Goal: Transaction & Acquisition: Purchase product/service

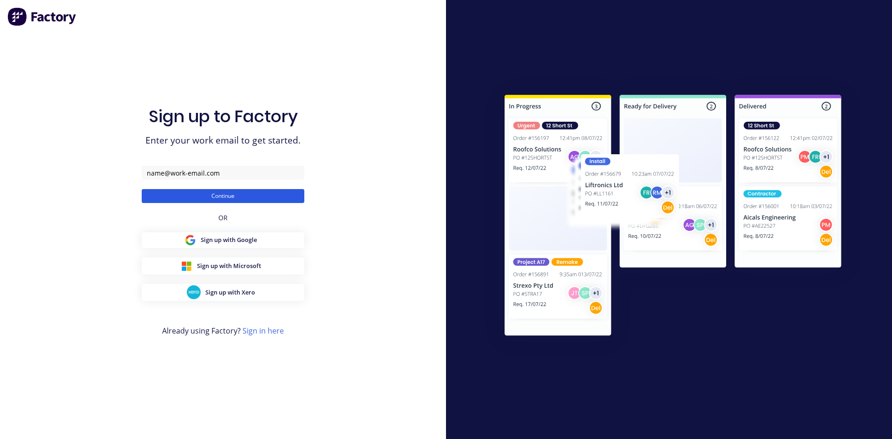
click at [227, 197] on button "Continue" at bounding box center [223, 196] width 163 height 14
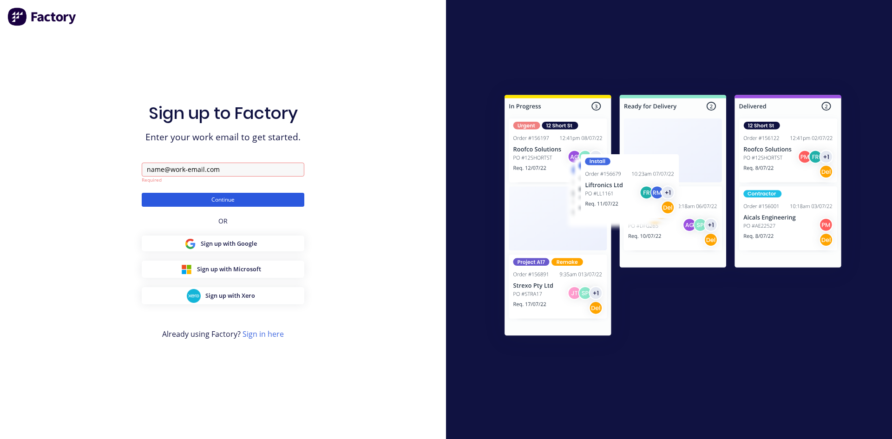
click at [243, 200] on button "Continue" at bounding box center [223, 200] width 163 height 14
click at [233, 170] on input "text" at bounding box center [223, 170] width 163 height 14
type input "zimmie.joubert@gmail.com"
click at [242, 200] on button "Continue" at bounding box center [223, 200] width 163 height 14
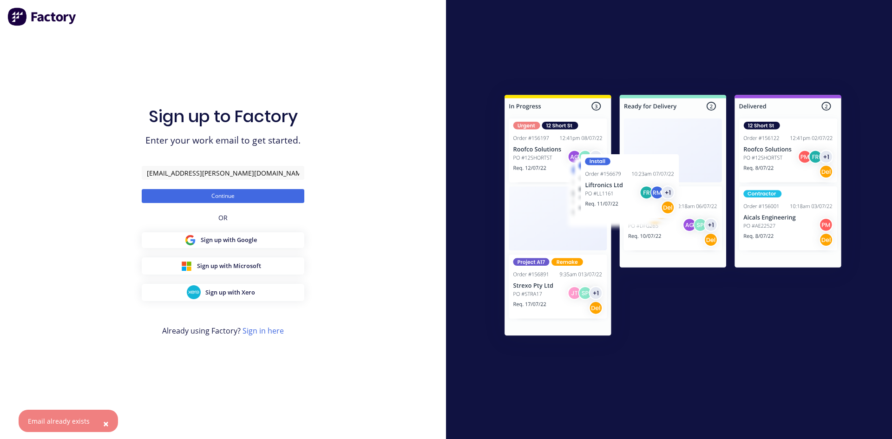
click at [105, 425] on span "×" at bounding box center [106, 423] width 6 height 13
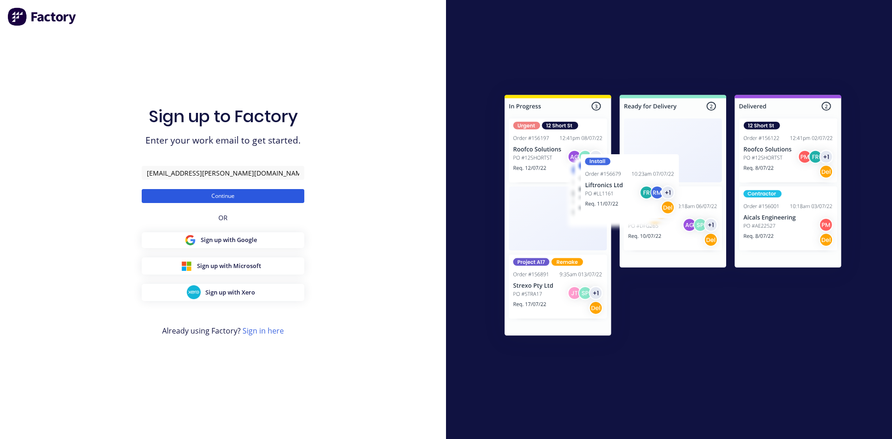
click at [244, 195] on button "Continue" at bounding box center [223, 196] width 163 height 14
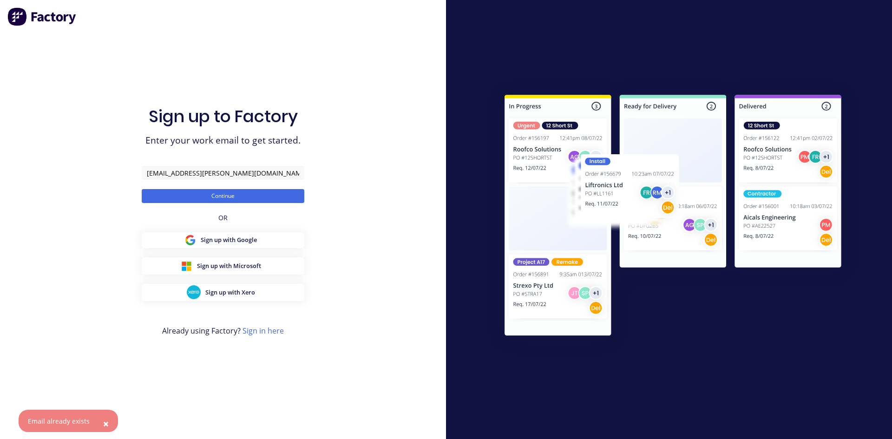
click at [103, 425] on span "×" at bounding box center [106, 423] width 6 height 13
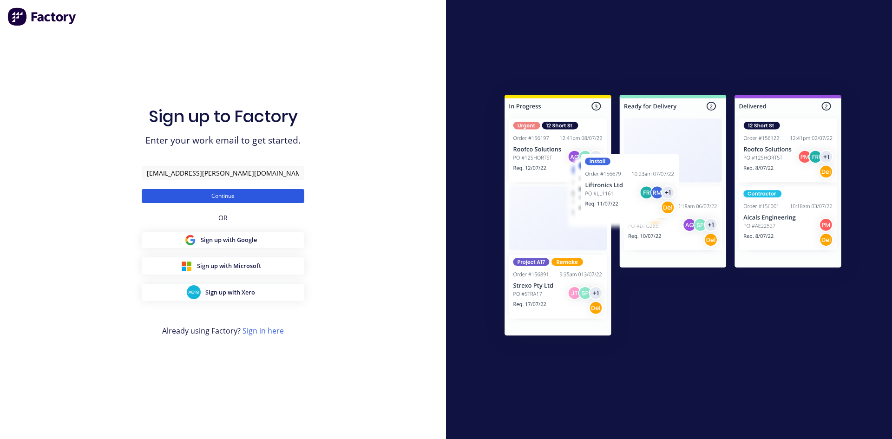
click at [235, 197] on button "Continue" at bounding box center [223, 196] width 163 height 14
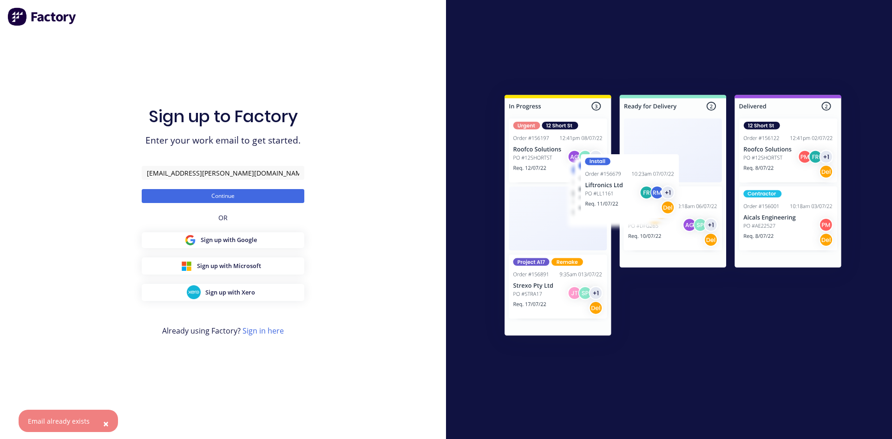
click at [99, 421] on button "×" at bounding box center [106, 424] width 24 height 22
click at [255, 329] on link "Sign in here" at bounding box center [263, 331] width 41 height 10
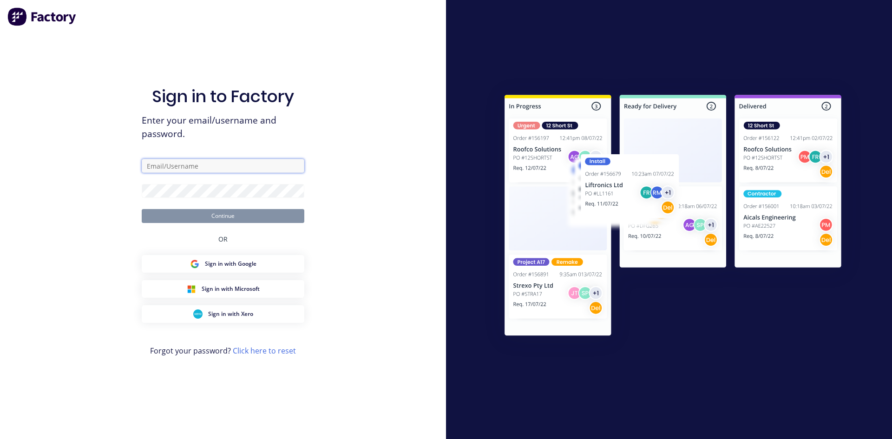
type input "zimmie.joubert@gmail.com"
click at [210, 218] on button "Continue" at bounding box center [223, 216] width 163 height 14
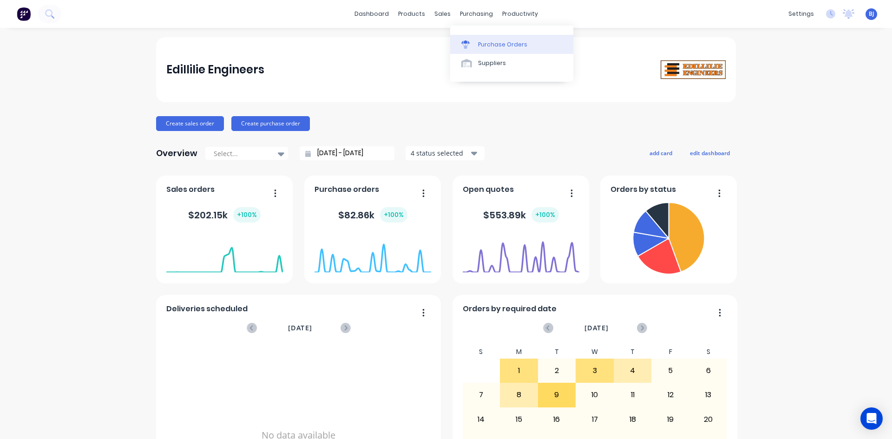
click at [469, 41] on icon at bounding box center [465, 44] width 8 height 8
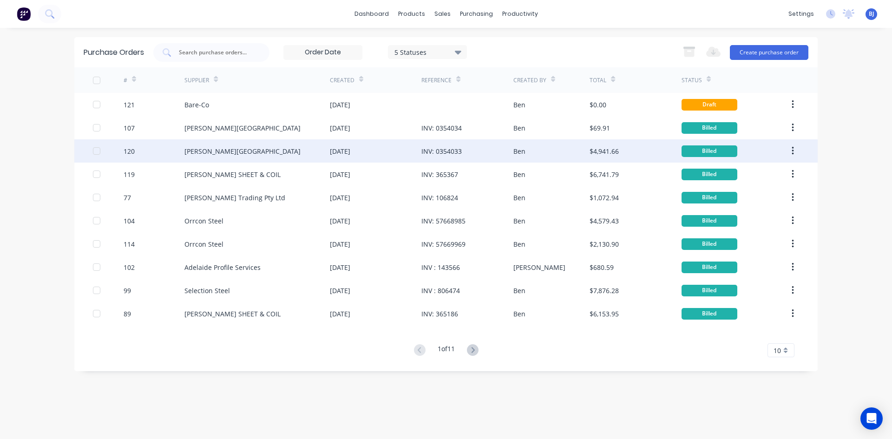
click at [350, 150] on div "[DATE]" at bounding box center [340, 151] width 20 height 10
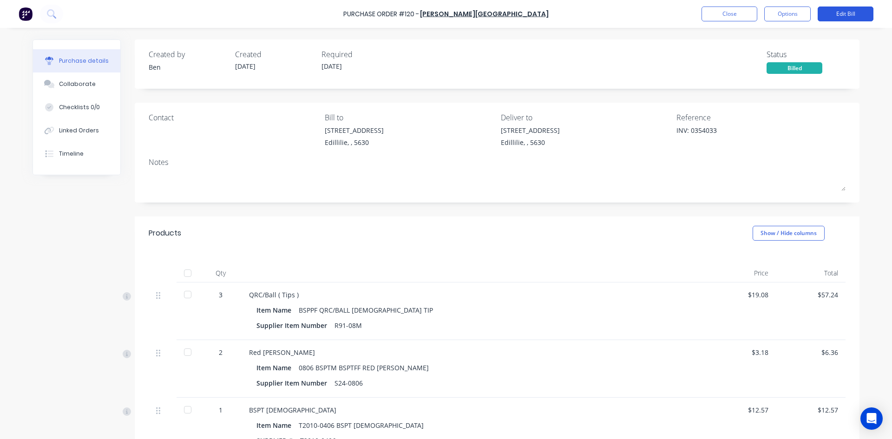
click at [836, 16] on button "Edit Bill" at bounding box center [846, 14] width 56 height 15
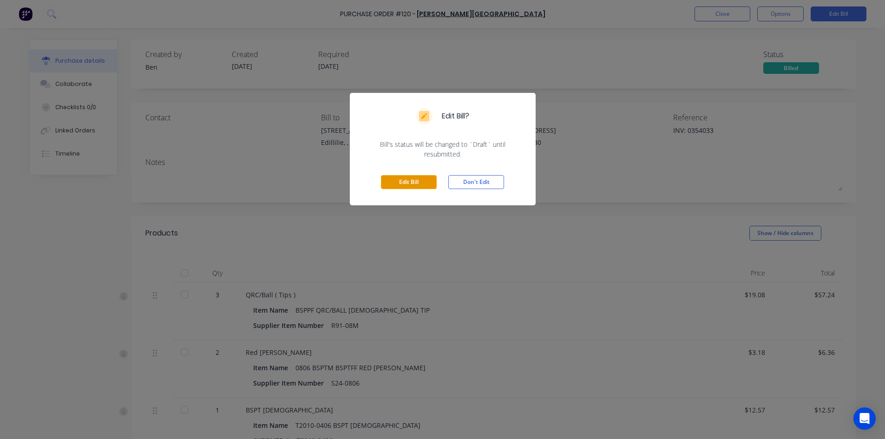
click at [415, 184] on button "Edit Bill" at bounding box center [409, 182] width 56 height 14
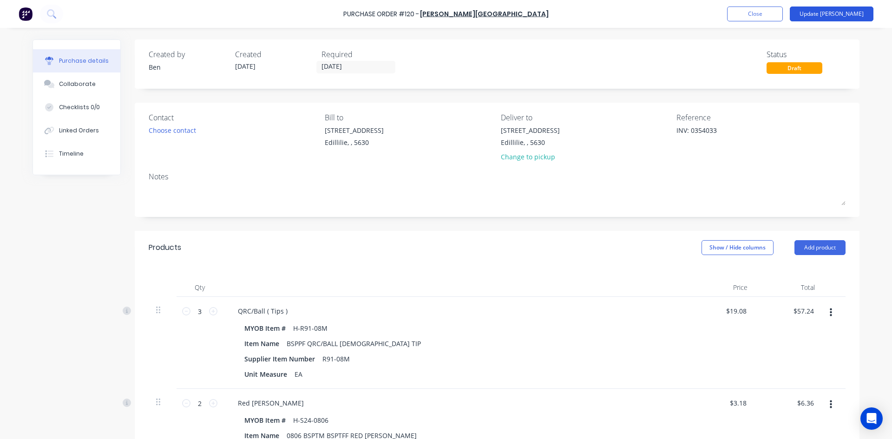
click at [852, 16] on button "Update Bill" at bounding box center [832, 14] width 84 height 15
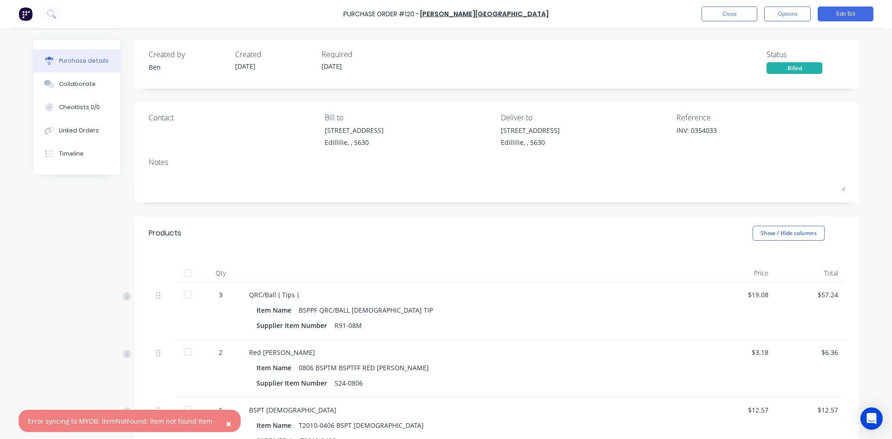
click at [226, 424] on span "×" at bounding box center [229, 423] width 6 height 13
type textarea "x"
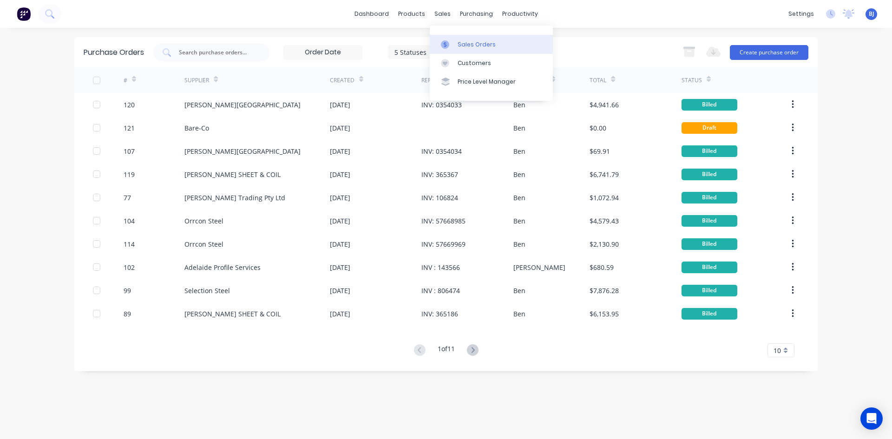
click at [450, 46] on div at bounding box center [448, 44] width 14 height 8
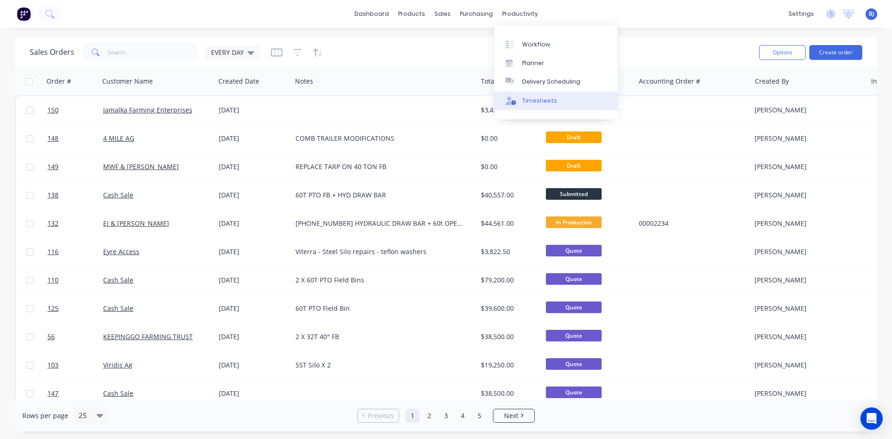
click at [530, 103] on div "Timesheets" at bounding box center [539, 101] width 35 height 8
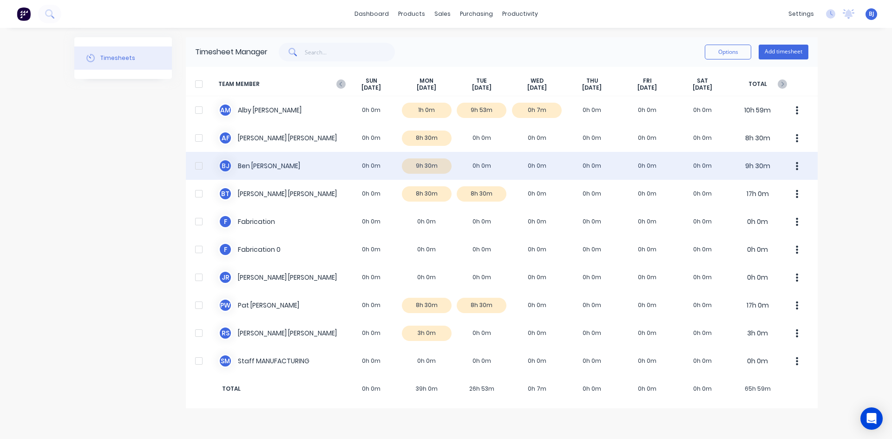
click at [470, 165] on div "B J Ben Joubert 0h 0m 9h 30m 0h 0m 0h 0m 0h 0m 0h 0m 0h 0m 9h 30m" at bounding box center [502, 166] width 632 height 28
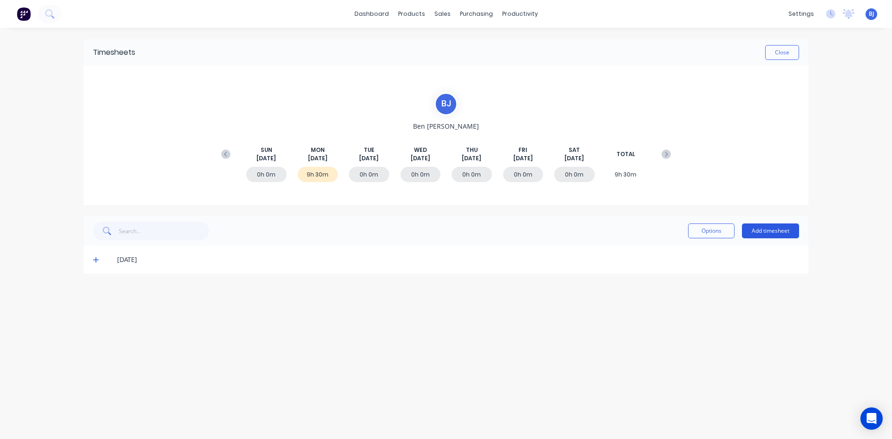
click at [775, 231] on button "Add timesheet" at bounding box center [770, 230] width 57 height 15
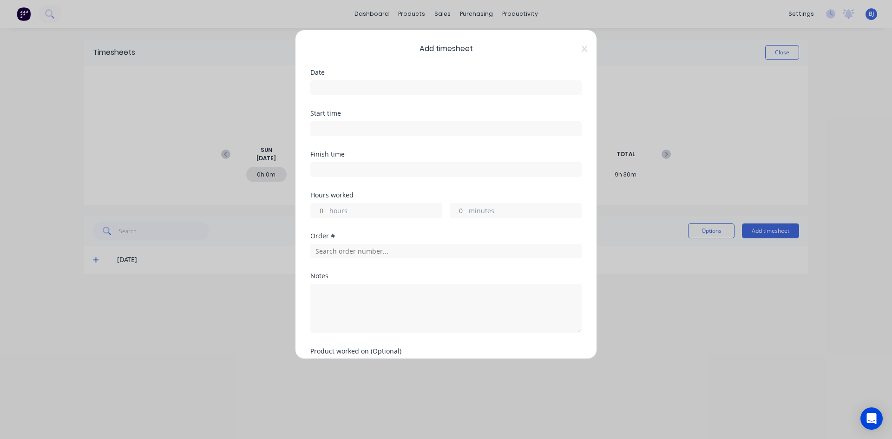
click at [334, 86] on input at bounding box center [446, 88] width 270 height 14
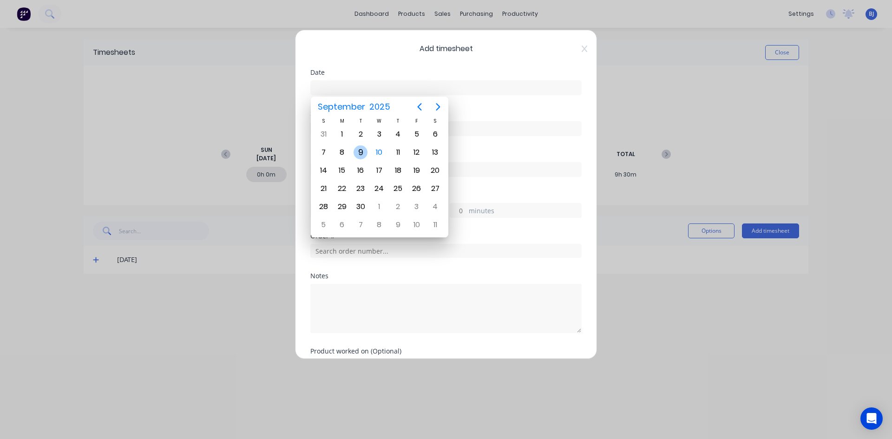
click at [358, 149] on div "9" at bounding box center [361, 152] width 14 height 14
type input "09/09/2025"
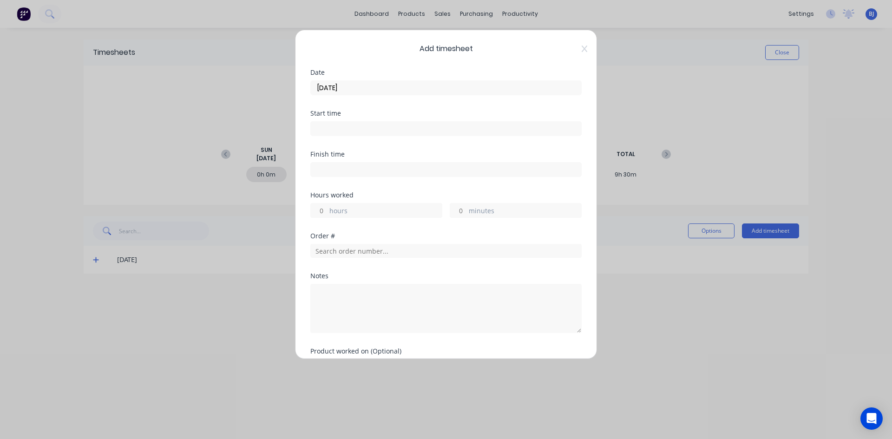
click at [322, 127] on input at bounding box center [446, 129] width 270 height 14
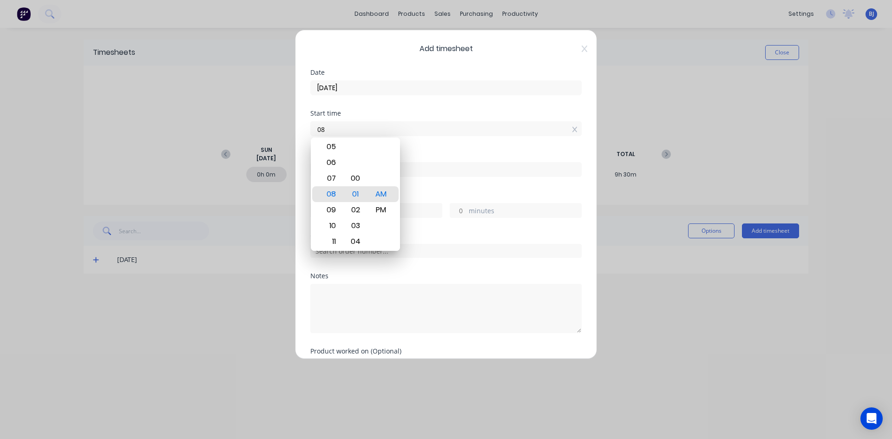
type input "0"
type input "07:00 AM"
click at [381, 189] on div "AM" at bounding box center [381, 194] width 23 height 16
click at [419, 153] on div "Finish time" at bounding box center [445, 154] width 271 height 7
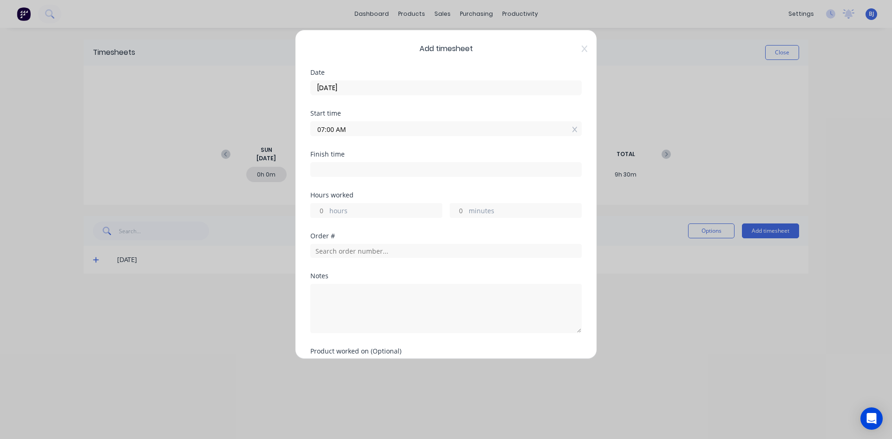
click at [333, 171] on input at bounding box center [446, 170] width 270 height 14
type input "08:01 AM"
type input "1"
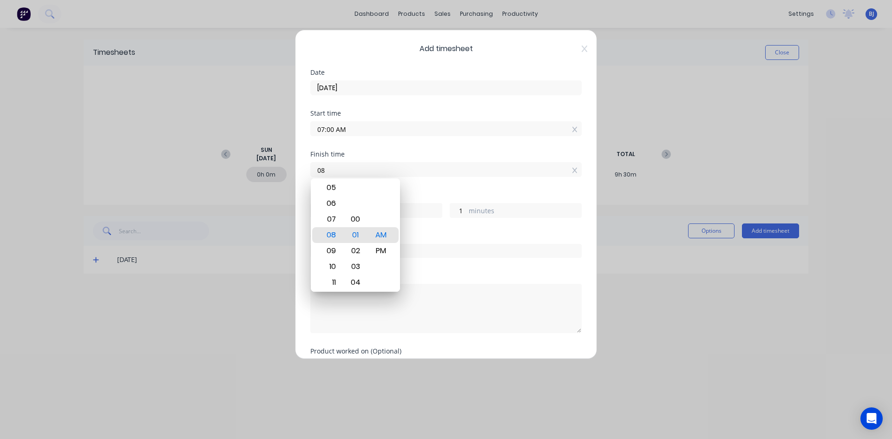
type input "0"
type input "04:30 AM"
type input "21"
type input "30"
click at [379, 251] on div "PM" at bounding box center [381, 251] width 23 height 16
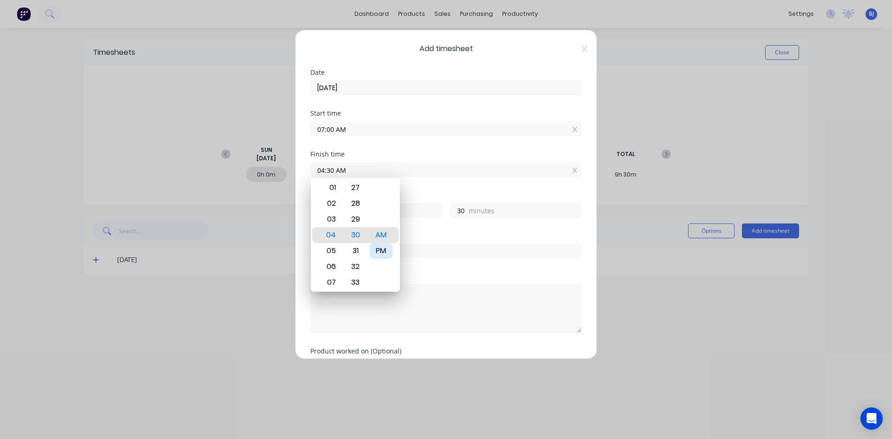
type input "04:30 PM"
type input "9"
click at [426, 188] on div "Finish time 04:30 PM" at bounding box center [445, 171] width 271 height 41
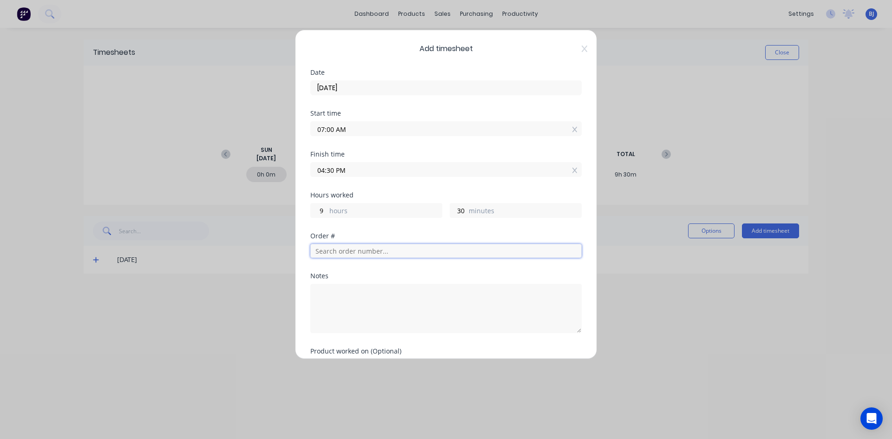
click at [330, 250] on input "text" at bounding box center [445, 251] width 271 height 14
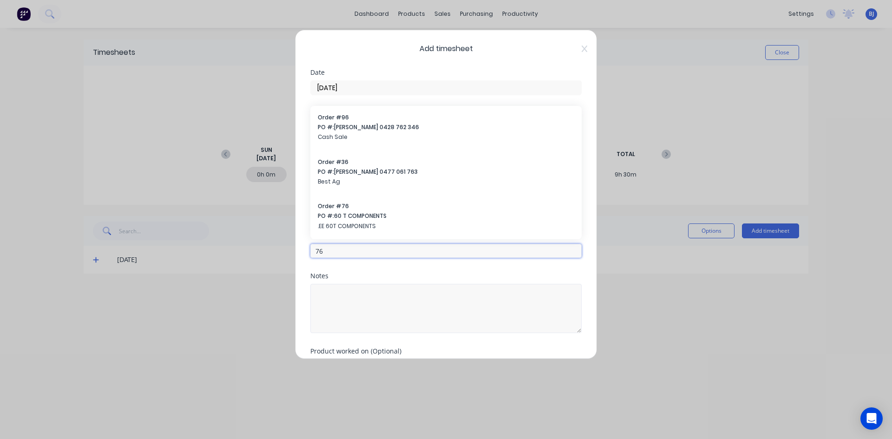
type input "76"
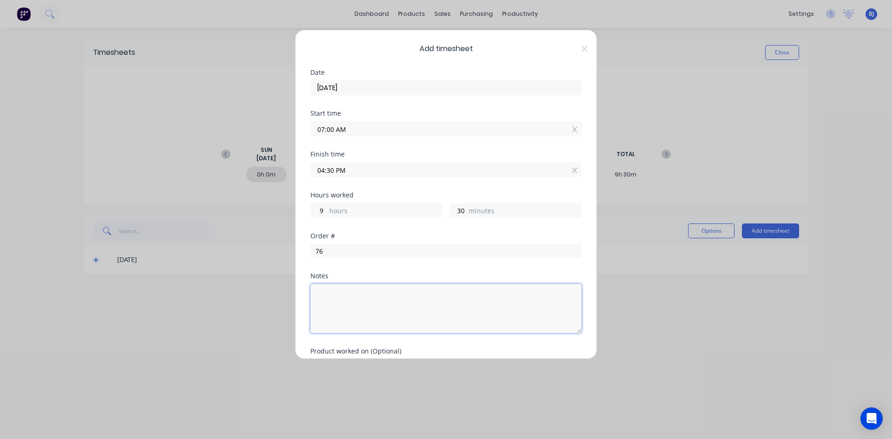
click at [345, 300] on textarea at bounding box center [445, 308] width 271 height 49
click at [334, 254] on input "76" at bounding box center [445, 251] width 271 height 14
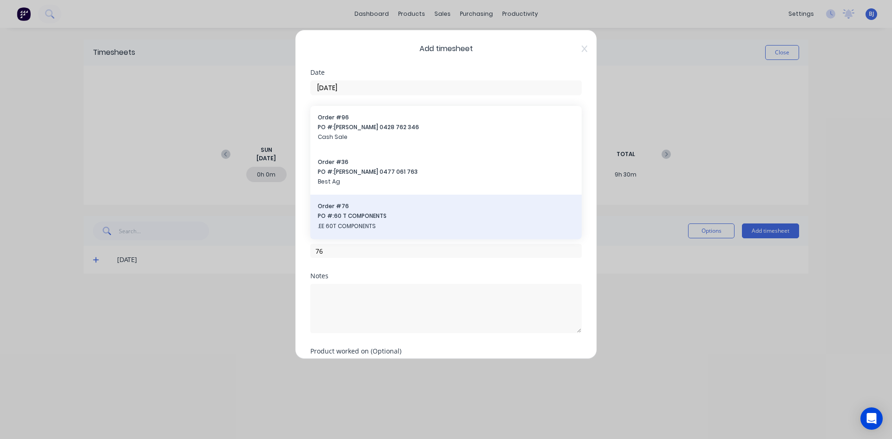
click at [338, 210] on span "Order # 76" at bounding box center [446, 206] width 256 height 8
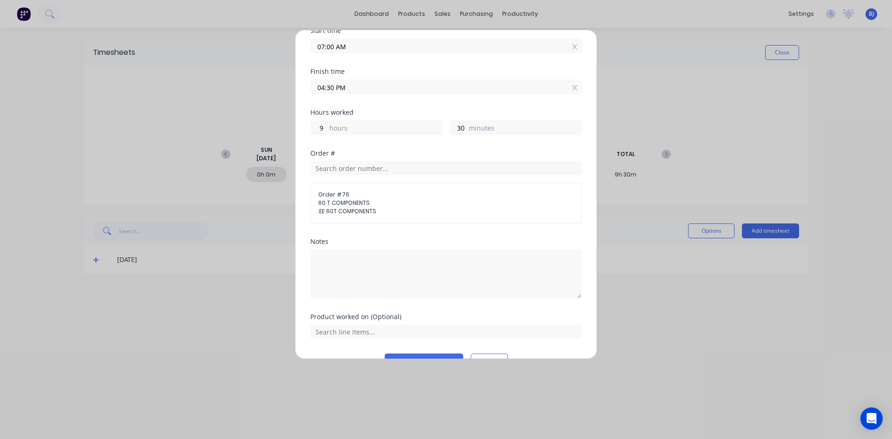
scroll to position [105, 0]
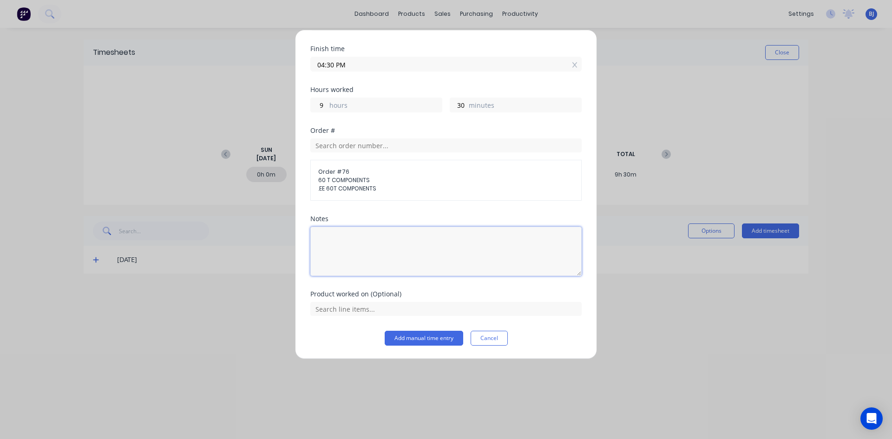
click at [324, 231] on textarea at bounding box center [445, 251] width 271 height 49
type textarea "Weld bottom Rings 60T"
click at [382, 310] on input "text" at bounding box center [445, 309] width 271 height 14
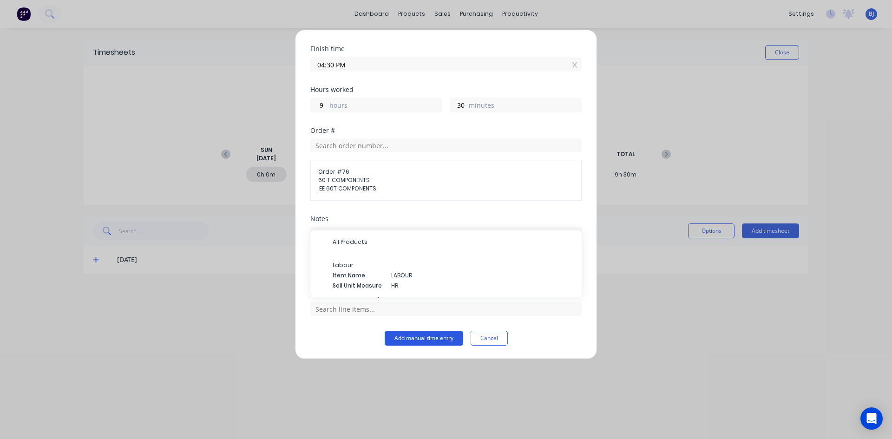
click at [409, 337] on button "Add manual time entry" at bounding box center [424, 338] width 79 height 15
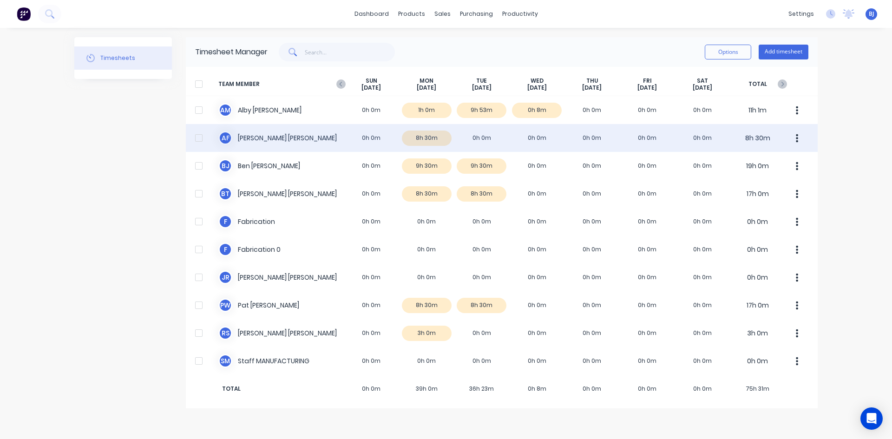
click at [295, 140] on div "A F Anthony Fitzgerald 0h 0m 8h 30m 0h 0m 0h 0m 0h 0m 0h 0m 0h 0m 8h 30m" at bounding box center [502, 138] width 632 height 28
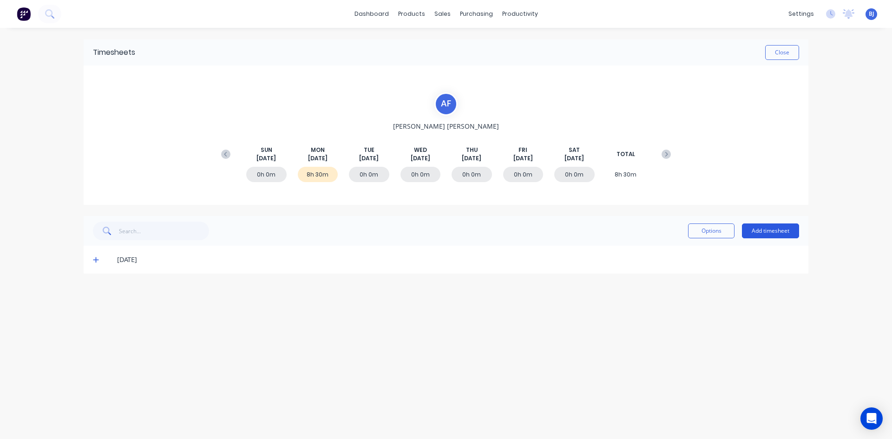
click at [777, 231] on button "Add timesheet" at bounding box center [770, 230] width 57 height 15
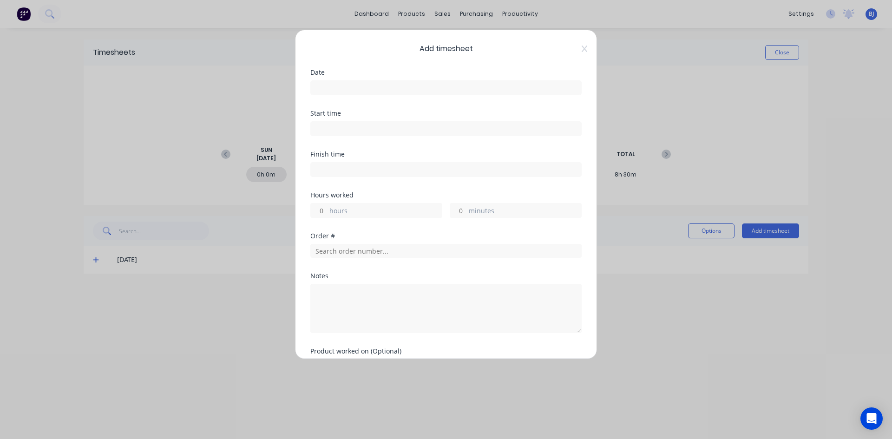
click at [327, 85] on input at bounding box center [446, 88] width 270 height 14
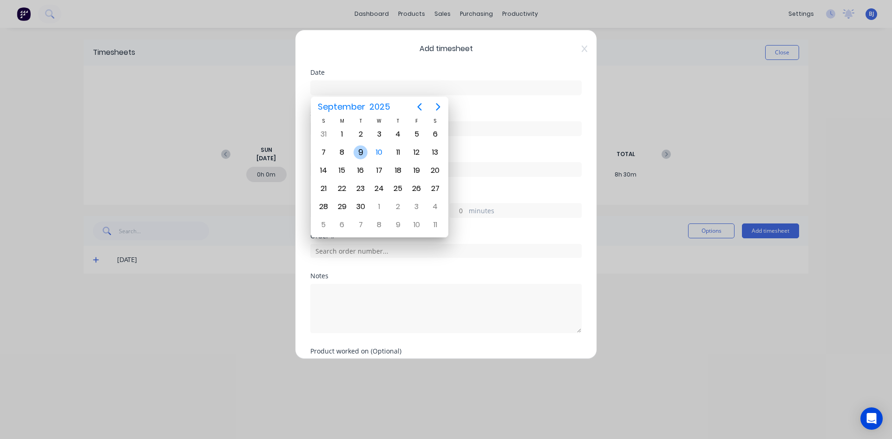
click at [361, 151] on div "9" at bounding box center [361, 152] width 14 height 14
type input "09/09/2025"
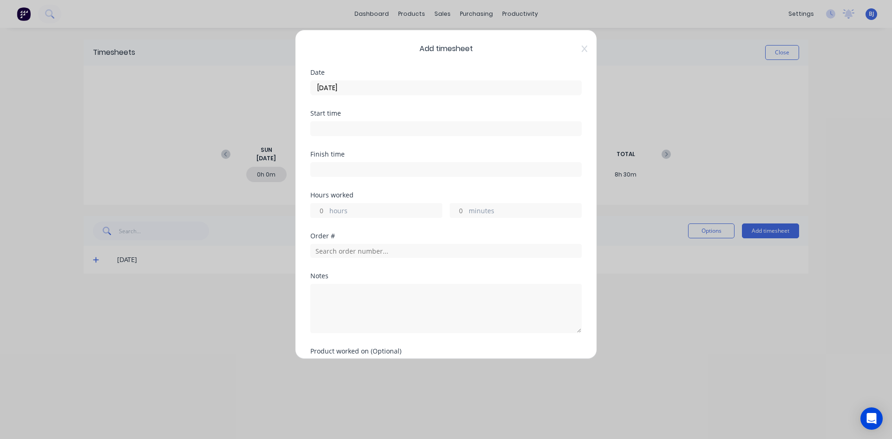
click at [328, 125] on input at bounding box center [446, 129] width 270 height 14
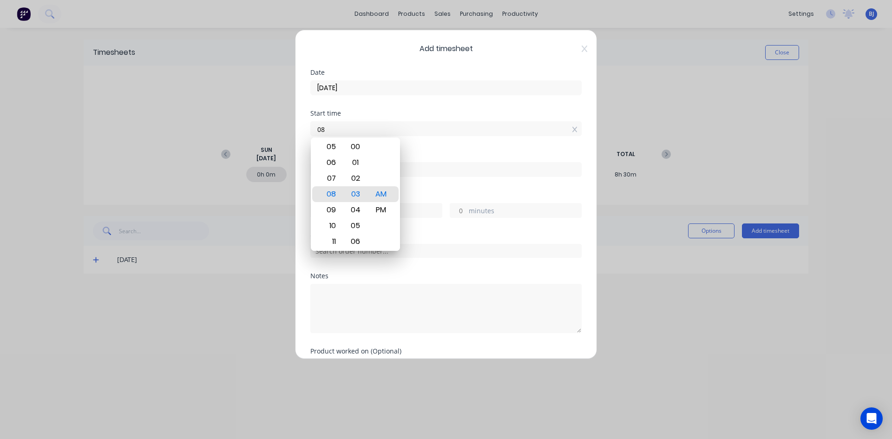
type input "0"
type input "07:00 AM"
click at [380, 198] on div "AM" at bounding box center [381, 194] width 23 height 16
click at [417, 155] on div "Finish time" at bounding box center [445, 154] width 271 height 7
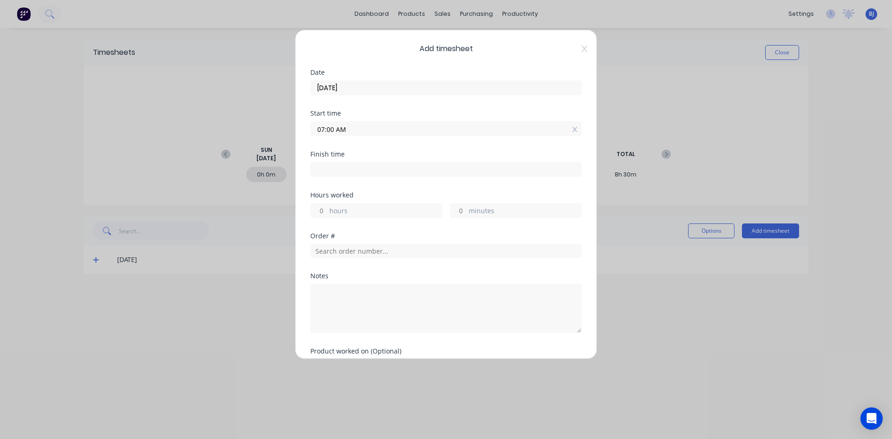
click at [328, 171] on input at bounding box center [446, 170] width 270 height 14
type input "08:03 AM"
type input "1"
type input "3"
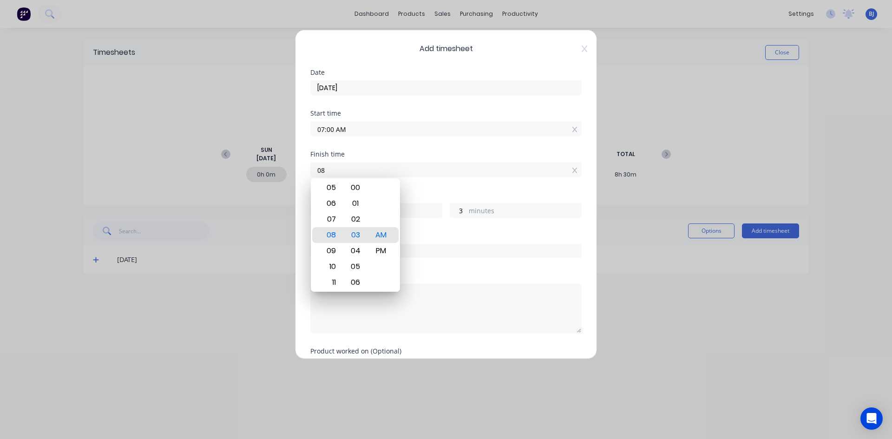
type input "0"
type input "03:30 AM"
type input "20"
type input "30"
click at [389, 246] on div "PM" at bounding box center [381, 251] width 23 height 16
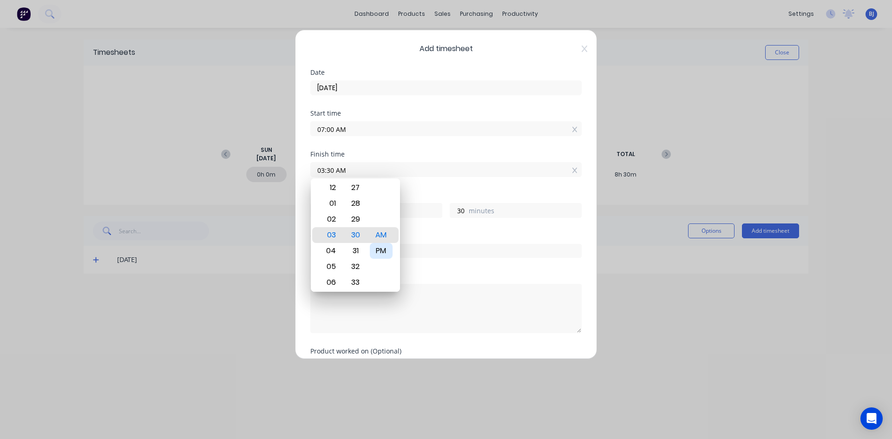
type input "03:30 PM"
type input "8"
click at [436, 182] on div "Finish time 03:30 PM" at bounding box center [445, 171] width 271 height 41
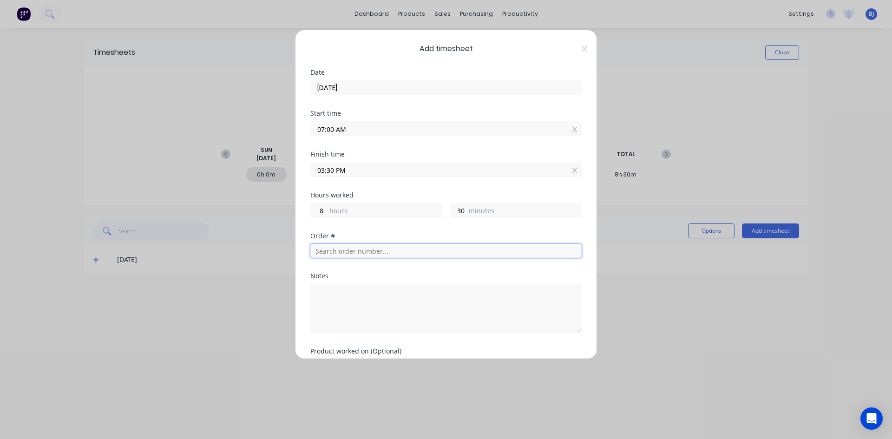
click at [331, 249] on input "text" at bounding box center [445, 251] width 271 height 14
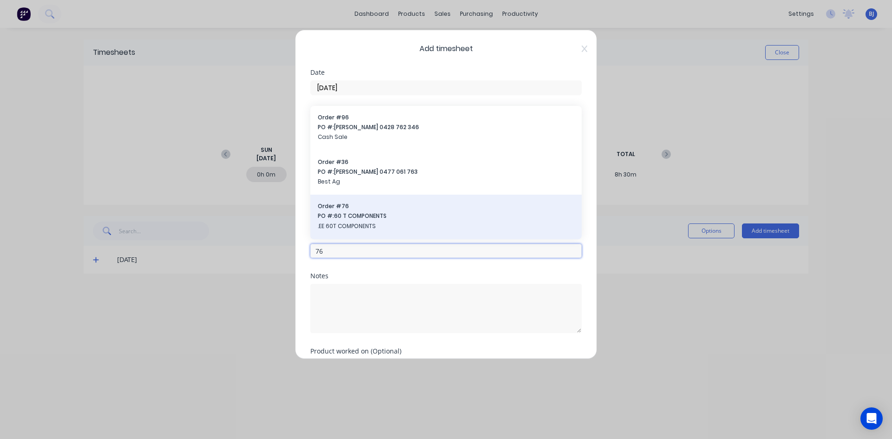
type input "76"
click at [334, 223] on span ".EE 60T COMPONENTS" at bounding box center [446, 226] width 256 height 8
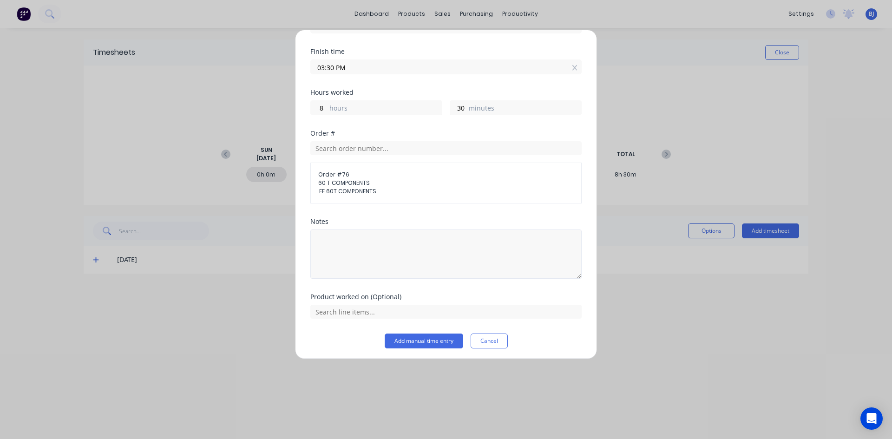
scroll to position [105, 0]
click at [329, 233] on textarea at bounding box center [445, 251] width 271 height 49
type textarea "Weld 60T Base Rings"
click at [419, 335] on button "Add manual time entry" at bounding box center [424, 338] width 79 height 15
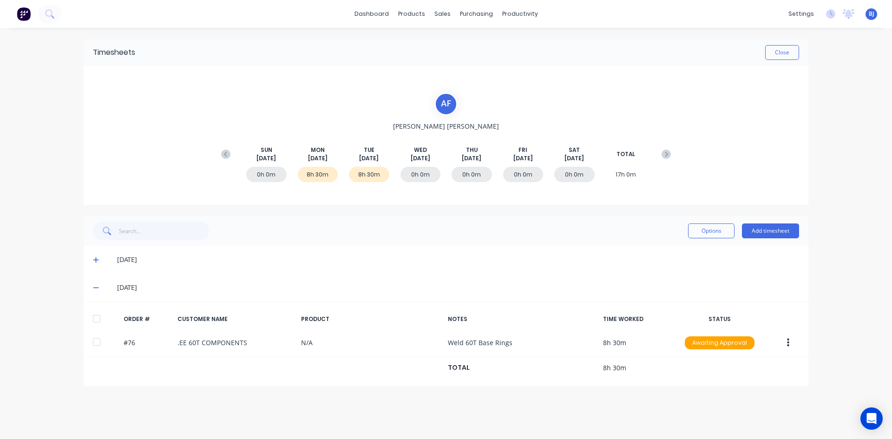
click at [100, 261] on span at bounding box center [97, 259] width 9 height 9
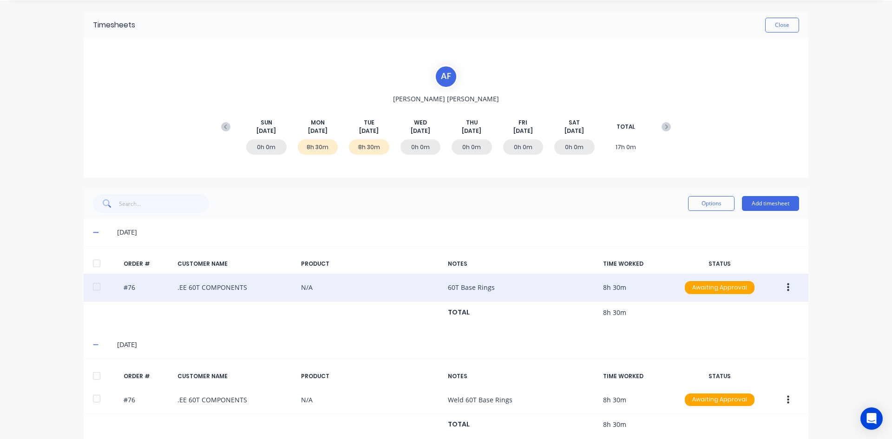
scroll to position [43, 0]
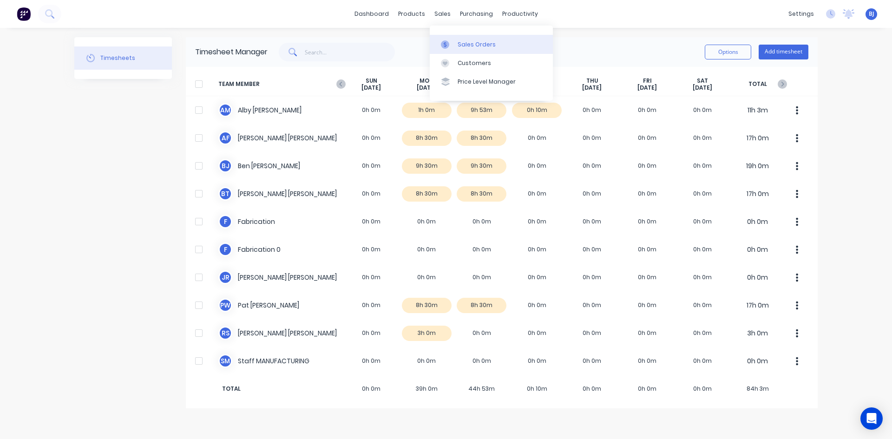
click at [446, 41] on icon at bounding box center [445, 44] width 8 height 8
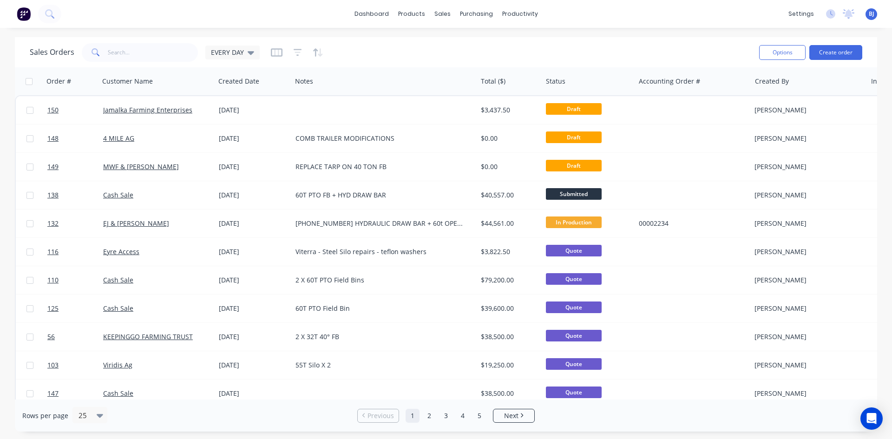
drag, startPoint x: 250, startPoint y: 54, endPoint x: 248, endPoint y: 65, distance: 10.5
click at [250, 55] on icon at bounding box center [251, 52] width 7 height 10
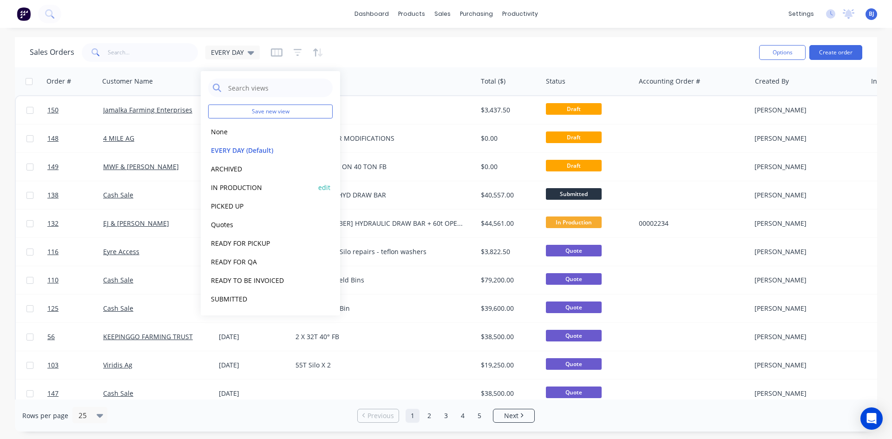
click at [243, 190] on button "IN PRODUCTION" at bounding box center [261, 187] width 106 height 11
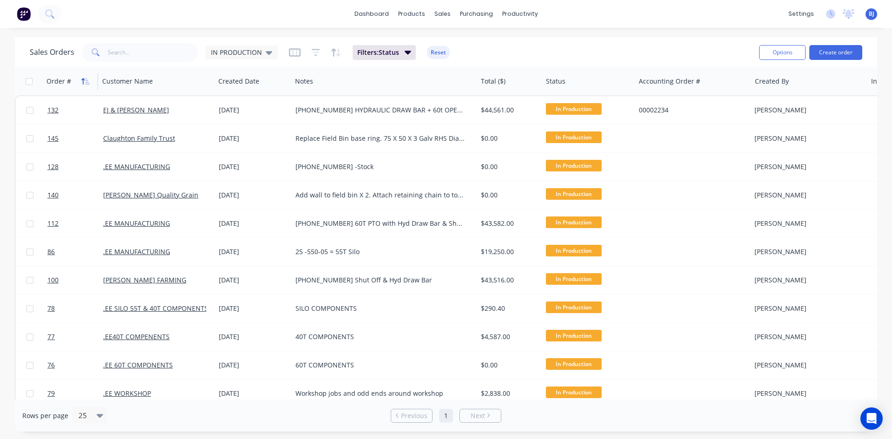
click at [83, 82] on icon "button" at bounding box center [82, 81] width 3 height 7
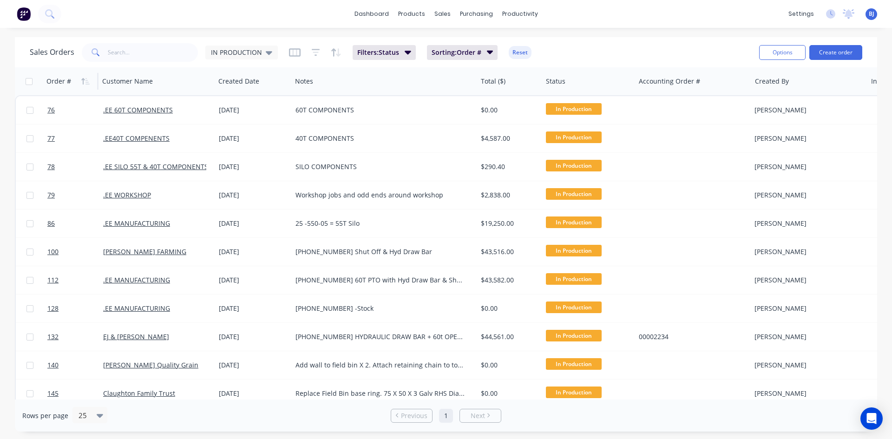
click at [83, 82] on icon "button" at bounding box center [82, 81] width 3 height 7
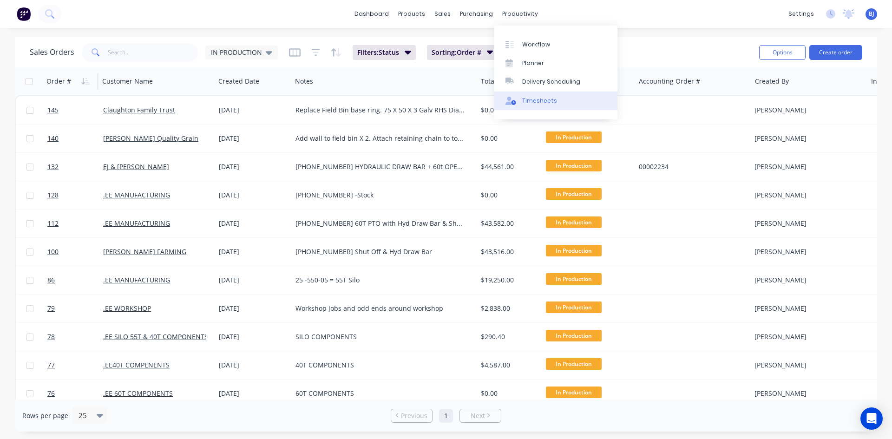
click at [519, 101] on div at bounding box center [513, 101] width 14 height 8
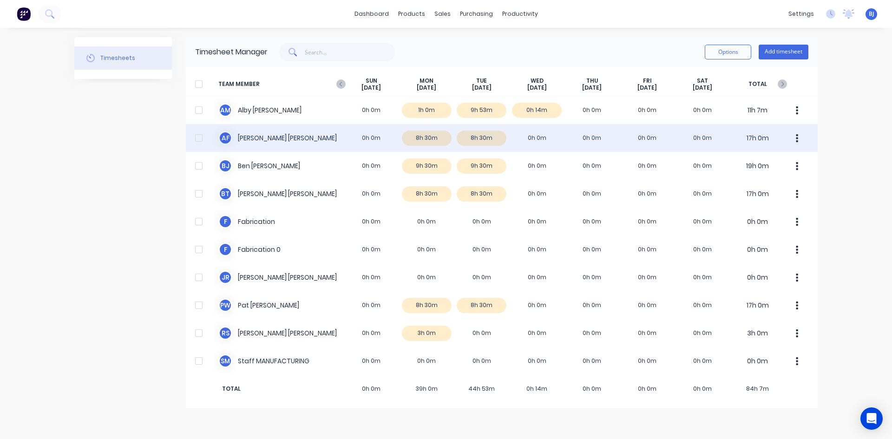
click at [534, 138] on div "A F Anthony Fitzgerald 0h 0m 8h 30m 8h 30m 0h 0m 0h 0m 0h 0m 0h 0m 17h 0m" at bounding box center [502, 138] width 632 height 28
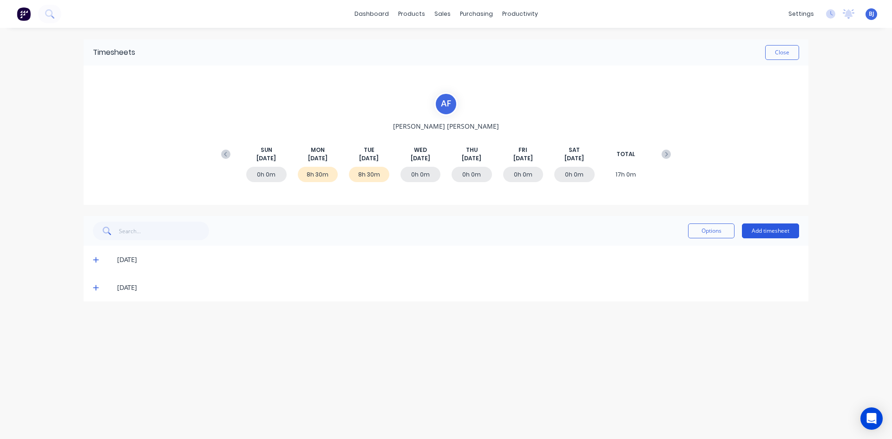
click at [775, 230] on button "Add timesheet" at bounding box center [770, 230] width 57 height 15
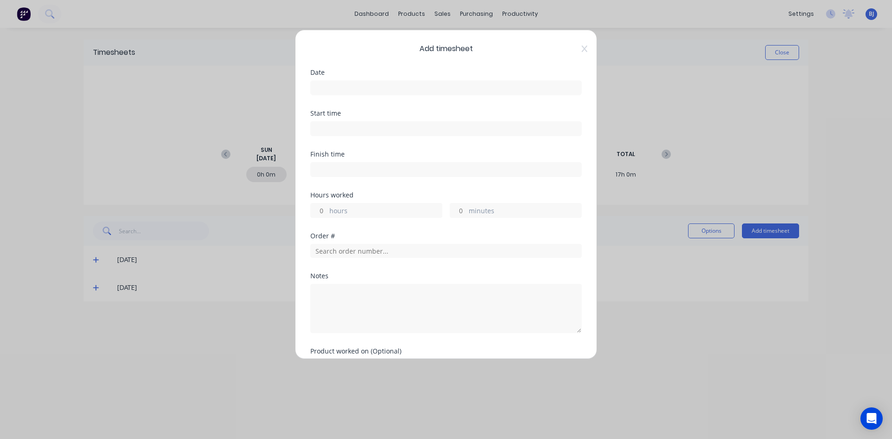
click at [335, 88] on input at bounding box center [446, 88] width 270 height 14
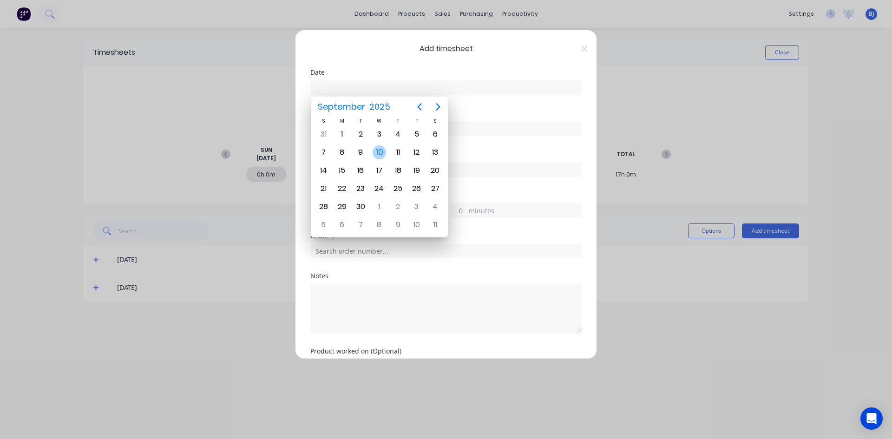
click at [381, 156] on div "10" at bounding box center [380, 152] width 14 height 14
type input "10/09/2025"
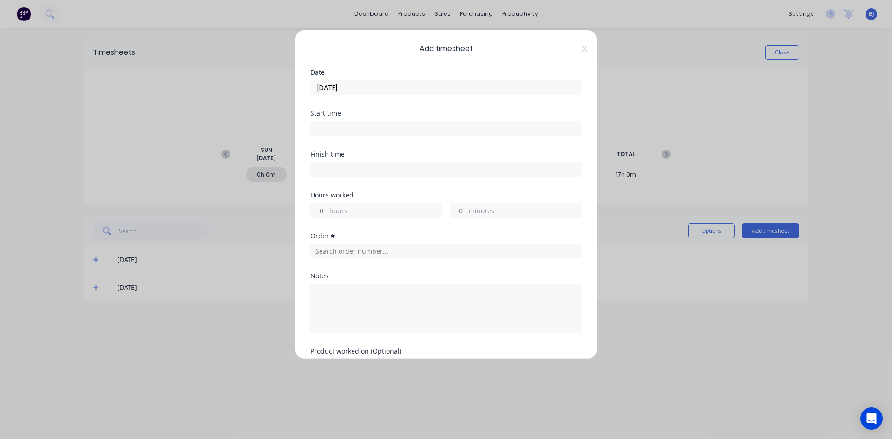
click at [335, 127] on input at bounding box center [446, 129] width 270 height 14
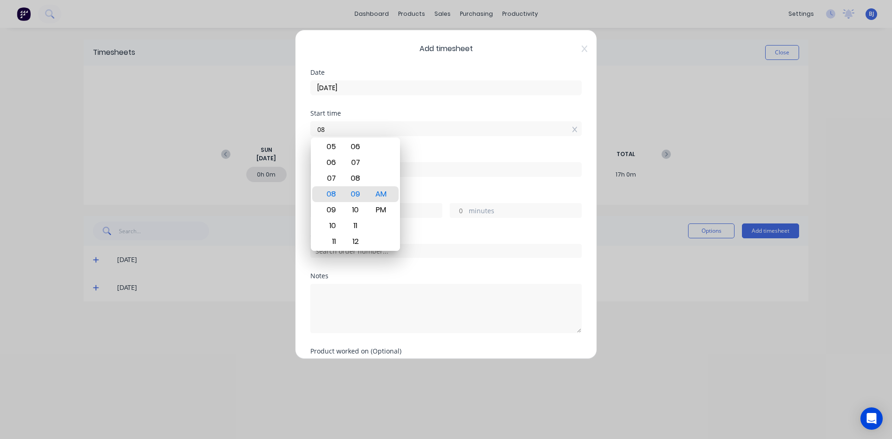
type input "0"
type input "07:00 AM"
click at [378, 191] on div "AM" at bounding box center [381, 194] width 23 height 16
click at [415, 149] on div "Start time 07:00 AM" at bounding box center [445, 130] width 271 height 41
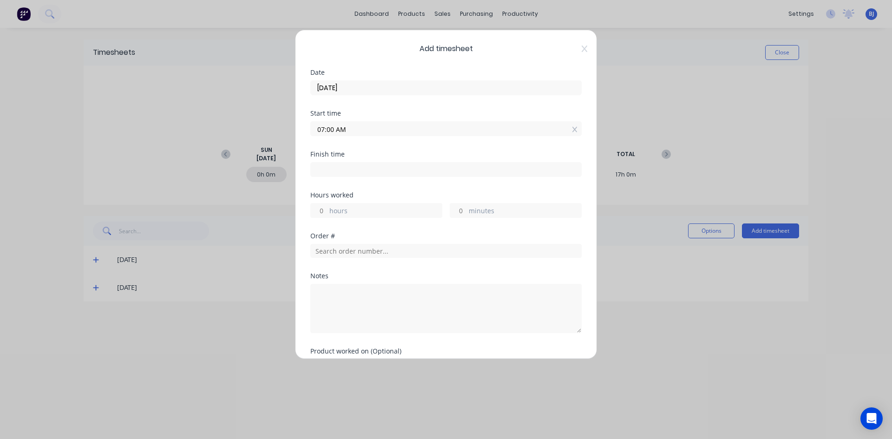
drag, startPoint x: 328, startPoint y: 169, endPoint x: 403, endPoint y: 160, distance: 75.8
click at [328, 169] on input at bounding box center [446, 170] width 270 height 14
type input "08:09 AM"
type input "1"
type input "9"
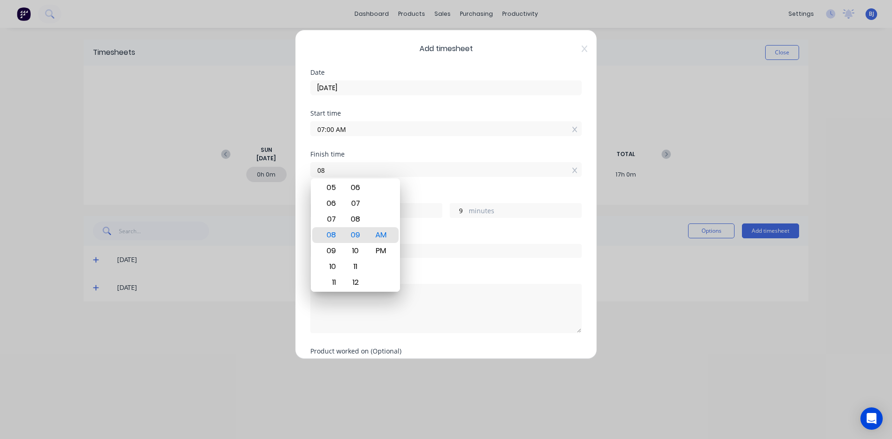
type input "0"
type input "03:30 AM"
type input "20"
type input "30"
click at [388, 254] on div "PM" at bounding box center [381, 251] width 23 height 16
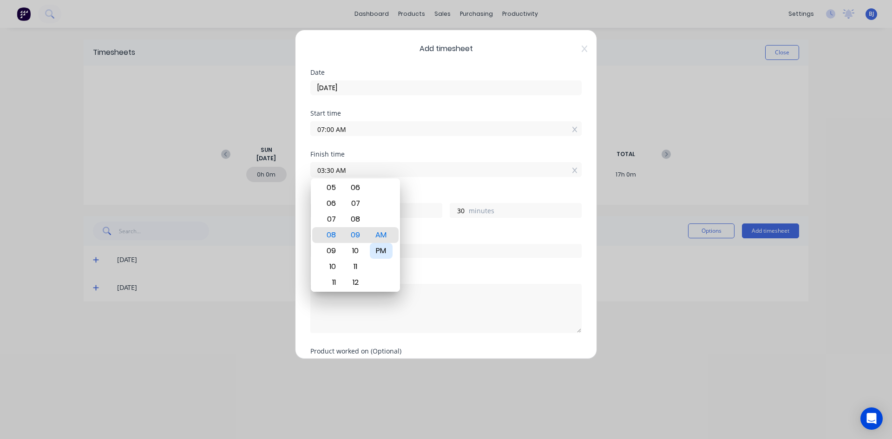
type input "03:30 PM"
type input "8"
click at [427, 179] on div "Finish time 03:30 PM" at bounding box center [445, 171] width 271 height 41
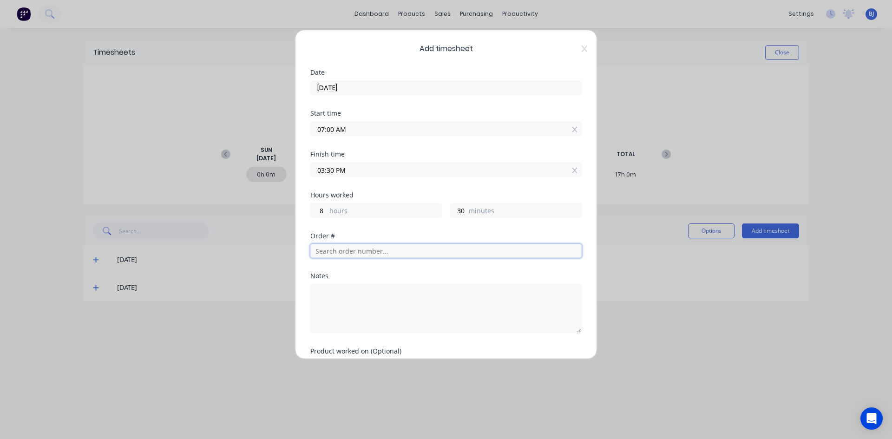
click at [329, 250] on input "text" at bounding box center [445, 251] width 271 height 14
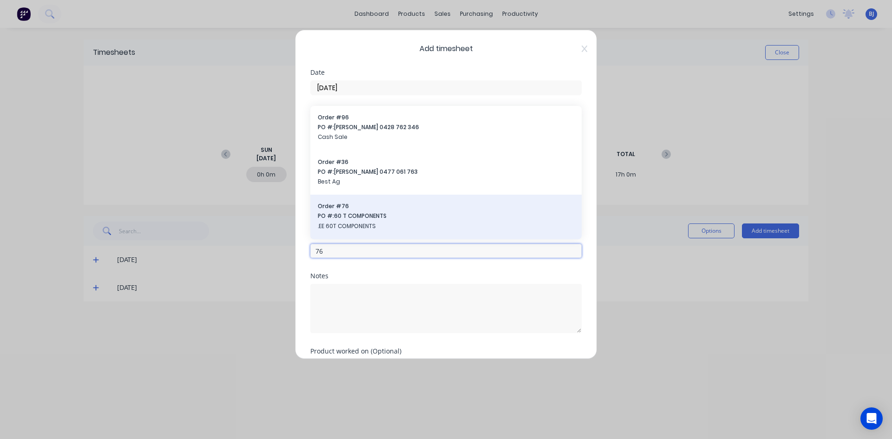
type input "76"
click at [345, 211] on div "Order # 76 PO #: 60 T COMPONENTS .EE 60T COMPONENTS" at bounding box center [446, 217] width 256 height 30
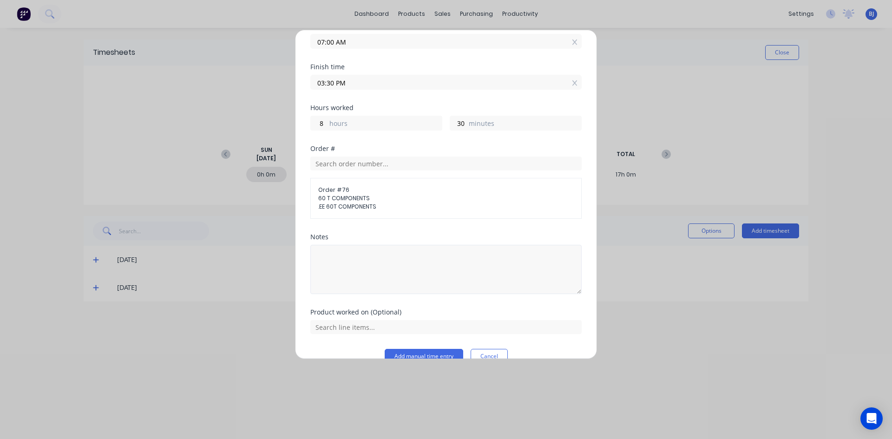
scroll to position [105, 0]
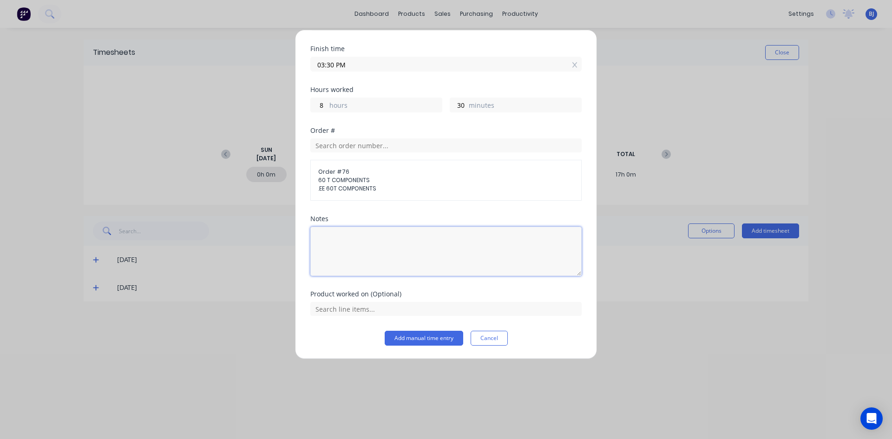
drag, startPoint x: 317, startPoint y: 237, endPoint x: 351, endPoint y: 242, distance: 33.9
click at [320, 237] on textarea at bounding box center [445, 251] width 271 height 49
type textarea "W"
type textarea "Roll Base Rings"
click at [364, 310] on input "text" at bounding box center [445, 309] width 271 height 14
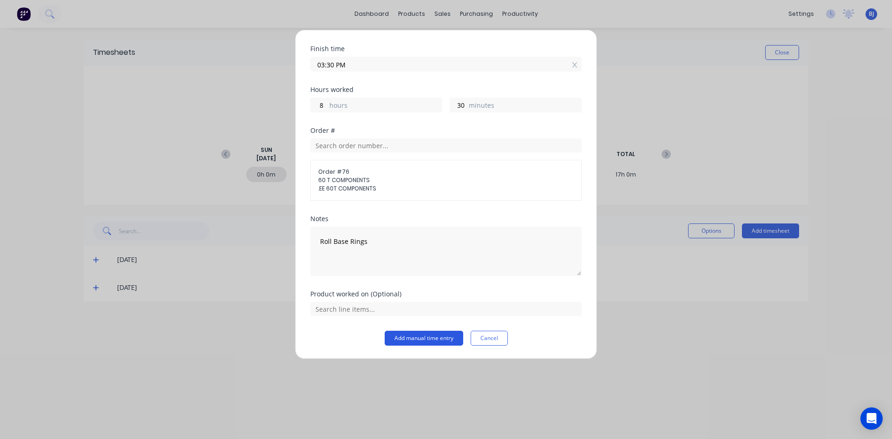
click at [407, 336] on button "Add manual time entry" at bounding box center [424, 338] width 79 height 15
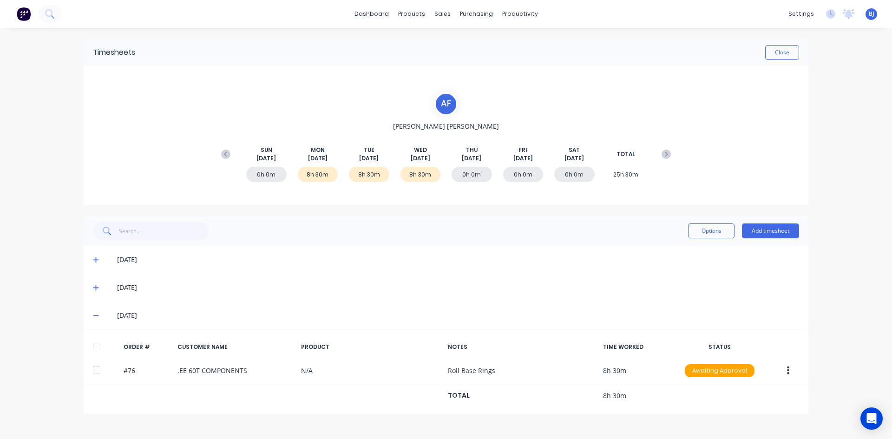
click at [94, 287] on icon at bounding box center [96, 287] width 6 height 7
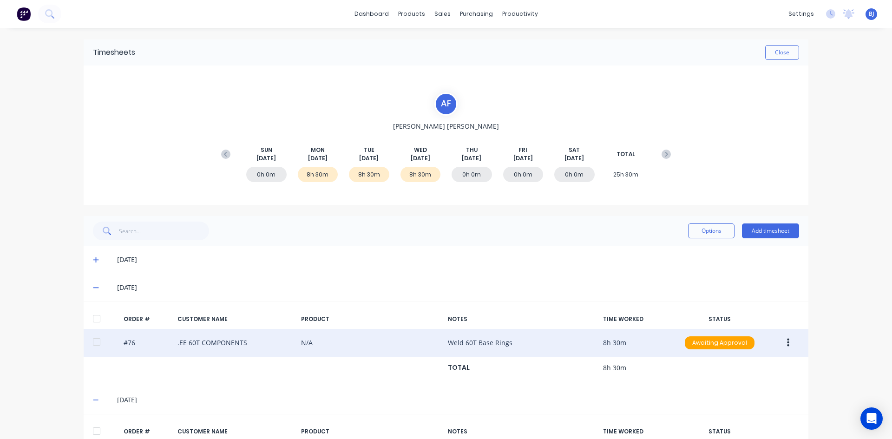
click at [787, 344] on icon "button" at bounding box center [788, 343] width 2 height 10
click at [722, 401] on div "Edit" at bounding box center [755, 404] width 72 height 13
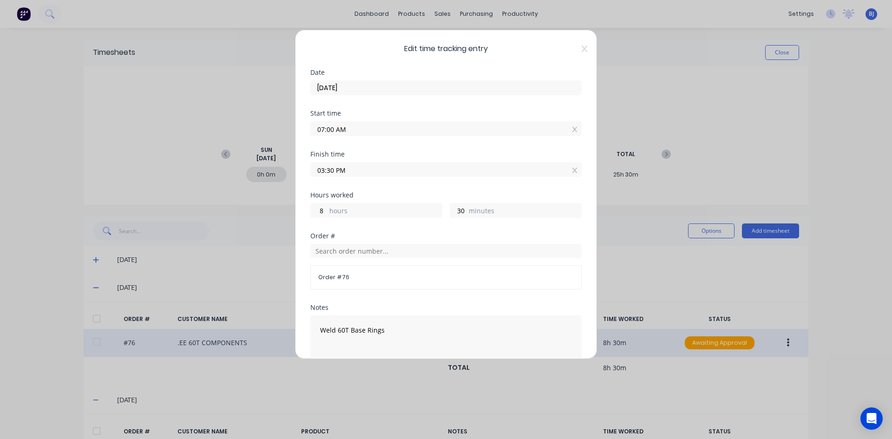
scroll to position [46, 0]
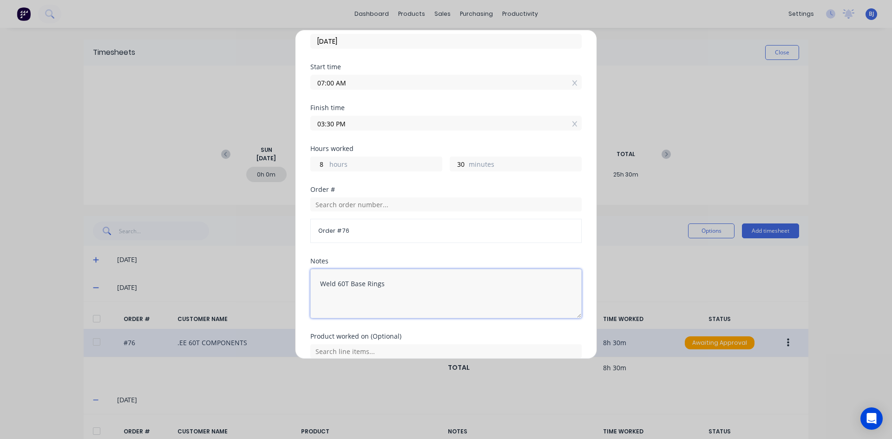
drag, startPoint x: 382, startPoint y: 285, endPoint x: 463, endPoint y: 300, distance: 82.3
click at [387, 285] on textarea "Weld 60T Base Rings" at bounding box center [445, 293] width 271 height 49
click at [499, 328] on div "Notes Weld 60T Base Rings" at bounding box center [445, 295] width 271 height 75
click at [349, 283] on textarea "Weld 60T Base Rings" at bounding box center [445, 293] width 271 height 49
type textarea "RollBase Rings"
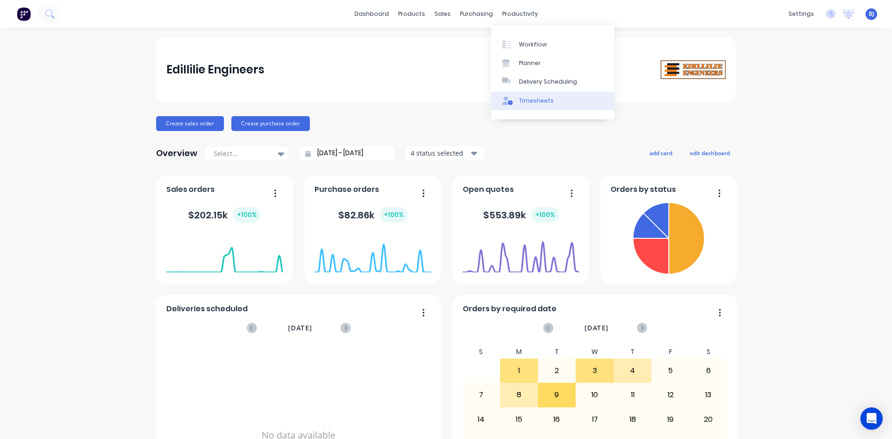
click at [526, 100] on div "Timesheets" at bounding box center [536, 101] width 35 height 8
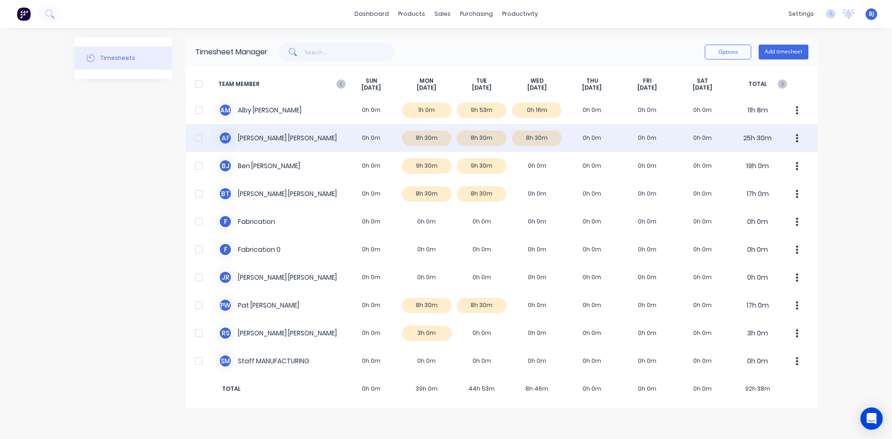
click at [358, 135] on div "A F [PERSON_NAME] 0h 0m 8h 30m 8h 30m 8h 30m 0h 0m 0h 0m 0h 0m 25h 30m" at bounding box center [502, 138] width 632 height 28
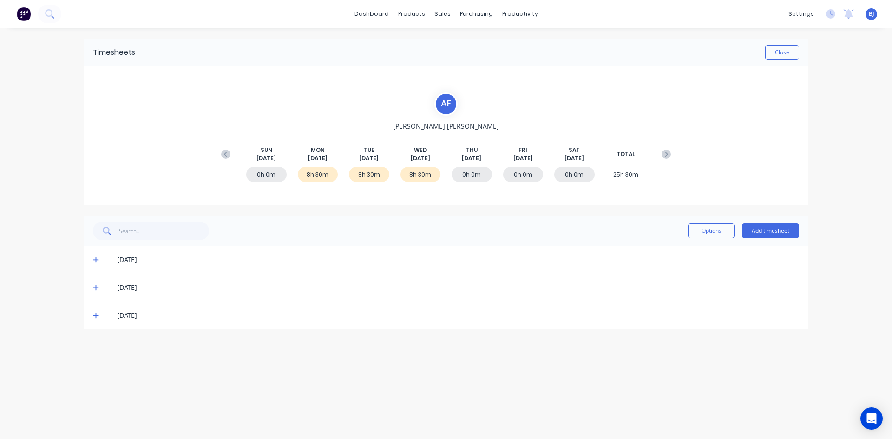
click at [98, 290] on icon at bounding box center [96, 287] width 6 height 7
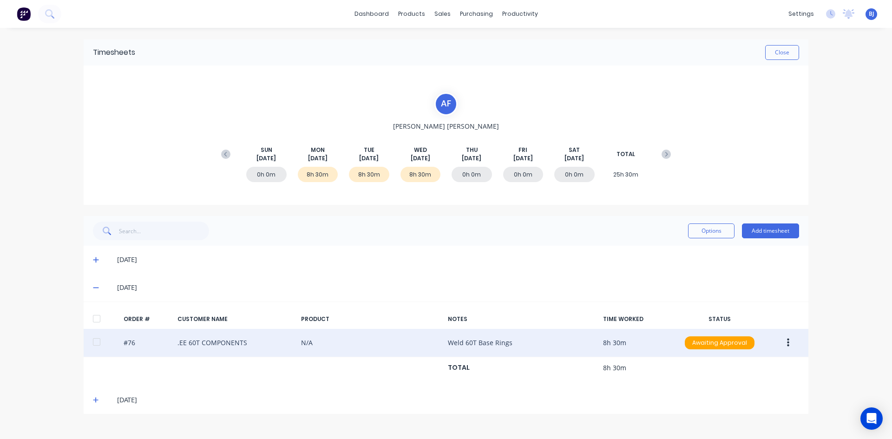
click at [786, 339] on button "button" at bounding box center [788, 343] width 22 height 17
click at [725, 408] on div "Edit" at bounding box center [755, 404] width 72 height 13
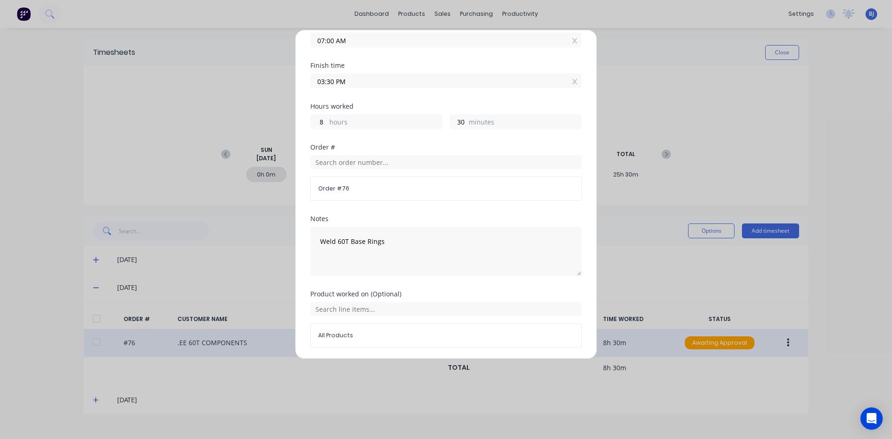
scroll to position [93, 0]
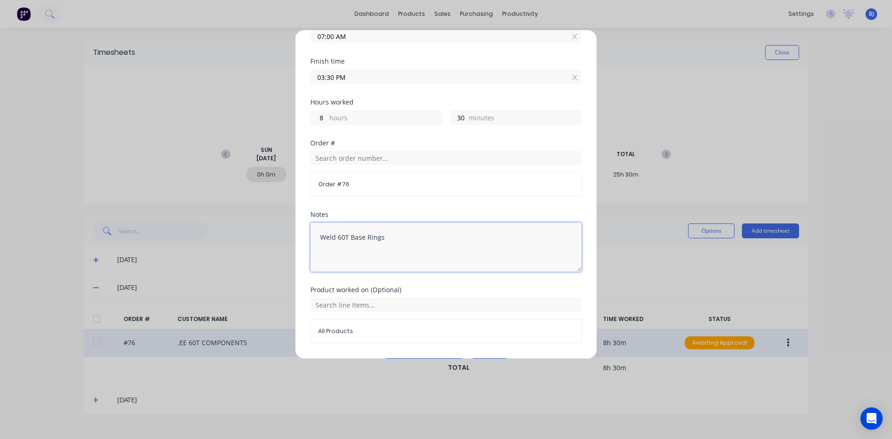
drag, startPoint x: 348, startPoint y: 236, endPoint x: 397, endPoint y: 271, distance: 60.0
click at [348, 237] on textarea "Weld 60T Base Rings" at bounding box center [445, 247] width 271 height 49
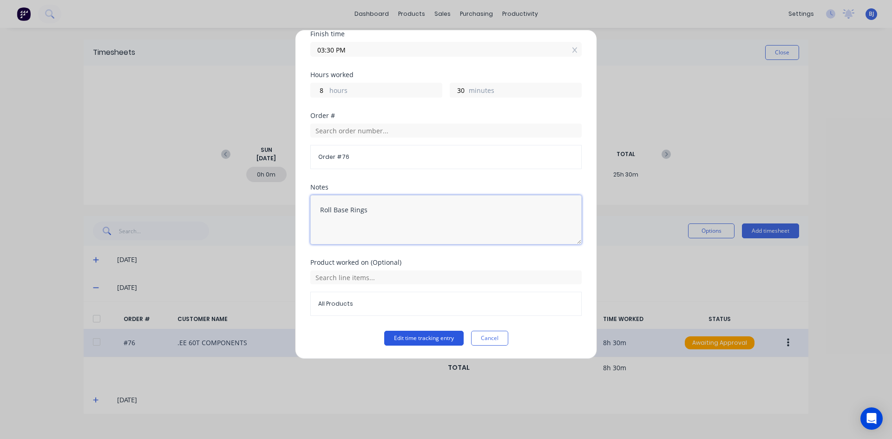
type textarea "Roll Base Rings"
click at [422, 336] on button "Edit time tracking entry" at bounding box center [423, 338] width 79 height 15
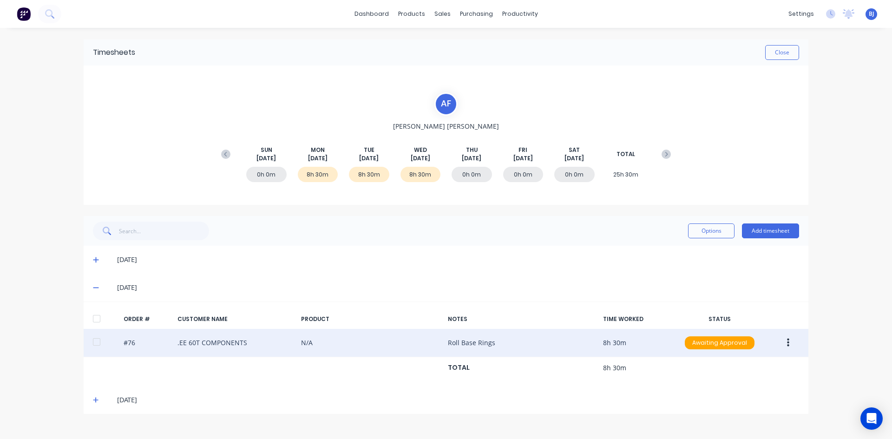
click at [153, 256] on div "08/09/25" at bounding box center [458, 260] width 682 height 10
click at [98, 259] on icon at bounding box center [96, 259] width 6 height 7
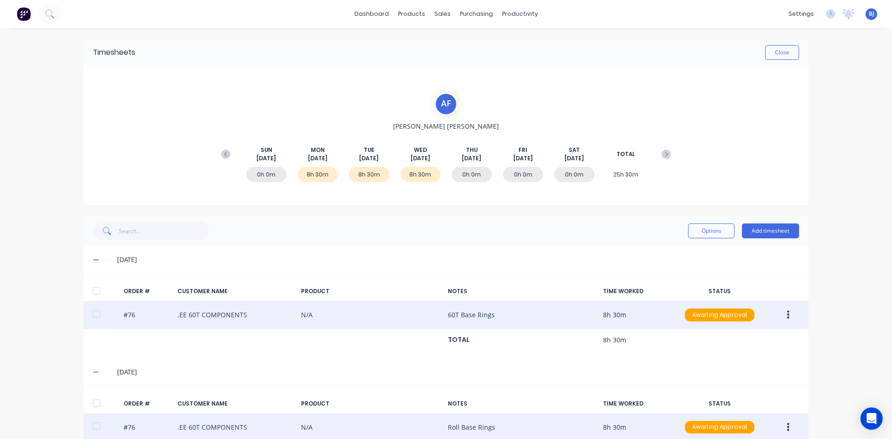
click at [787, 318] on button "button" at bounding box center [788, 315] width 22 height 17
click at [724, 378] on div "Edit" at bounding box center [755, 376] width 72 height 13
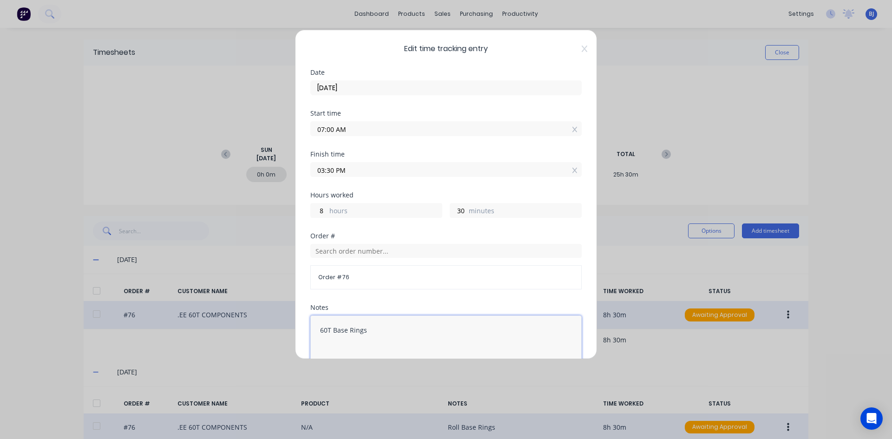
click at [319, 329] on textarea "60T Base Rings" at bounding box center [445, 339] width 271 height 49
type textarea "Roll 60T Base Rings"
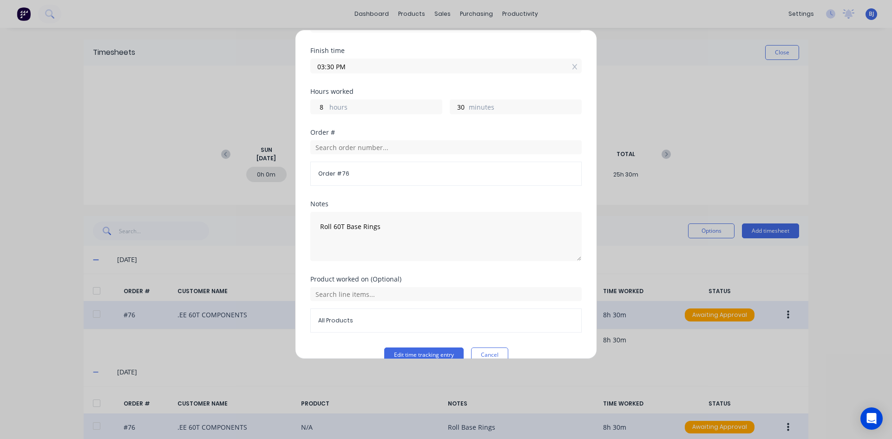
scroll to position [116, 0]
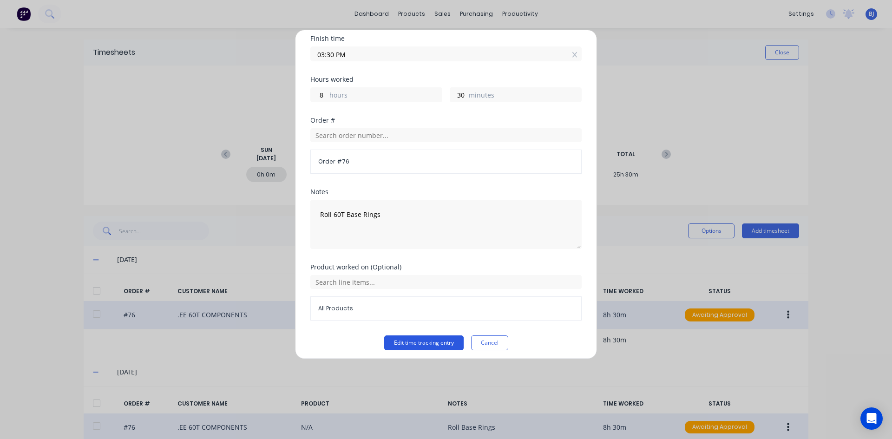
click at [394, 342] on button "Edit time tracking entry" at bounding box center [423, 342] width 79 height 15
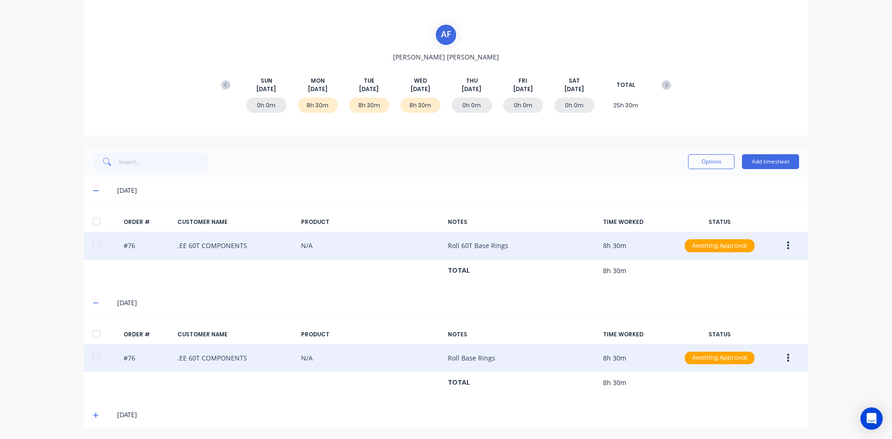
scroll to position [71, 0]
click at [787, 359] on icon "button" at bounding box center [788, 356] width 2 height 8
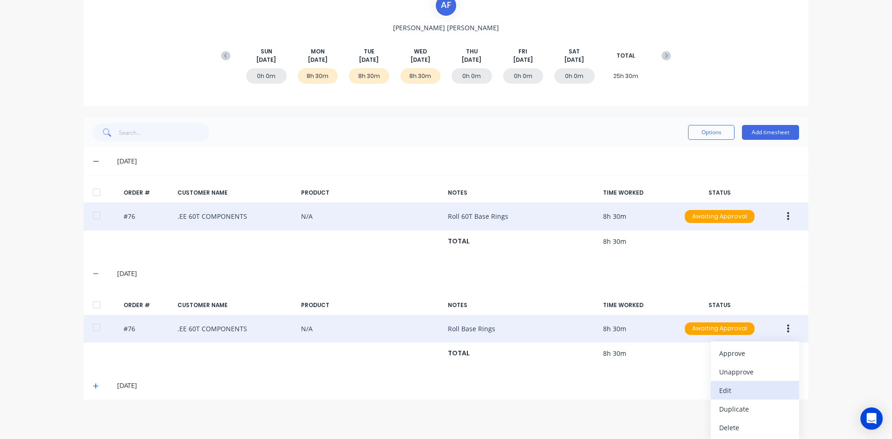
click at [721, 392] on div "Edit" at bounding box center [755, 390] width 72 height 13
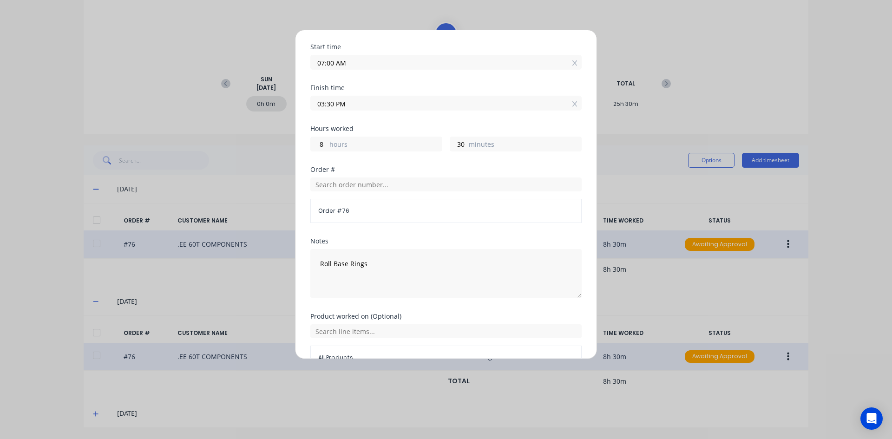
scroll to position [93, 0]
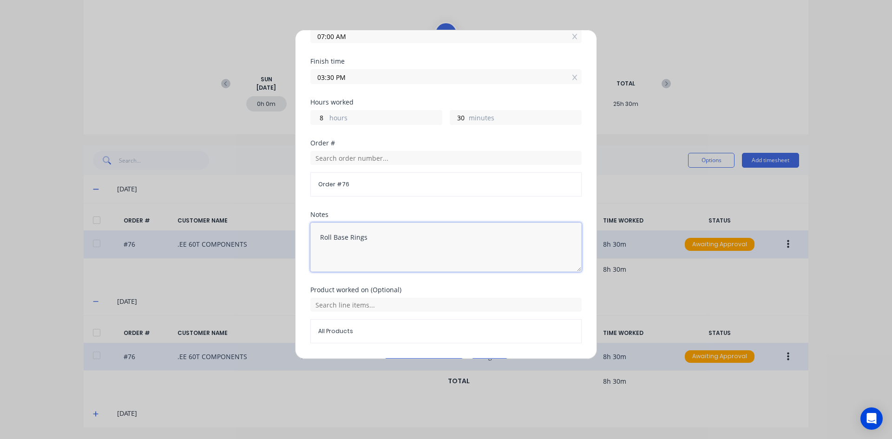
click at [333, 237] on textarea "Roll Base Rings" at bounding box center [445, 247] width 271 height 49
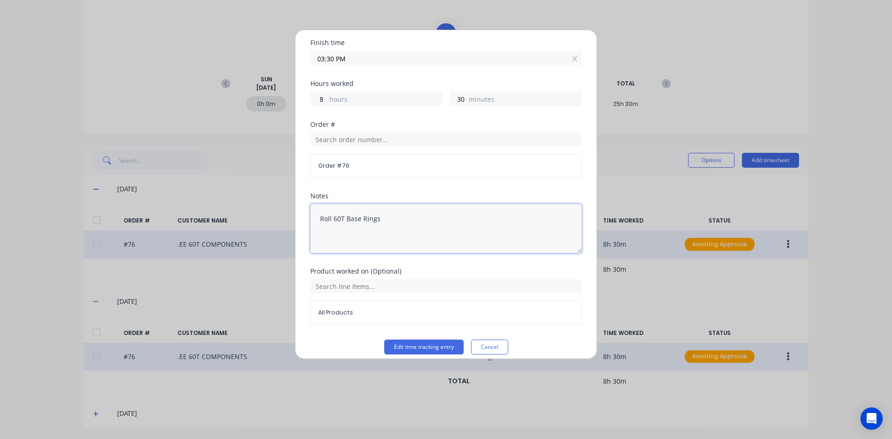
scroll to position [120, 0]
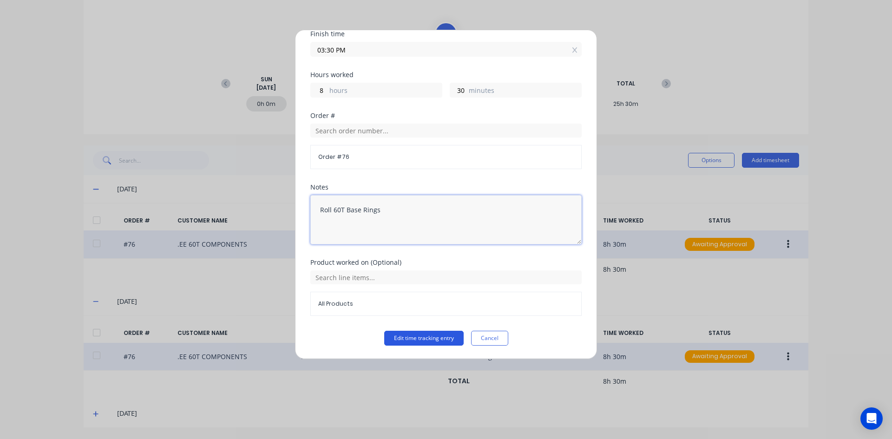
type textarea "Roll 60T Base Rings"
click at [433, 335] on button "Edit time tracking entry" at bounding box center [423, 338] width 79 height 15
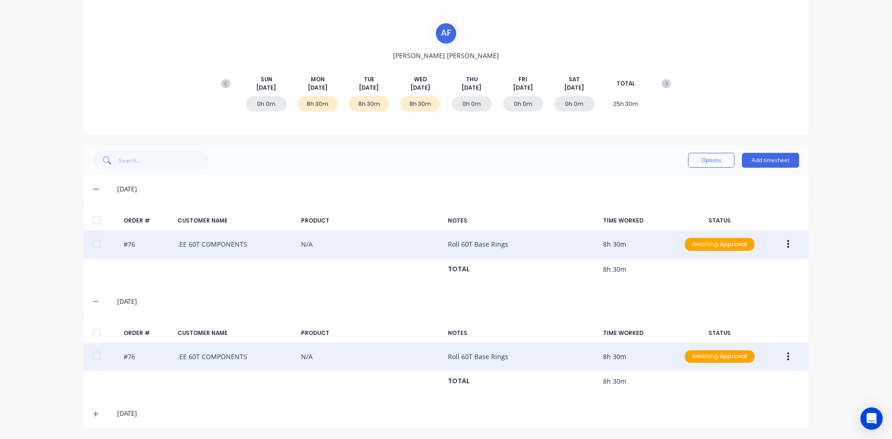
click at [93, 412] on icon at bounding box center [96, 414] width 6 height 7
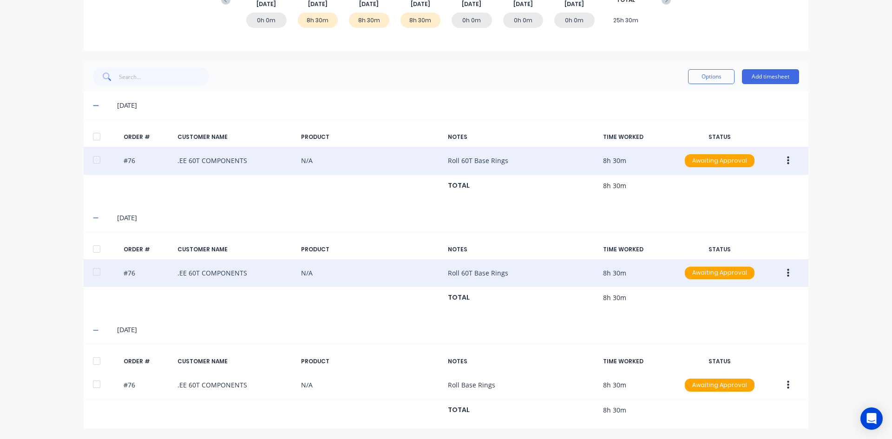
scroll to position [155, 0]
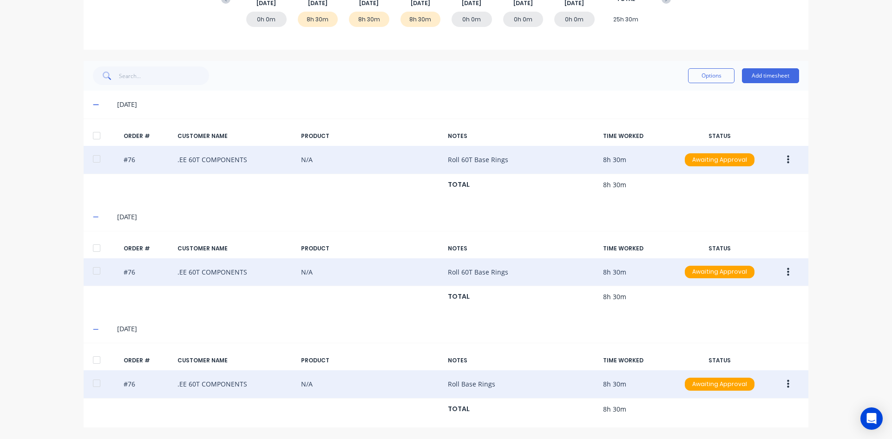
click at [782, 381] on button "button" at bounding box center [788, 384] width 22 height 17
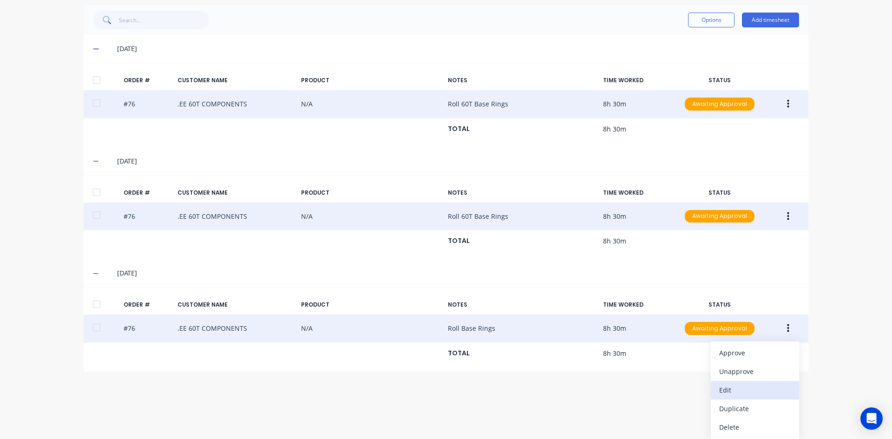
click at [715, 391] on button "Edit" at bounding box center [755, 390] width 88 height 19
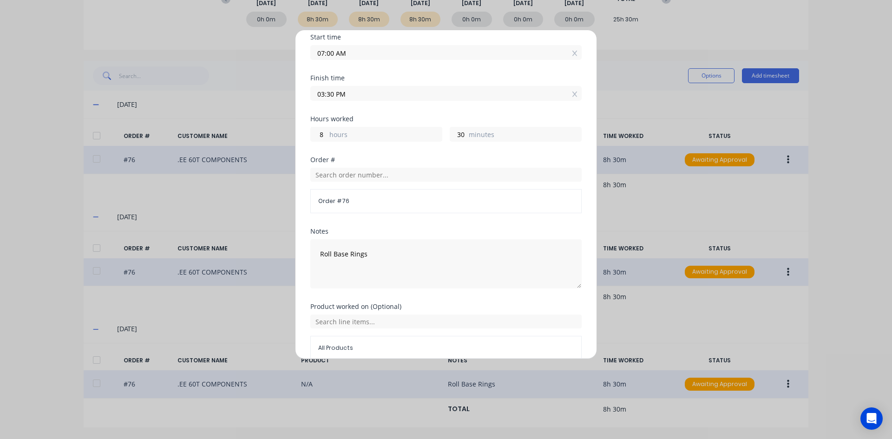
scroll to position [93, 0]
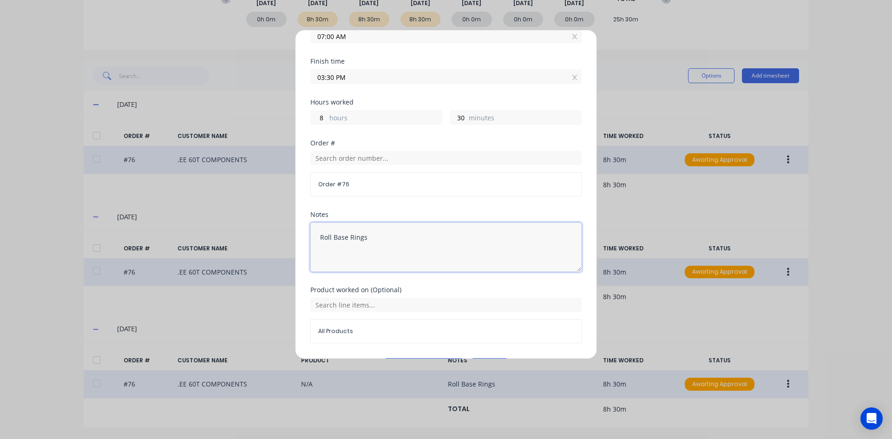
click at [333, 237] on textarea "Roll Base Rings" at bounding box center [445, 247] width 271 height 49
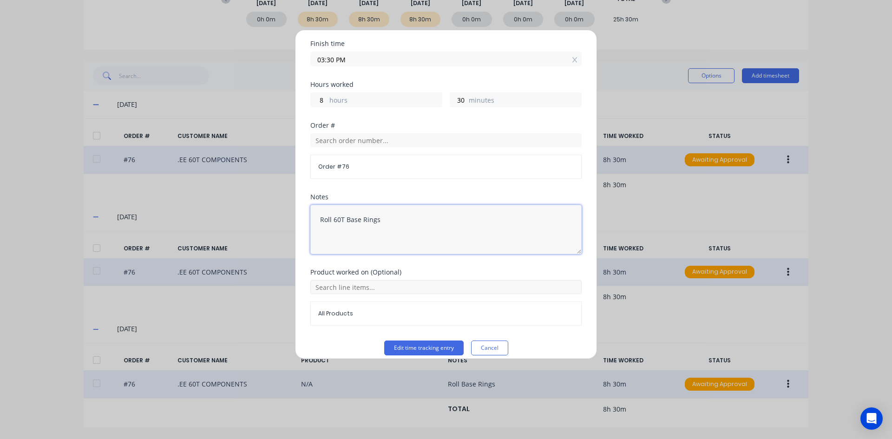
scroll to position [120, 0]
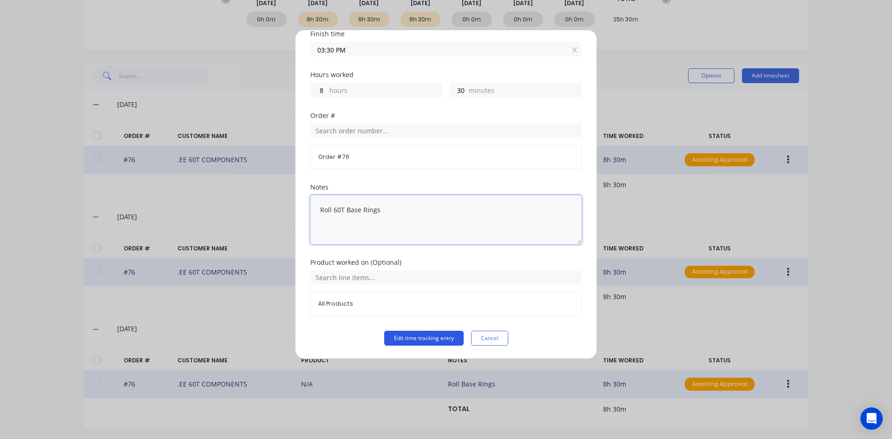
type textarea "Roll 60T Base Rings"
click at [416, 339] on button "Edit time tracking entry" at bounding box center [423, 338] width 79 height 15
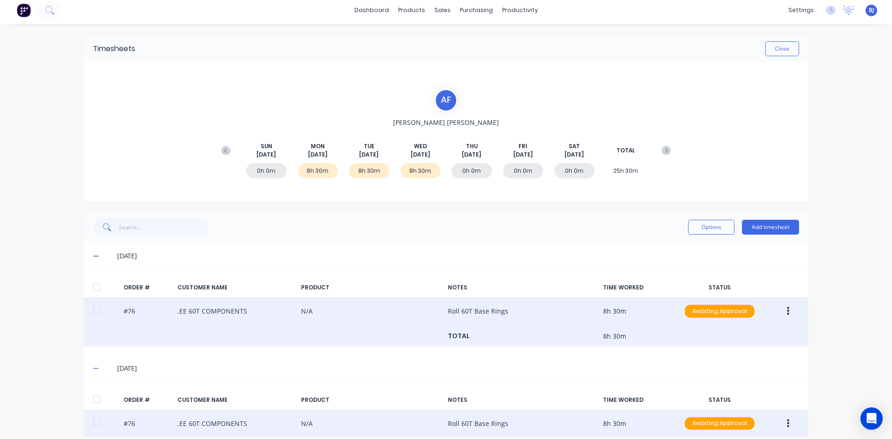
scroll to position [0, 0]
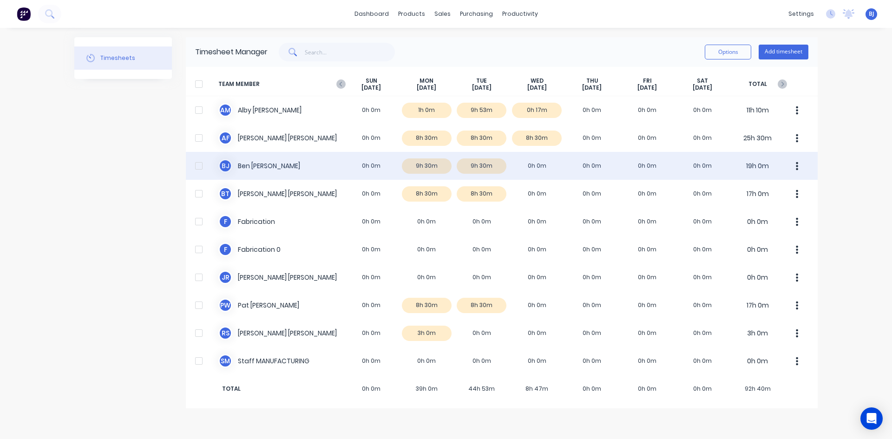
click at [370, 166] on div "B J Ben Joubert 0h 0m 9h 30m 9h 30m 0h 0m 0h 0m 0h 0m 0h 0m 19h 0m" at bounding box center [502, 166] width 632 height 28
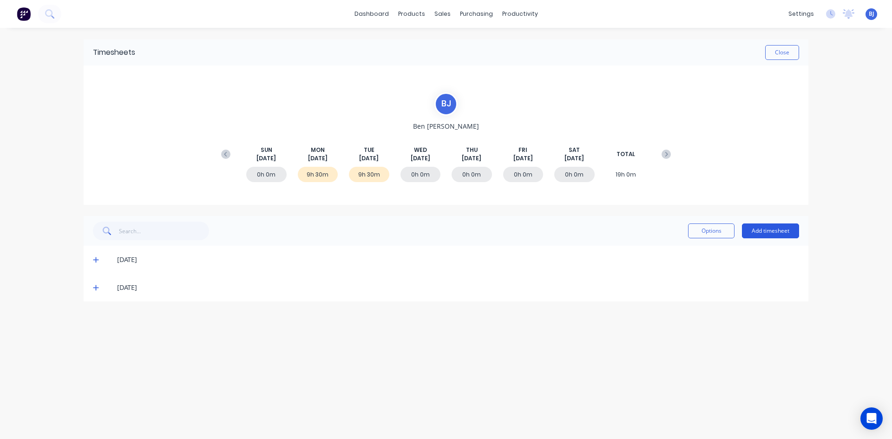
click at [772, 231] on button "Add timesheet" at bounding box center [770, 230] width 57 height 15
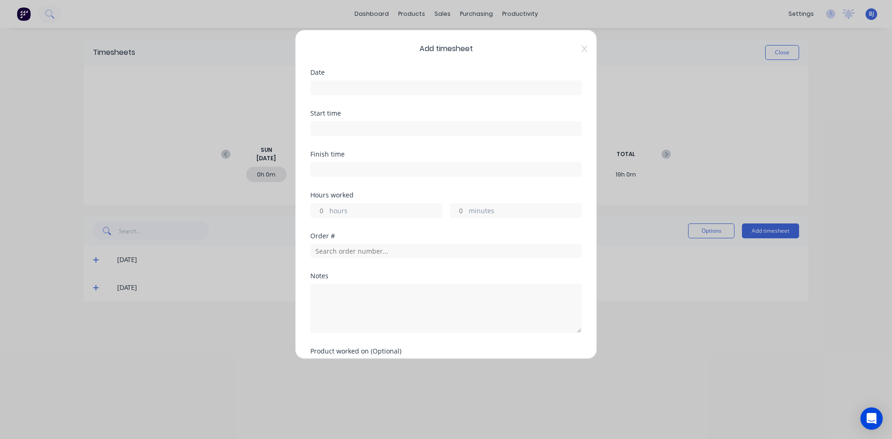
click at [334, 87] on input at bounding box center [446, 88] width 270 height 14
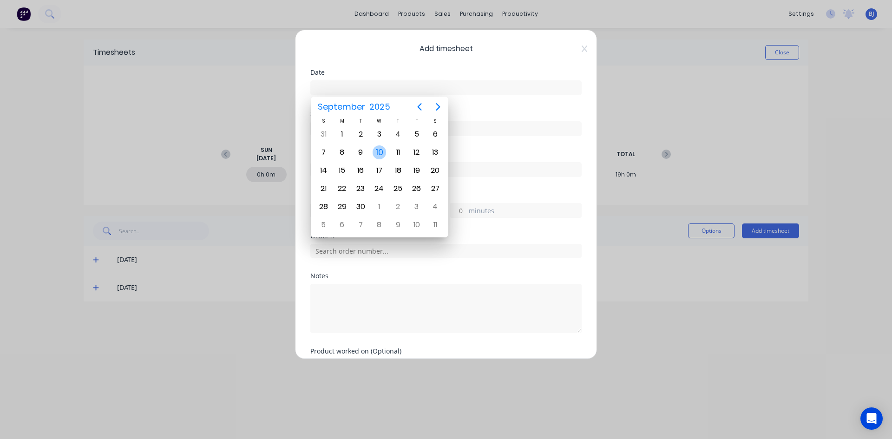
click at [380, 153] on div "10" at bounding box center [380, 152] width 14 height 14
type input "10/09/2025"
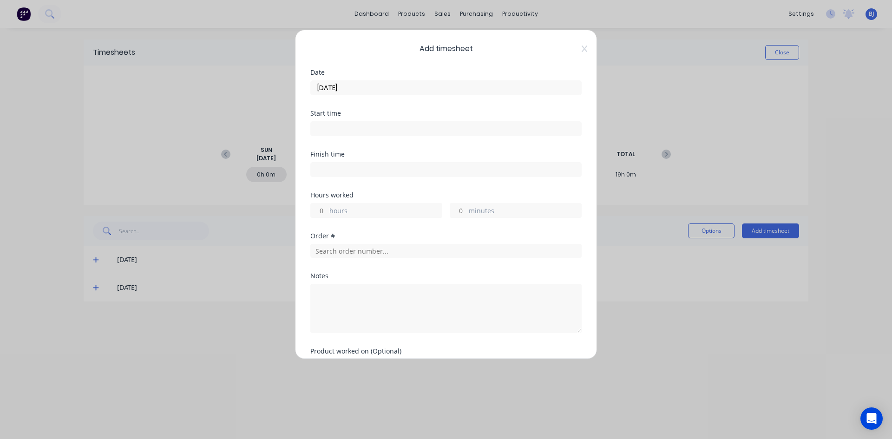
click at [329, 129] on input at bounding box center [446, 129] width 270 height 14
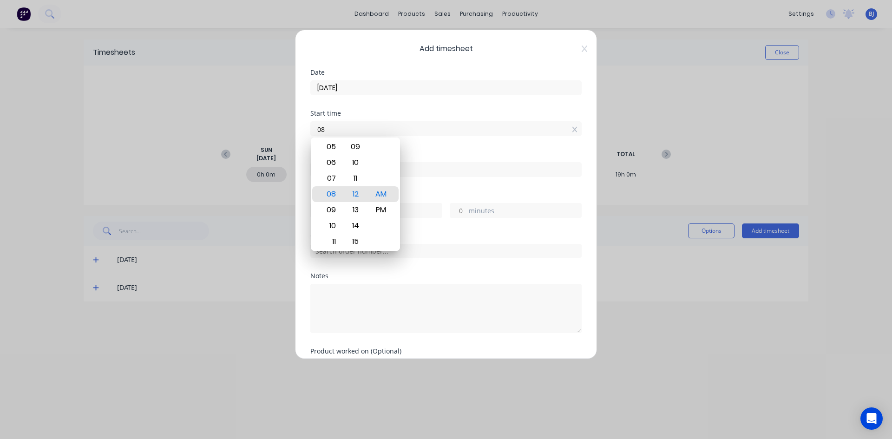
type input "0"
type input "07:00 AM"
click at [385, 196] on div "AM" at bounding box center [381, 194] width 23 height 16
click at [416, 145] on div "Start time 07:00 AM" at bounding box center [445, 130] width 271 height 41
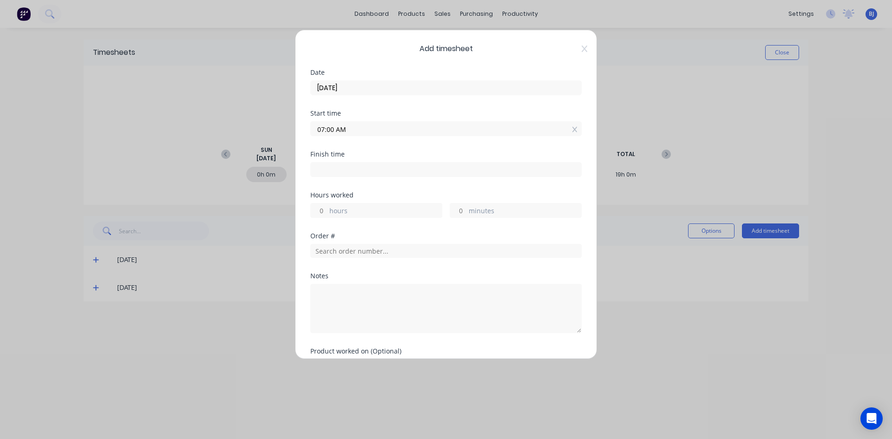
click at [325, 166] on input at bounding box center [446, 170] width 270 height 14
type input "08:12 AM"
type input "1"
type input "12"
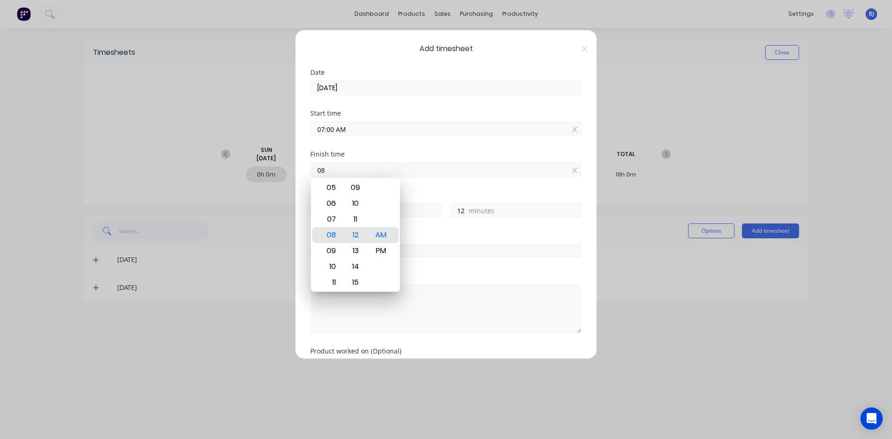
type input "0"
type input "04:30 AM"
type input "21"
type input "30"
click at [376, 247] on div "PM" at bounding box center [381, 251] width 23 height 16
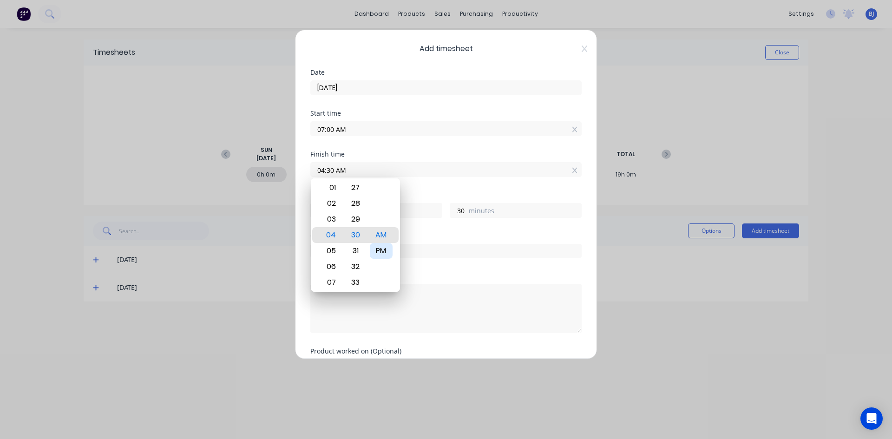
type input "04:30 PM"
type input "9"
click at [407, 189] on div "Finish time 04:30 PM" at bounding box center [445, 171] width 271 height 41
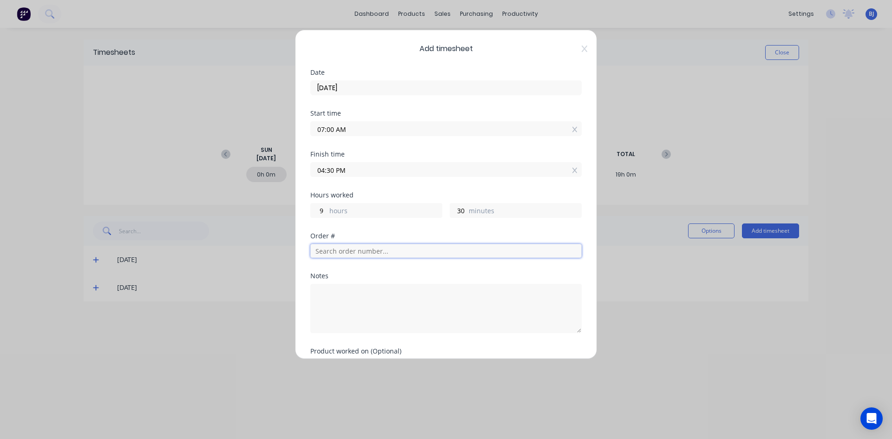
click at [335, 253] on input "text" at bounding box center [445, 251] width 271 height 14
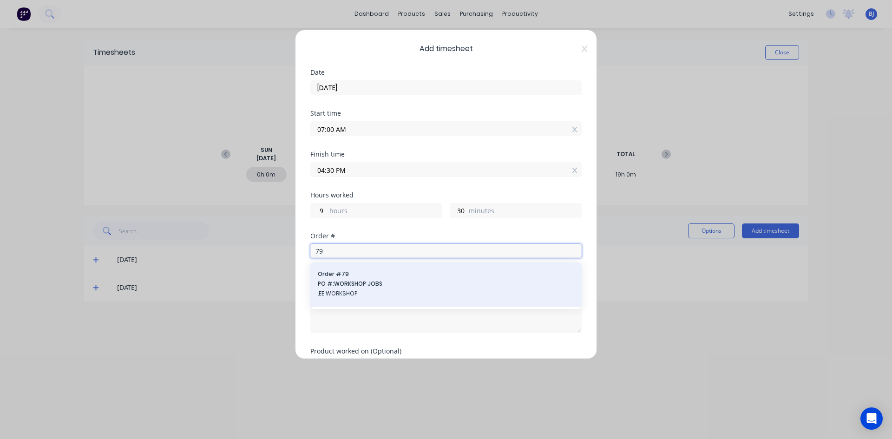
type input "79"
click at [349, 284] on span "PO #: WORKSHOP JOBS" at bounding box center [446, 284] width 256 height 8
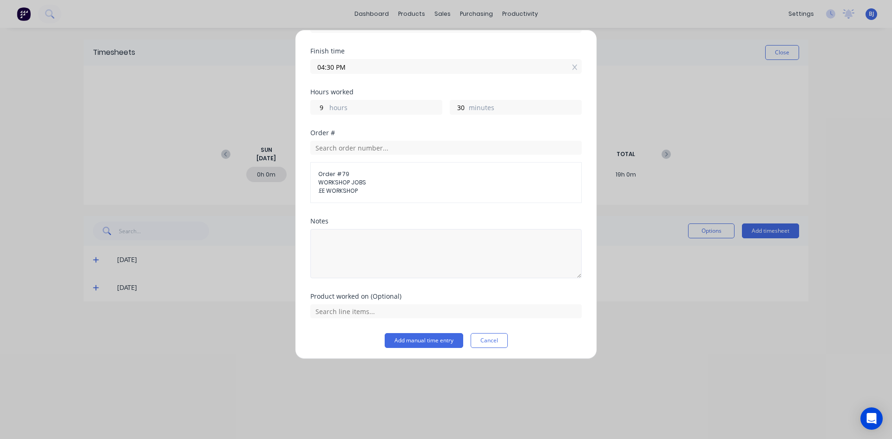
scroll to position [105, 0]
click at [345, 238] on textarea at bounding box center [445, 251] width 271 height 49
type textarea "OFFICE ADMIN"
click at [413, 338] on button "Add manual time entry" at bounding box center [424, 338] width 79 height 15
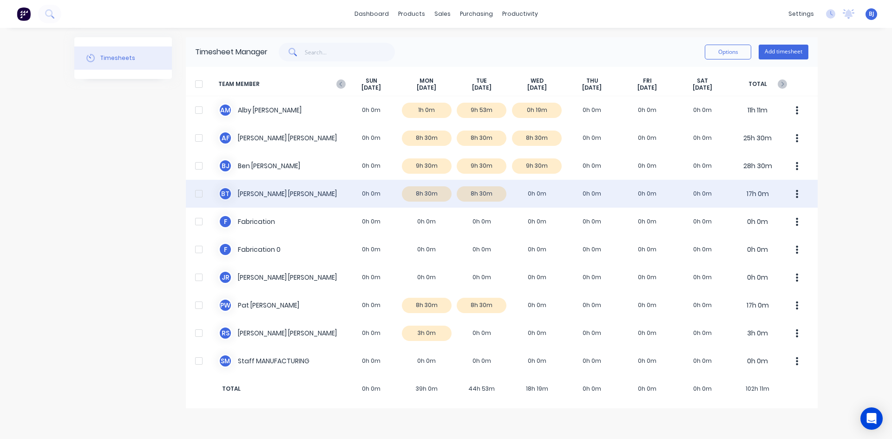
click at [261, 194] on div "B T Broden Thompson 0h 0m 8h 30m 8h 30m 0h 0m 0h 0m 0h 0m 0h 0m 17h 0m" at bounding box center [502, 194] width 632 height 28
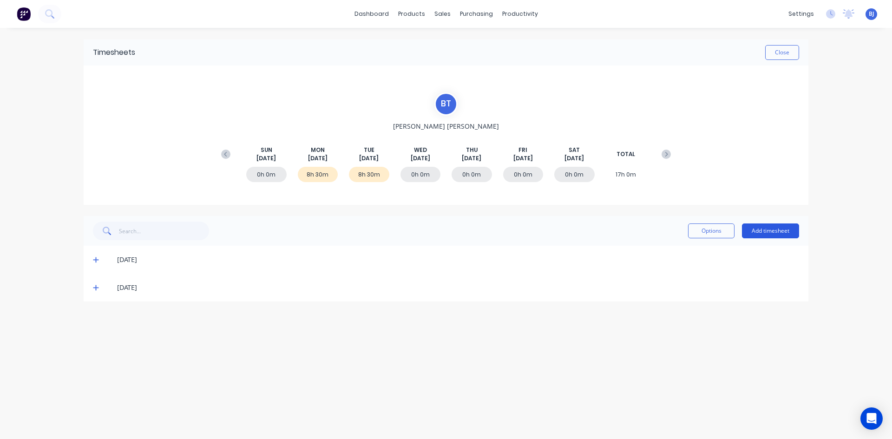
click at [763, 233] on button "Add timesheet" at bounding box center [770, 230] width 57 height 15
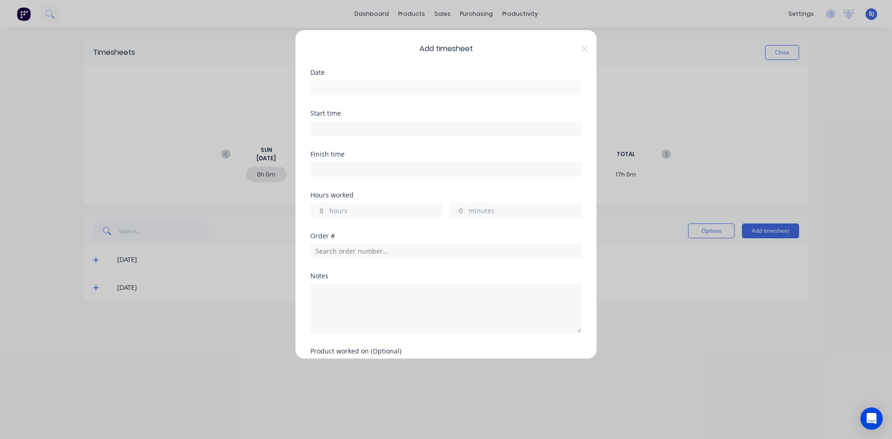
click at [322, 89] on input at bounding box center [446, 88] width 270 height 14
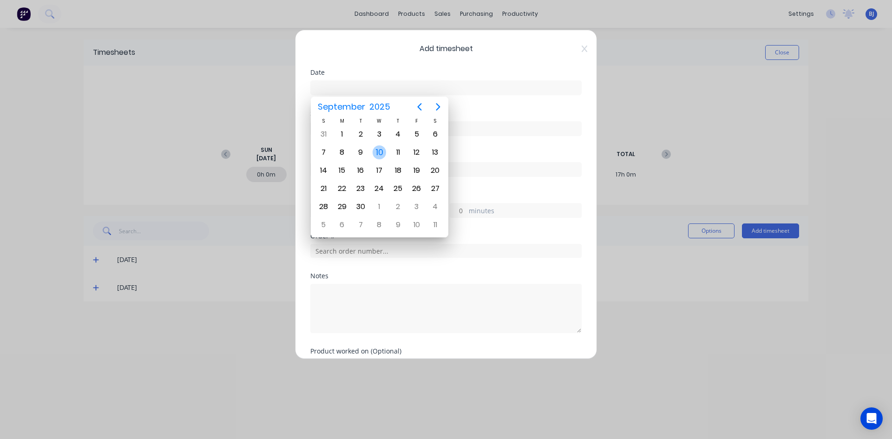
click at [378, 150] on div "10" at bounding box center [380, 152] width 14 height 14
type input "10/09/2025"
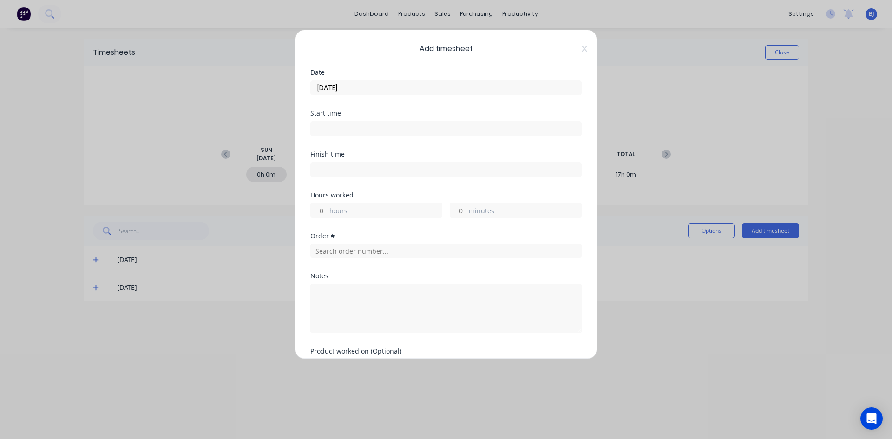
click at [337, 131] on input at bounding box center [446, 129] width 270 height 14
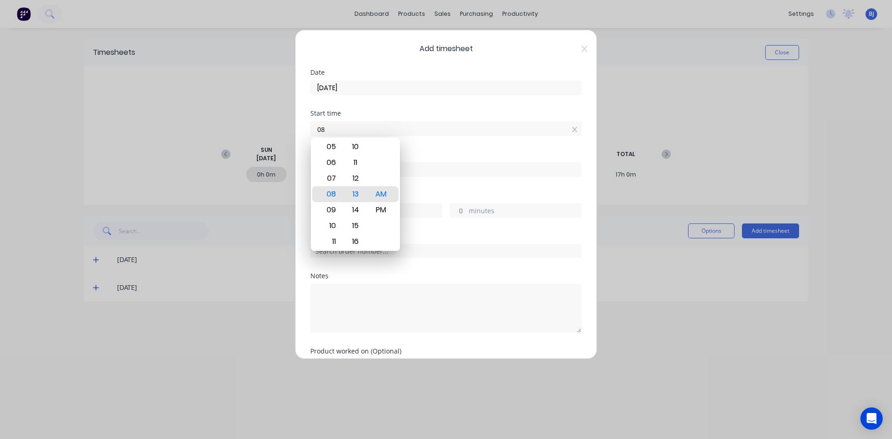
type input "0"
type input "07:00 AM"
click at [381, 195] on div "AM" at bounding box center [381, 194] width 23 height 16
click at [418, 165] on input at bounding box center [446, 170] width 270 height 14
type input "08:13 AM"
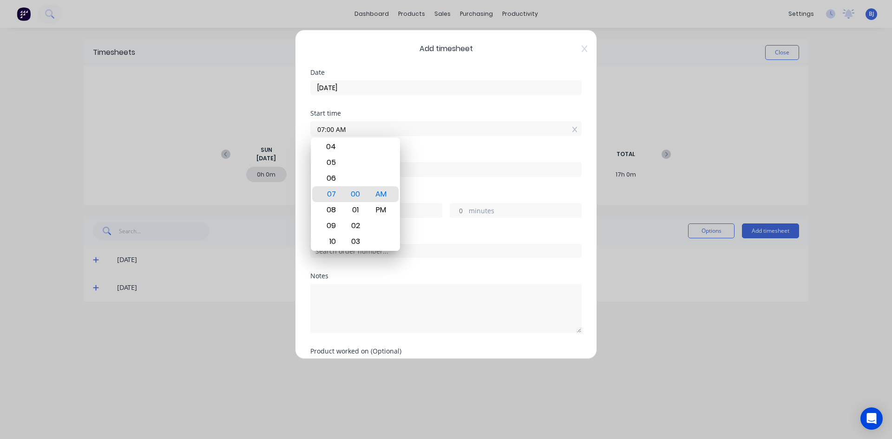
type input "1"
type input "13"
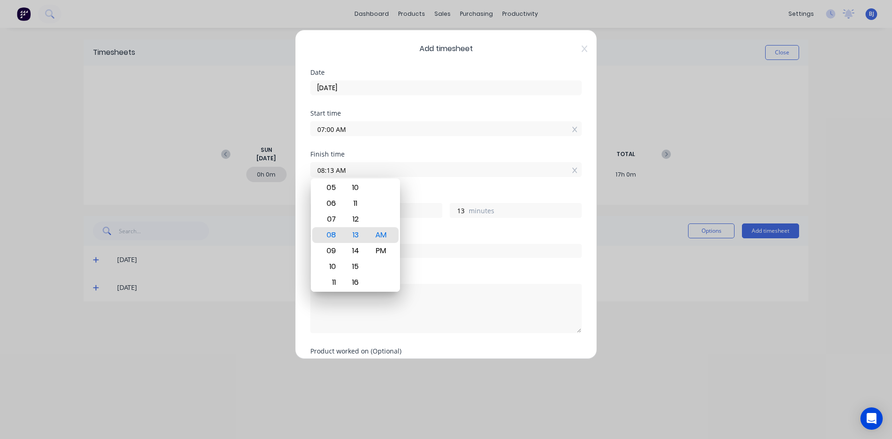
drag, startPoint x: 352, startPoint y: 171, endPoint x: 315, endPoint y: 169, distance: 37.7
click at [302, 174] on div "Add timesheet Date 10/09/2025 Start time 07:00 AM Finish time 08:13 AM Hours wo…" at bounding box center [446, 194] width 302 height 329
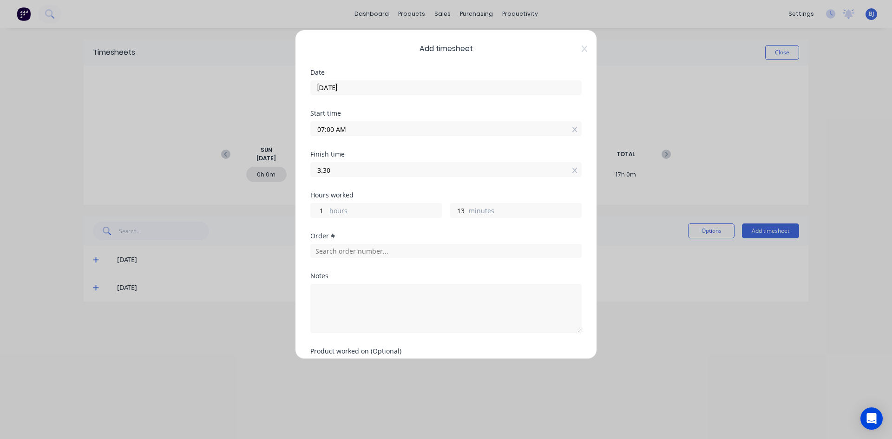
click at [372, 171] on input "3.30" at bounding box center [446, 170] width 270 height 14
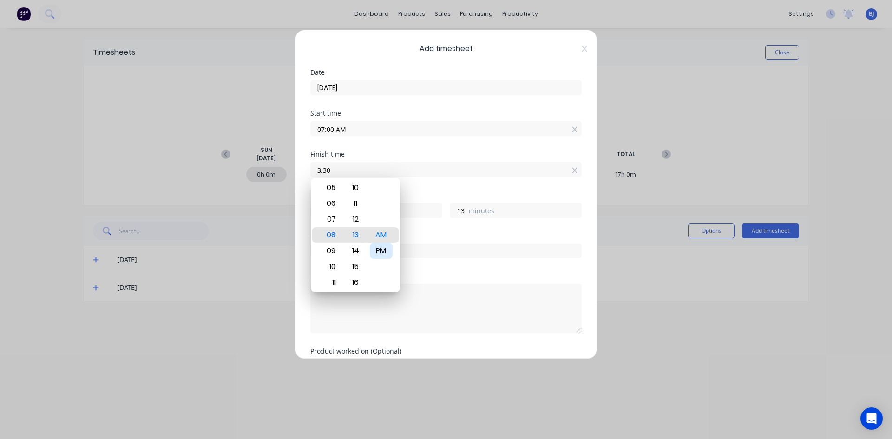
type input "03:30 AM"
type input "20"
type input "30"
drag, startPoint x: 384, startPoint y: 249, endPoint x: 390, endPoint y: 210, distance: 40.0
click at [384, 248] on div "PM" at bounding box center [381, 251] width 23 height 16
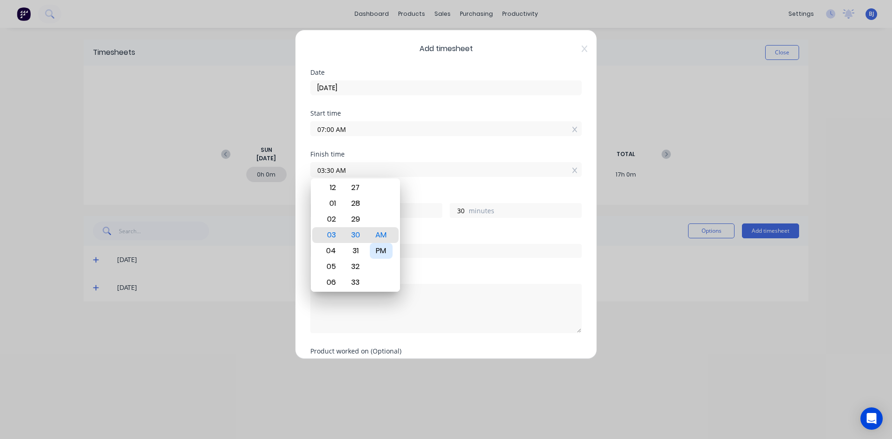
type input "03:30 PM"
type input "8"
click at [403, 186] on div "Finish time 03:30 PM" at bounding box center [445, 171] width 271 height 41
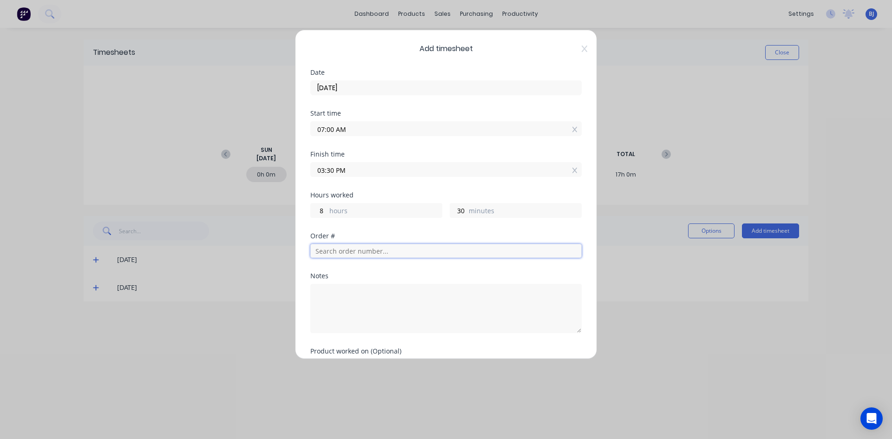
click at [328, 248] on input "text" at bounding box center [445, 251] width 271 height 14
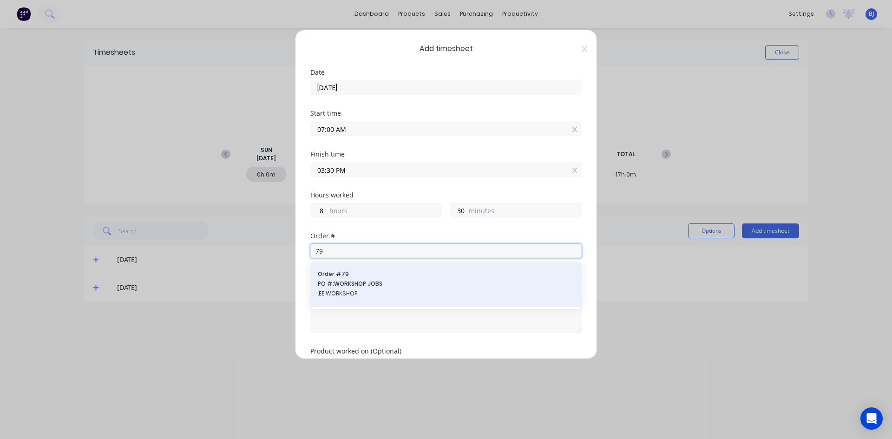
type input "79"
click at [342, 275] on span "Order # 79" at bounding box center [446, 274] width 256 height 8
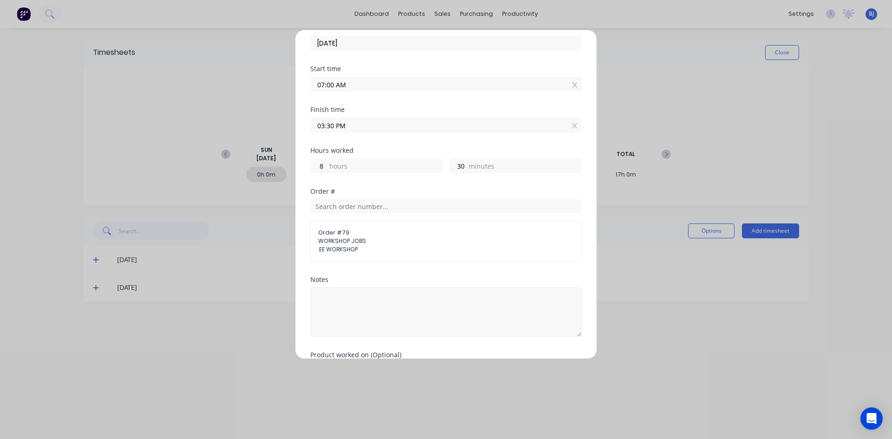
scroll to position [105, 0]
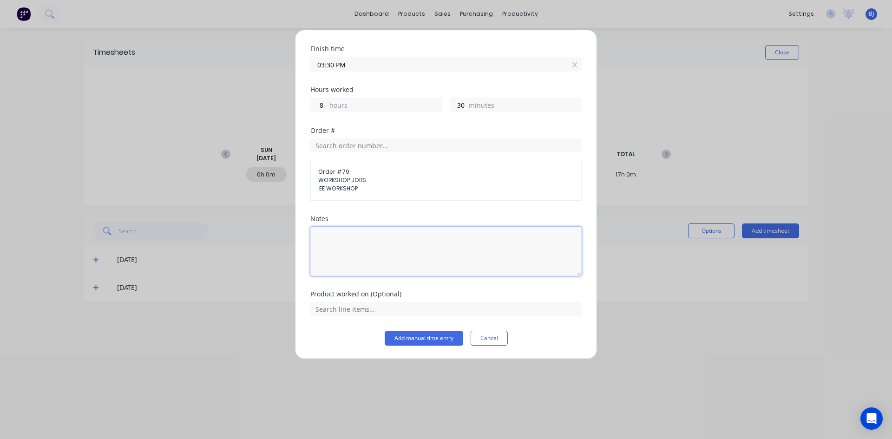
click at [329, 240] on textarea at bounding box center [445, 251] width 271 height 49
type textarea "Weld up 60T base rings"
click at [417, 340] on button "Add manual time entry" at bounding box center [424, 338] width 79 height 15
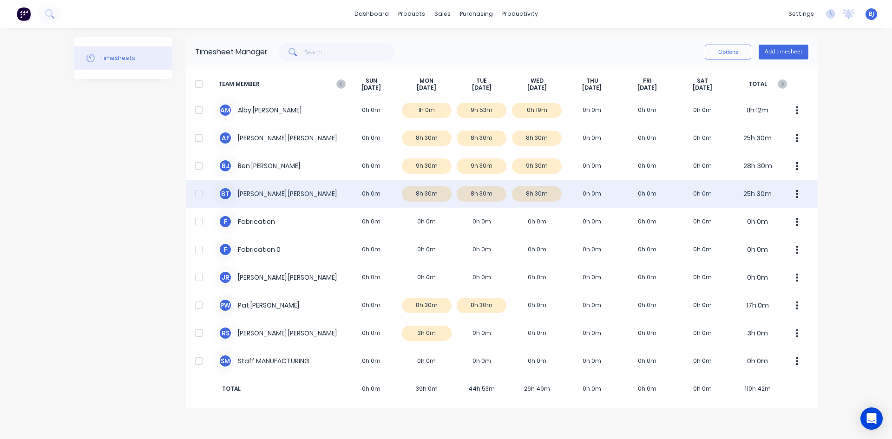
click at [241, 192] on div "B T Broden Thompson 0h 0m 8h 30m 8h 30m 8h 30m 0h 0m 0h 0m 0h 0m 25h 30m" at bounding box center [502, 194] width 632 height 28
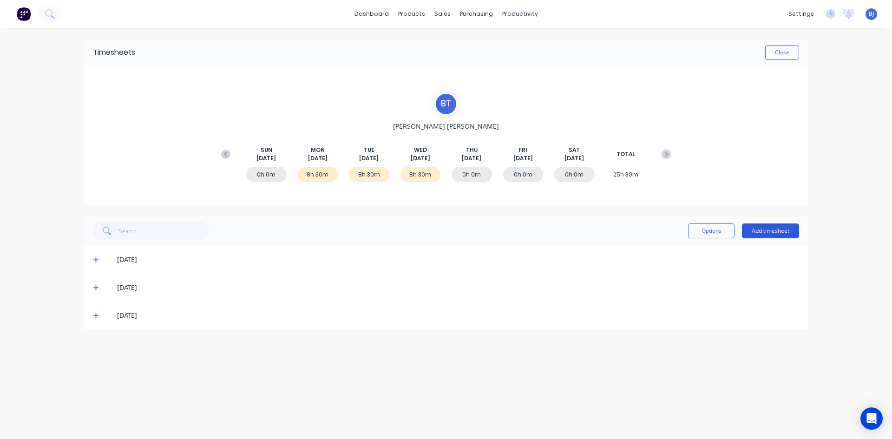
click at [771, 231] on button "Add timesheet" at bounding box center [770, 230] width 57 height 15
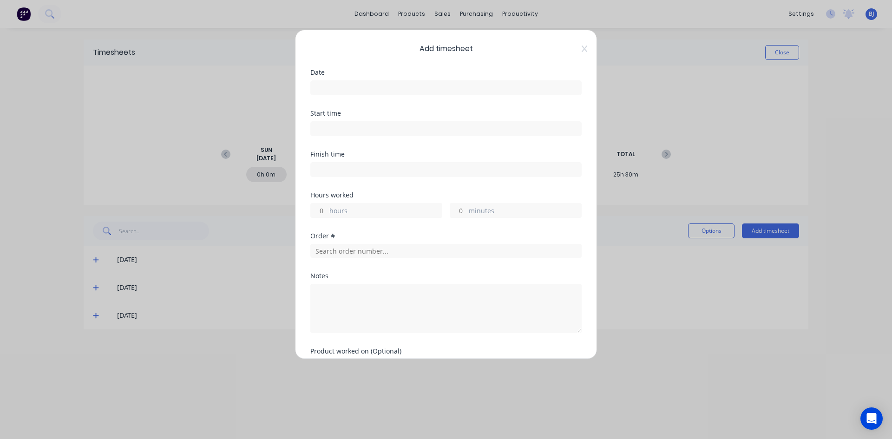
drag, startPoint x: 198, startPoint y: 375, endPoint x: 161, endPoint y: 324, distance: 62.8
click at [197, 374] on div "Add timesheet Date Start time Finish time Hours worked hours minutes Order # No…" at bounding box center [446, 219] width 892 height 439
click at [582, 48] on icon at bounding box center [585, 48] width 6 height 7
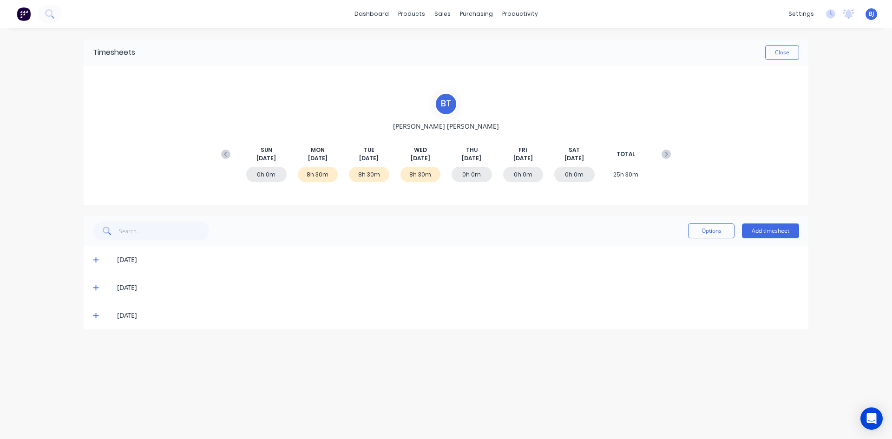
click at [96, 261] on icon at bounding box center [96, 260] width 6 height 6
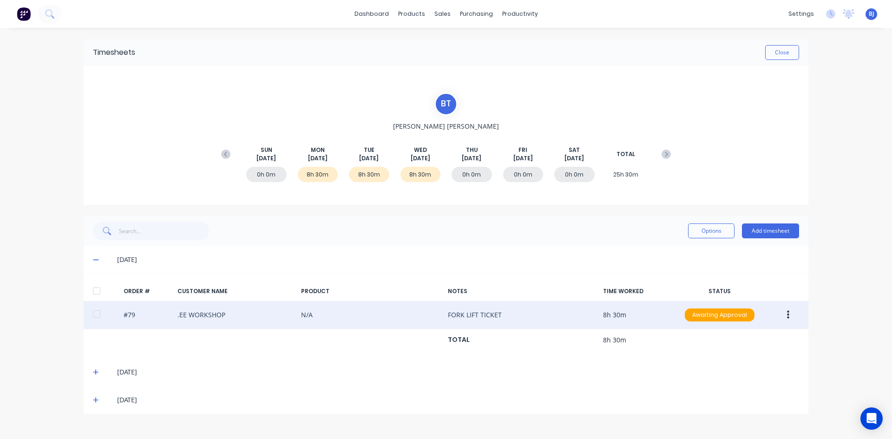
click at [788, 315] on icon "button" at bounding box center [788, 315] width 2 height 8
click at [731, 375] on div "Edit" at bounding box center [755, 376] width 72 height 13
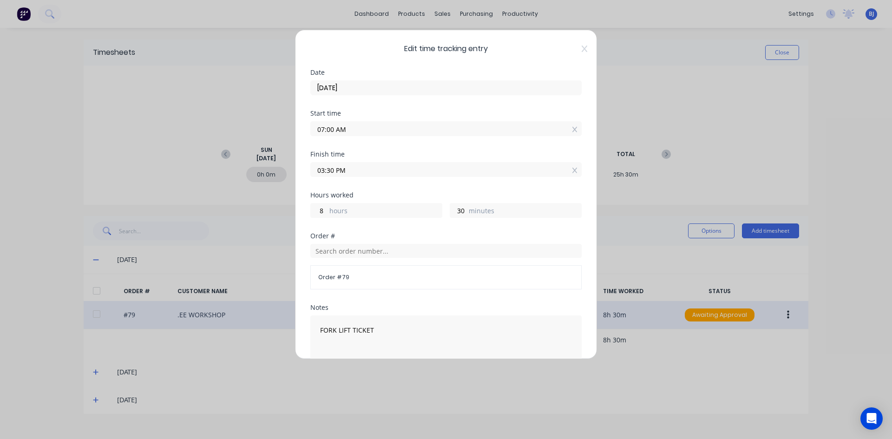
click at [335, 171] on input "03:30 PM" at bounding box center [446, 170] width 270 height 14
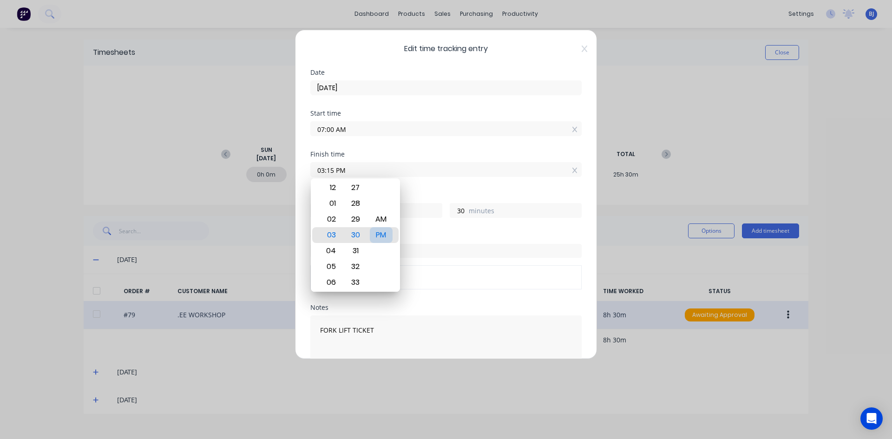
type input "03:15 PM"
type input "15"
click at [382, 231] on div "PM" at bounding box center [381, 235] width 23 height 16
click at [416, 191] on div "Finish time 03:15 PM" at bounding box center [445, 171] width 271 height 41
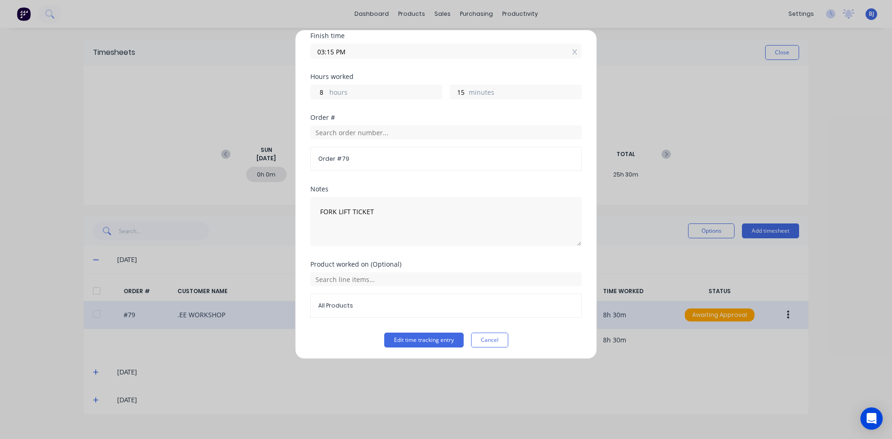
scroll to position [120, 0]
click at [402, 337] on button "Edit time tracking entry" at bounding box center [423, 338] width 79 height 15
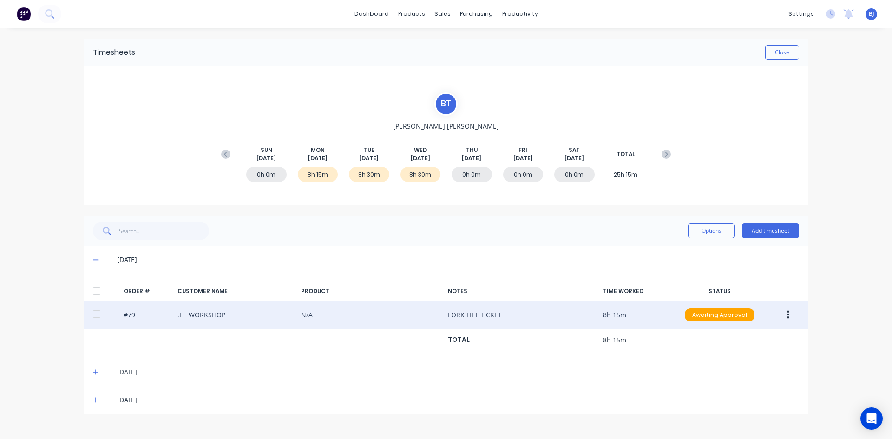
click at [96, 372] on icon at bounding box center [96, 372] width 6 height 6
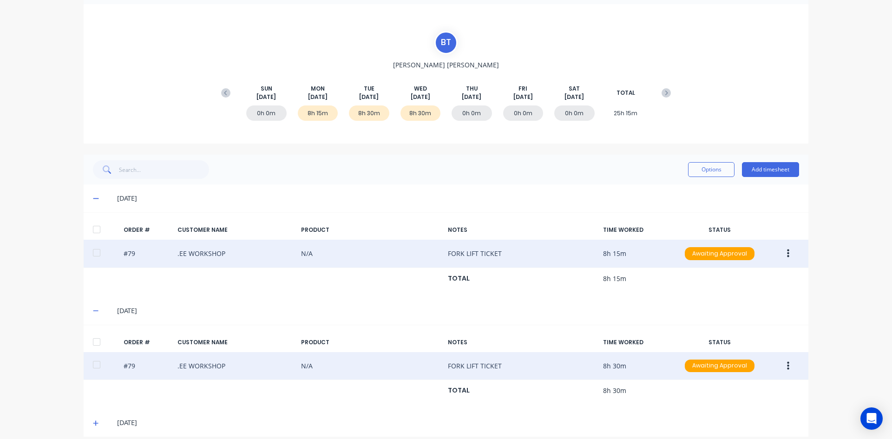
scroll to position [71, 0]
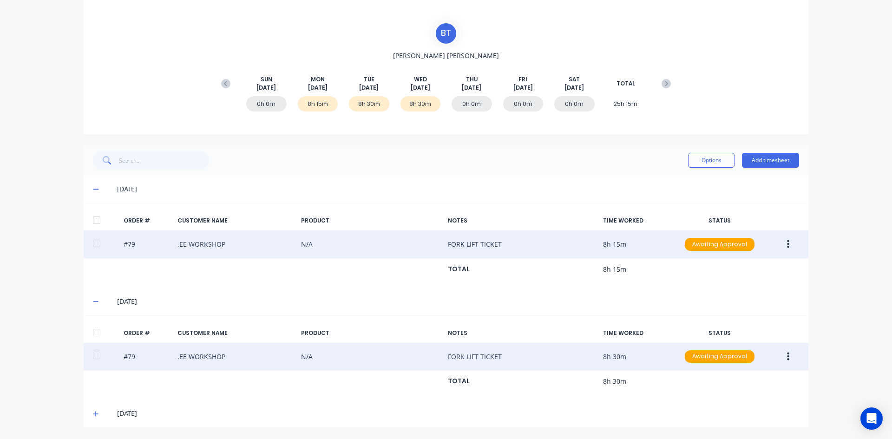
click at [787, 354] on icon "button" at bounding box center [788, 356] width 2 height 8
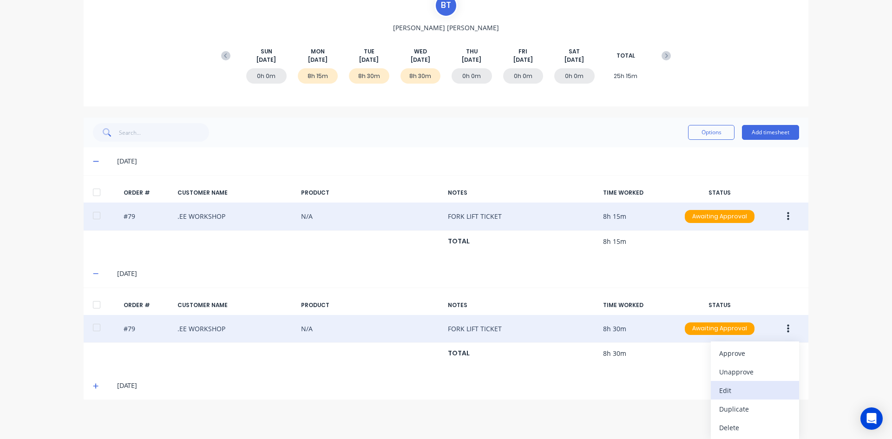
click at [722, 392] on div "Edit" at bounding box center [755, 390] width 72 height 13
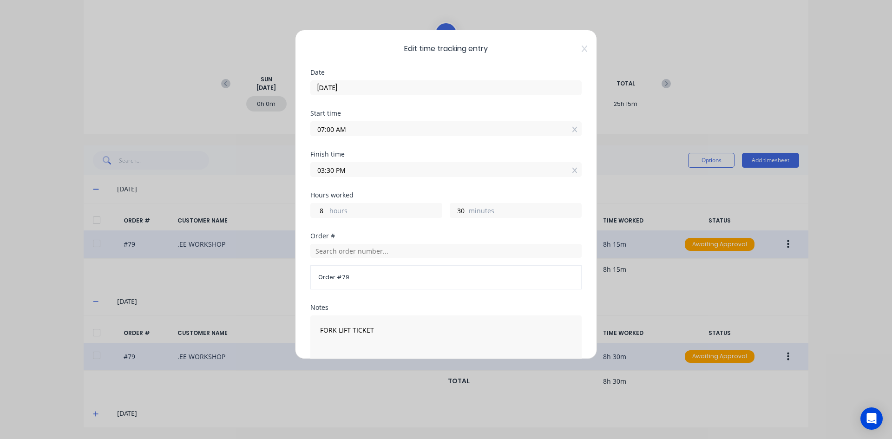
click at [333, 170] on input "03:30 PM" at bounding box center [446, 170] width 270 height 14
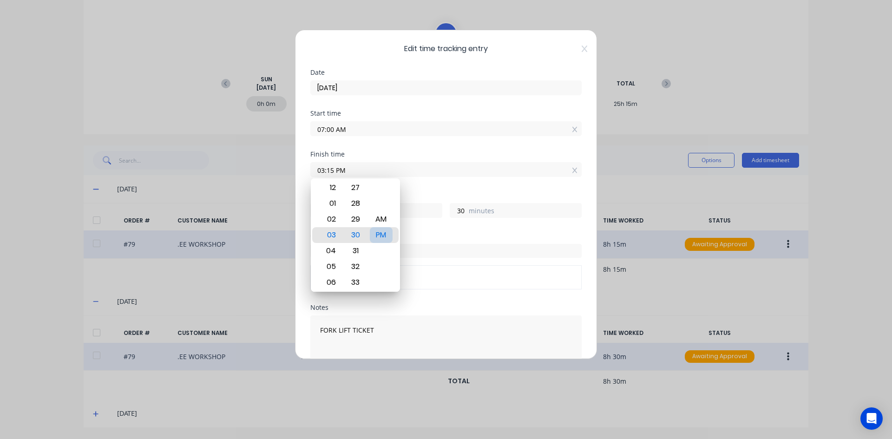
type input "03:15 PM"
type input "15"
drag, startPoint x: 378, startPoint y: 234, endPoint x: 383, endPoint y: 232, distance: 5.3
click at [379, 234] on div "PM" at bounding box center [381, 235] width 23 height 16
click at [425, 189] on div "Finish time 03:15 PM" at bounding box center [445, 171] width 271 height 41
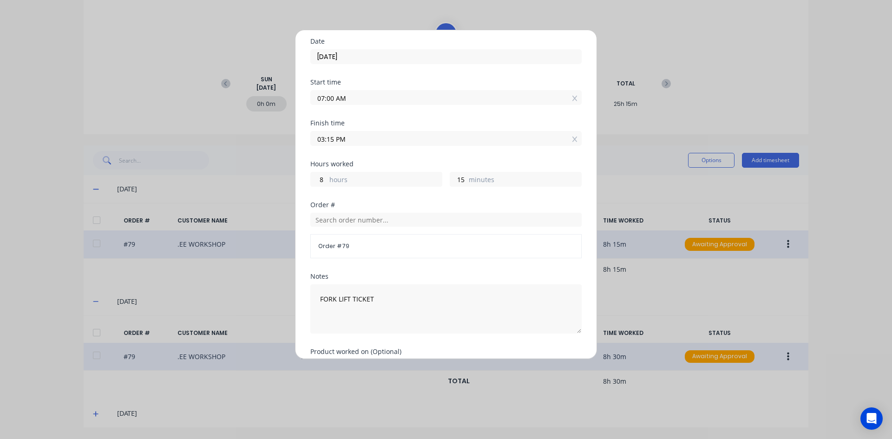
scroll to position [120, 0]
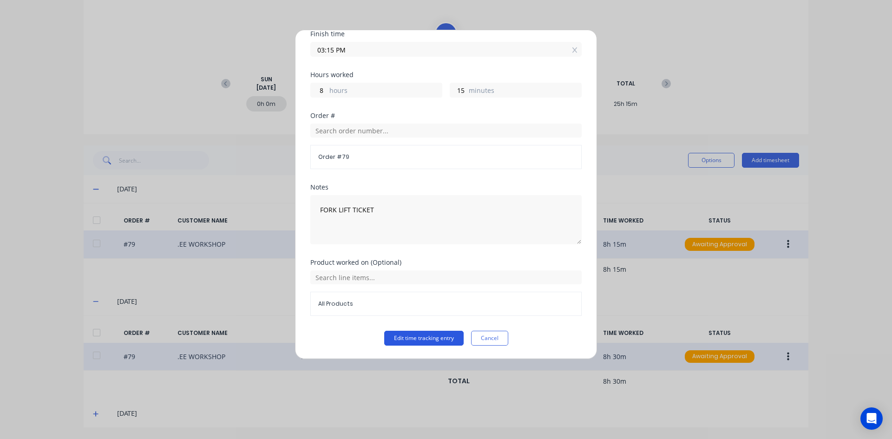
click at [401, 336] on button "Edit time tracking entry" at bounding box center [423, 338] width 79 height 15
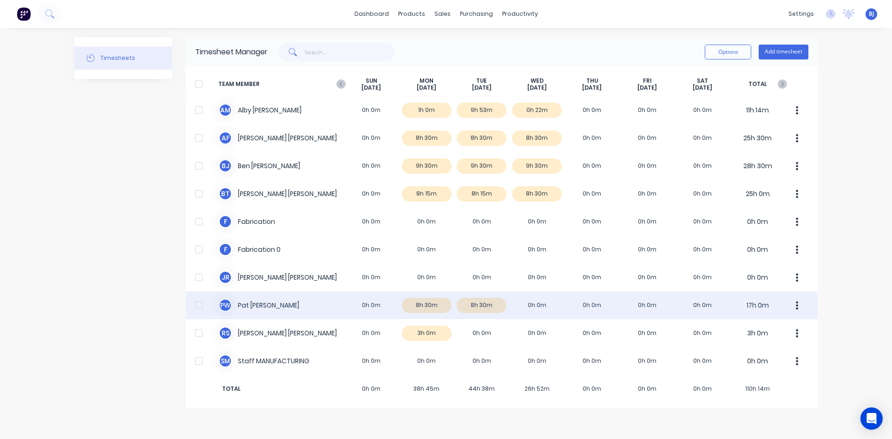
click at [420, 305] on div "P W Pat Walsh 0h 0m 8h 30m 8h 30m 0h 0m 0h 0m 0h 0m 0h 0m 17h 0m" at bounding box center [502, 305] width 632 height 28
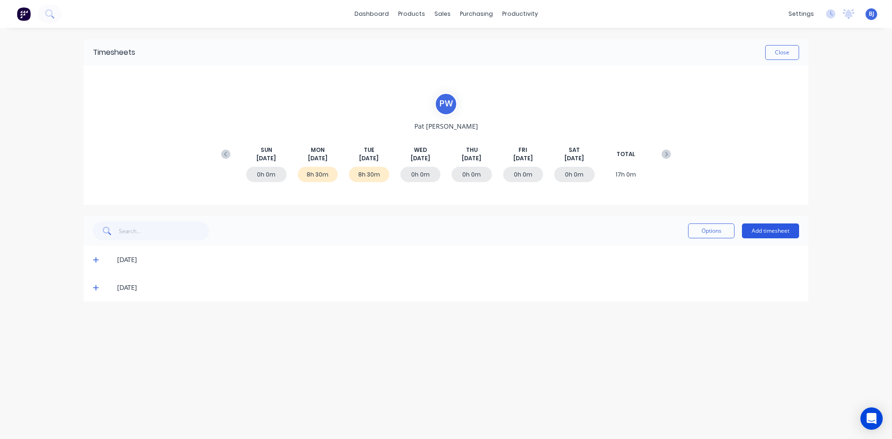
click at [759, 229] on button "Add timesheet" at bounding box center [770, 230] width 57 height 15
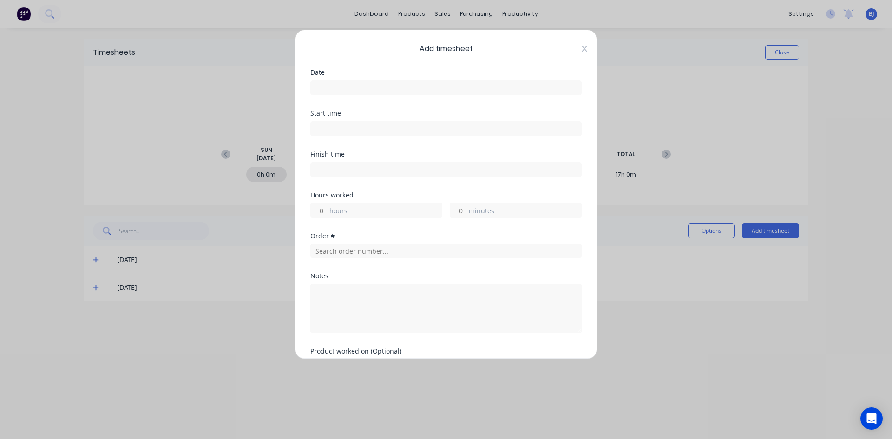
click at [582, 51] on icon at bounding box center [585, 49] width 6 height 7
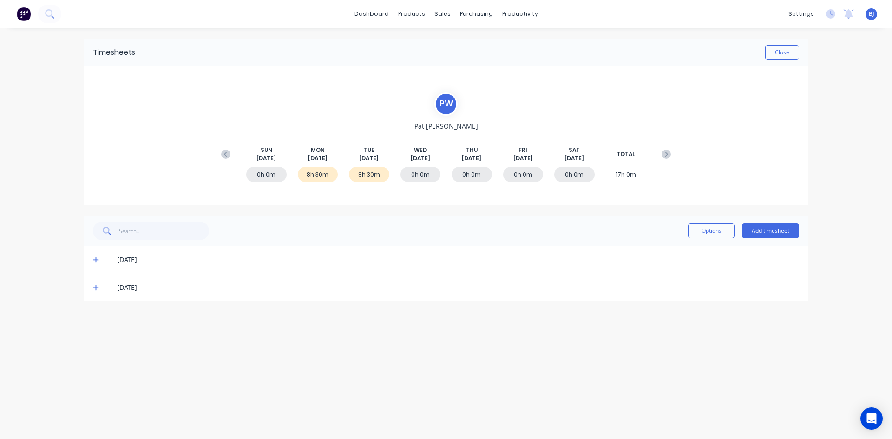
click at [95, 258] on icon at bounding box center [96, 259] width 6 height 7
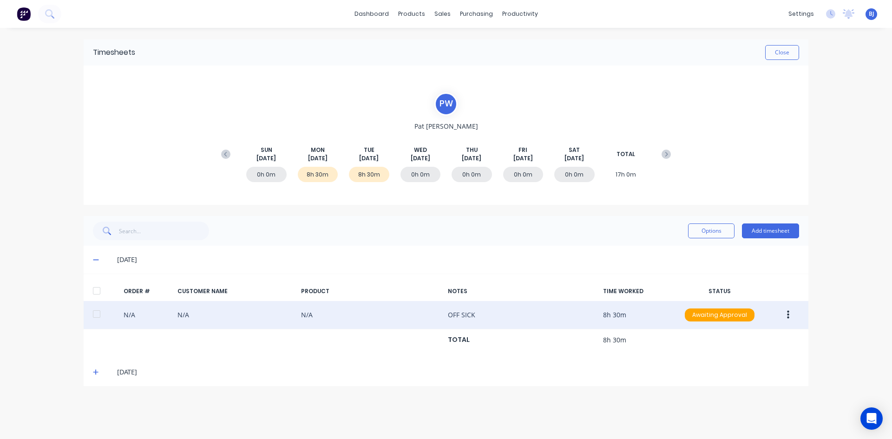
click at [788, 312] on icon "button" at bounding box center [788, 315] width 2 height 8
click at [727, 374] on div "Edit" at bounding box center [755, 376] width 72 height 13
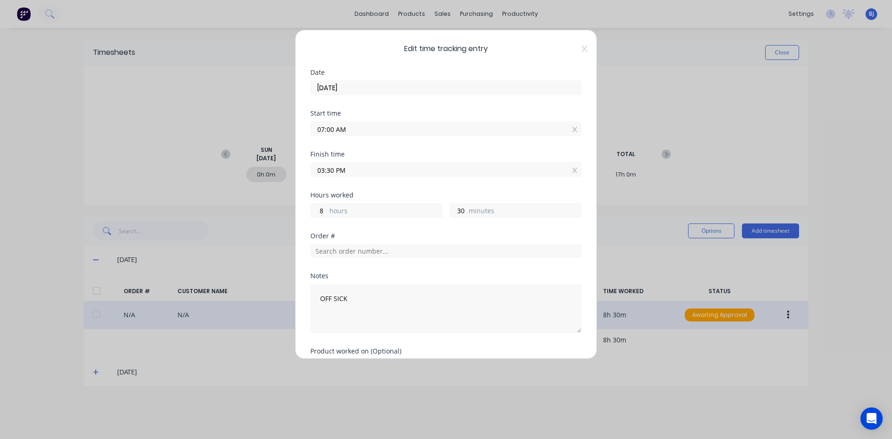
click at [334, 169] on input "03:30 PM" at bounding box center [446, 170] width 270 height 14
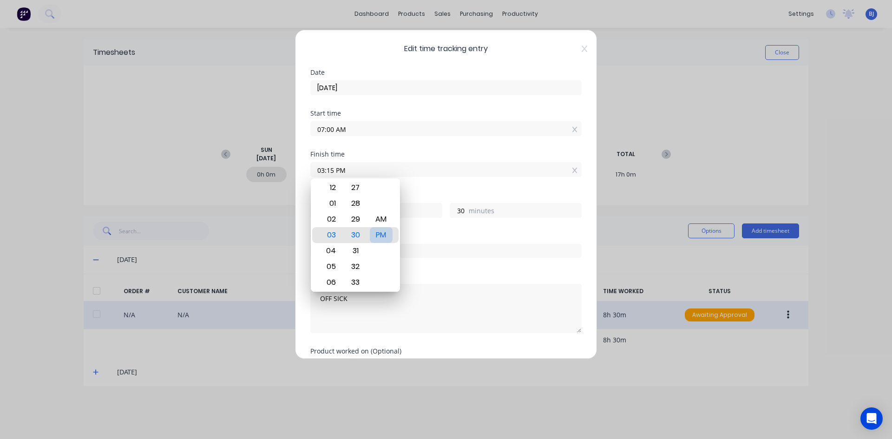
type input "03:15 PM"
type input "15"
click at [387, 235] on div "PM" at bounding box center [381, 235] width 23 height 16
click at [436, 191] on div "Finish time 03:15 PM" at bounding box center [445, 171] width 271 height 41
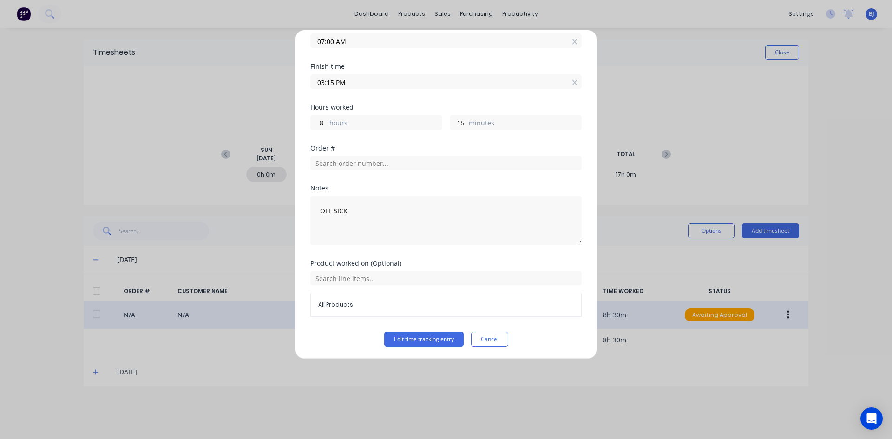
scroll to position [89, 0]
click at [409, 337] on button "Edit time tracking entry" at bounding box center [423, 338] width 79 height 15
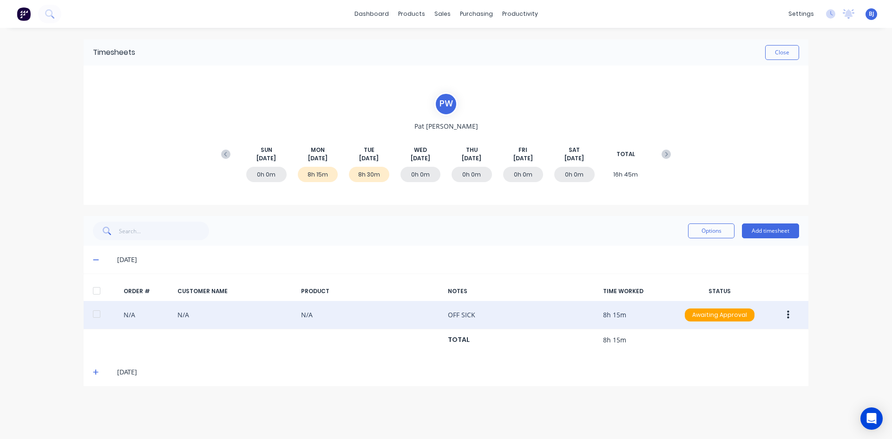
click at [98, 374] on icon at bounding box center [96, 372] width 6 height 7
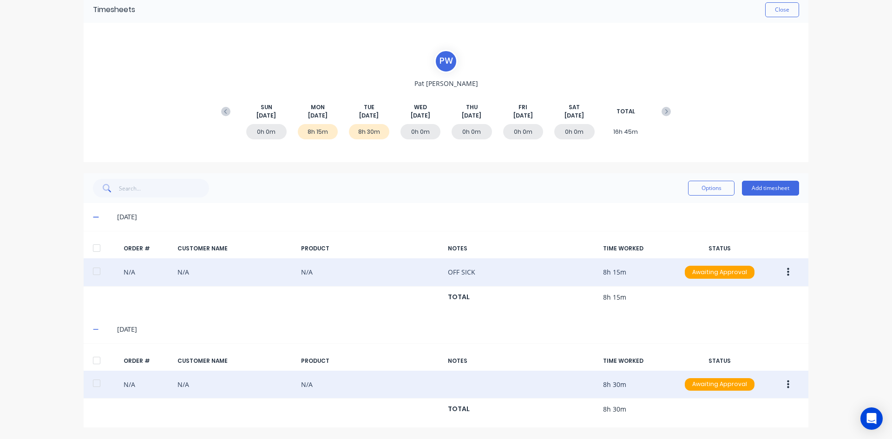
click at [783, 385] on button "button" at bounding box center [788, 384] width 22 height 17
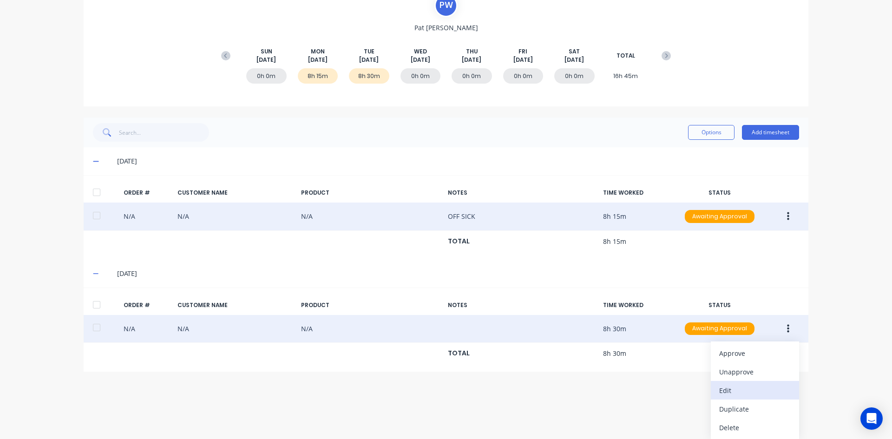
click at [722, 391] on div "Edit" at bounding box center [755, 390] width 72 height 13
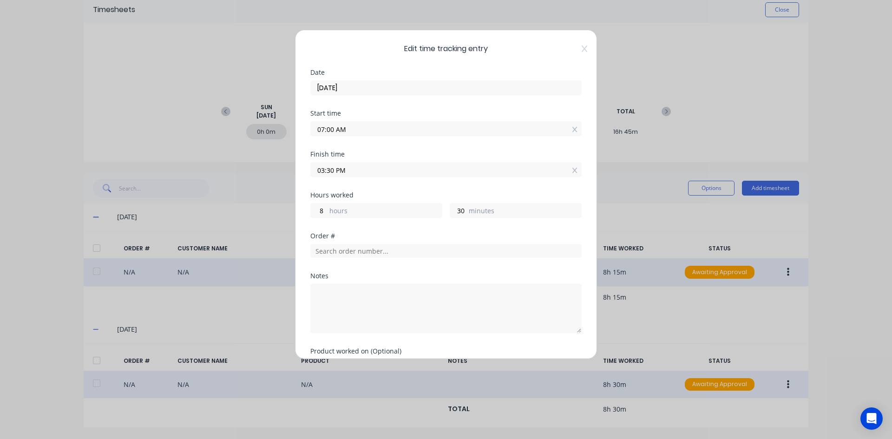
click at [334, 169] on input "03:30 PM" at bounding box center [446, 170] width 270 height 14
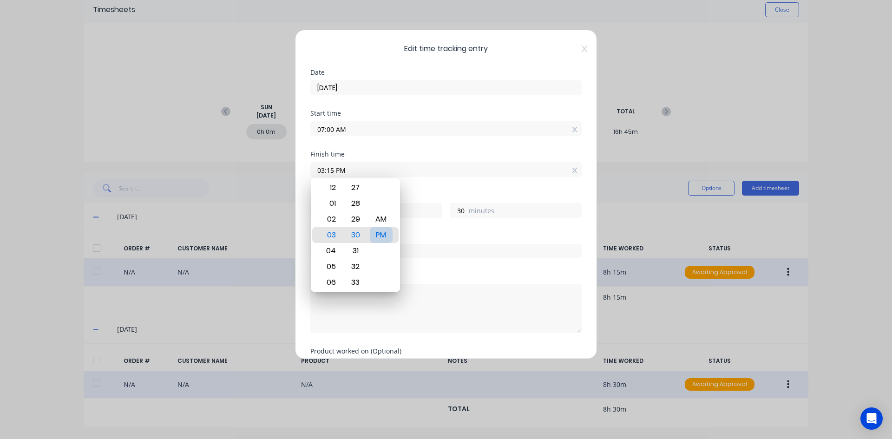
type input "03:15 PM"
type input "15"
click at [384, 233] on div "PM" at bounding box center [381, 235] width 23 height 16
click at [501, 248] on input "text" at bounding box center [445, 251] width 271 height 14
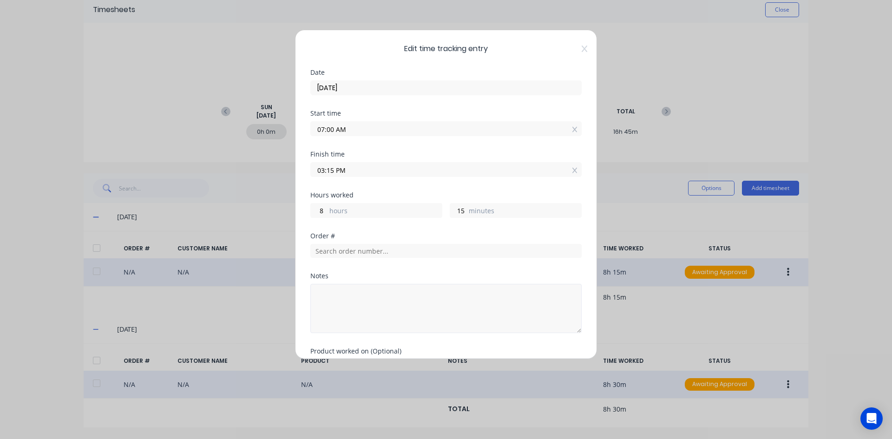
scroll to position [89, 0]
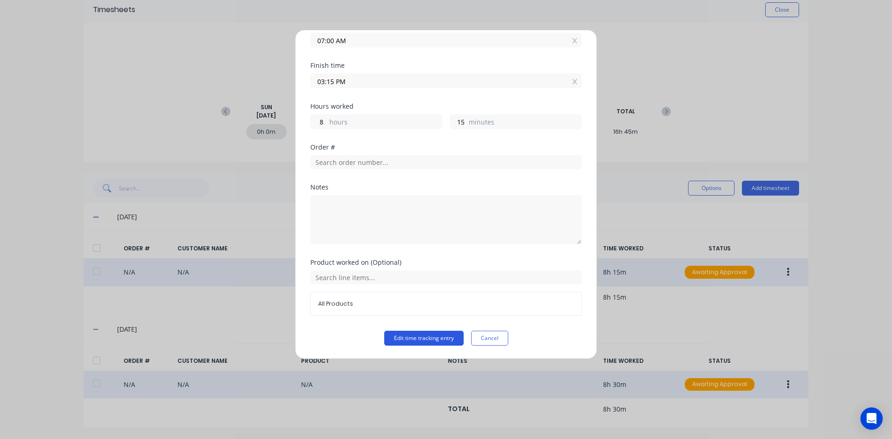
click at [418, 339] on button "Edit time tracking entry" at bounding box center [423, 338] width 79 height 15
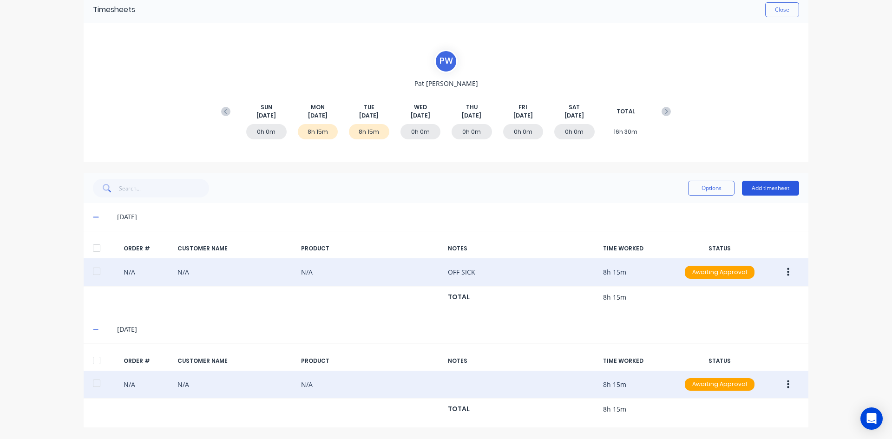
click at [777, 190] on button "Add timesheet" at bounding box center [770, 188] width 57 height 15
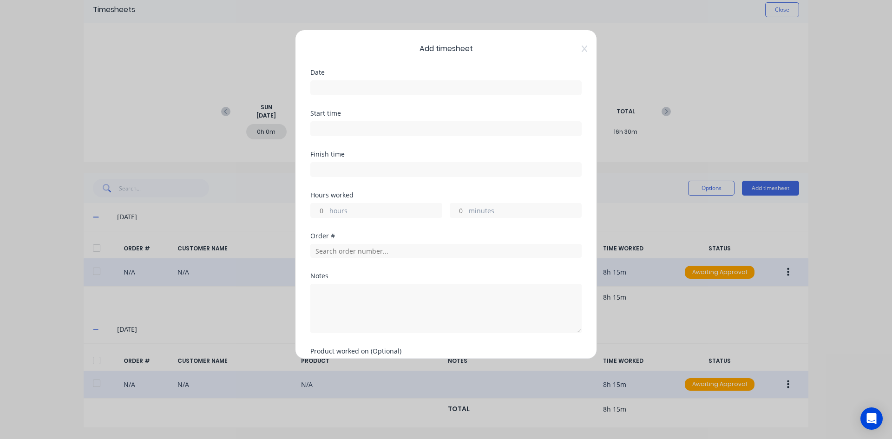
click at [319, 124] on input at bounding box center [446, 129] width 270 height 14
type input "08:17 AM"
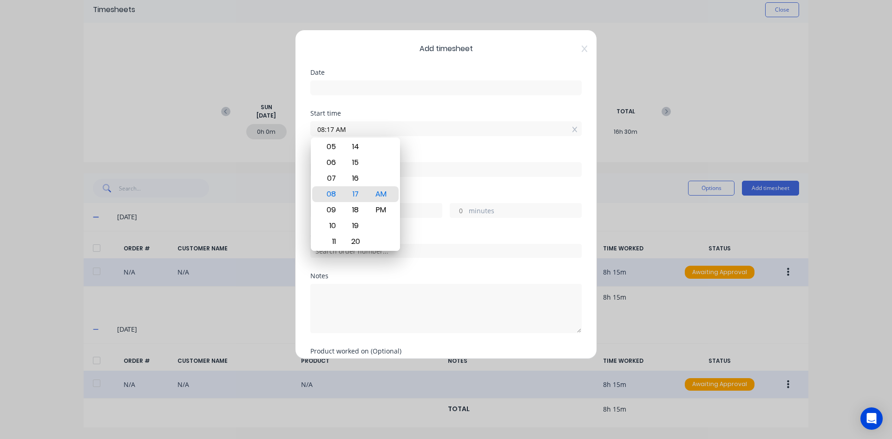
click at [331, 89] on input at bounding box center [446, 88] width 270 height 14
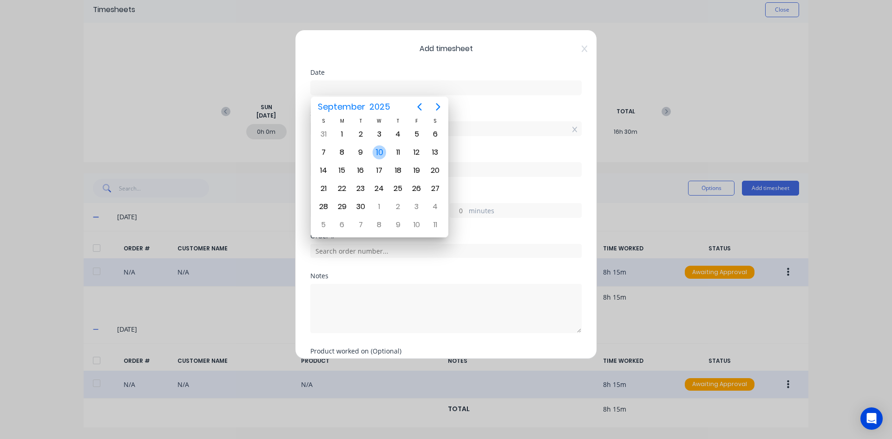
click at [381, 153] on div "10" at bounding box center [380, 152] width 14 height 14
type input "10/09/2025"
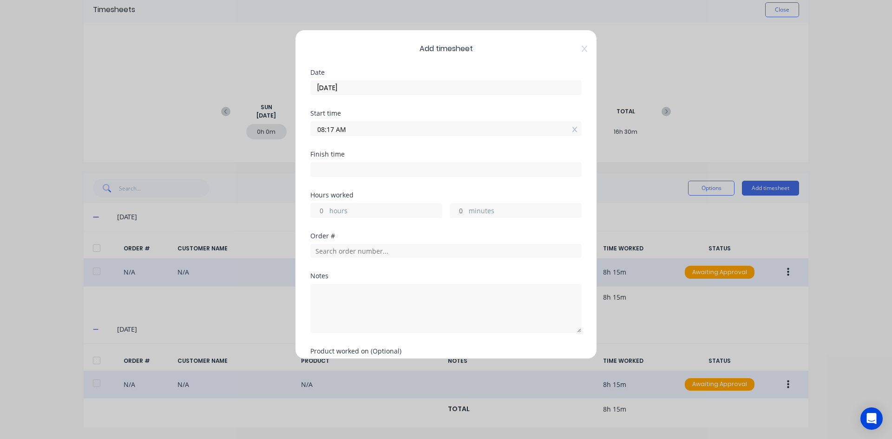
click at [349, 129] on input "08:17 AM" at bounding box center [446, 129] width 270 height 14
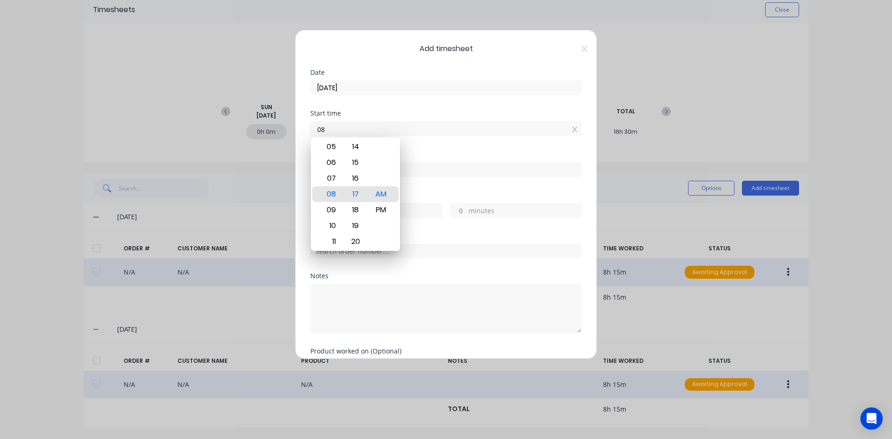
type input "0"
click at [335, 181] on div "07" at bounding box center [330, 179] width 23 height 16
drag, startPoint x: 344, startPoint y: 130, endPoint x: 368, endPoint y: 130, distance: 23.7
click at [345, 129] on input "07:17 AM" at bounding box center [446, 129] width 270 height 14
type input "07:00 AM"
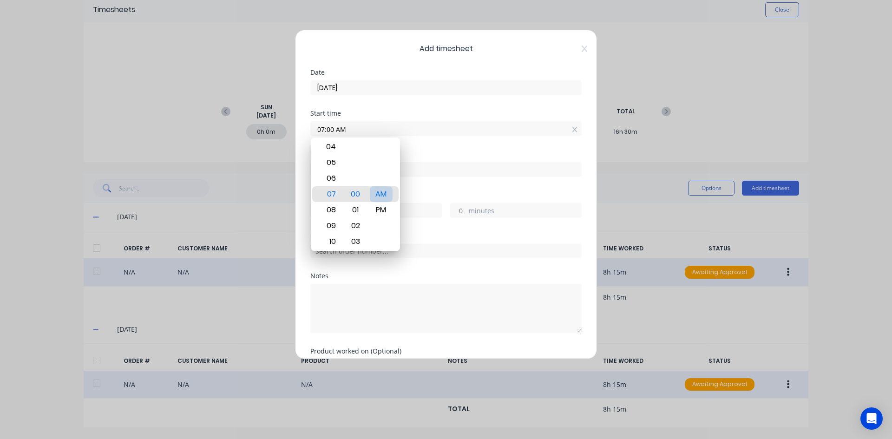
click at [380, 192] on div "AM" at bounding box center [381, 194] width 23 height 16
click at [423, 153] on div "Finish time" at bounding box center [445, 154] width 271 height 7
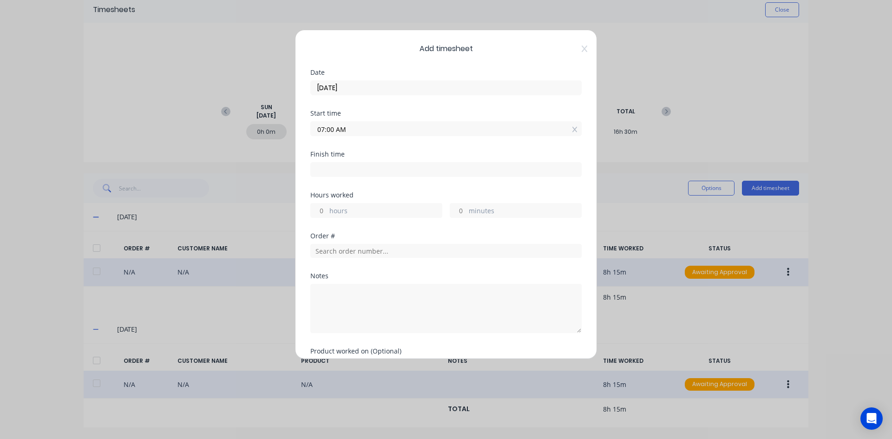
click at [329, 170] on input at bounding box center [446, 170] width 270 height 14
type input "08:18 AM"
type input "1"
type input "18"
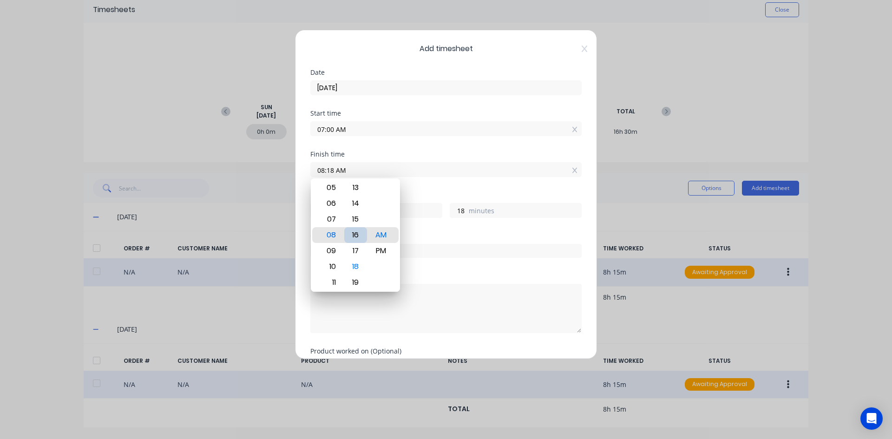
type input "08:16 AM"
type input "16"
type input "06:16 AM"
type input "23"
type input "04:16 AM"
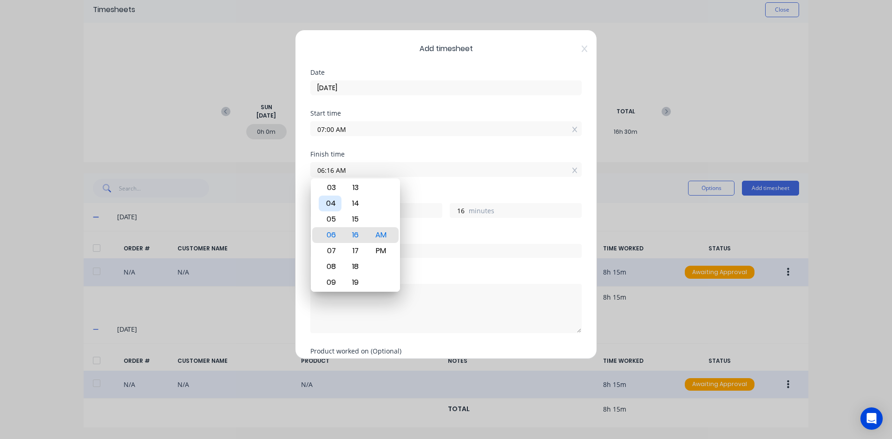
type input "21"
click at [334, 234] on div "04" at bounding box center [330, 235] width 23 height 16
drag, startPoint x: 335, startPoint y: 171, endPoint x: 417, endPoint y: 205, distance: 89.3
click at [337, 171] on input "04:16 AM" at bounding box center [446, 170] width 270 height 14
type input "03:15 AM"
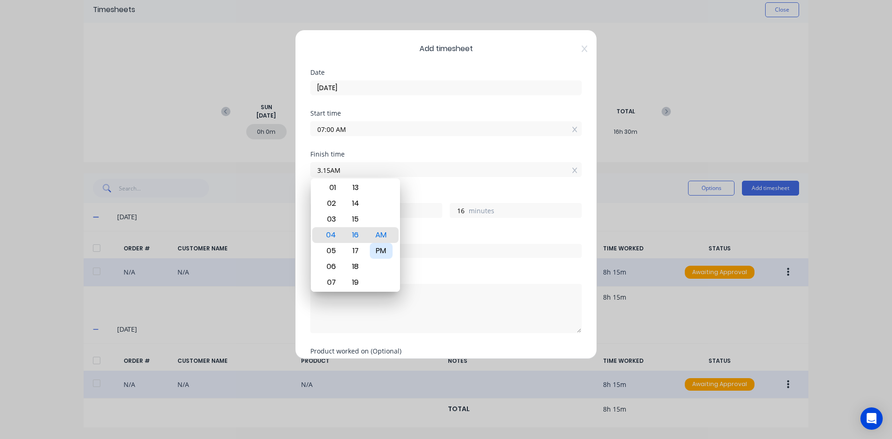
type input "20"
type input "15"
click at [381, 250] on div "PM" at bounding box center [381, 251] width 23 height 16
type input "03:15 PM"
type input "8"
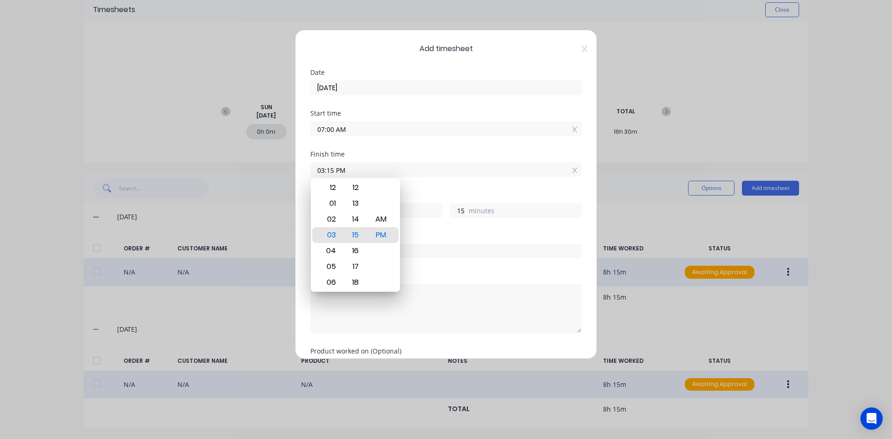
click at [438, 189] on div "Finish time 03:15 PM" at bounding box center [445, 171] width 271 height 41
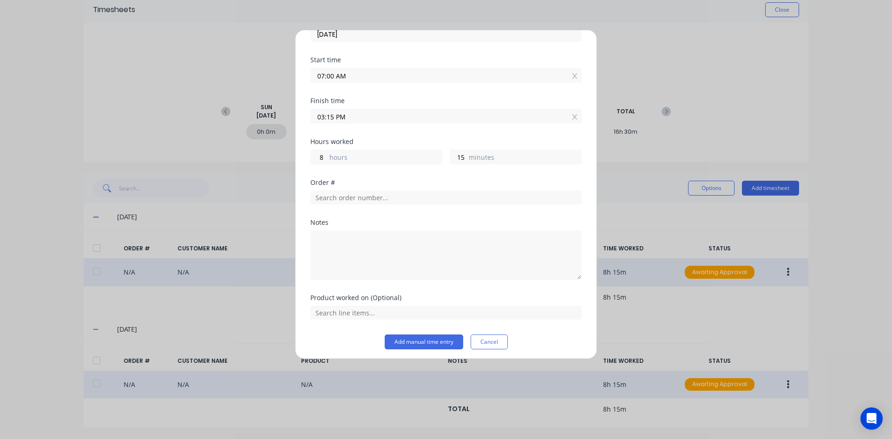
scroll to position [57, 0]
click at [342, 235] on textarea at bounding box center [445, 251] width 271 height 49
type textarea "Sick leave"
click at [425, 339] on button "Add manual time entry" at bounding box center [424, 338] width 79 height 15
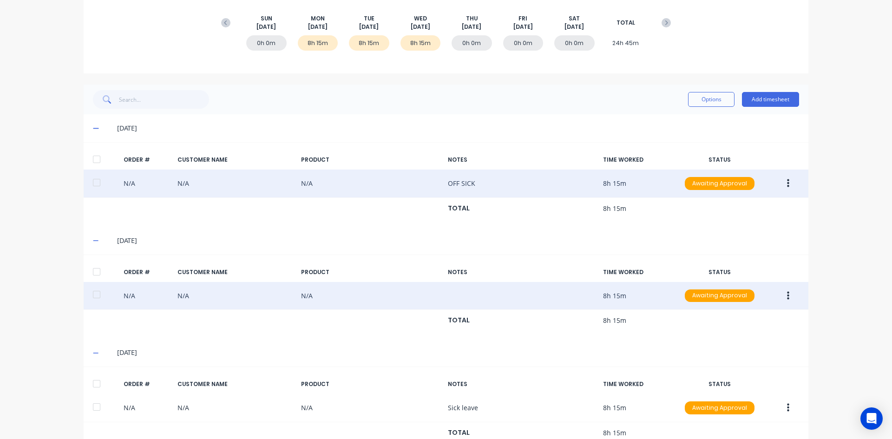
scroll to position [155, 0]
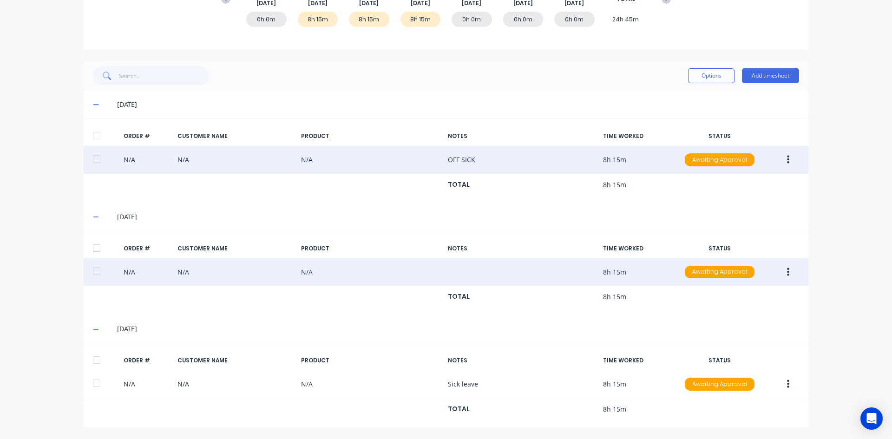
click at [787, 275] on icon "button" at bounding box center [788, 272] width 2 height 10
click at [722, 328] on div "Edit" at bounding box center [755, 333] width 72 height 13
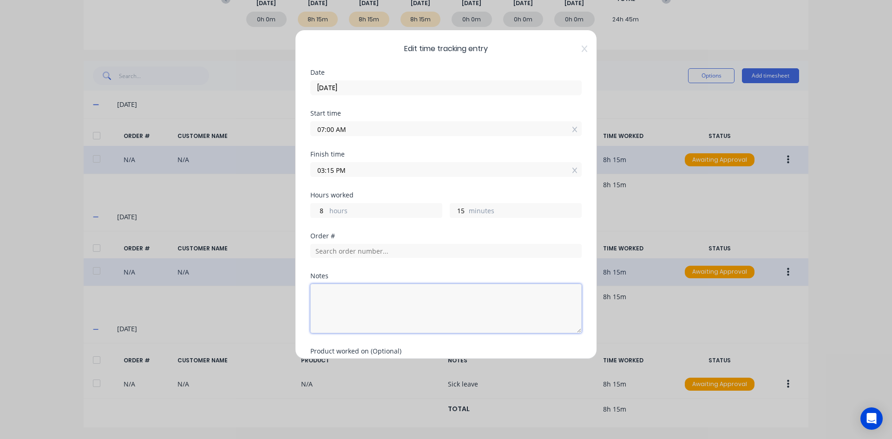
click at [332, 289] on textarea at bounding box center [445, 308] width 271 height 49
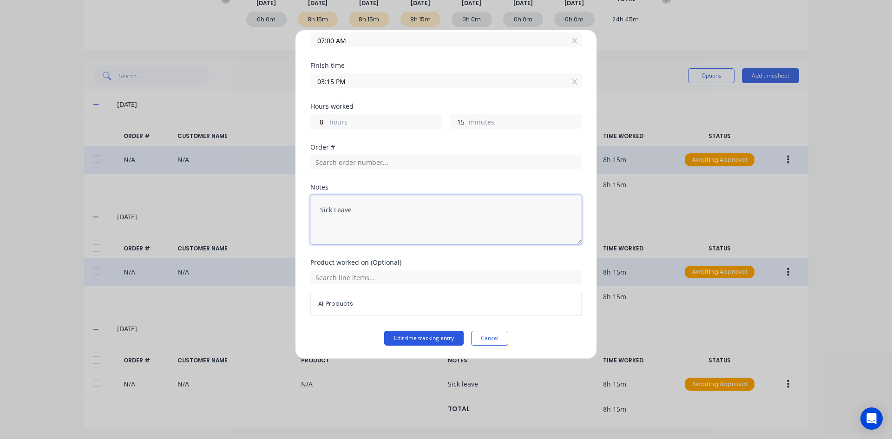
type textarea "Sick Leave"
click at [415, 336] on button "Edit time tracking entry" at bounding box center [423, 338] width 79 height 15
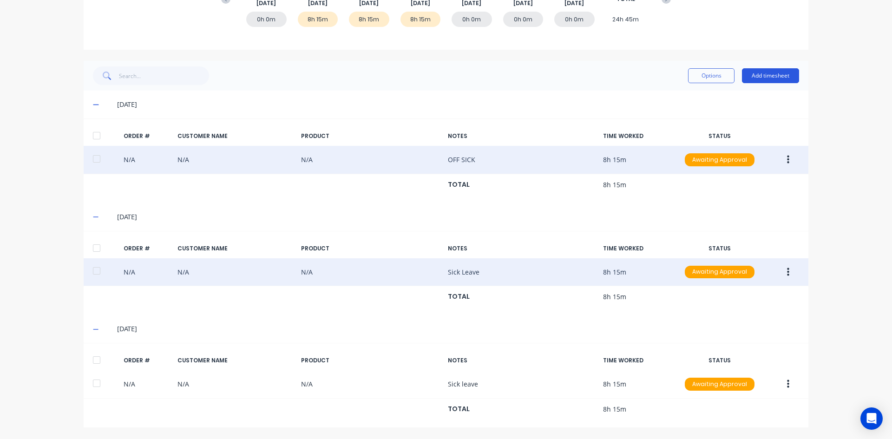
click at [756, 72] on button "Add timesheet" at bounding box center [770, 75] width 57 height 15
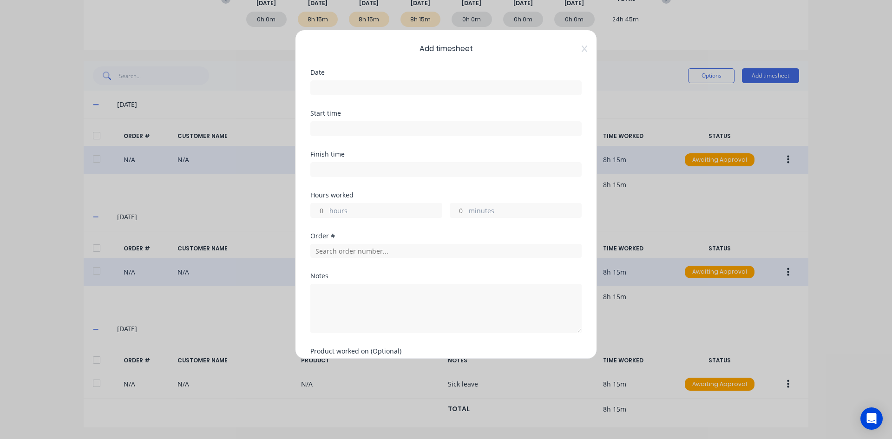
click at [335, 88] on input at bounding box center [446, 88] width 270 height 14
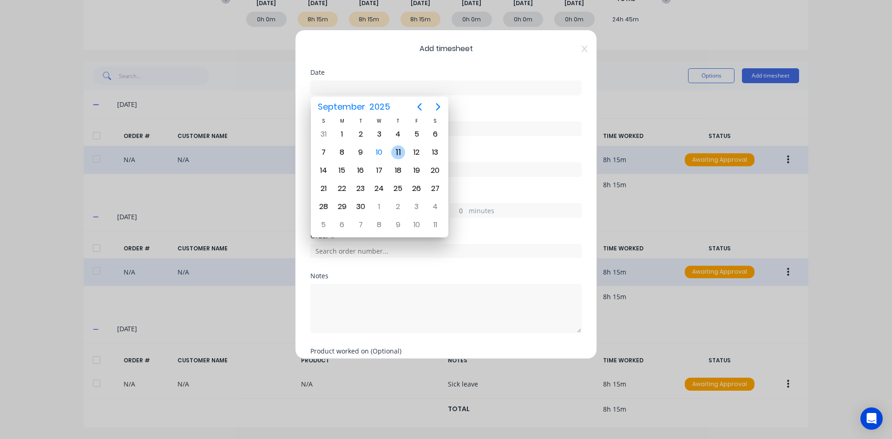
click at [401, 150] on div "11" at bounding box center [398, 152] width 14 height 14
type input "11/09/2025"
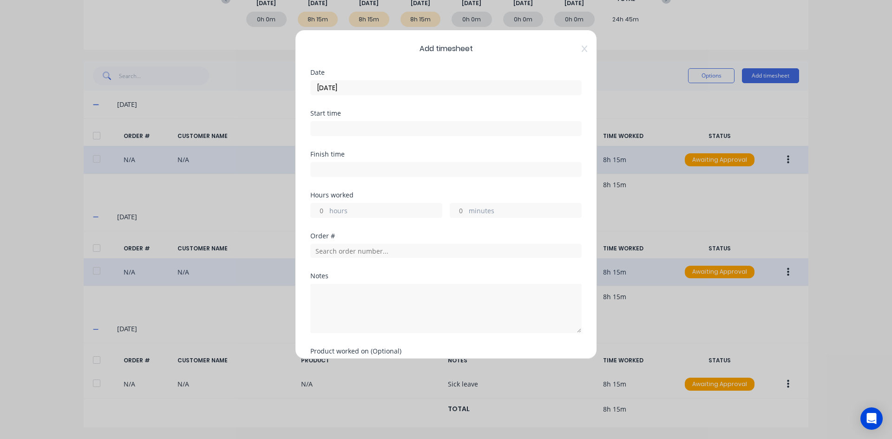
click at [333, 130] on input at bounding box center [446, 129] width 270 height 14
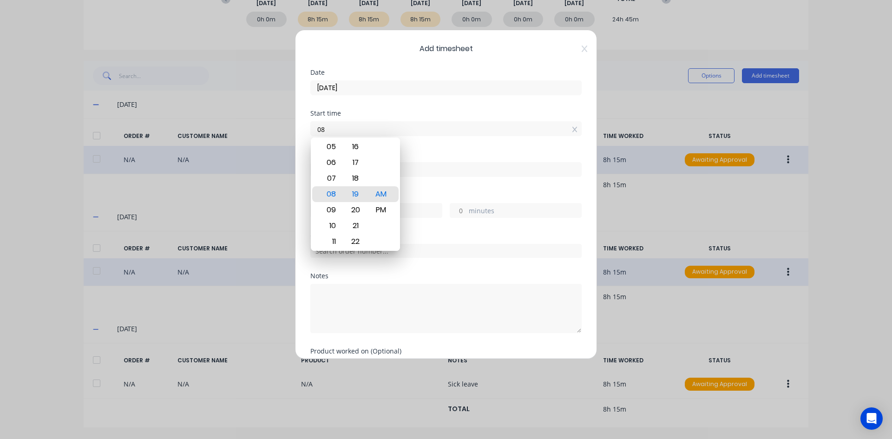
type input "0"
click at [363, 193] on div "19" at bounding box center [355, 194] width 23 height 16
click at [333, 129] on input "07:19 AM" at bounding box center [446, 129] width 270 height 14
type input "07:00 AM"
click at [381, 197] on div "AM" at bounding box center [381, 194] width 23 height 16
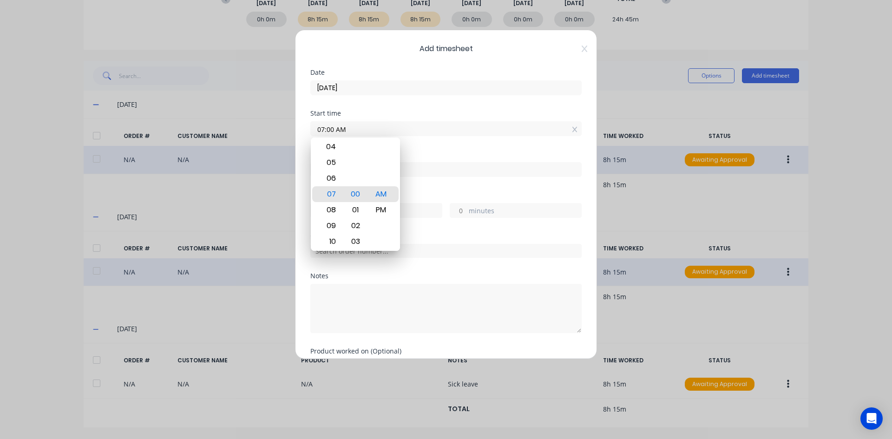
click at [413, 152] on div "Finish time" at bounding box center [445, 154] width 271 height 7
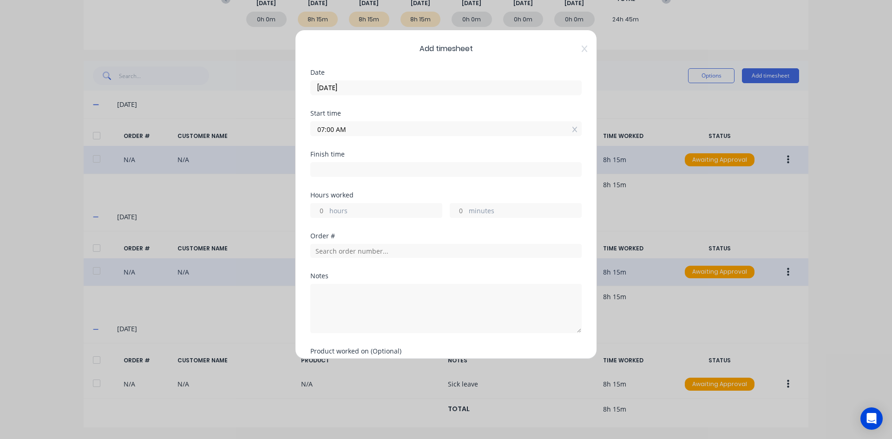
drag, startPoint x: 320, startPoint y: 165, endPoint x: 369, endPoint y: 180, distance: 51.3
click at [324, 167] on input at bounding box center [446, 170] width 270 height 14
type input "08:19 AM"
type input "1"
type input "19"
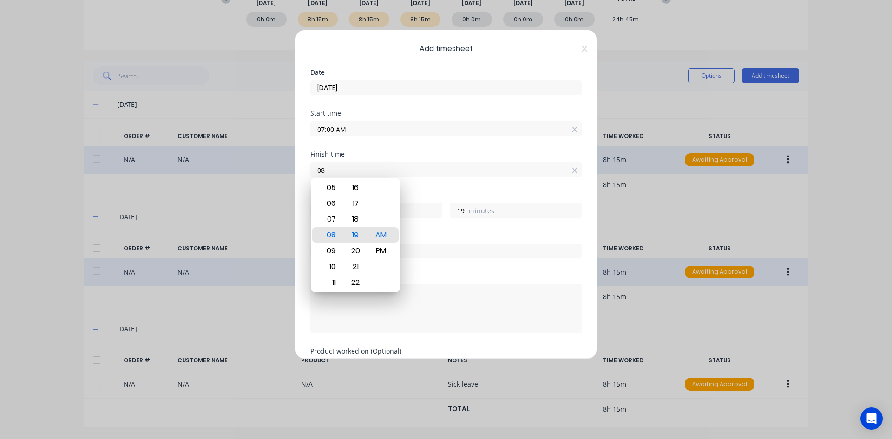
type input "0"
type input "03:15 AM"
type input "20"
type input "15"
click at [384, 250] on div "PM" at bounding box center [381, 251] width 23 height 16
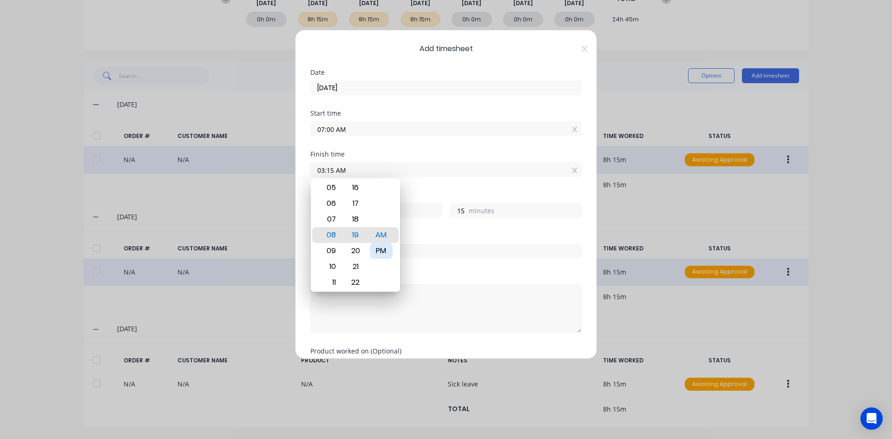
type input "03:15 PM"
type input "8"
click at [443, 182] on div "Finish time 03:15 PM" at bounding box center [445, 171] width 271 height 41
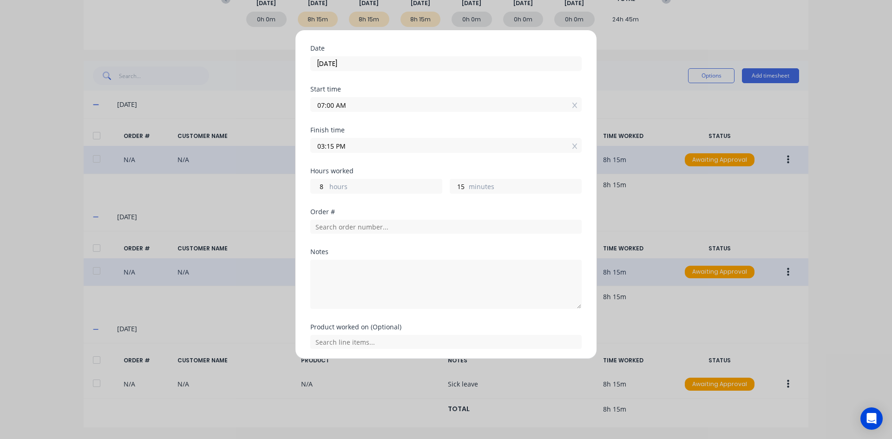
scroll to position [46, 0]
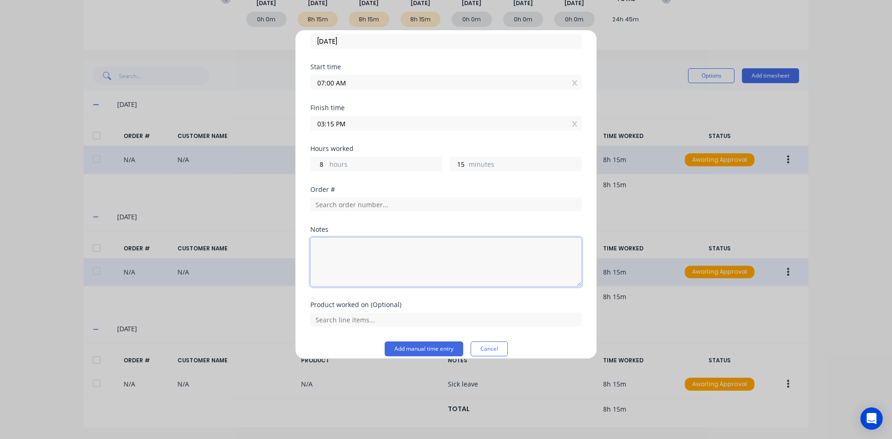
click at [342, 247] on textarea at bounding box center [445, 261] width 271 height 49
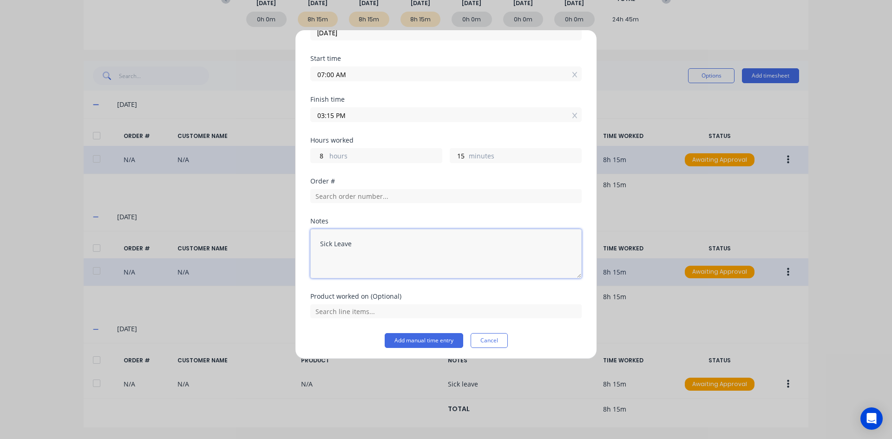
scroll to position [57, 0]
type textarea "Sick Leave"
click at [406, 336] on button "Add manual time entry" at bounding box center [424, 338] width 79 height 15
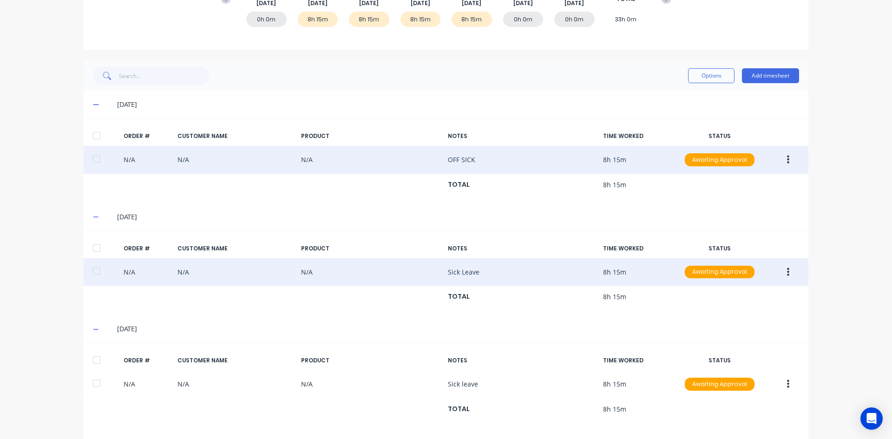
scroll to position [109, 0]
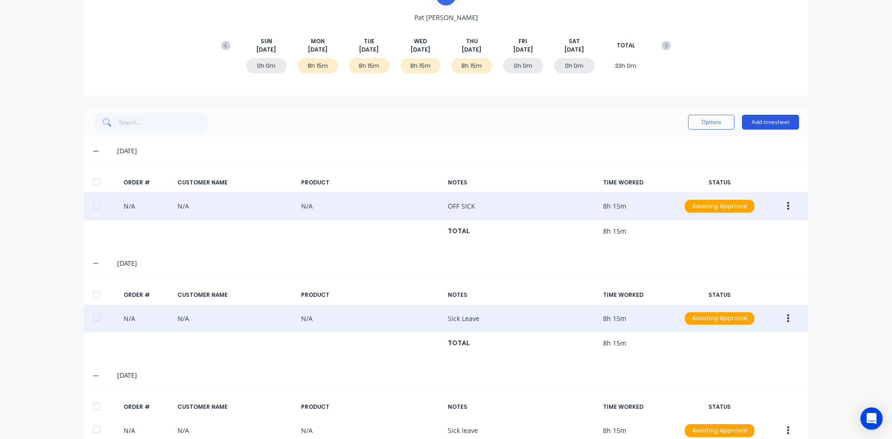
click at [764, 123] on button "Add timesheet" at bounding box center [770, 122] width 57 height 15
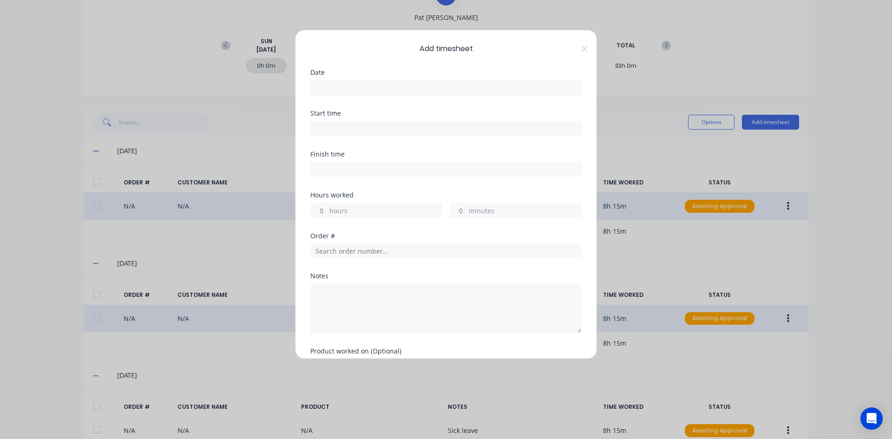
drag, startPoint x: 323, startPoint y: 85, endPoint x: 333, endPoint y: 93, distance: 13.2
click at [324, 85] on input at bounding box center [446, 88] width 270 height 14
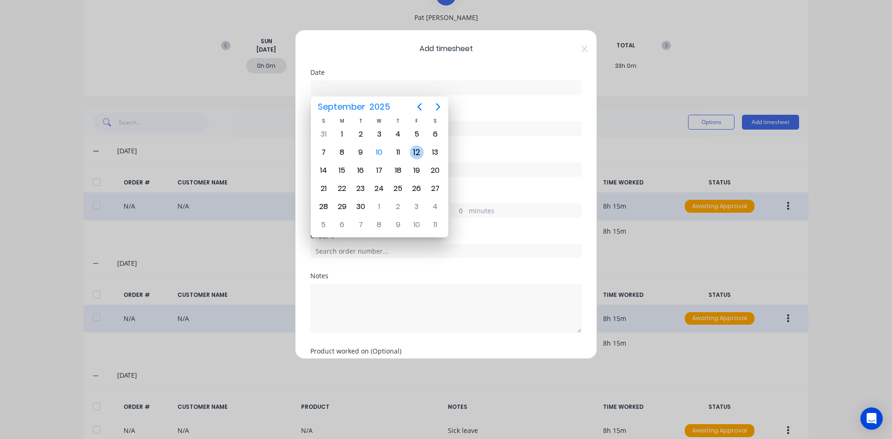
click at [419, 153] on div "12" at bounding box center [417, 152] width 14 height 14
type input "12/09/2025"
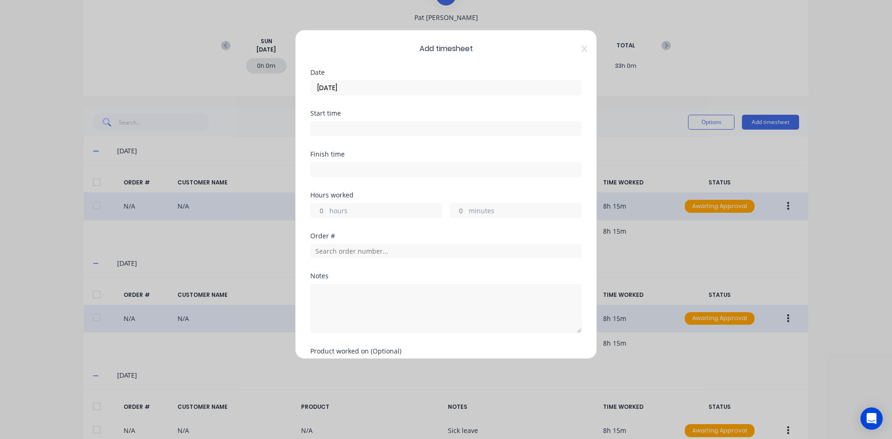
drag, startPoint x: 328, startPoint y: 128, endPoint x: 337, endPoint y: 128, distance: 9.8
click at [328, 128] on input at bounding box center [446, 129] width 270 height 14
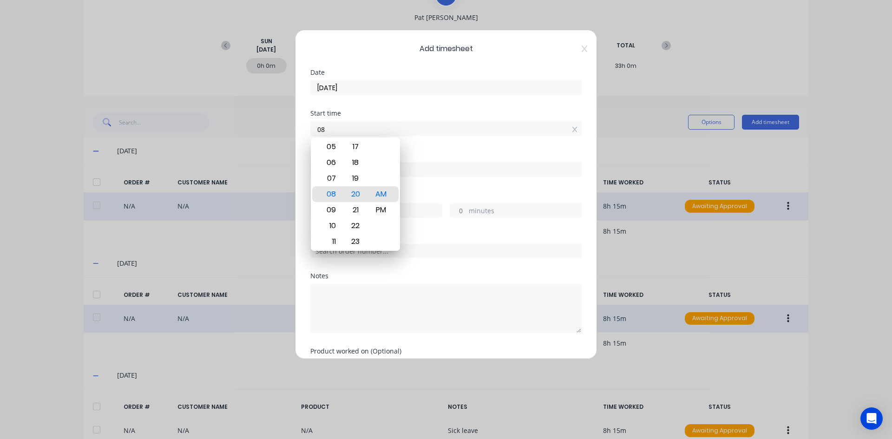
type input "0"
type input "07:00 AM"
click at [386, 197] on div "AM" at bounding box center [381, 194] width 23 height 16
click at [433, 151] on div "Start time 07:00 AM" at bounding box center [445, 130] width 271 height 41
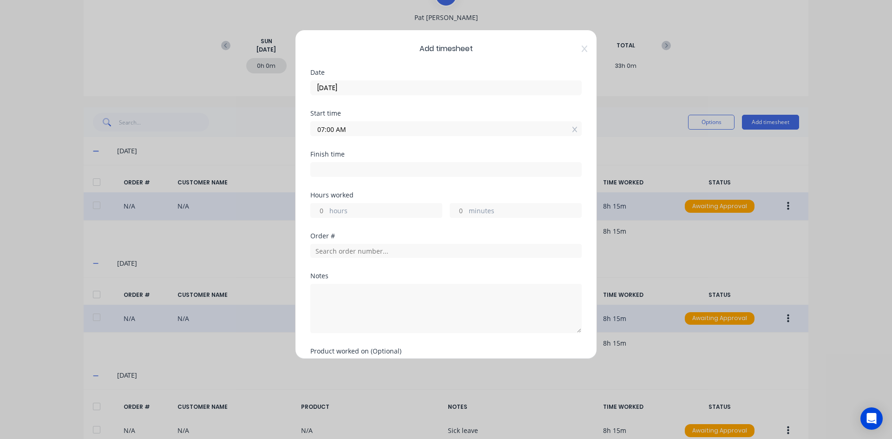
click at [333, 172] on input at bounding box center [446, 170] width 270 height 14
type input "08:20 AM"
type input "1"
type input "20"
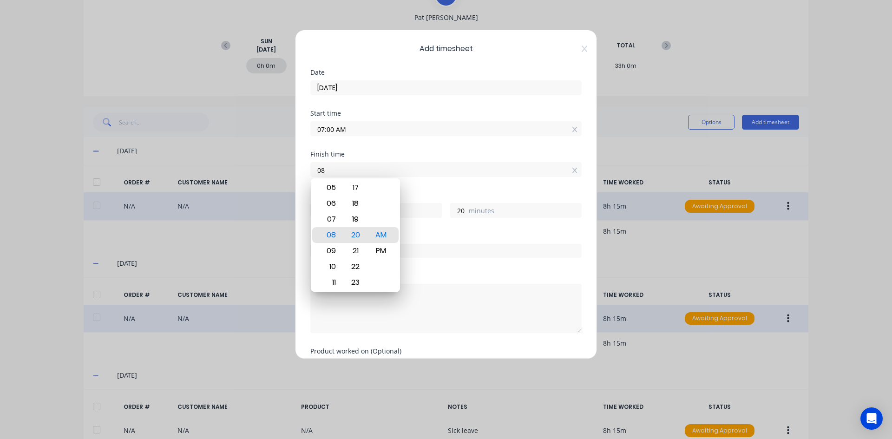
type input "0"
click at [385, 388] on button "Add manual time entry" at bounding box center [424, 395] width 79 height 15
type input "12:00 PM"
type input "5"
type input "0"
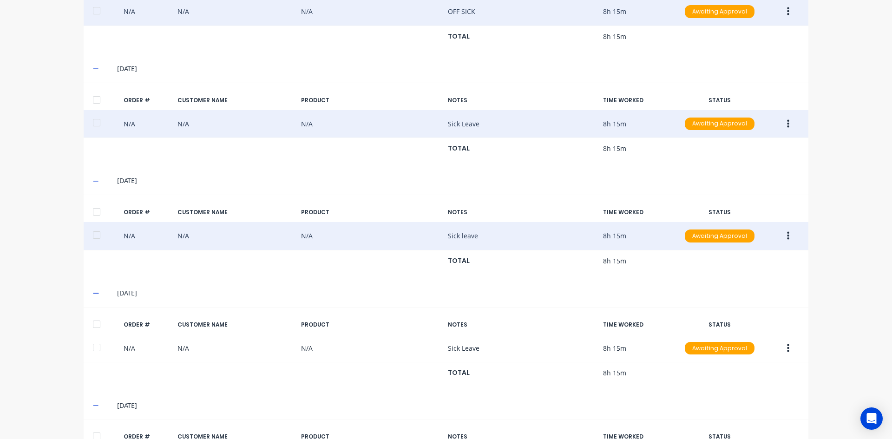
scroll to position [380, 0]
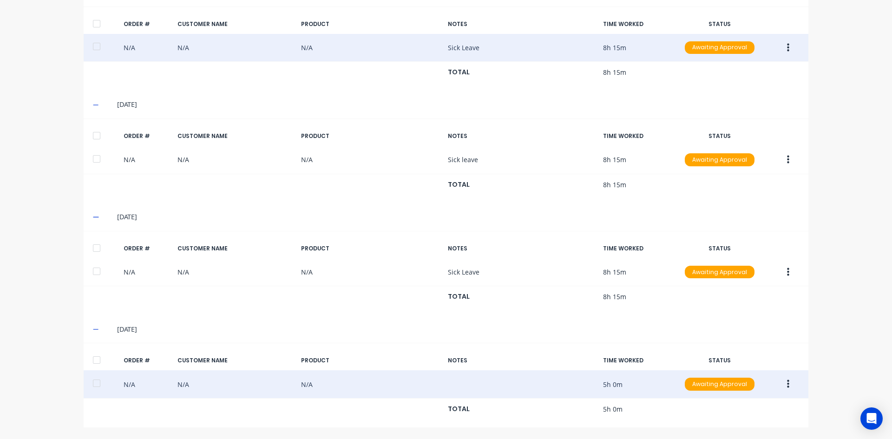
click at [787, 384] on icon "button" at bounding box center [788, 384] width 2 height 8
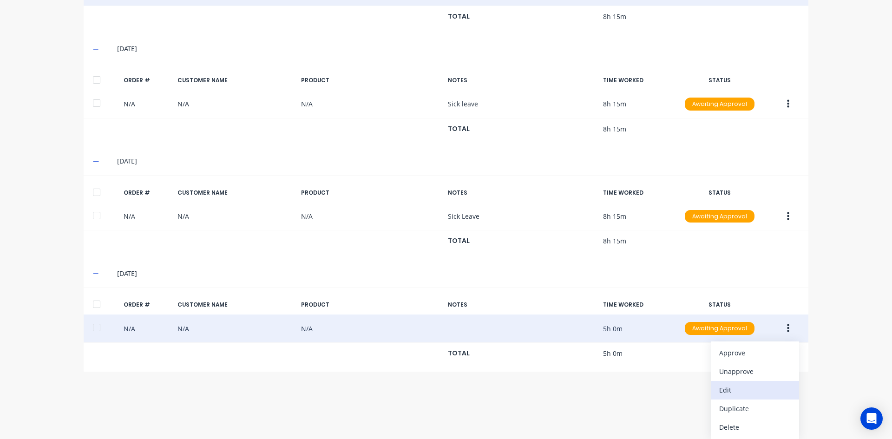
click at [726, 389] on div "Edit" at bounding box center [755, 389] width 72 height 13
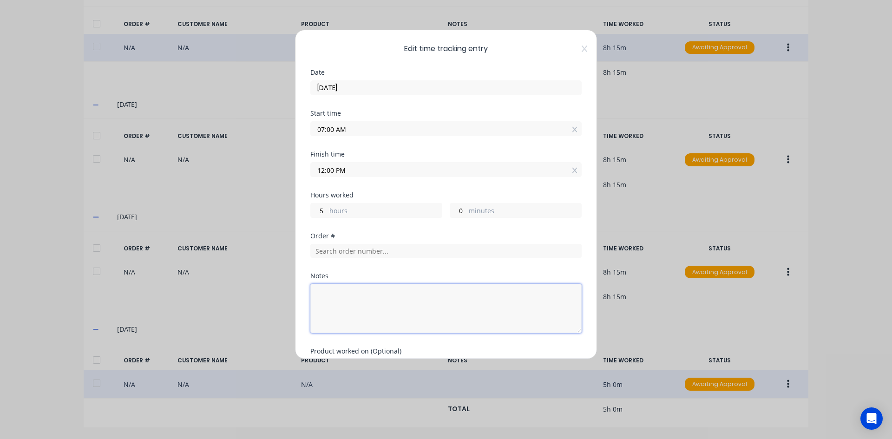
click at [357, 294] on textarea at bounding box center [445, 308] width 271 height 49
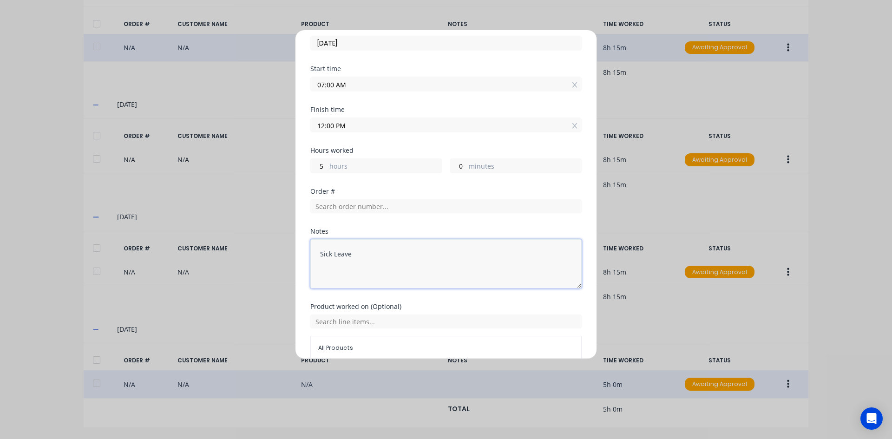
scroll to position [89, 0]
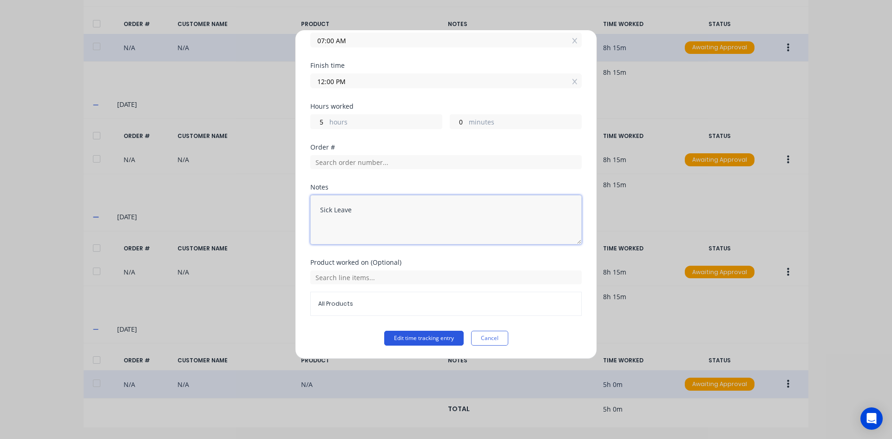
type textarea "Sick Leave"
click at [400, 335] on button "Edit time tracking entry" at bounding box center [423, 338] width 79 height 15
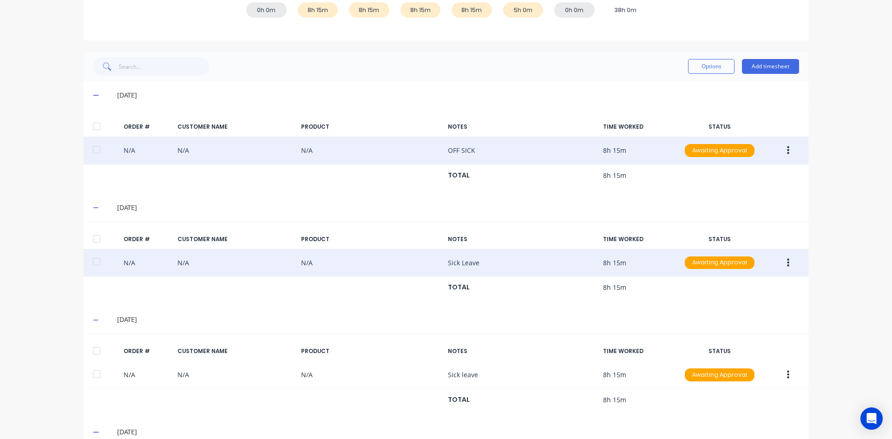
scroll to position [147, 0]
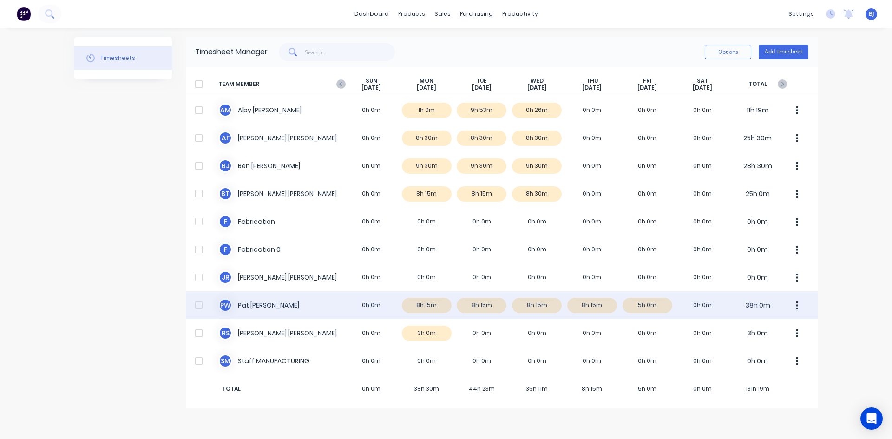
click at [365, 305] on div "P W Pat Walsh 0h 0m 8h 15m 8h 15m 8h 15m 8h 15m 5h 0m 0h 0m 38h 0m" at bounding box center [502, 305] width 632 height 28
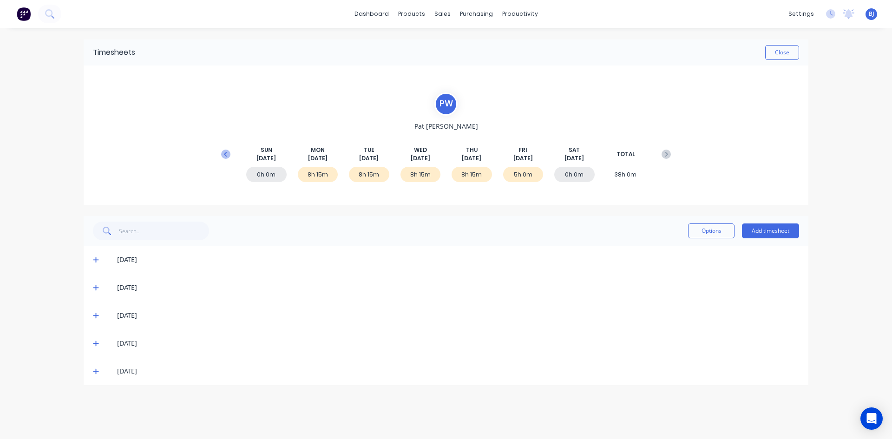
click at [227, 154] on icon at bounding box center [225, 154] width 9 height 9
click at [97, 315] on icon at bounding box center [96, 315] width 6 height 7
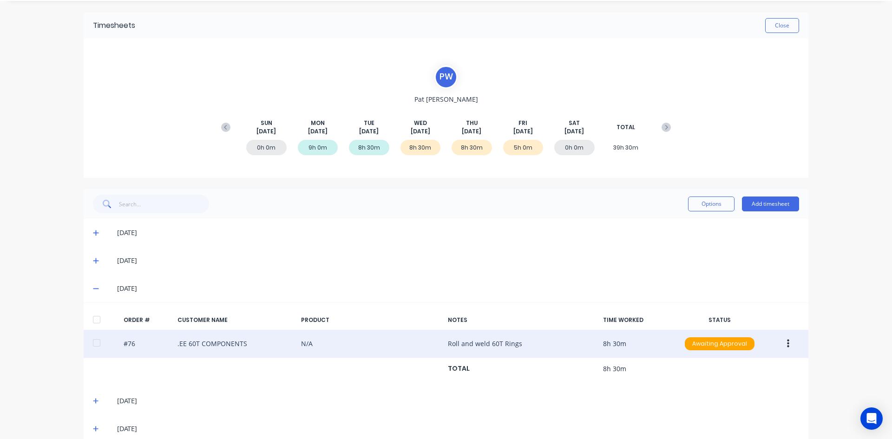
scroll to position [42, 0]
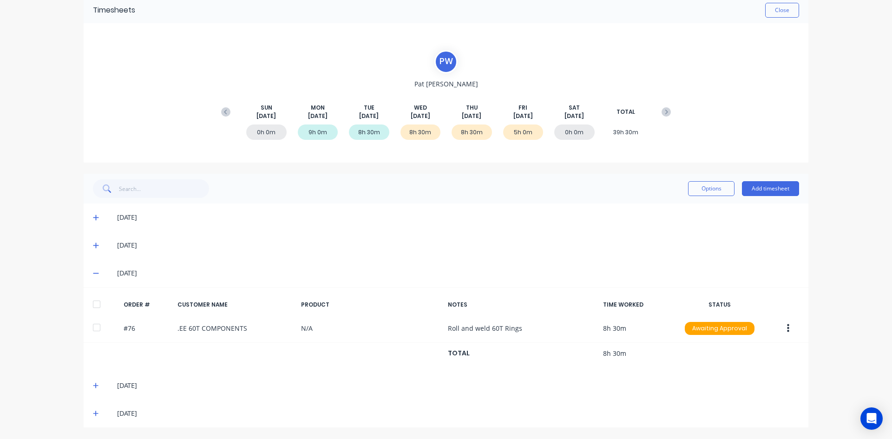
click at [93, 386] on icon at bounding box center [96, 386] width 6 height 6
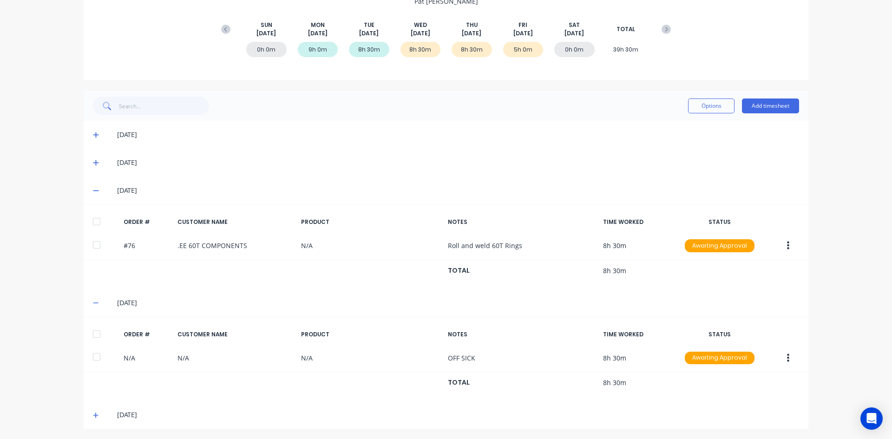
scroll to position [126, 0]
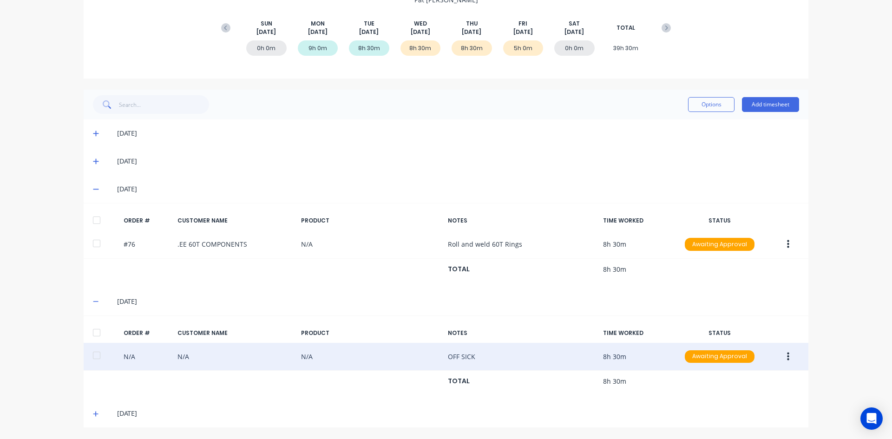
click at [787, 356] on icon "button" at bounding box center [788, 356] width 2 height 8
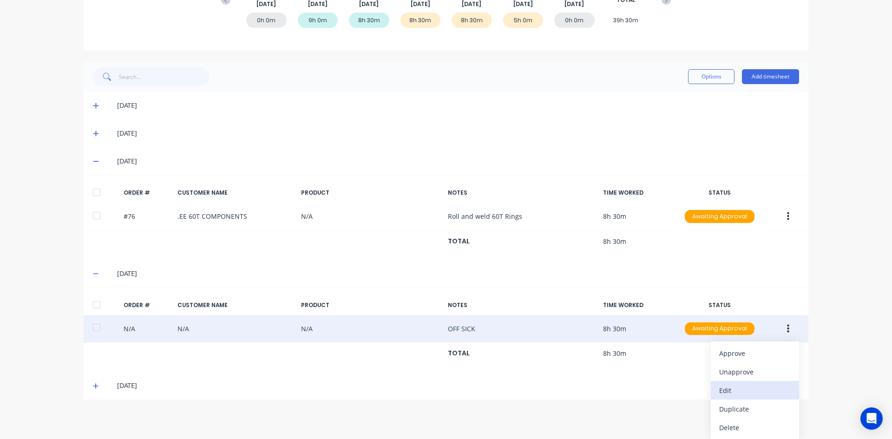
click at [726, 392] on div "Edit" at bounding box center [755, 390] width 72 height 13
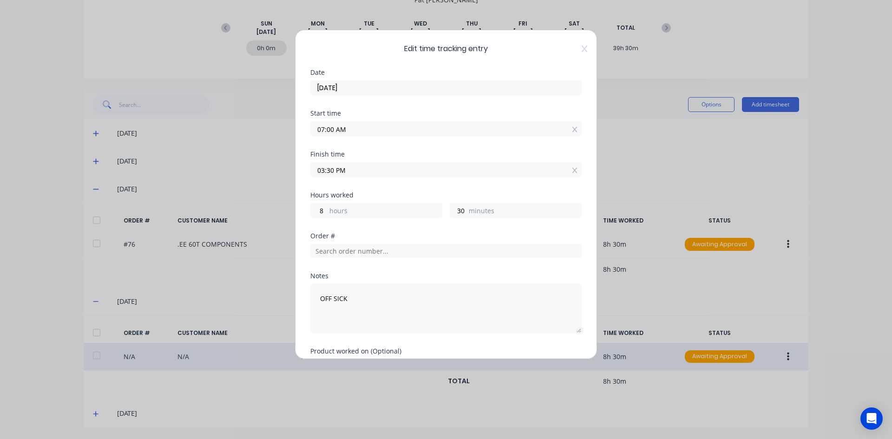
click at [334, 171] on input "03:30 PM" at bounding box center [446, 170] width 270 height 14
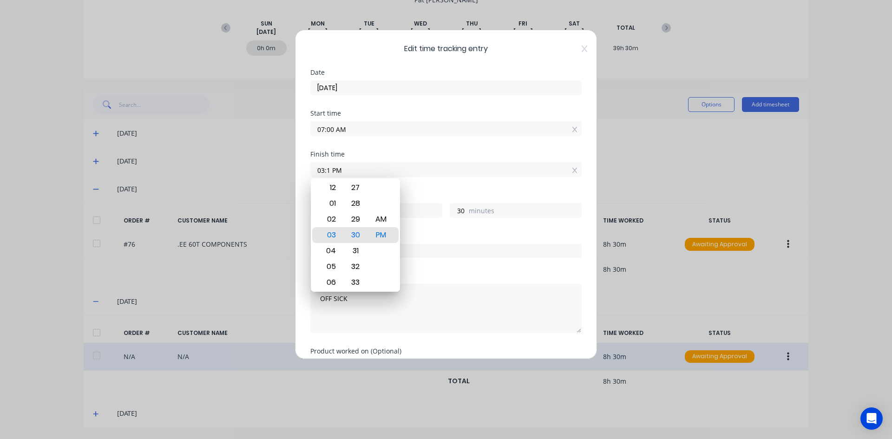
type input "03:01 PM"
type input "1"
click at [371, 190] on div at bounding box center [381, 188] width 23 height 16
type input "01:01 PM"
type input "6"
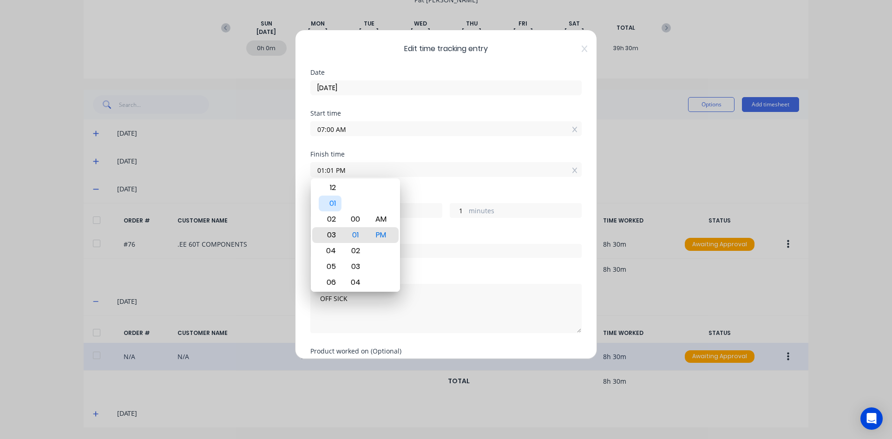
type input "03:01 PM"
type input "8"
type input "06:01 PM"
type input "11"
type input "09:01 PM"
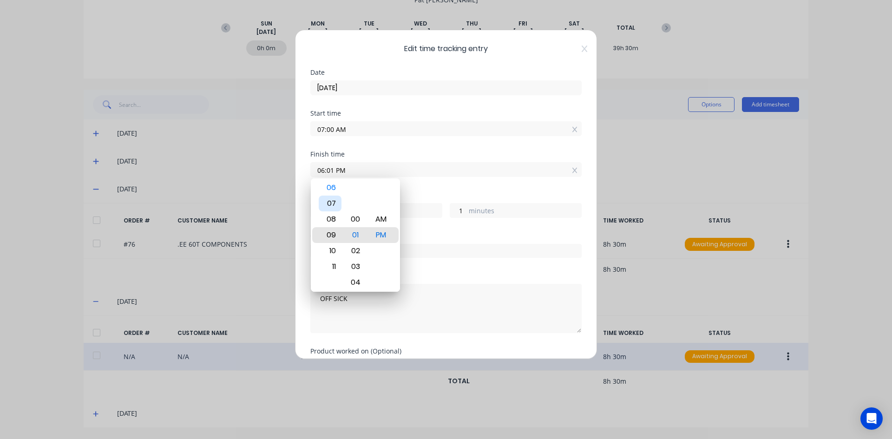
type input "14"
type input "11:01 PM"
type input "16"
type input "08:01 PM"
type input "13"
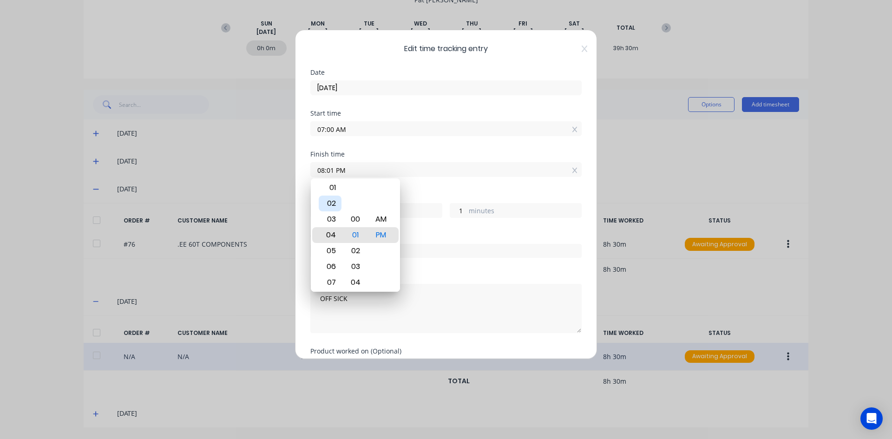
type input "04:01 PM"
type input "9"
type input "01:01 PM"
type input "6"
type input "05:01 PM"
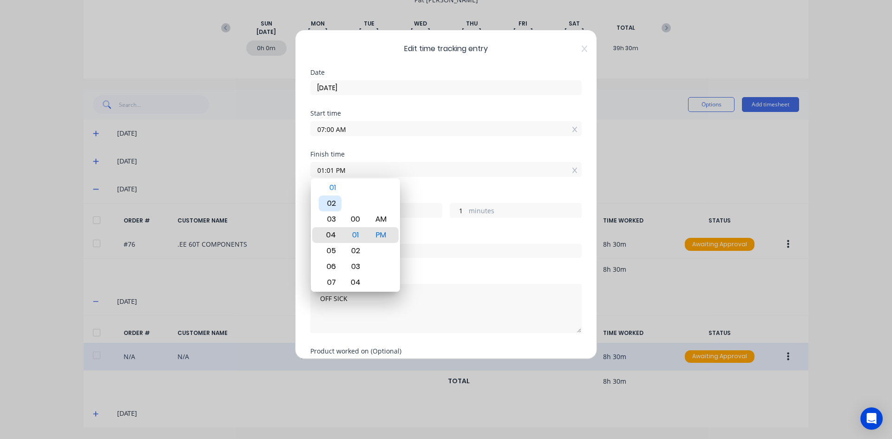
type input "10"
type input "05:04 PM"
type input "4"
type input "05:08 PM"
type input "8"
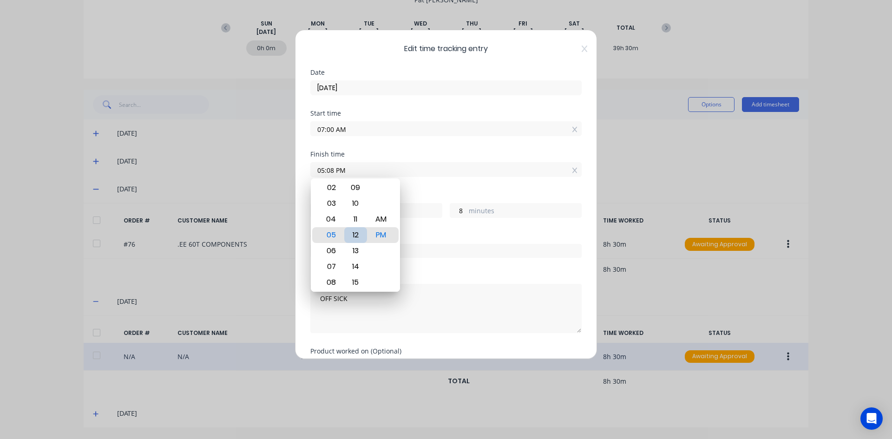
type input "05:12 PM"
type input "12"
type input "05:15 PM"
type input "15"
click at [357, 234] on div "15" at bounding box center [355, 235] width 23 height 16
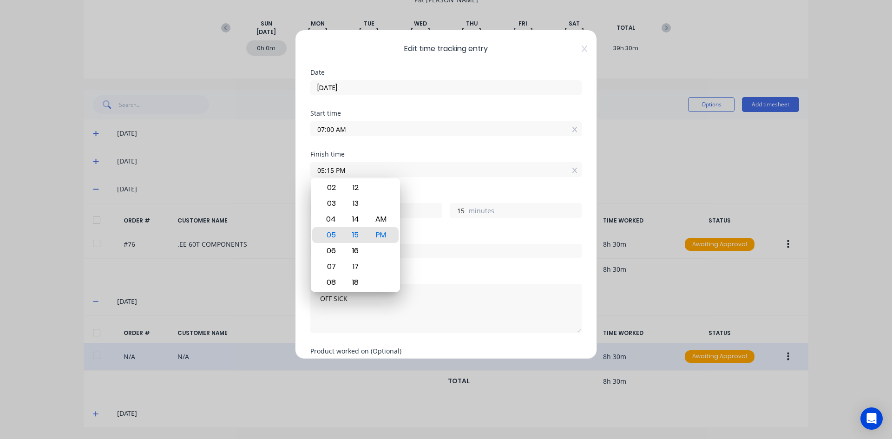
click at [448, 193] on div "Hours worked" at bounding box center [445, 195] width 271 height 7
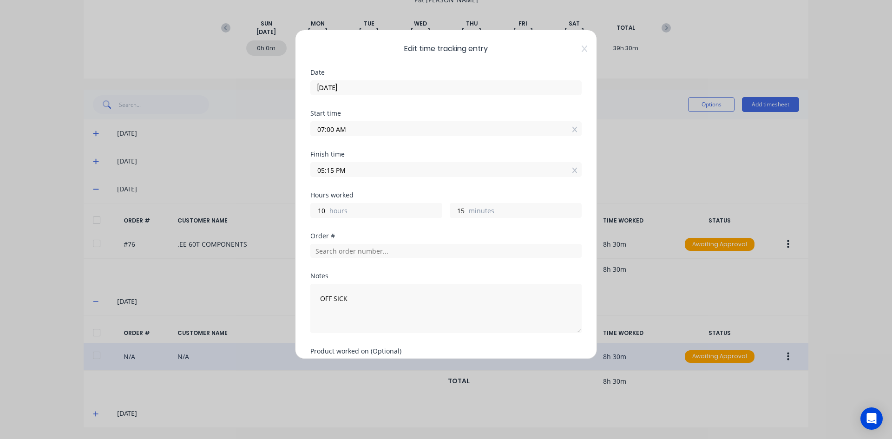
scroll to position [89, 0]
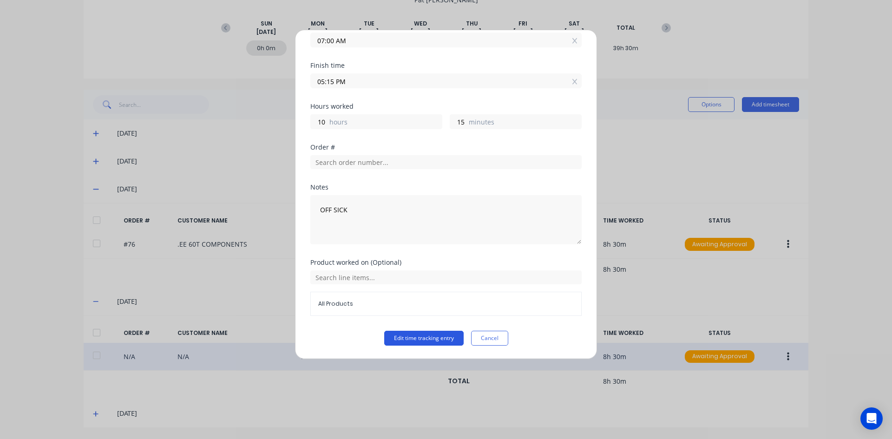
click at [424, 337] on button "Edit time tracking entry" at bounding box center [423, 338] width 79 height 15
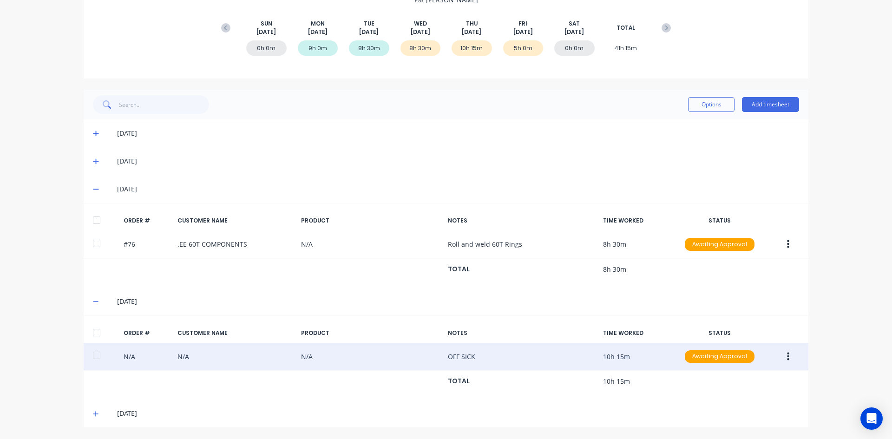
click at [96, 415] on span at bounding box center [97, 413] width 9 height 9
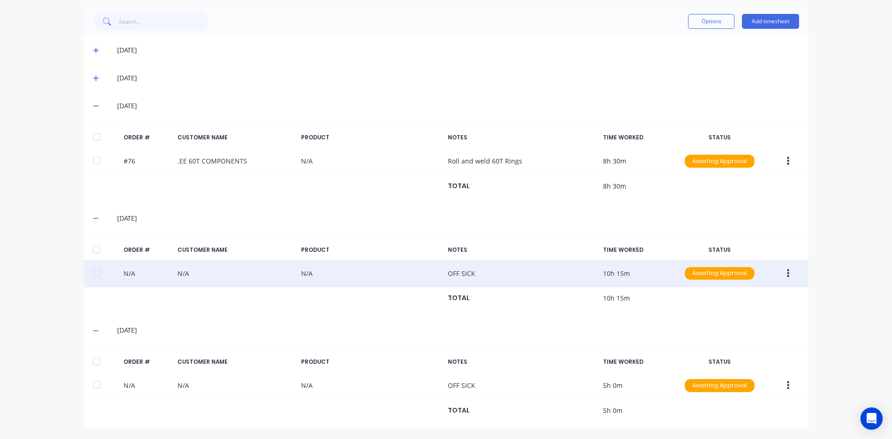
scroll to position [211, 0]
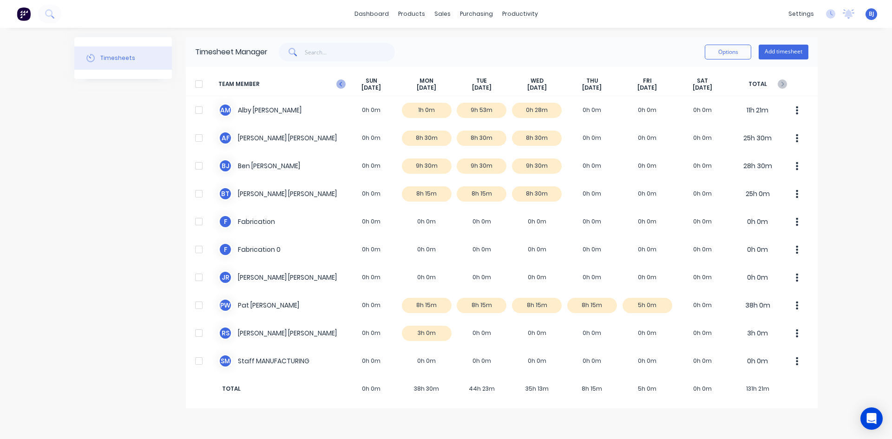
click at [340, 85] on icon "button" at bounding box center [340, 83] width 9 height 9
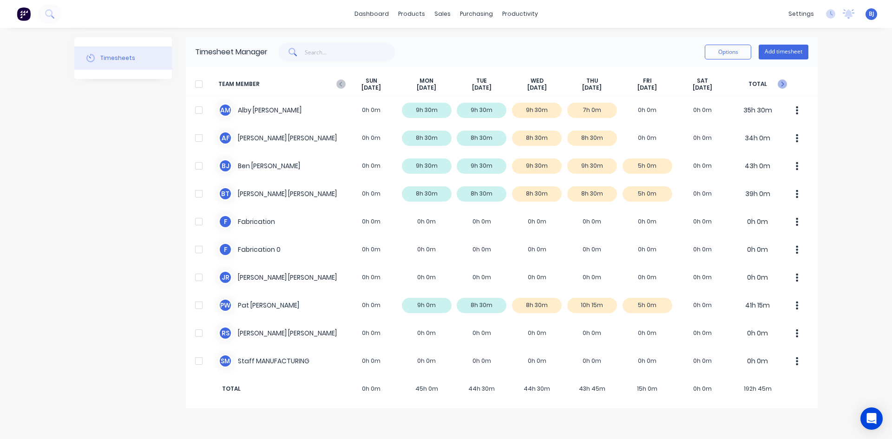
click at [781, 85] on icon "button" at bounding box center [782, 83] width 9 height 9
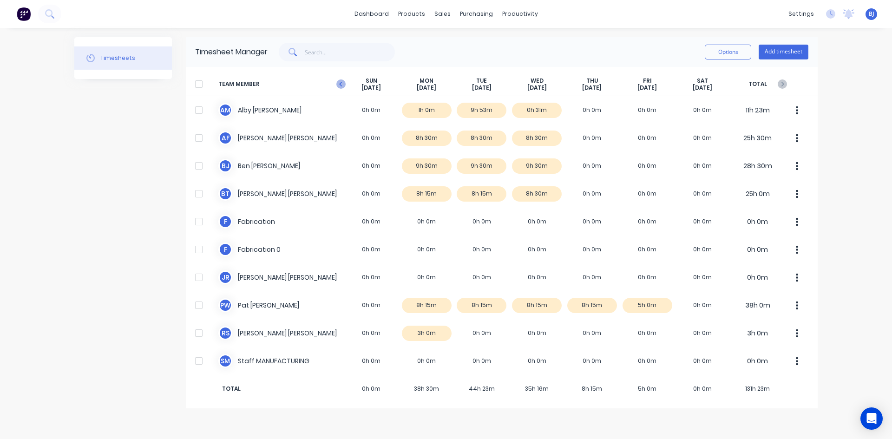
click at [340, 82] on icon "button" at bounding box center [340, 83] width 9 height 9
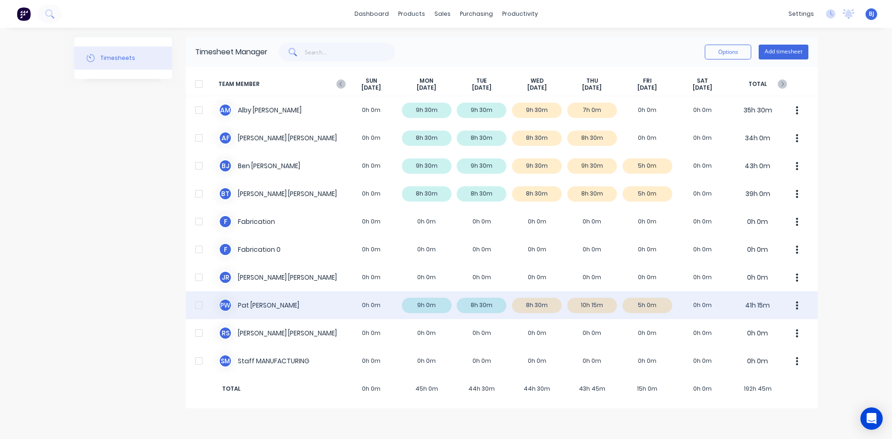
click at [370, 304] on div "P W Pat Walsh 0h 0m 9h 0m 8h 30m 8h 30m 10h 15m 5h 0m 0h 0m 41h 15m" at bounding box center [502, 305] width 632 height 28
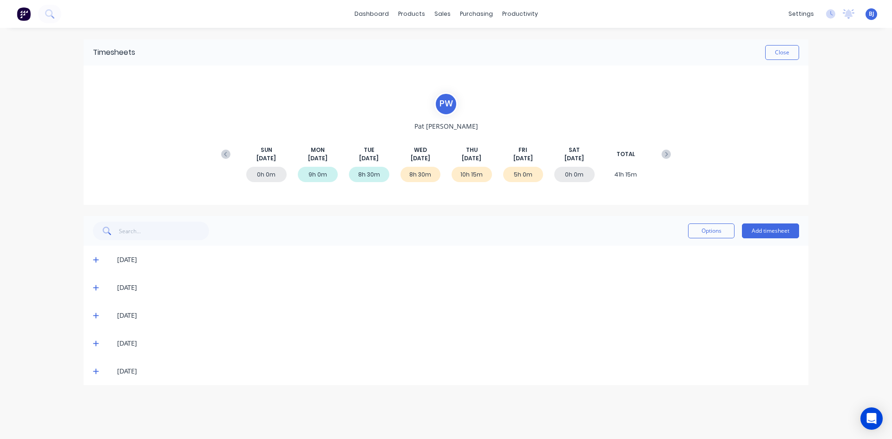
click at [96, 344] on icon at bounding box center [96, 344] width 6 height 6
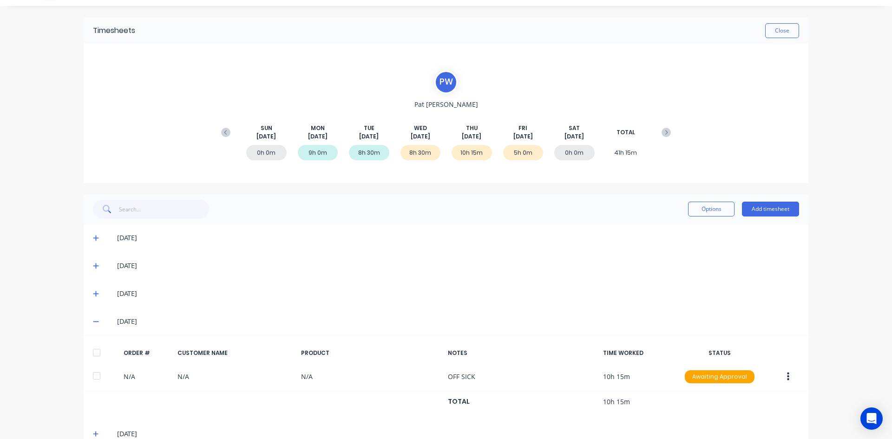
scroll to position [42, 0]
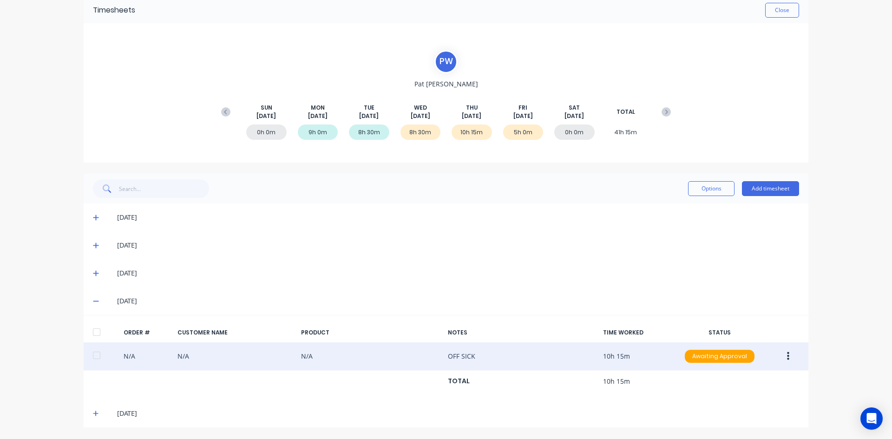
click at [781, 357] on button "button" at bounding box center [788, 356] width 22 height 17
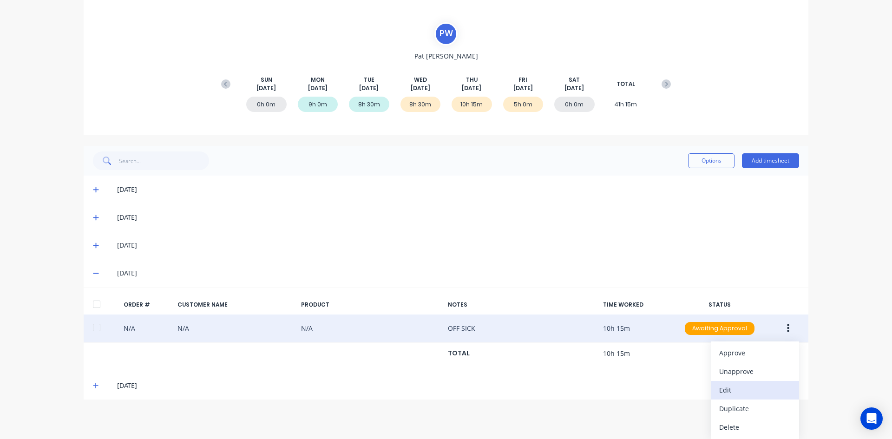
click at [722, 390] on div "Edit" at bounding box center [755, 389] width 72 height 13
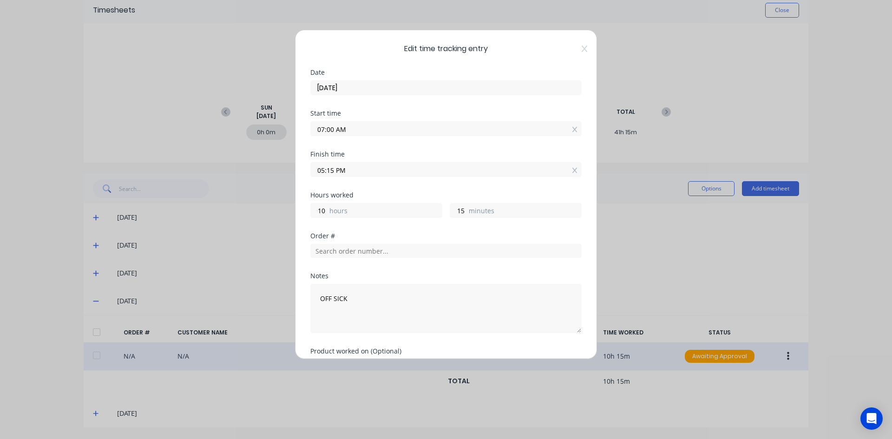
drag, startPoint x: 335, startPoint y: 170, endPoint x: 305, endPoint y: 173, distance: 30.8
click at [305, 173] on div "Edit time tracking entry Date 04/09/2025 Start time 07:00 AM Finish time 05:15 …" at bounding box center [446, 194] width 302 height 329
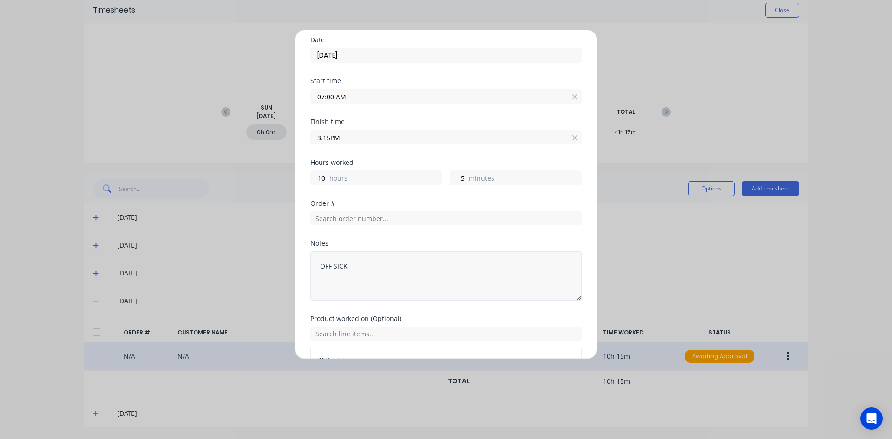
scroll to position [89, 0]
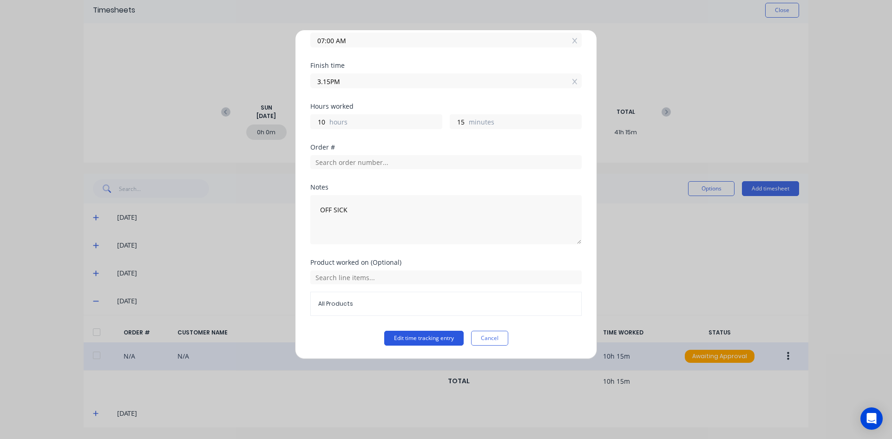
type input "03:15 AM"
type input "20"
click at [418, 335] on button "Edit time tracking entry" at bounding box center [423, 338] width 79 height 15
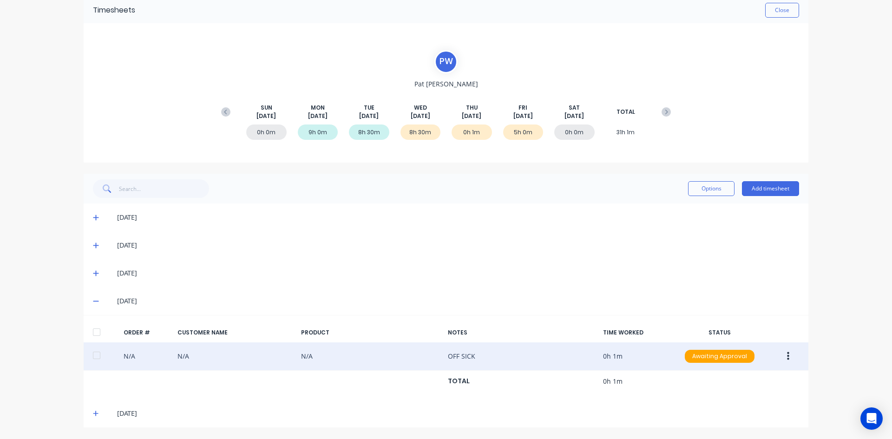
click at [787, 352] on icon "button" at bounding box center [788, 356] width 2 height 10
click at [725, 413] on div "Edit" at bounding box center [755, 417] width 72 height 13
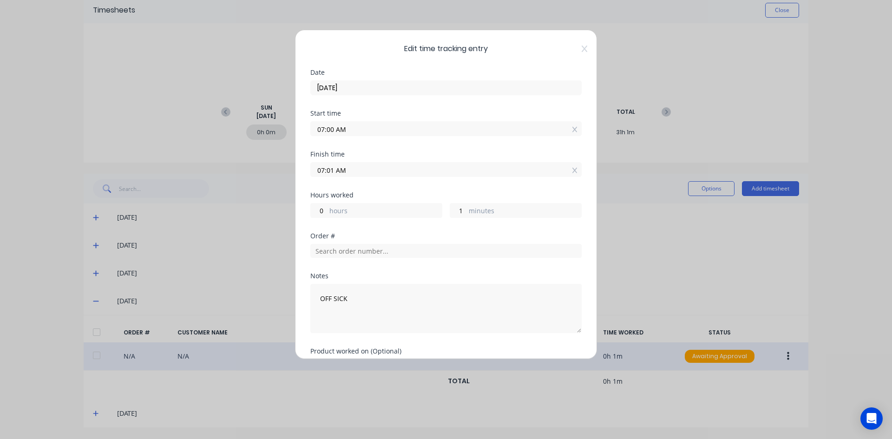
drag, startPoint x: 335, startPoint y: 170, endPoint x: 314, endPoint y: 175, distance: 21.6
click at [314, 175] on input "07:01 AM" at bounding box center [446, 170] width 270 height 14
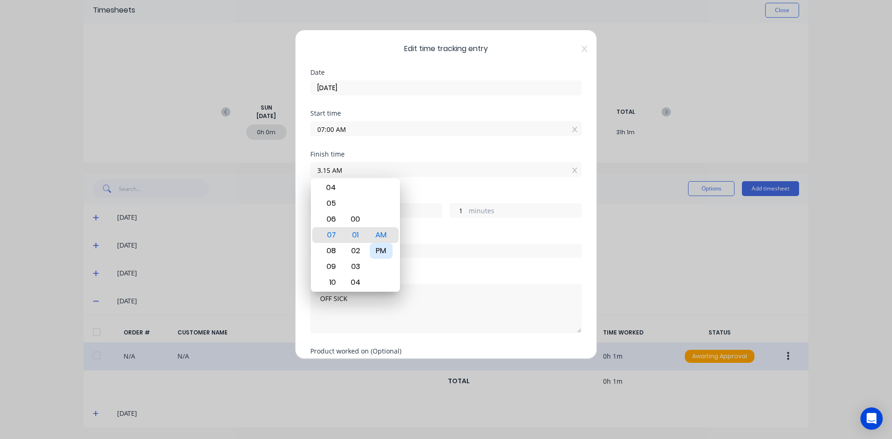
type input "03:15 AM"
type input "20"
type input "15"
click at [378, 247] on div "PM" at bounding box center [381, 251] width 23 height 16
type input "03:15 PM"
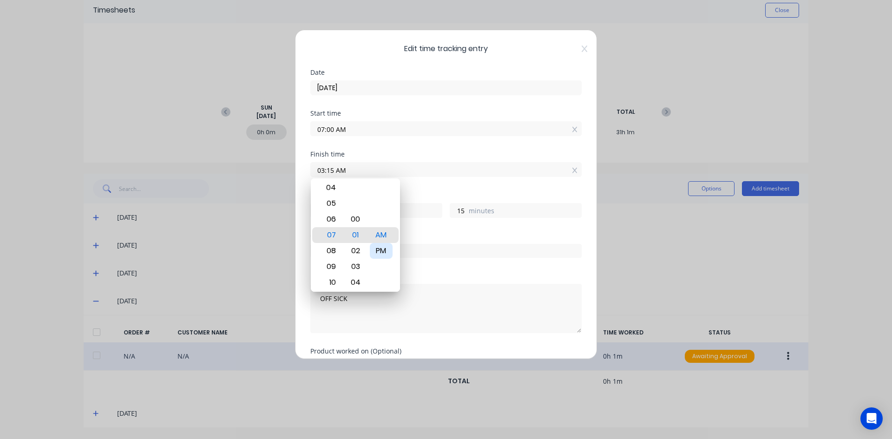
type input "8"
click at [424, 186] on div "Finish time 03:15 PM" at bounding box center [445, 171] width 271 height 41
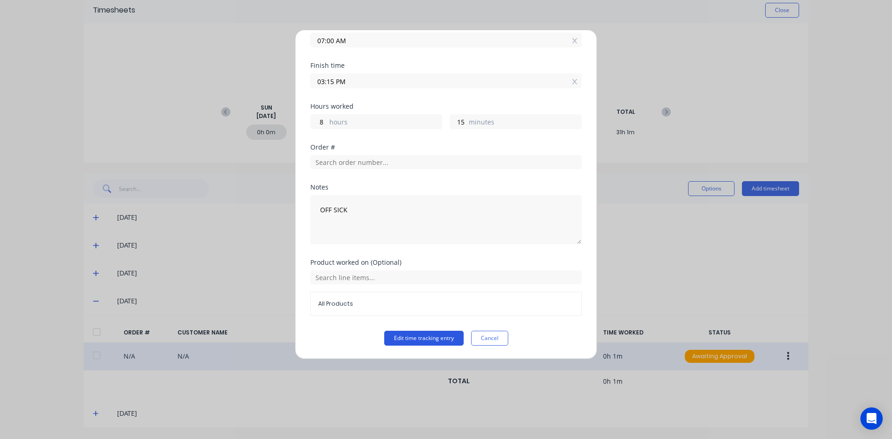
click at [421, 336] on button "Edit time tracking entry" at bounding box center [423, 338] width 79 height 15
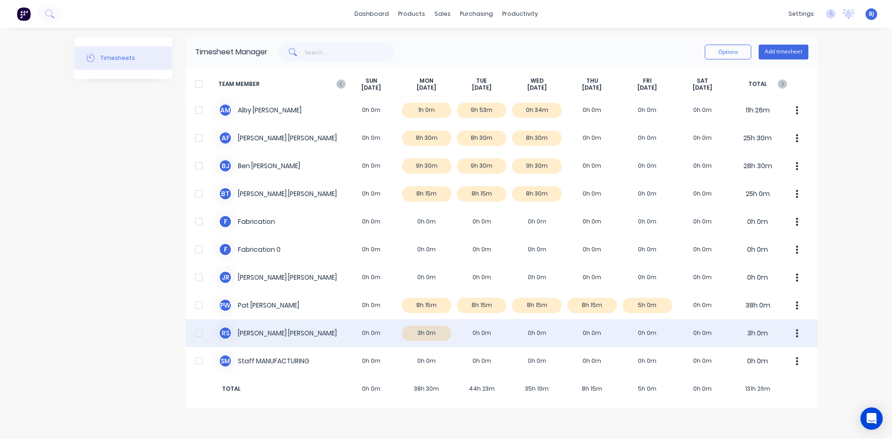
click at [368, 334] on div "R S Roger Schaefer 0h 0m 3h 0m 0h 0m 0h 0m 0h 0m 0h 0m 0h 0m 3h 0m" at bounding box center [502, 333] width 632 height 28
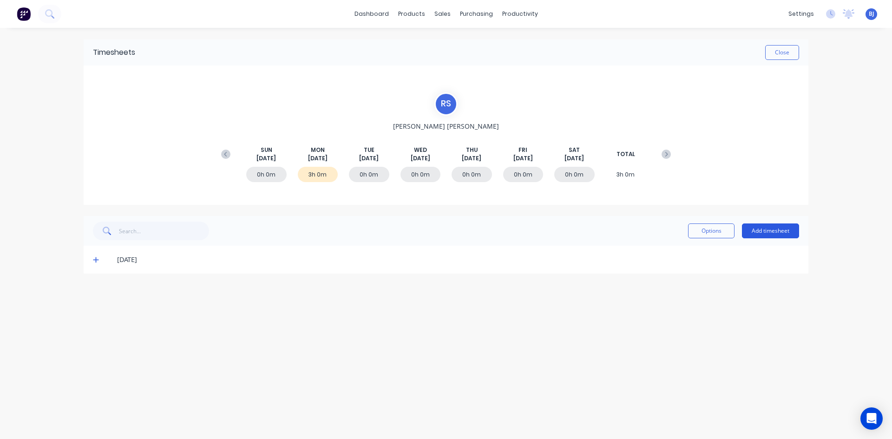
click at [764, 229] on button "Add timesheet" at bounding box center [770, 230] width 57 height 15
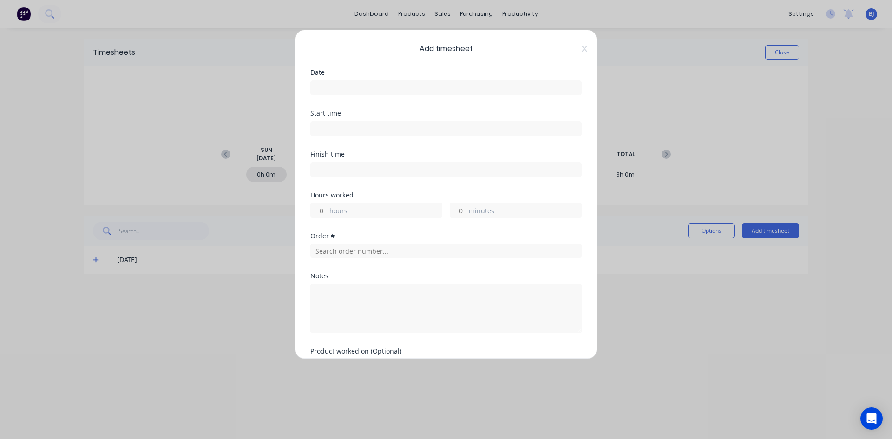
drag, startPoint x: 339, startPoint y: 83, endPoint x: 346, endPoint y: 96, distance: 15.0
click at [339, 83] on input at bounding box center [446, 88] width 270 height 14
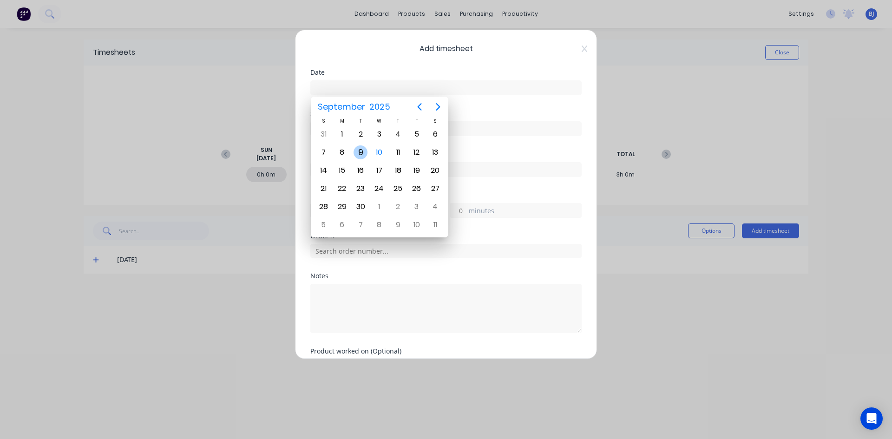
click at [364, 154] on div "9" at bounding box center [361, 152] width 14 height 14
type input "09/09/2025"
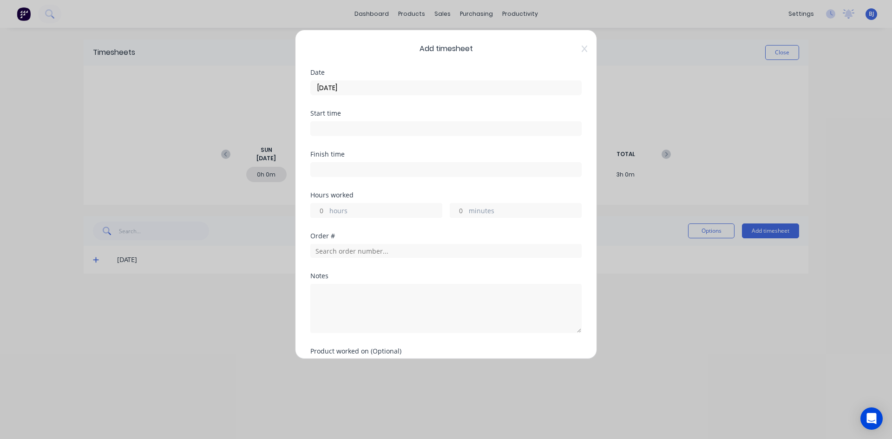
click at [331, 129] on input at bounding box center [446, 129] width 270 height 14
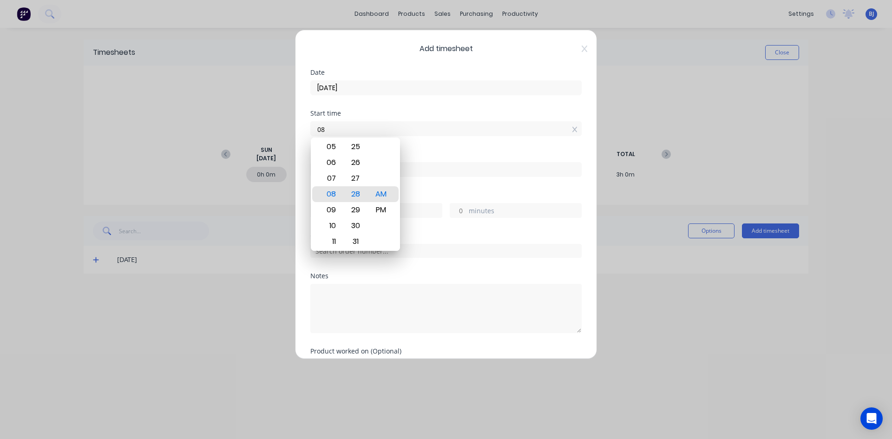
type input "0"
type input "07:00 AM"
click at [380, 197] on div "AM" at bounding box center [381, 194] width 23 height 16
click at [431, 152] on div "Finish time" at bounding box center [445, 154] width 271 height 7
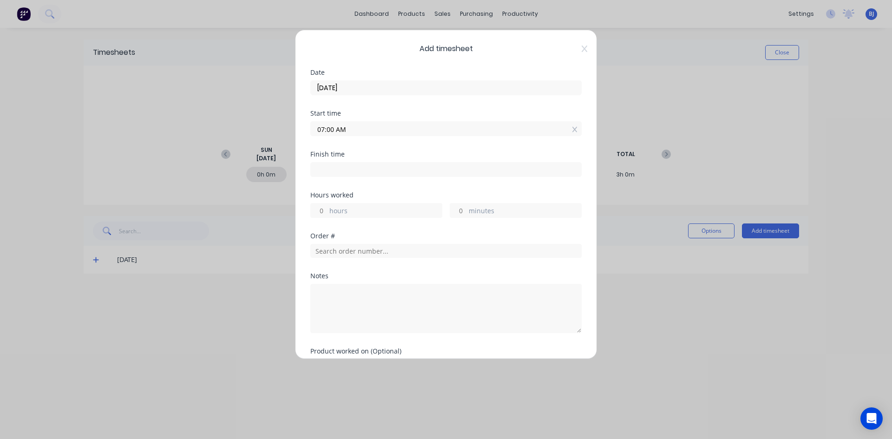
click at [333, 170] on input at bounding box center [446, 170] width 270 height 14
type input "08:28 AM"
type input "1"
type input "28"
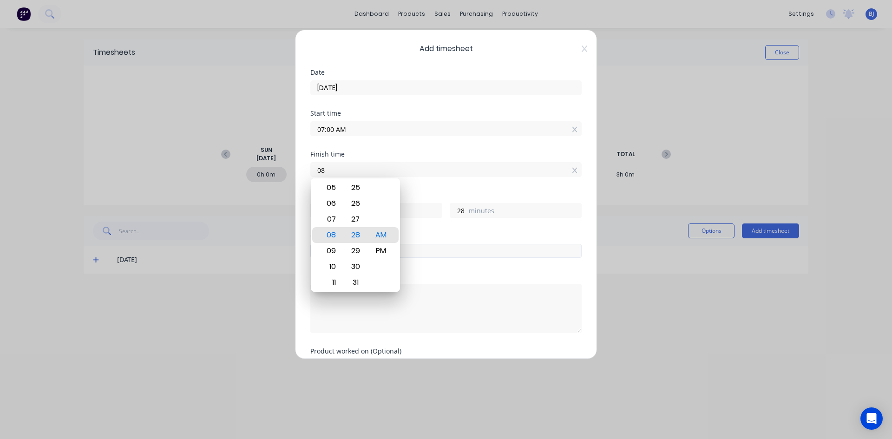
type input "0"
type input "5"
type input "04:30 AM"
type input "21"
type input "30"
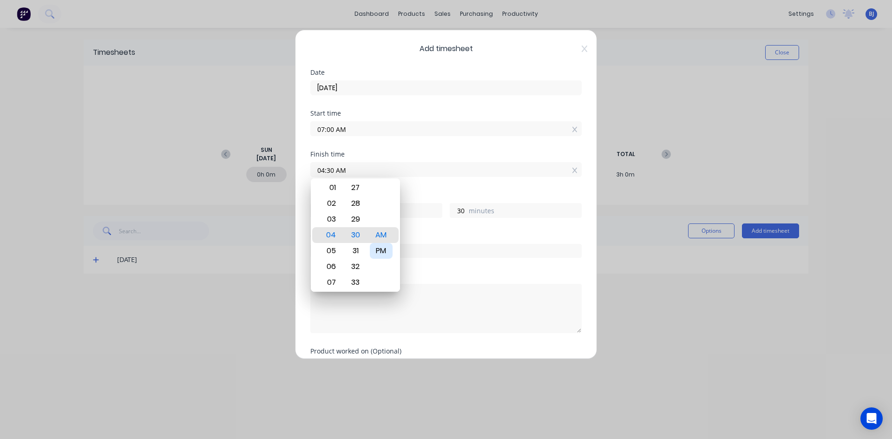
click at [380, 250] on div "PM" at bounding box center [381, 251] width 23 height 16
type input "04:30 PM"
type input "9"
click at [420, 189] on div "Finish time 04:30 PM" at bounding box center [445, 171] width 271 height 41
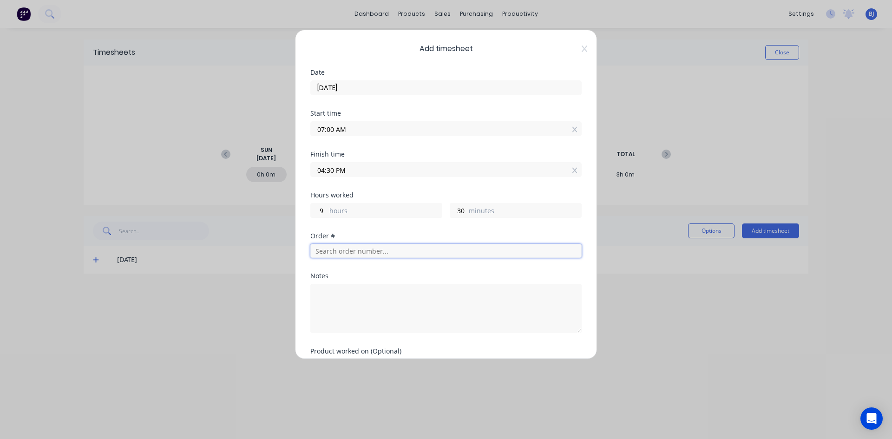
click at [338, 249] on input "text" at bounding box center [445, 251] width 271 height 14
click at [340, 293] on textarea at bounding box center [445, 308] width 271 height 49
type textarea "B"
type textarea "c"
click at [345, 299] on textarea "Compasionate" at bounding box center [445, 308] width 271 height 49
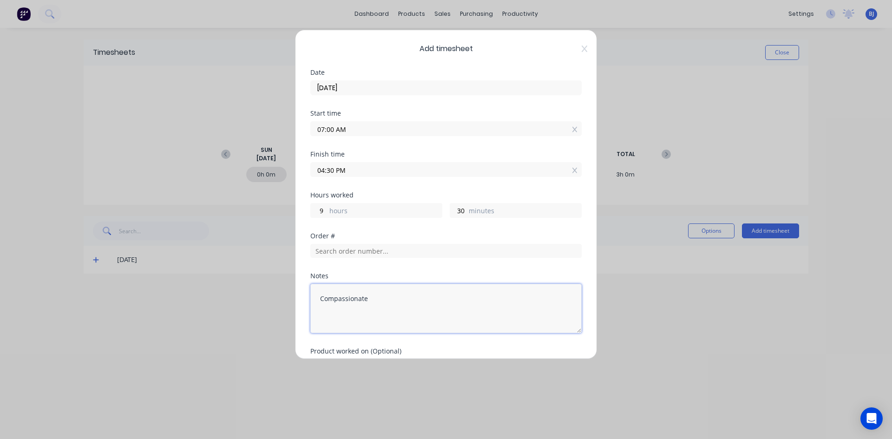
click at [384, 300] on textarea "Compassionate" at bounding box center [445, 308] width 271 height 49
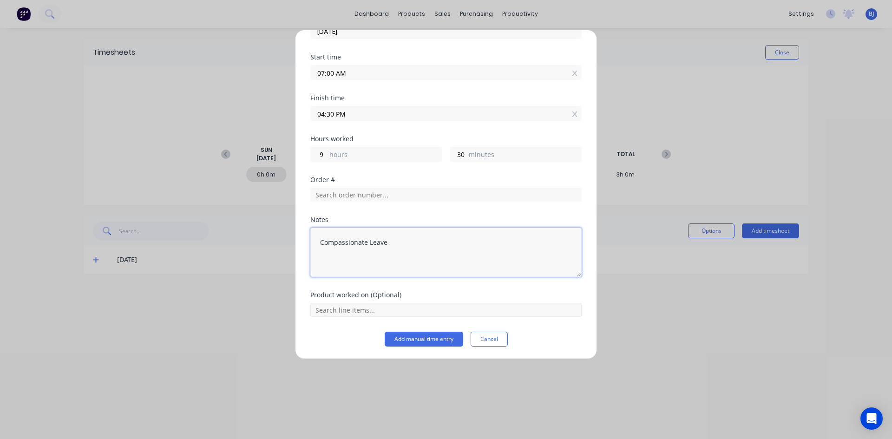
scroll to position [57, 0]
type textarea "Compassionate Leave"
click at [417, 335] on button "Add manual time entry" at bounding box center [424, 338] width 79 height 15
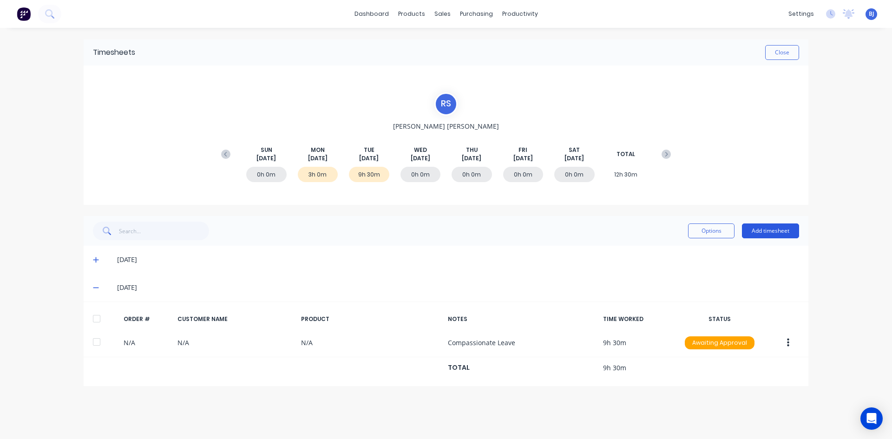
click at [766, 230] on button "Add timesheet" at bounding box center [770, 230] width 57 height 15
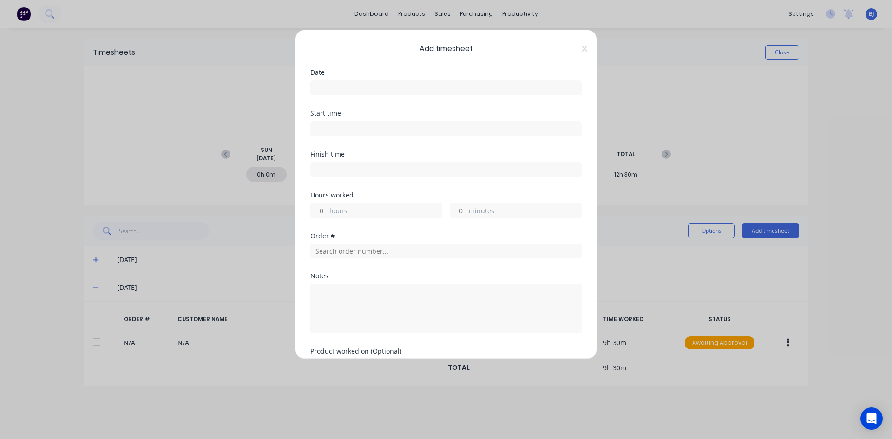
drag, startPoint x: 332, startPoint y: 84, endPoint x: 361, endPoint y: 98, distance: 32.8
click at [335, 85] on input at bounding box center [446, 88] width 270 height 14
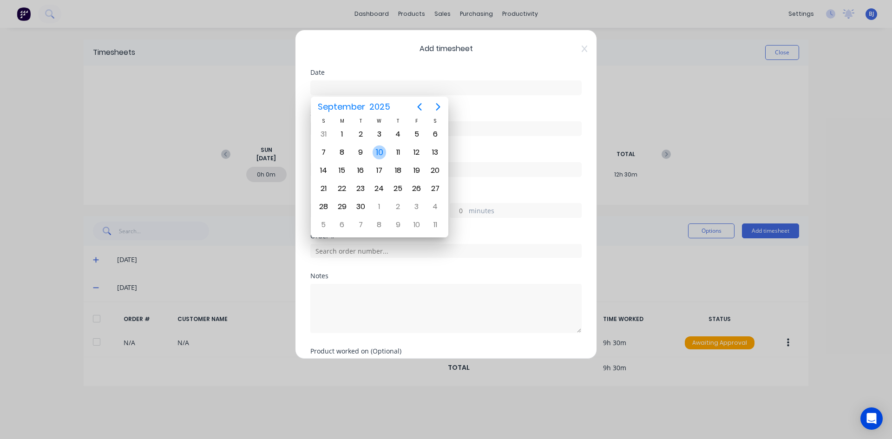
click at [381, 153] on div "10" at bounding box center [380, 152] width 14 height 14
type input "10/09/2025"
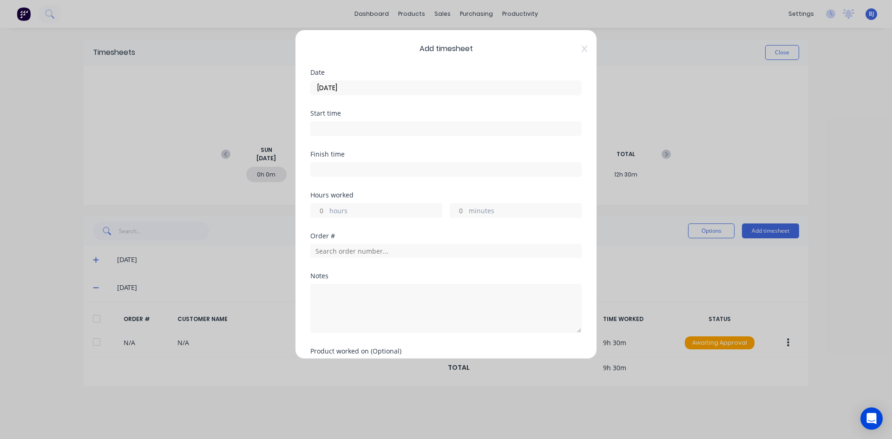
click at [339, 131] on input at bounding box center [446, 129] width 270 height 14
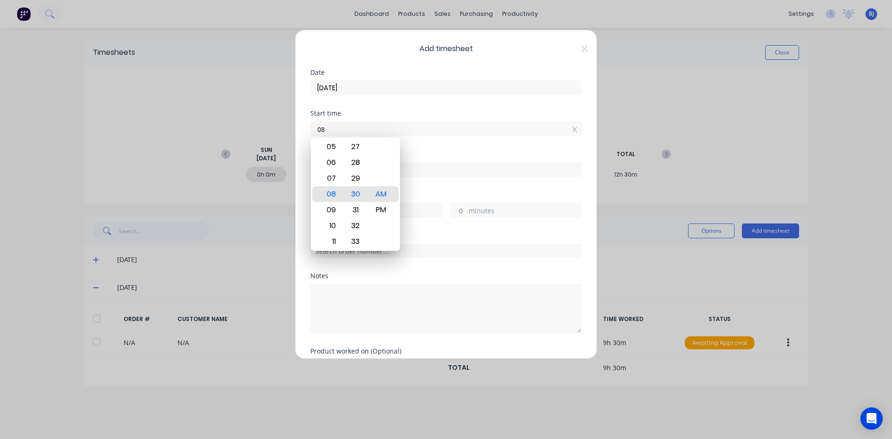
type input "0"
type input "07:00 AM"
click at [378, 190] on div "AM" at bounding box center [381, 194] width 23 height 16
click at [415, 139] on div "Start time 07:00 AM" at bounding box center [445, 130] width 271 height 41
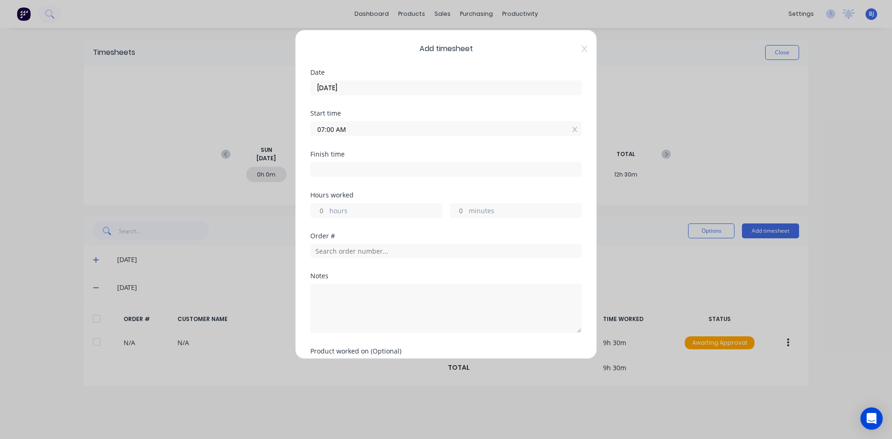
click at [329, 165] on input at bounding box center [446, 170] width 270 height 14
type input "08:30 AM"
type input "1"
type input "30"
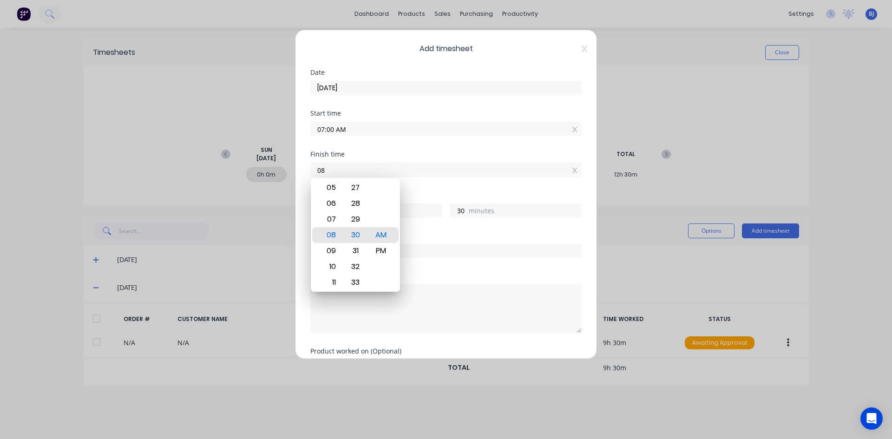
type input "0"
drag, startPoint x: 589, startPoint y: 187, endPoint x: 600, endPoint y: 189, distance: 10.8
click at [600, 189] on div "Add timesheet Date 10/09/2025 Start time 07:00 AM Finish time 08:30 AM Hours wo…" at bounding box center [446, 219] width 892 height 439
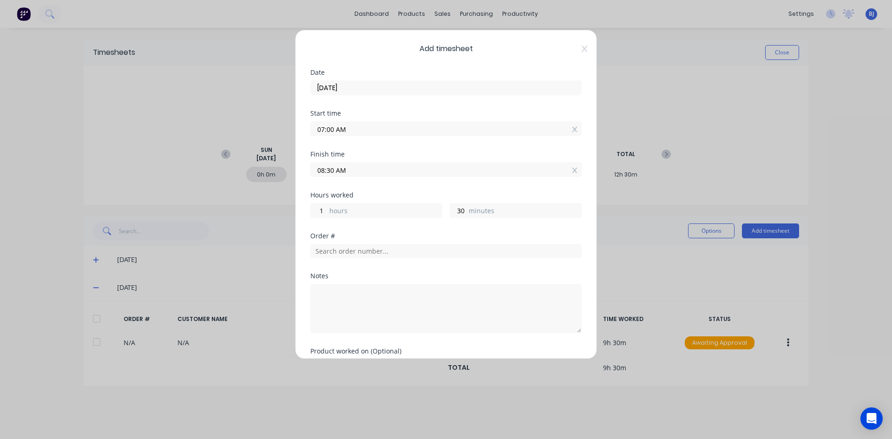
click at [355, 170] on input "08:30 AM" at bounding box center [446, 170] width 270 height 14
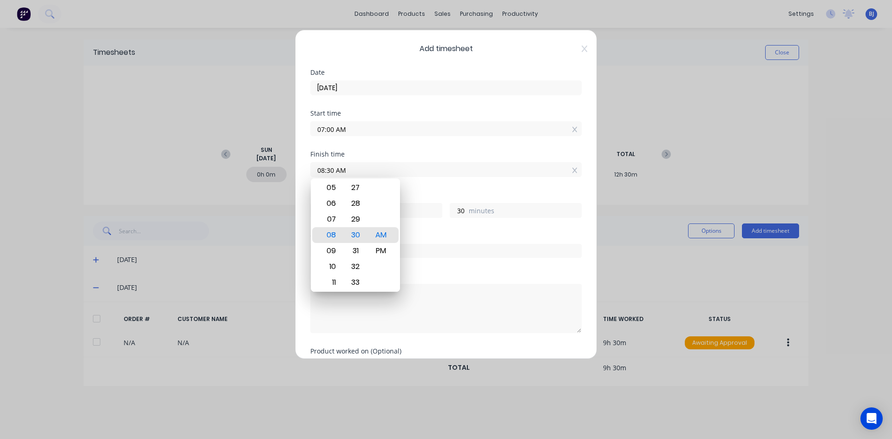
click at [355, 170] on input "08:30 AM" at bounding box center [446, 170] width 270 height 14
type input "0"
type input "5"
type input "04:30 AM"
type input "21"
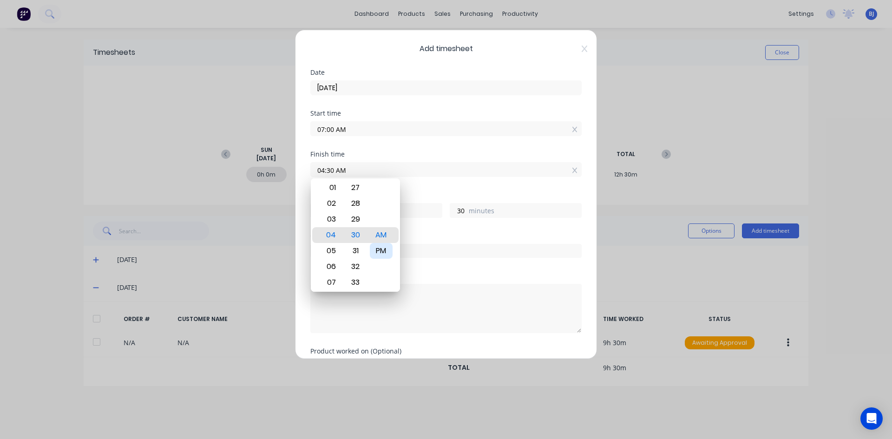
click at [380, 250] on div "PM" at bounding box center [381, 251] width 23 height 16
type input "04:30 PM"
type input "9"
click at [425, 189] on div "Finish time 04:30 PM" at bounding box center [445, 171] width 271 height 41
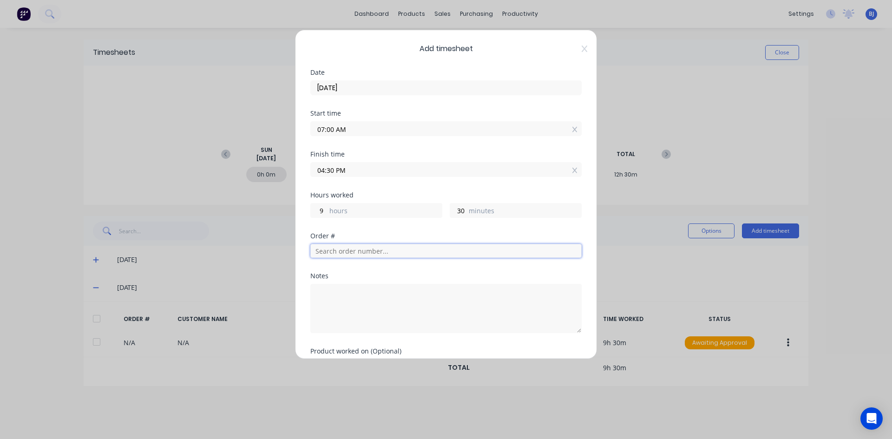
click at [337, 255] on input "text" at bounding box center [445, 251] width 271 height 14
click at [342, 250] on input "text" at bounding box center [445, 251] width 271 height 14
click at [331, 296] on textarea at bounding box center [445, 308] width 271 height 49
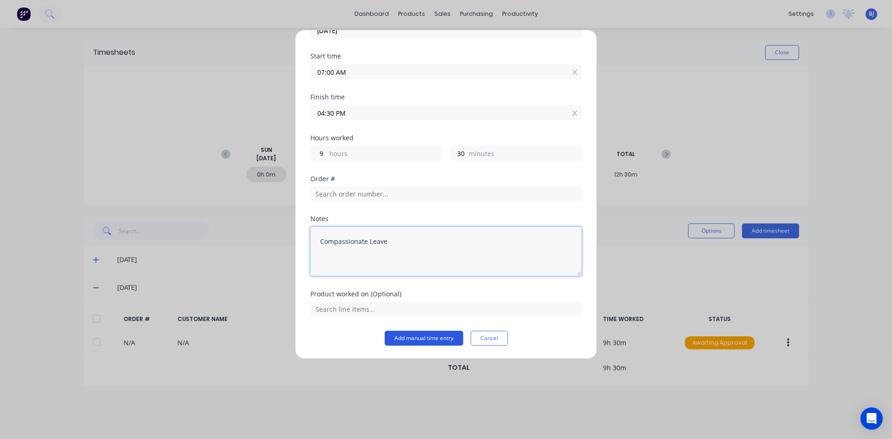
type textarea "Compassionate Leave"
click at [437, 336] on button "Add manual time entry" at bounding box center [424, 338] width 79 height 15
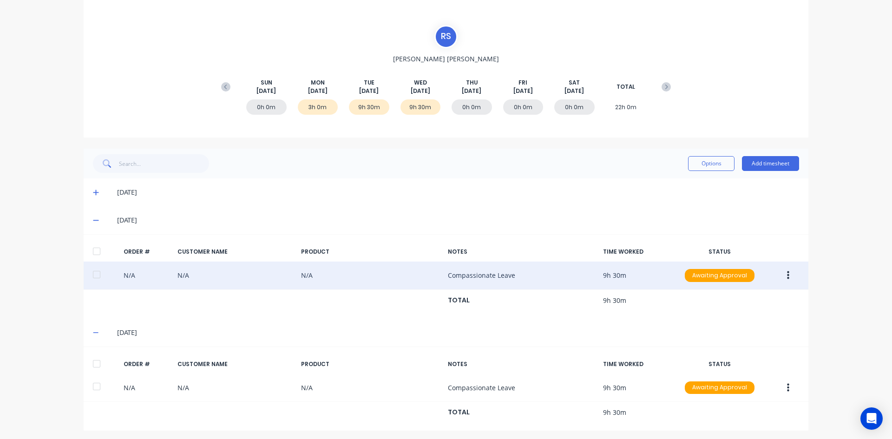
scroll to position [71, 0]
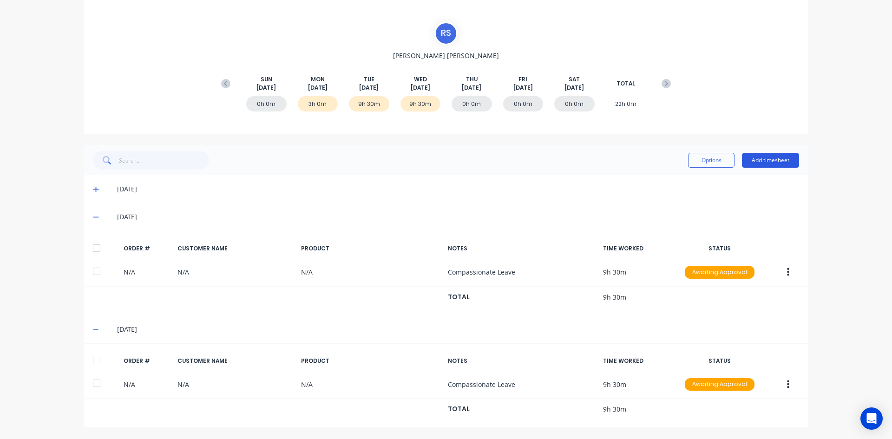
click at [756, 159] on button "Add timesheet" at bounding box center [770, 160] width 57 height 15
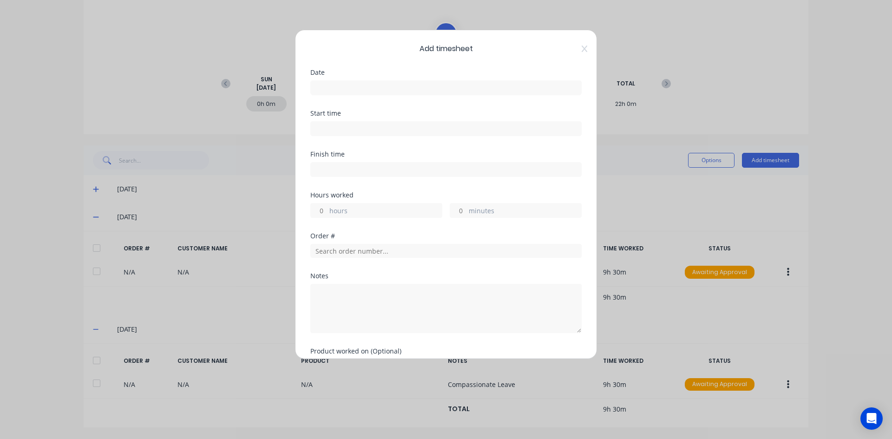
click at [345, 89] on input at bounding box center [446, 88] width 270 height 14
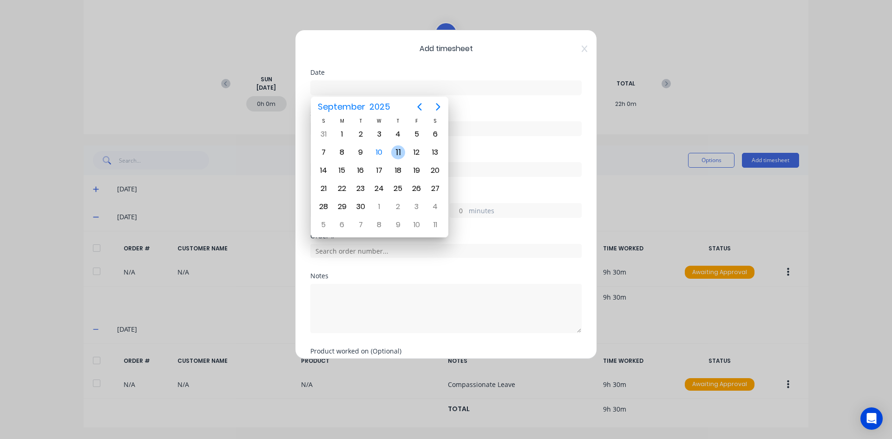
click at [398, 154] on div "11" at bounding box center [398, 152] width 14 height 14
type input "11/09/2025"
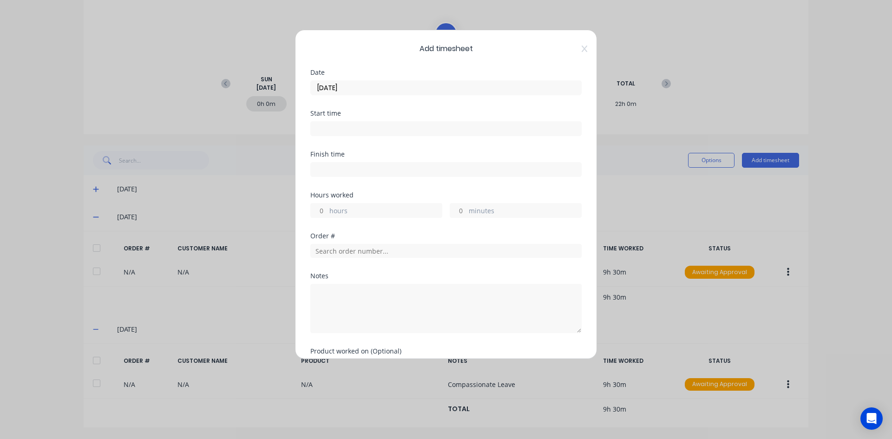
click at [332, 127] on input at bounding box center [446, 129] width 270 height 14
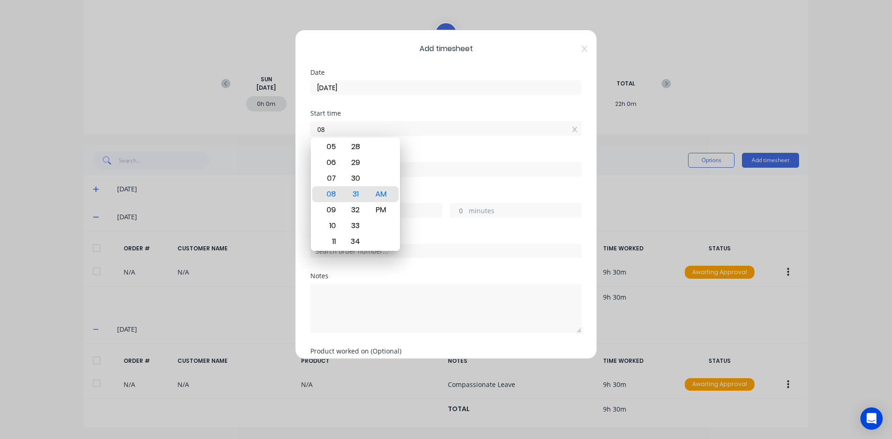
type input "0"
type input "07:00 AM"
click at [381, 193] on div "AM" at bounding box center [381, 194] width 23 height 16
click at [421, 150] on div "Start time 07:00 AM" at bounding box center [445, 130] width 271 height 41
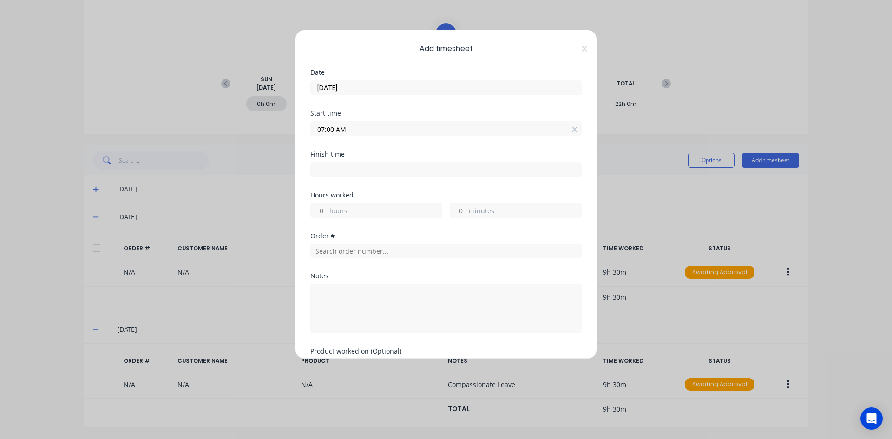
drag, startPoint x: 319, startPoint y: 167, endPoint x: 376, endPoint y: 177, distance: 58.1
click at [320, 167] on input at bounding box center [446, 170] width 270 height 14
type input "08:31 AM"
type input "1"
type input "31"
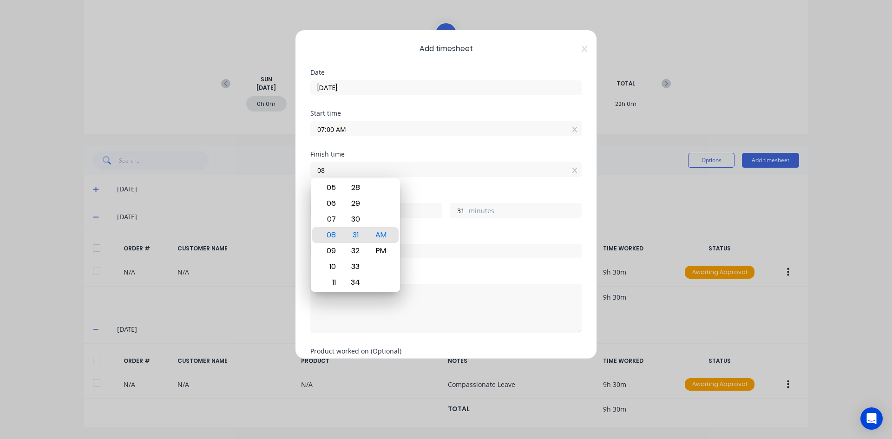
type input "0"
type input "04:30 AM"
type input "21"
type input "30"
click at [382, 250] on div "PM" at bounding box center [381, 251] width 23 height 16
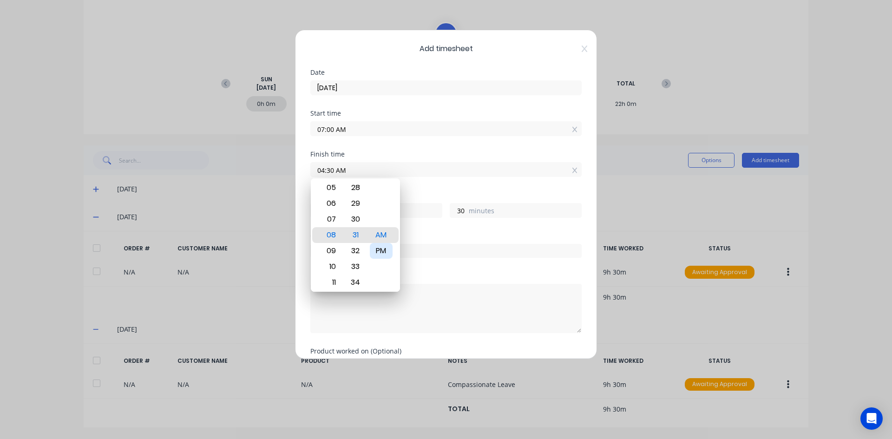
type input "04:30 PM"
type input "9"
click at [437, 193] on div "Hours worked" at bounding box center [445, 195] width 271 height 7
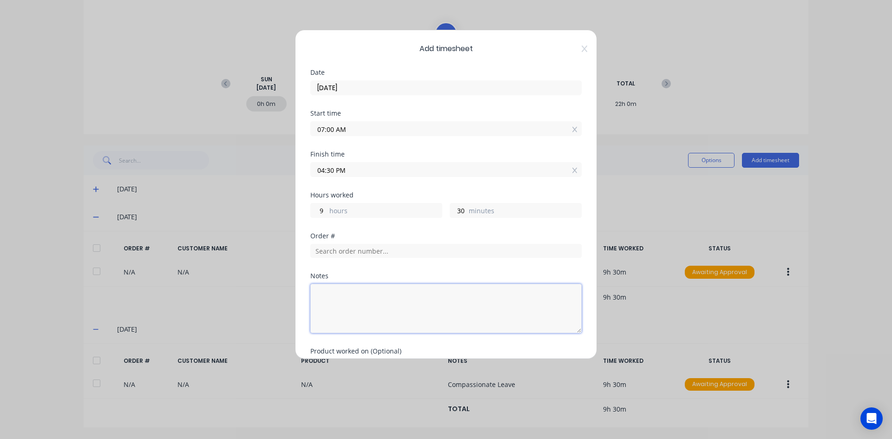
drag, startPoint x: 333, startPoint y: 297, endPoint x: 342, endPoint y: 295, distance: 9.6
click at [335, 297] on textarea at bounding box center [445, 308] width 271 height 49
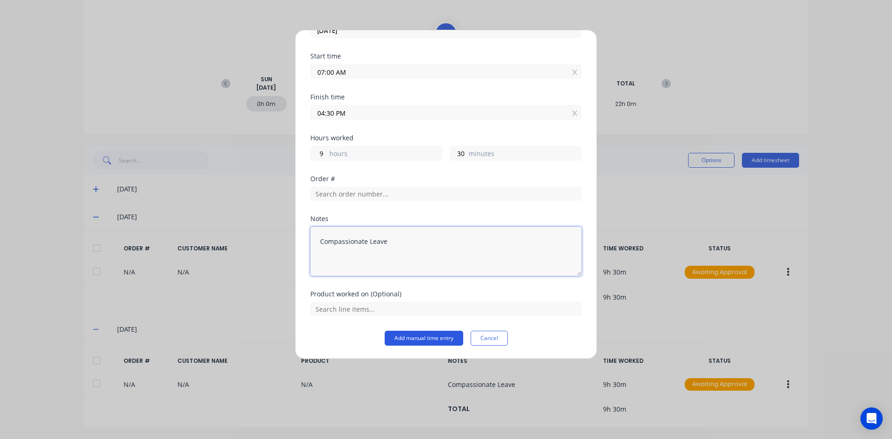
type textarea "Compassionate Leave"
click at [406, 338] on button "Add manual time entry" at bounding box center [424, 338] width 79 height 15
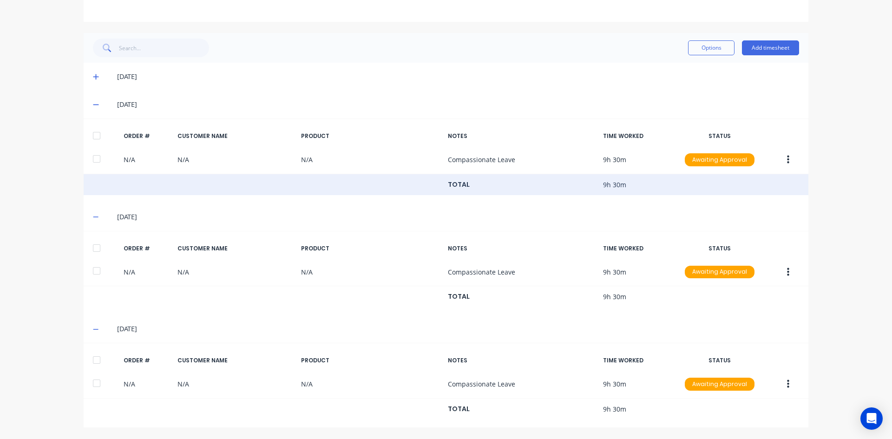
scroll to position [44, 0]
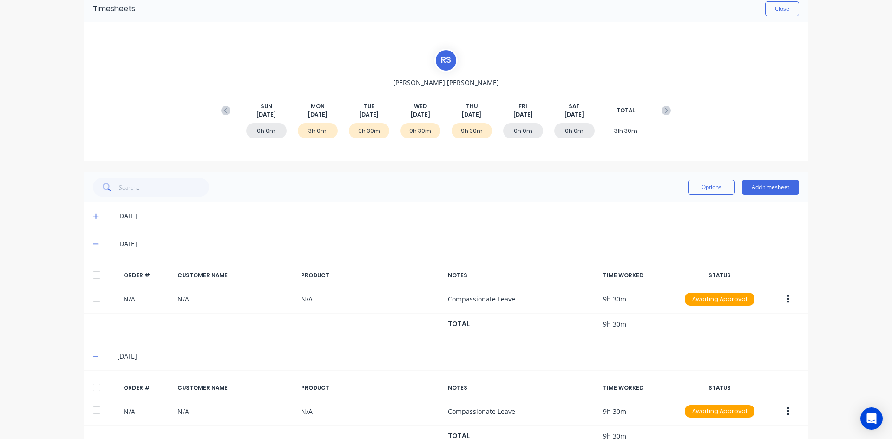
click at [87, 243] on div "09/09/25" at bounding box center [446, 244] width 725 height 28
click at [96, 246] on span at bounding box center [97, 243] width 9 height 9
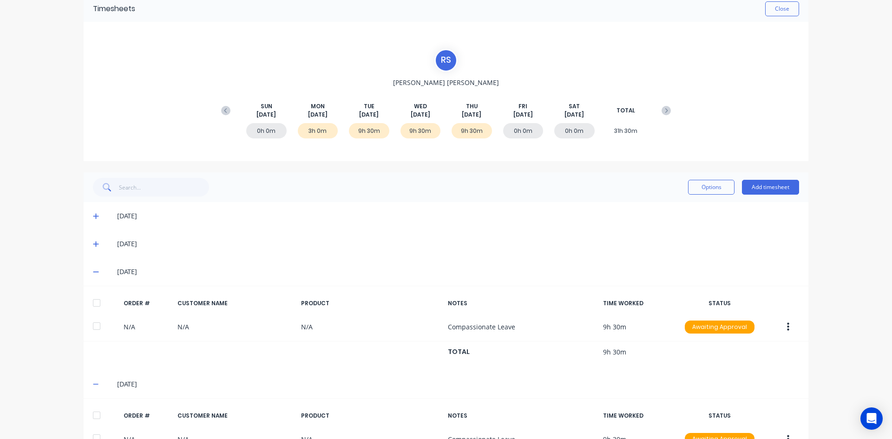
drag, startPoint x: 93, startPoint y: 273, endPoint x: 96, endPoint y: 279, distance: 6.9
click at [93, 273] on icon at bounding box center [96, 272] width 6 height 7
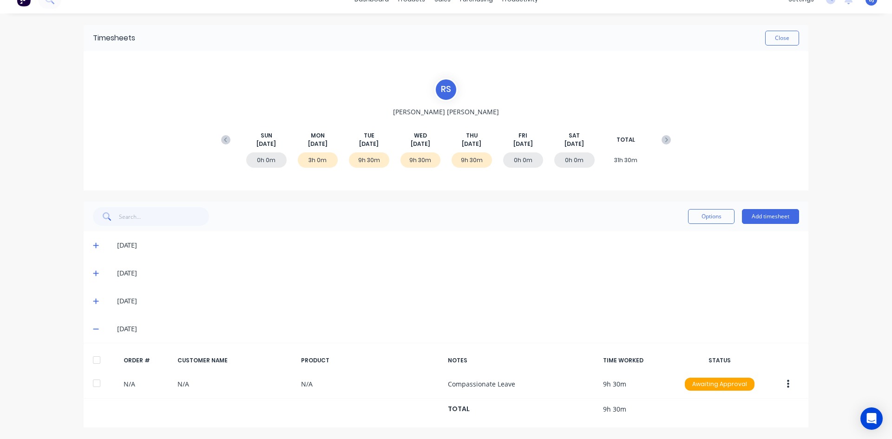
scroll to position [14, 0]
click at [93, 329] on icon at bounding box center [96, 329] width 6 height 1
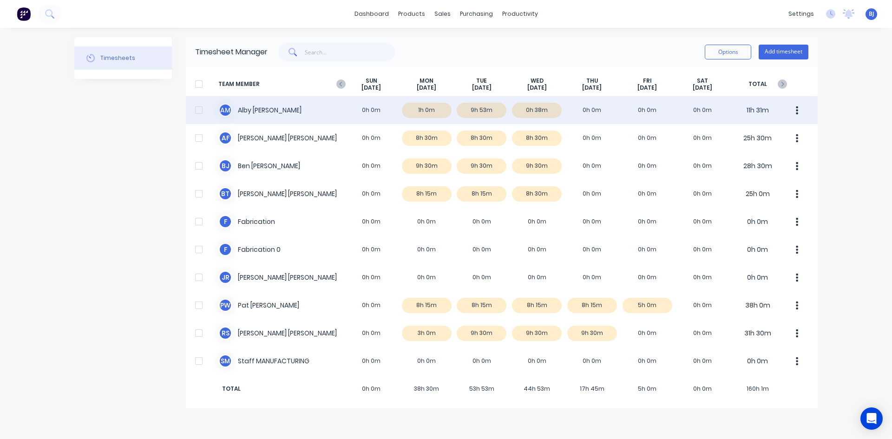
click at [374, 112] on div "A M Alby Mcdonald 0h 0m 1h 0m 9h 53m 0h 38m 0h 0m 0h 0m 0h 0m 11h 31m" at bounding box center [502, 110] width 632 height 28
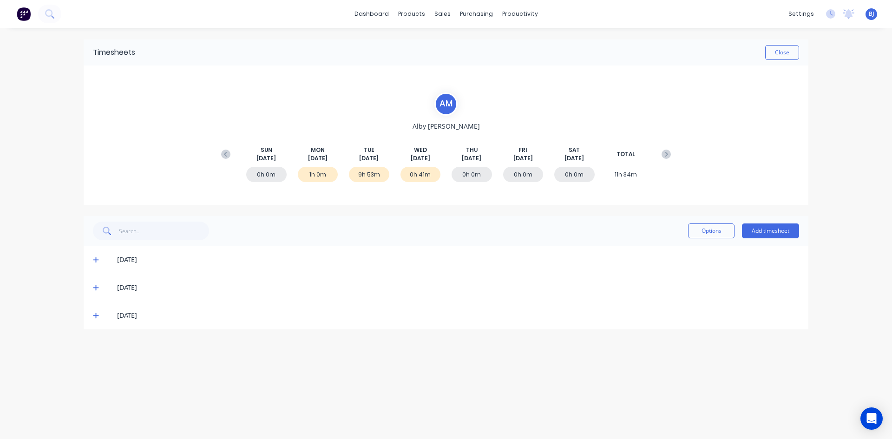
click at [97, 260] on icon at bounding box center [96, 260] width 6 height 6
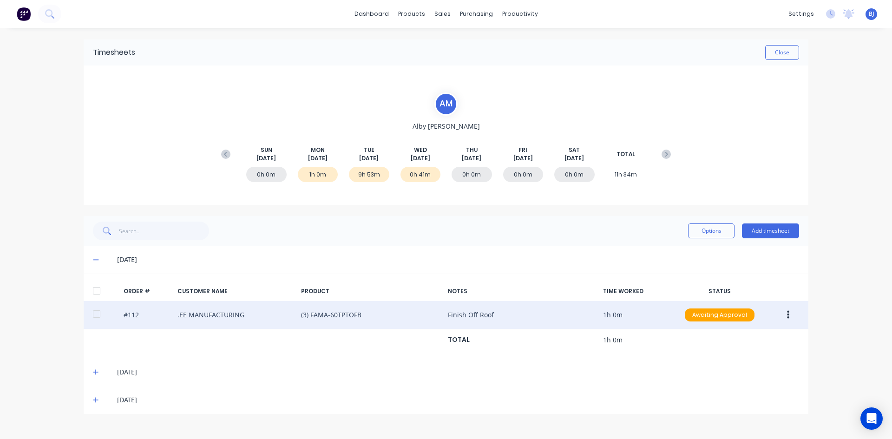
click at [786, 311] on button "button" at bounding box center [788, 315] width 22 height 17
click at [724, 375] on div "Edit" at bounding box center [755, 376] width 72 height 13
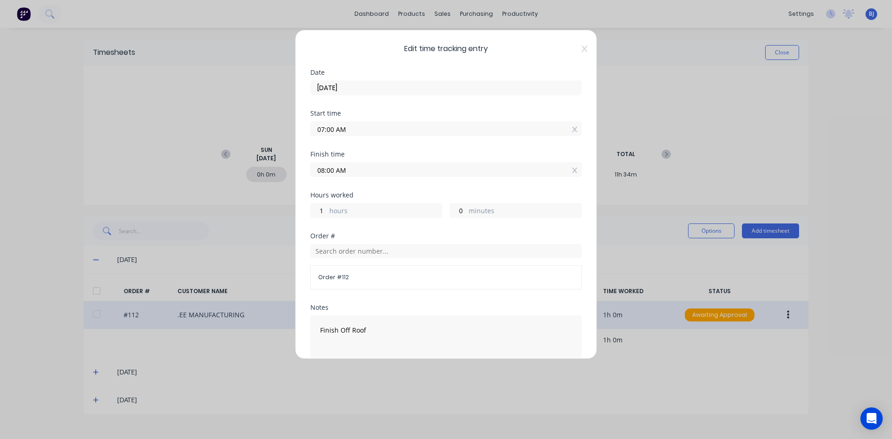
drag, startPoint x: 334, startPoint y: 171, endPoint x: 305, endPoint y: 177, distance: 29.3
click at [305, 177] on div "Edit time tracking entry Date 08/09/2025 Start time 07:00 AM Finish time 08:00 …" at bounding box center [446, 194] width 302 height 329
type input "10:00 AM"
type input "3"
click at [386, 181] on div "Finish time 10:00 AM" at bounding box center [445, 171] width 271 height 41
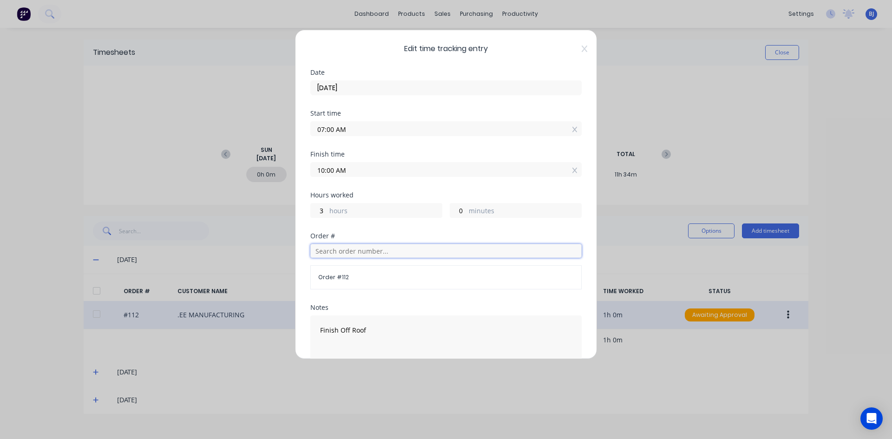
click at [330, 253] on input "text" at bounding box center [445, 251] width 271 height 14
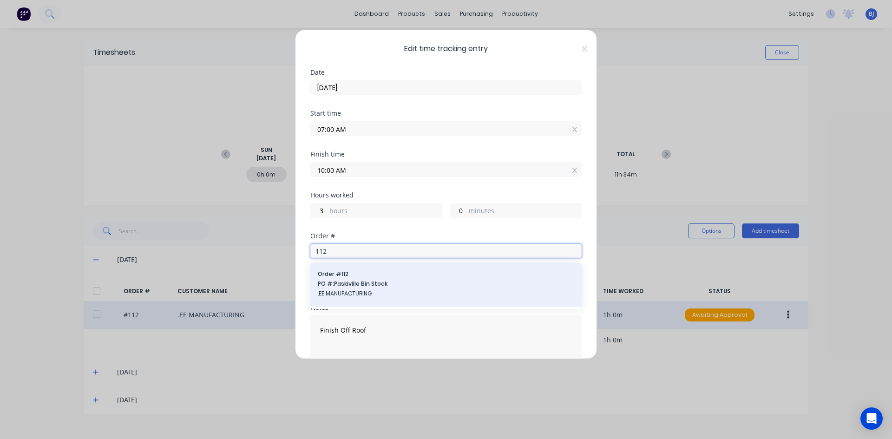
type input "112"
click at [371, 283] on span "PO #: Paskiville Bin Stock" at bounding box center [446, 284] width 256 height 8
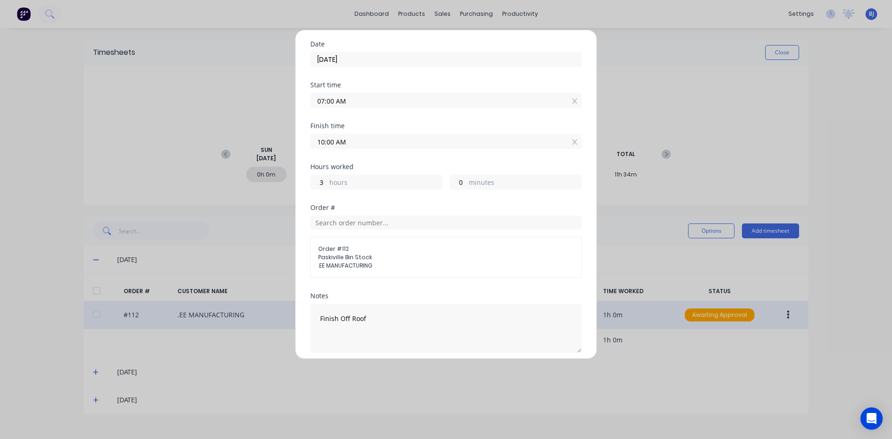
scroll to position [105, 0]
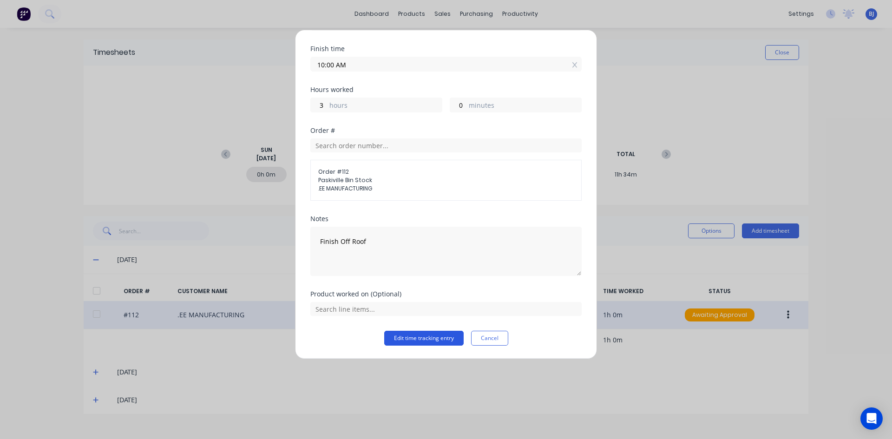
click at [431, 337] on button "Edit time tracking entry" at bounding box center [423, 338] width 79 height 15
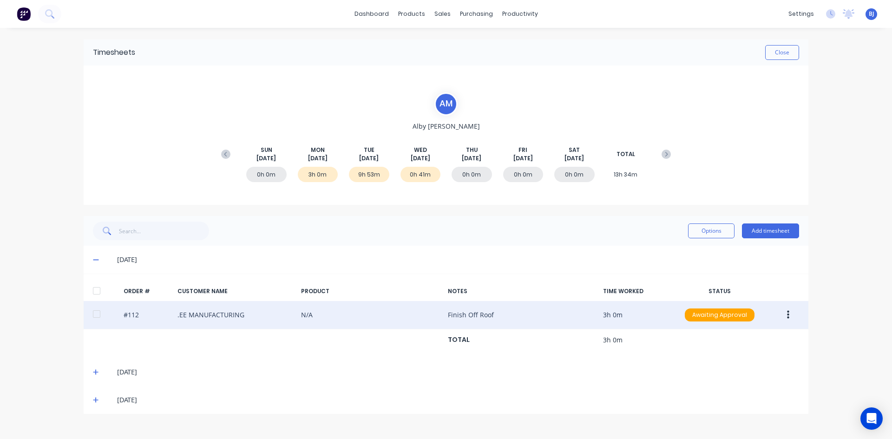
click at [790, 315] on button "button" at bounding box center [788, 315] width 22 height 17
click at [727, 394] on div "Duplicate" at bounding box center [755, 394] width 72 height 13
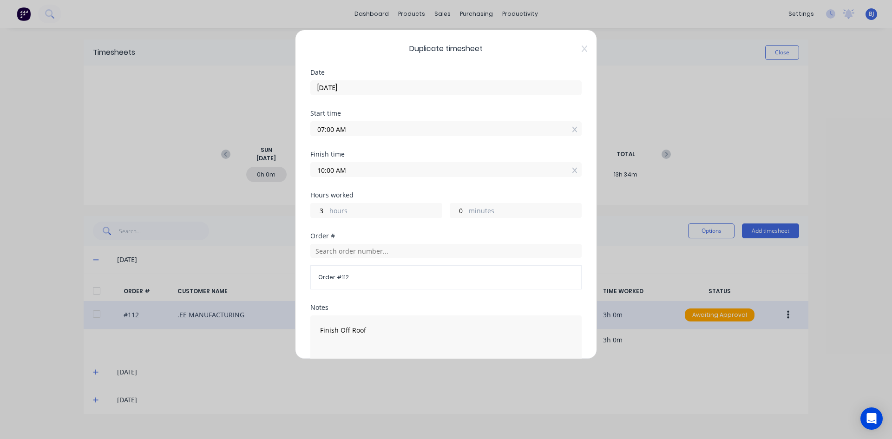
drag, startPoint x: 321, startPoint y: 133, endPoint x: 288, endPoint y: 138, distance: 33.0
click at [288, 138] on div "Duplicate timesheet Date 08/09/2025 Start time 07:00 AM Finish time 10:00 AM Ho…" at bounding box center [446, 219] width 892 height 439
type input "10:00 AM"
type input "0"
drag, startPoint x: 333, startPoint y: 170, endPoint x: 306, endPoint y: 175, distance: 27.5
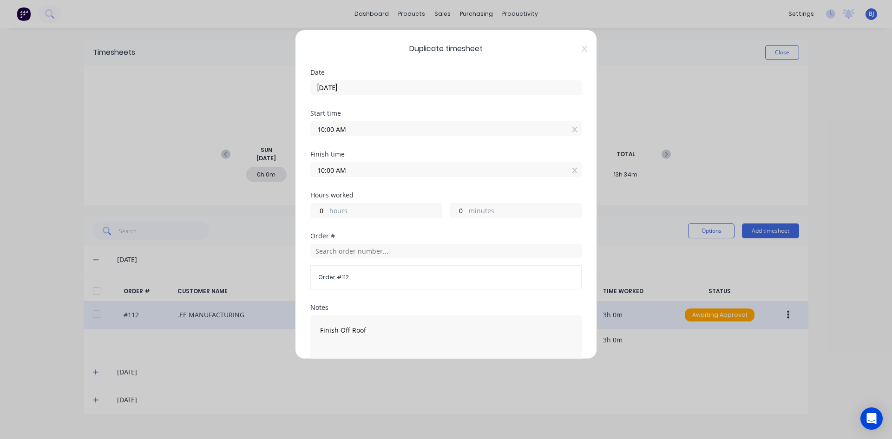
click at [306, 175] on div "Duplicate timesheet Date 08/09/2025 Start time 10:00 AM Finish time 10:00 AM Ho…" at bounding box center [446, 194] width 302 height 329
click at [361, 174] on input "4.30 AM" at bounding box center [446, 170] width 270 height 14
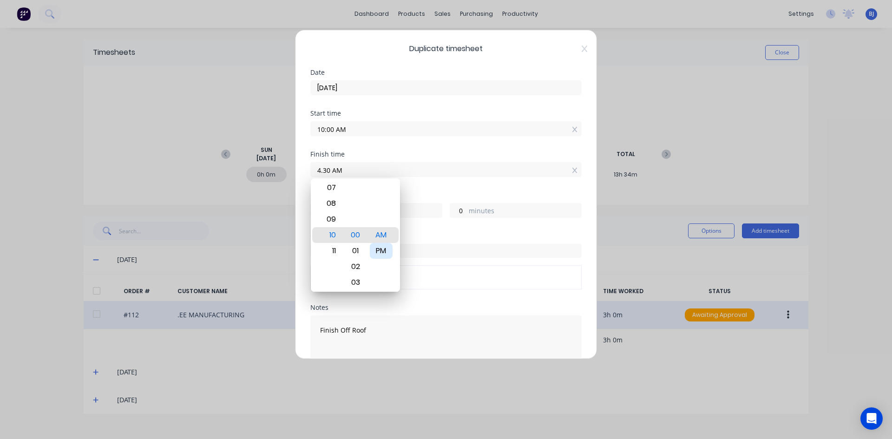
type input "04:30 AM"
type input "18"
type input "30"
drag, startPoint x: 388, startPoint y: 252, endPoint x: 393, endPoint y: 240, distance: 13.1
click at [388, 251] on div "PM" at bounding box center [381, 251] width 23 height 16
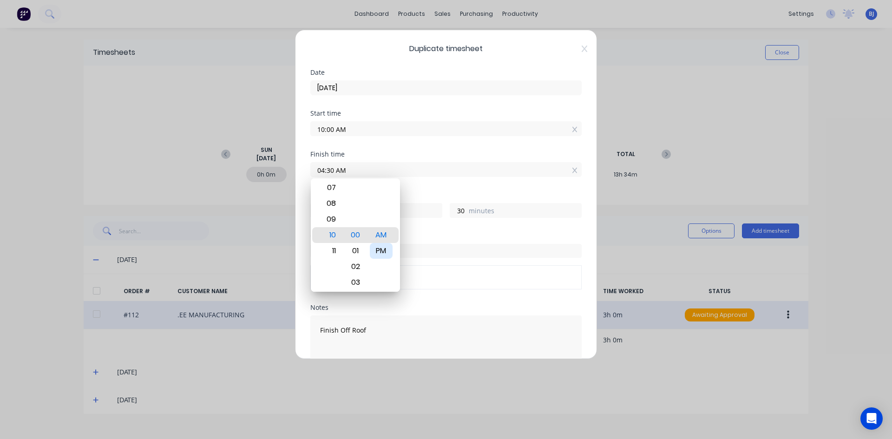
type input "04:30 PM"
type input "6"
click at [422, 188] on div "Finish time 04:30 PM" at bounding box center [445, 171] width 271 height 41
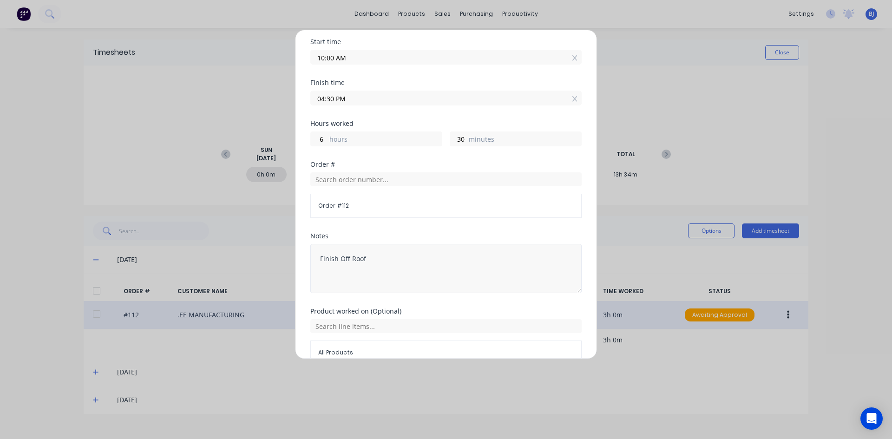
scroll to position [93, 0]
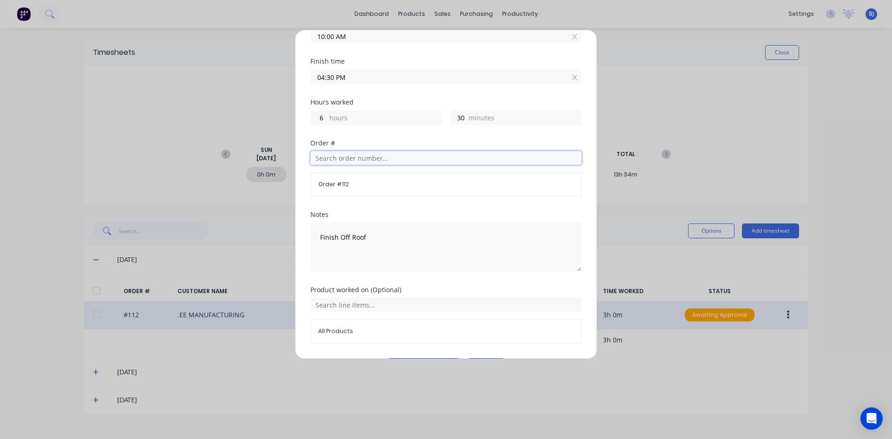
click at [322, 158] on input "text" at bounding box center [445, 158] width 271 height 14
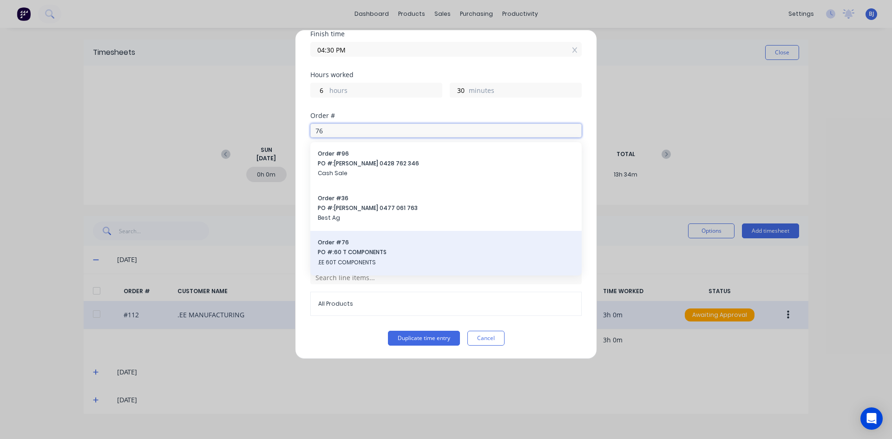
type input "76"
click at [336, 250] on span "PO #: 60 T COMPONENTS" at bounding box center [446, 252] width 256 height 8
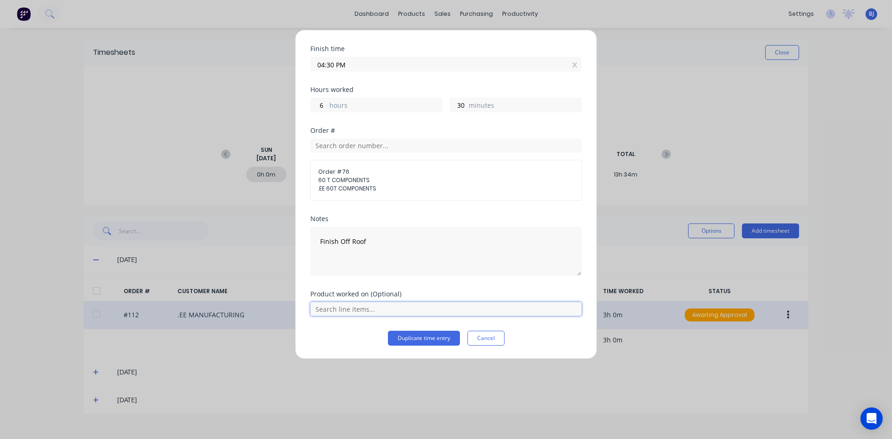
click at [372, 311] on input "text" at bounding box center [445, 309] width 271 height 14
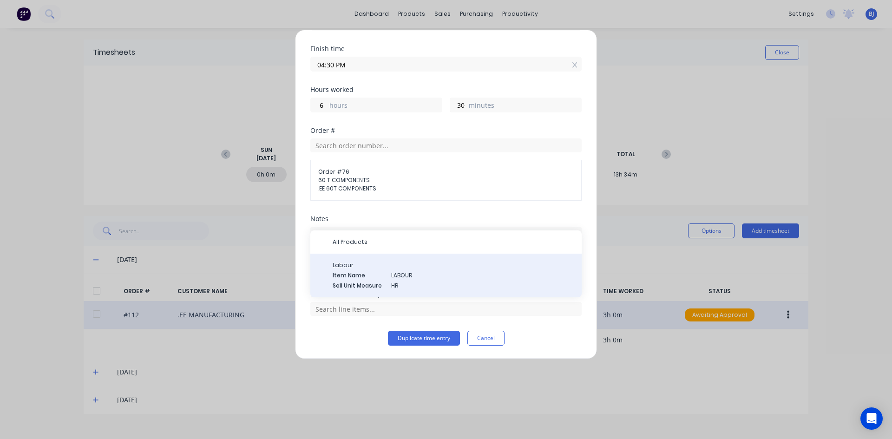
click at [387, 272] on div "Item Name LABOUR" at bounding box center [454, 275] width 242 height 8
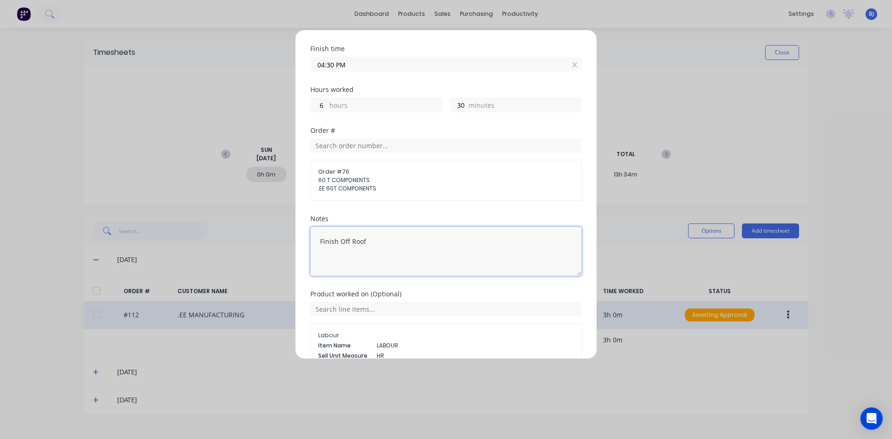
click at [368, 242] on textarea "Finish Off Roof" at bounding box center [445, 251] width 271 height 49
type textarea "F"
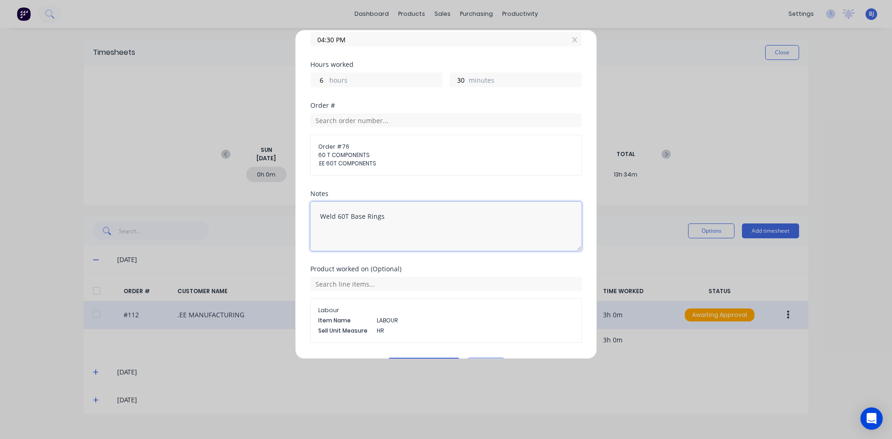
scroll to position [158, 0]
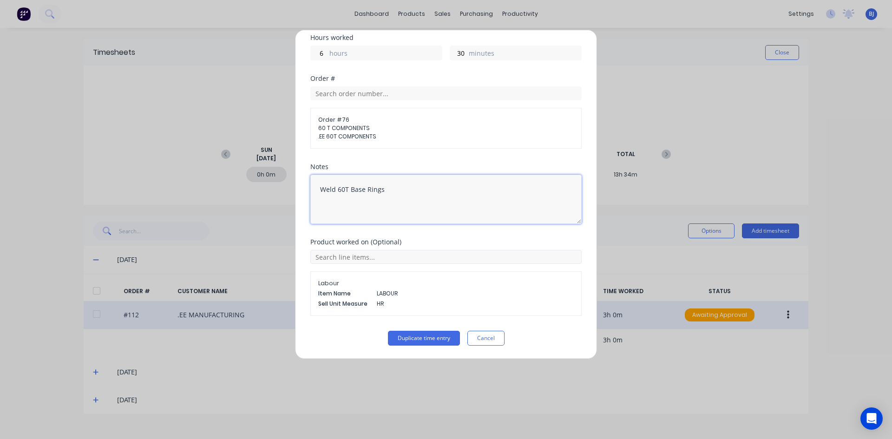
type textarea "Weld 60T Base Rings"
click at [375, 261] on input "text" at bounding box center [445, 257] width 271 height 14
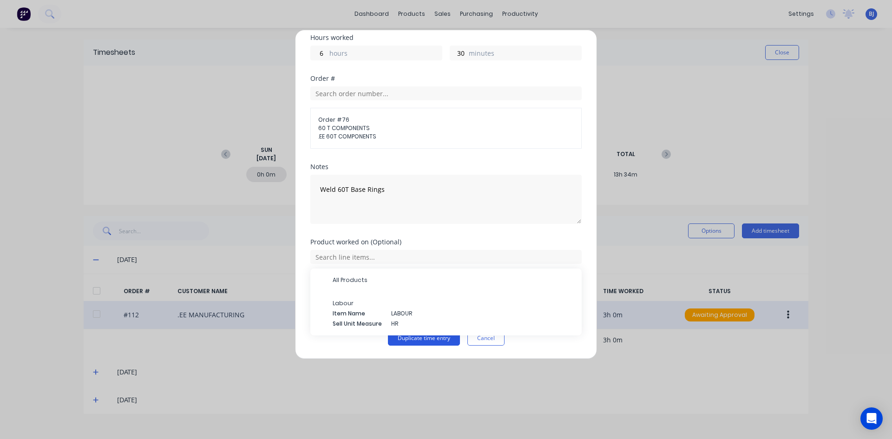
click at [411, 339] on button "Duplicate time entry" at bounding box center [424, 338] width 72 height 15
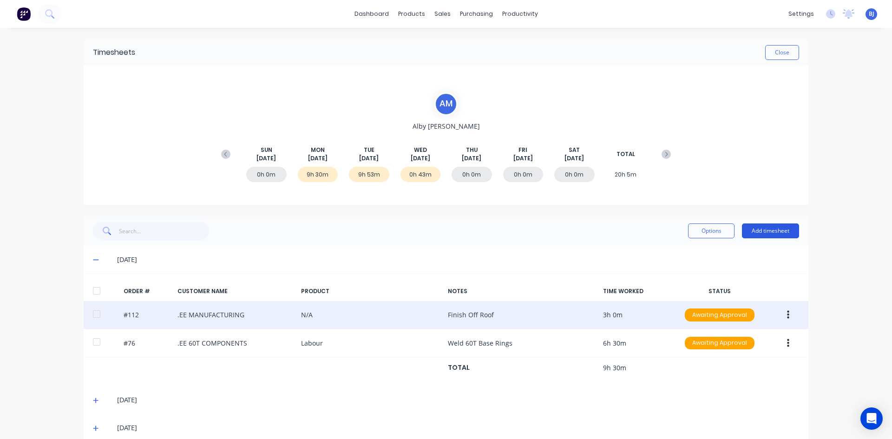
click at [760, 231] on button "Add timesheet" at bounding box center [770, 230] width 57 height 15
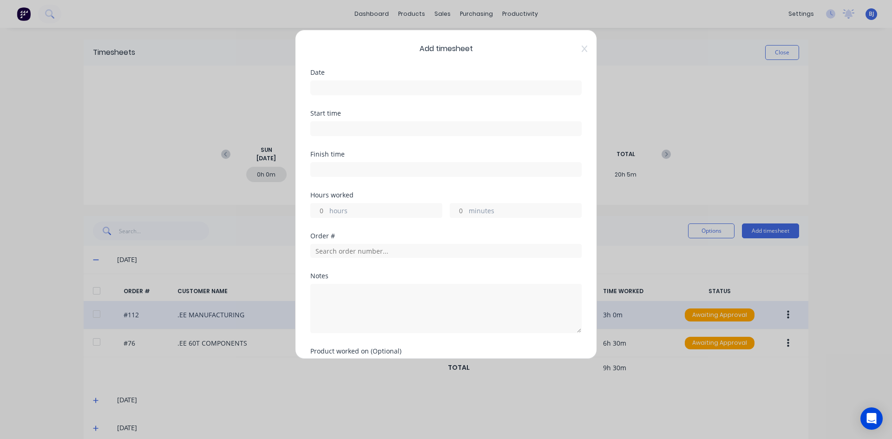
click at [841, 273] on div "Add timesheet Date Start time Finish time Hours worked hours minutes Order # No…" at bounding box center [446, 219] width 892 height 439
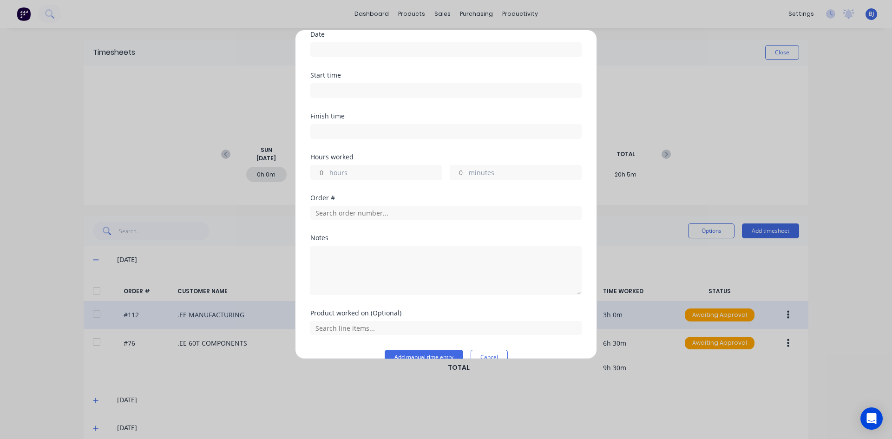
scroll to position [54, 0]
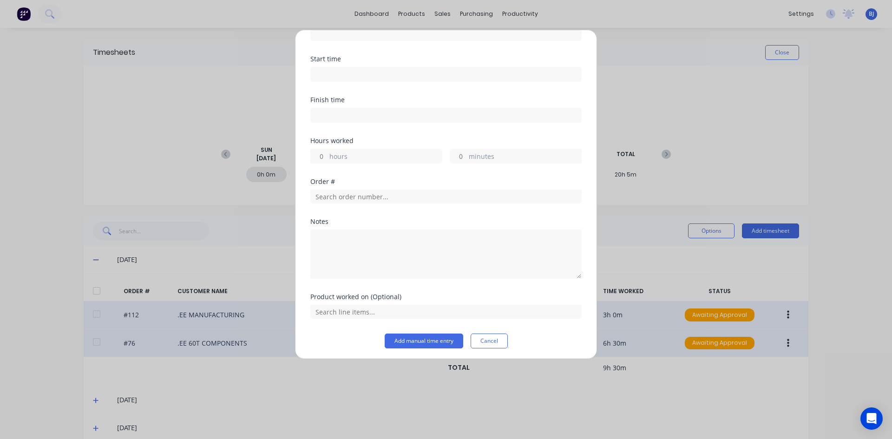
drag, startPoint x: 489, startPoint y: 341, endPoint x: 436, endPoint y: 351, distance: 53.5
click at [488, 341] on button "Cancel" at bounding box center [489, 341] width 37 height 15
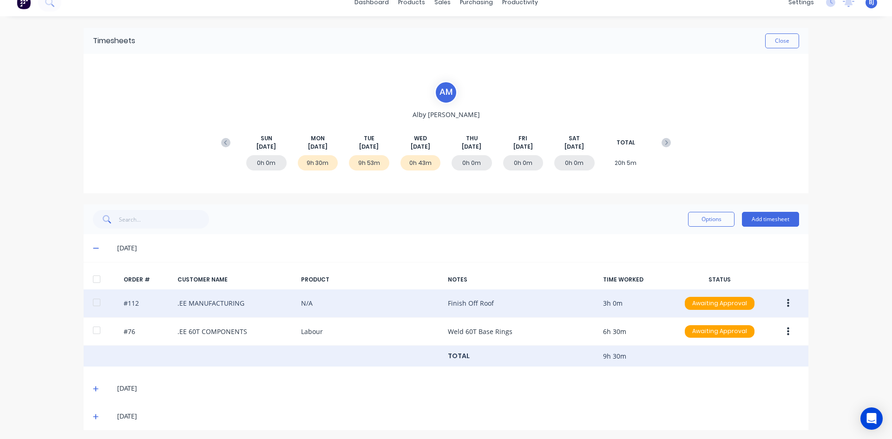
scroll to position [14, 0]
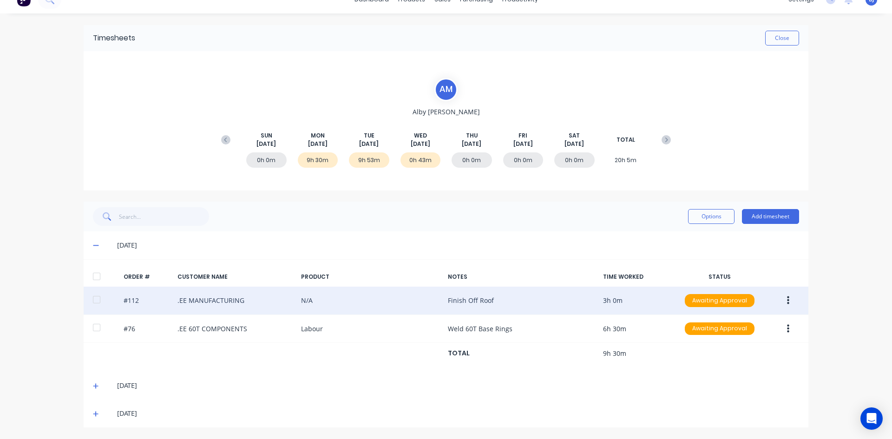
click at [93, 386] on icon at bounding box center [96, 386] width 6 height 6
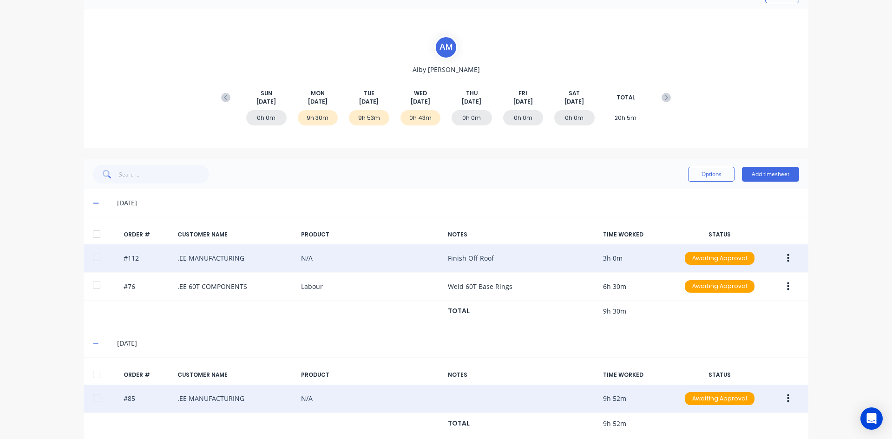
scroll to position [99, 0]
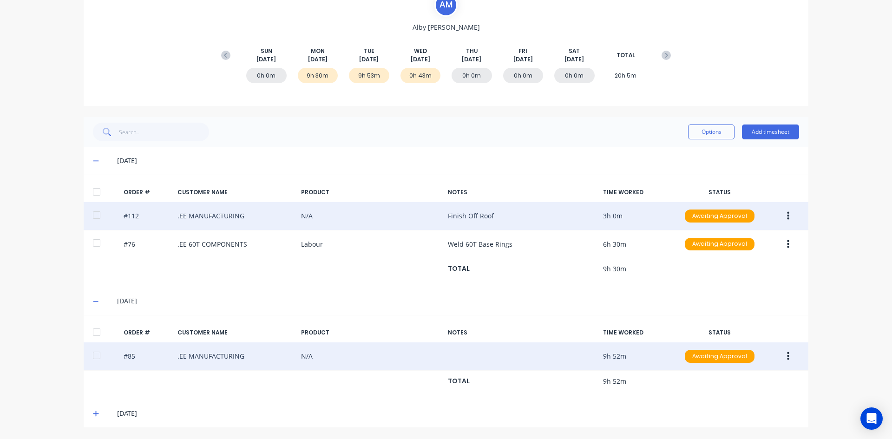
click at [787, 355] on icon "button" at bounding box center [788, 356] width 2 height 10
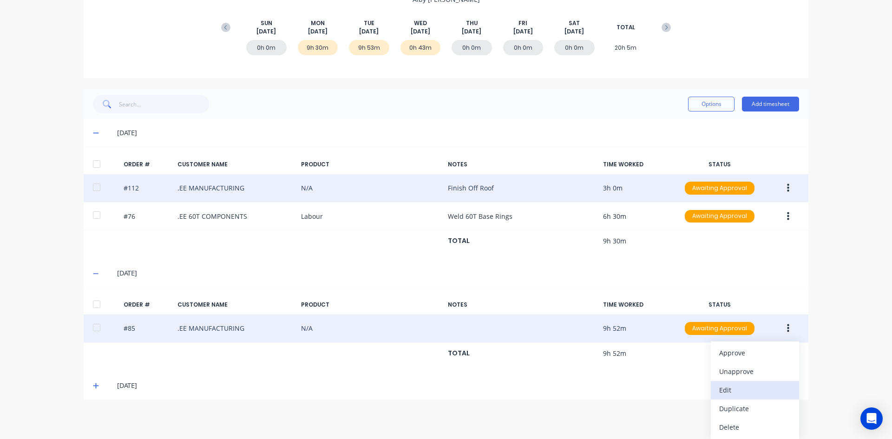
click at [722, 394] on div "Edit" at bounding box center [755, 389] width 72 height 13
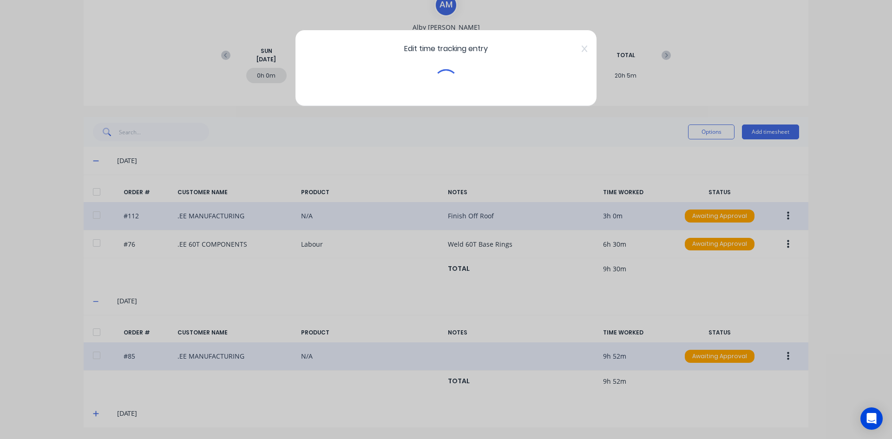
scroll to position [99, 0]
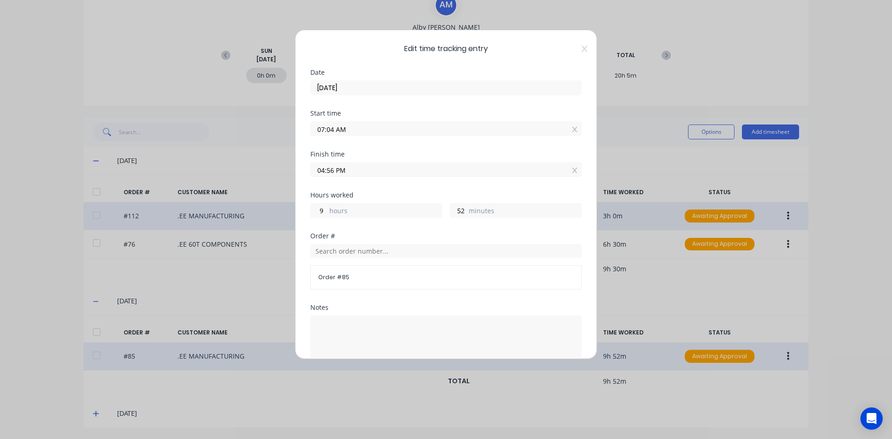
drag, startPoint x: 335, startPoint y: 126, endPoint x: 344, endPoint y: 134, distance: 11.9
click at [335, 127] on input "07:04 AM" at bounding box center [446, 129] width 270 height 14
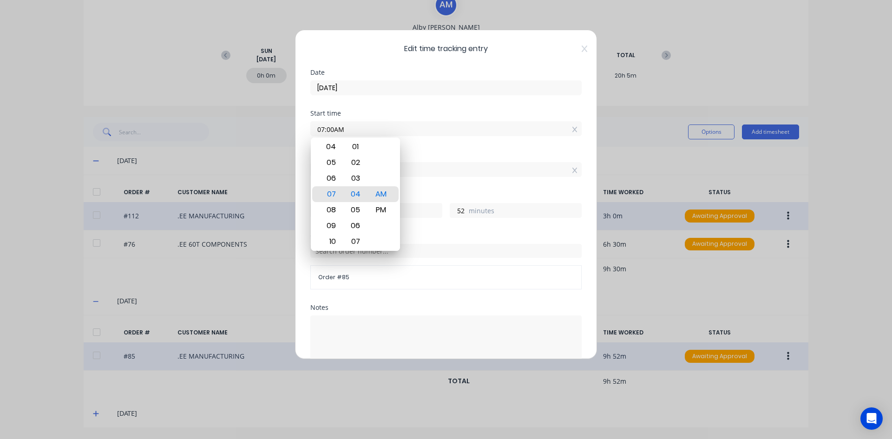
type input "07:00 AM"
type input "56"
click at [440, 153] on div "Finish time" at bounding box center [445, 154] width 271 height 7
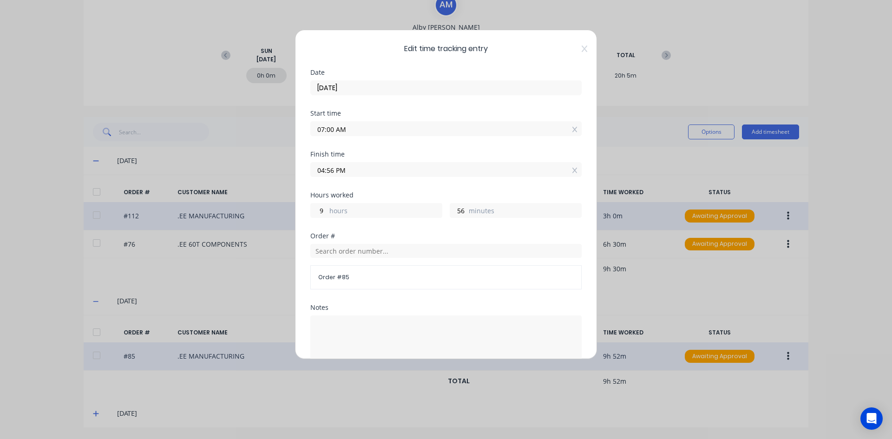
click at [335, 172] on input "04:56 PM" at bounding box center [446, 170] width 270 height 14
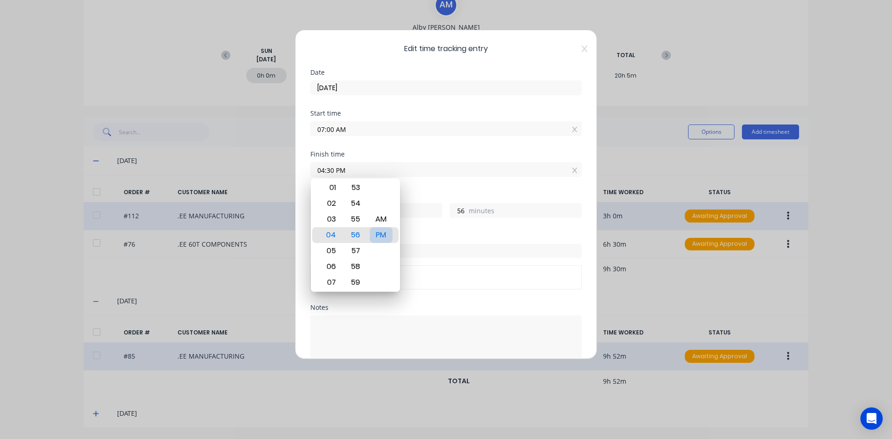
type input "04:30 PM"
type input "30"
click at [383, 233] on div "PM" at bounding box center [381, 235] width 23 height 16
click at [387, 236] on div "PM" at bounding box center [381, 235] width 23 height 16
click at [430, 226] on div "Hours worked 9 hours 30 minutes" at bounding box center [445, 212] width 271 height 41
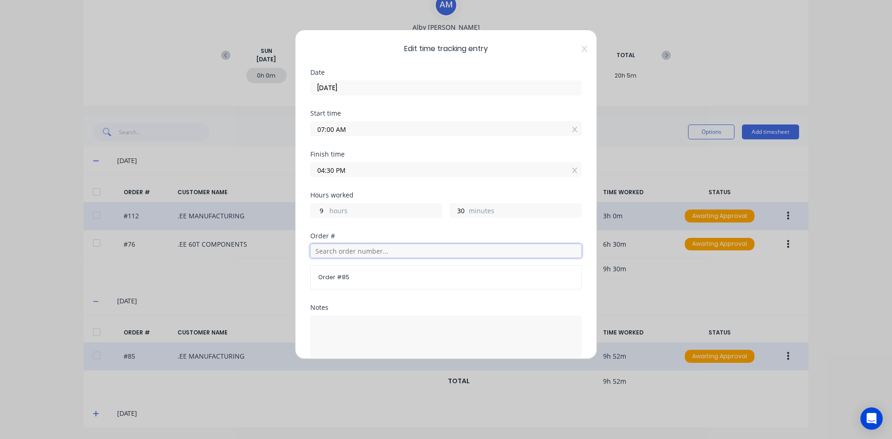
click at [342, 254] on input "text" at bounding box center [445, 251] width 271 height 14
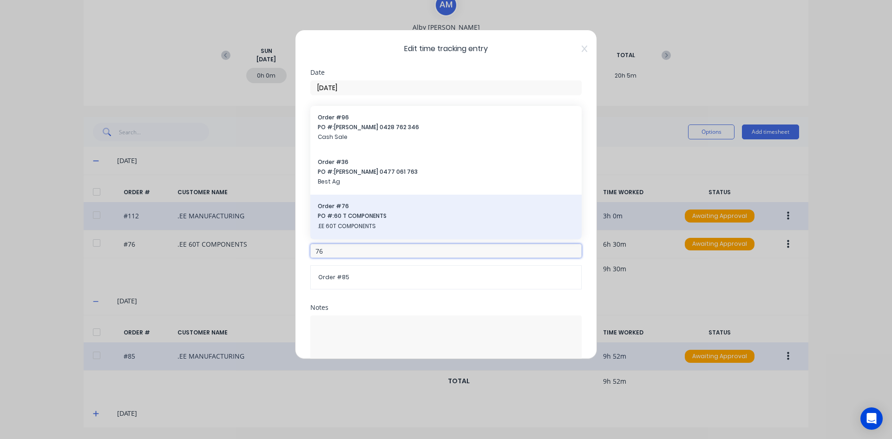
type input "76"
click at [343, 218] on span "PO #: 60 T COMPONENTS" at bounding box center [446, 216] width 256 height 8
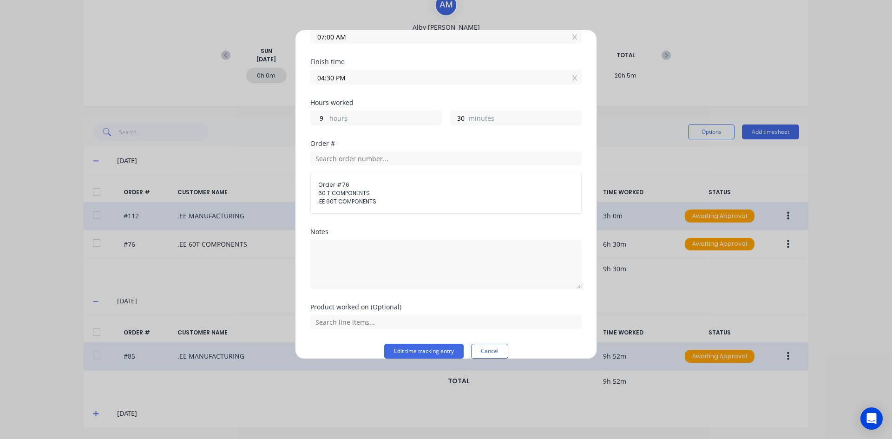
scroll to position [105, 0]
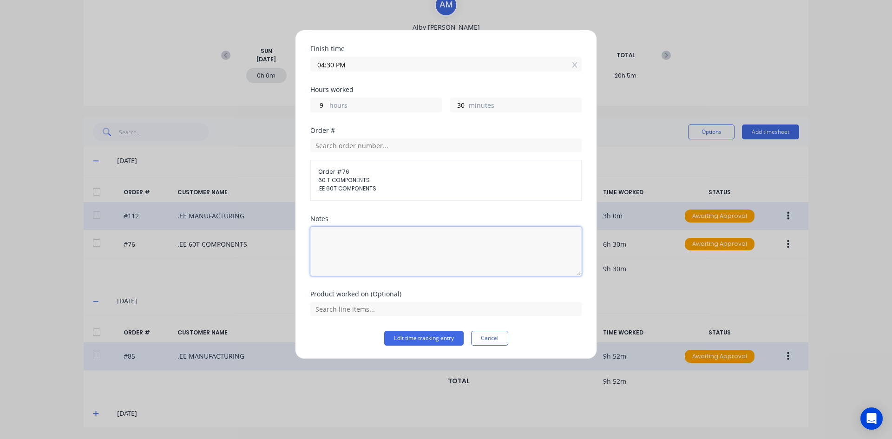
click at [333, 246] on textarea at bounding box center [445, 251] width 271 height 49
type textarea "Weld 60T Base Rings"
click at [408, 341] on button "Edit time tracking entry" at bounding box center [423, 338] width 79 height 15
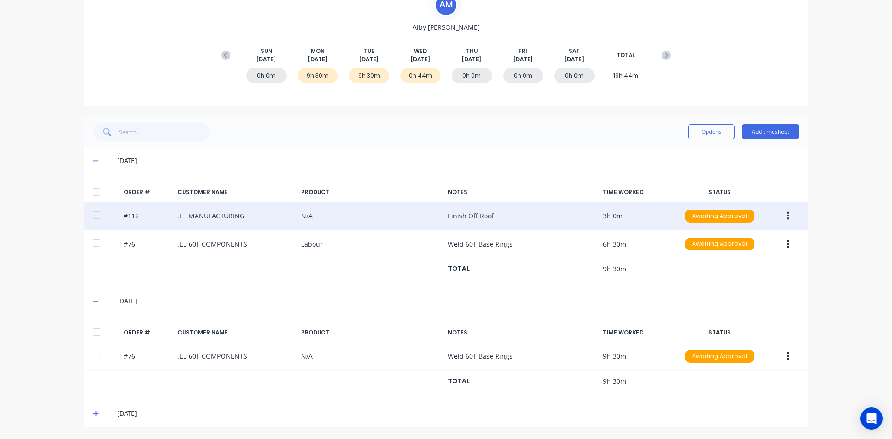
click at [93, 414] on icon at bounding box center [96, 414] width 6 height 6
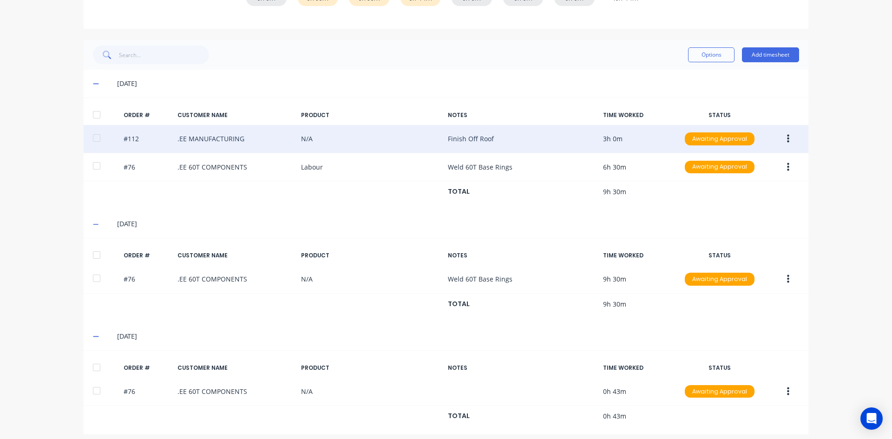
scroll to position [183, 0]
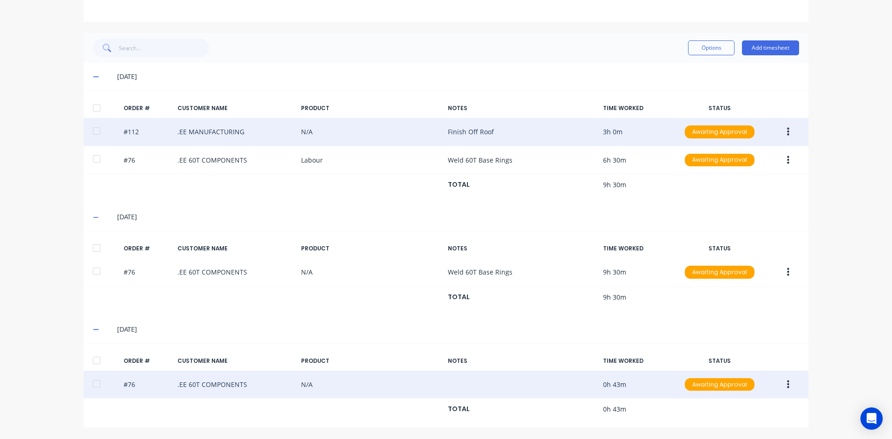
click at [787, 385] on icon "button" at bounding box center [788, 384] width 2 height 8
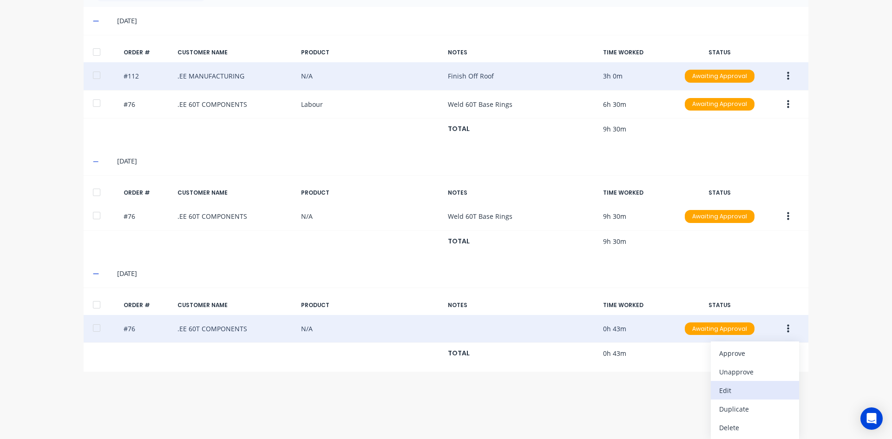
click at [728, 392] on div "Edit" at bounding box center [755, 390] width 72 height 13
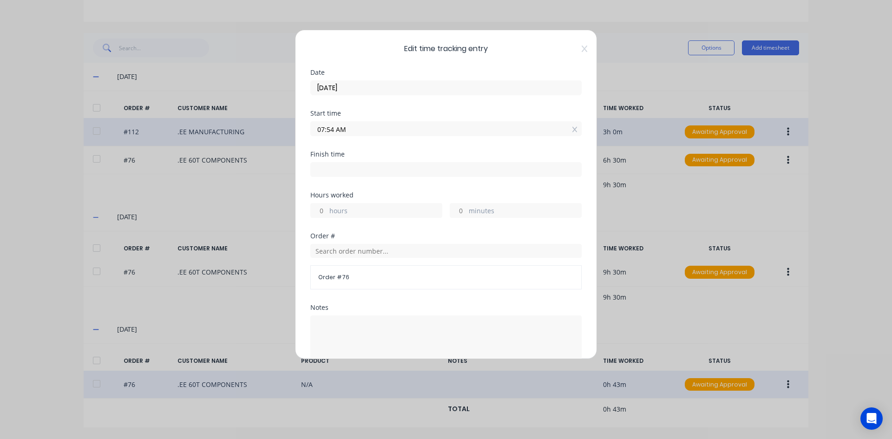
click at [335, 129] on input "07:54 AM" at bounding box center [446, 129] width 270 height 14
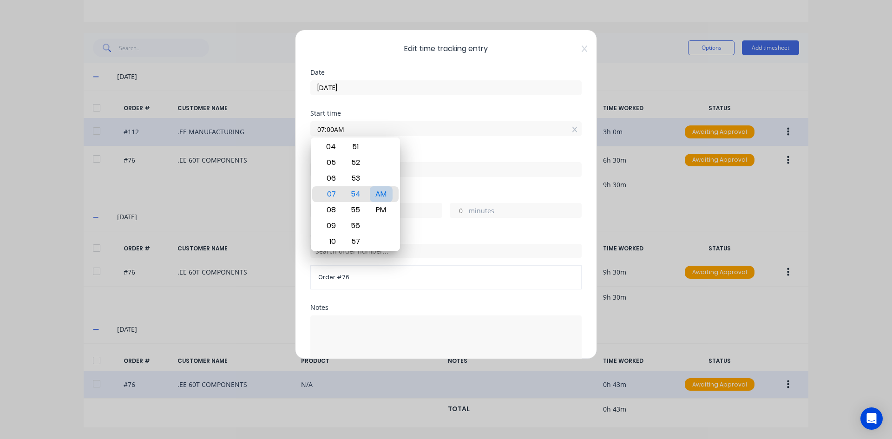
type input "07:00 AM"
click at [389, 194] on div "AM" at bounding box center [381, 194] width 23 height 16
click at [437, 151] on div "Finish time" at bounding box center [445, 154] width 271 height 7
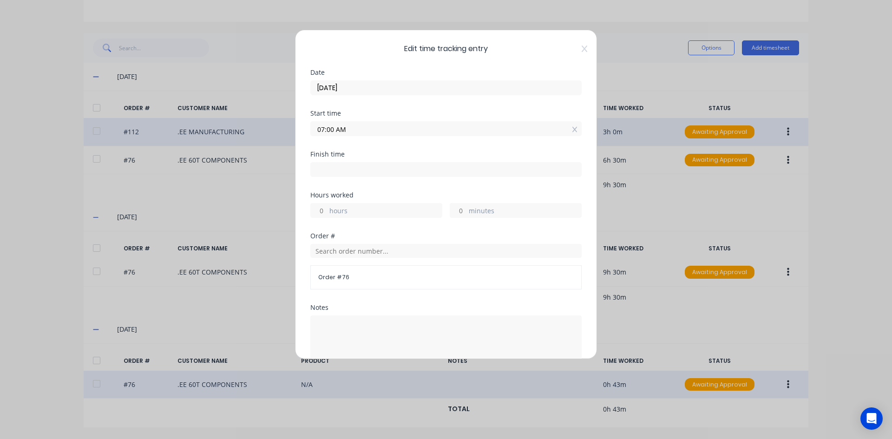
click at [327, 170] on input at bounding box center [446, 170] width 270 height 14
type input "08:39 AM"
type input "1"
type input "39"
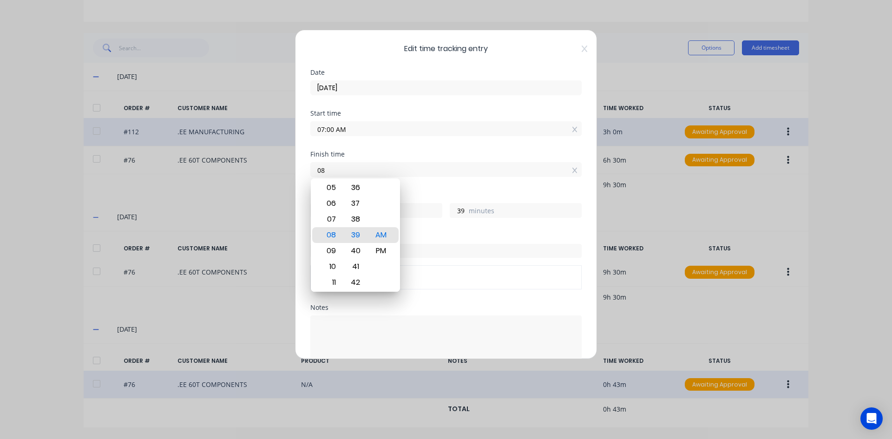
type input "0"
type input "10:00 AM"
type input "3"
type input "0"
click at [384, 237] on div "AM" at bounding box center [381, 235] width 23 height 16
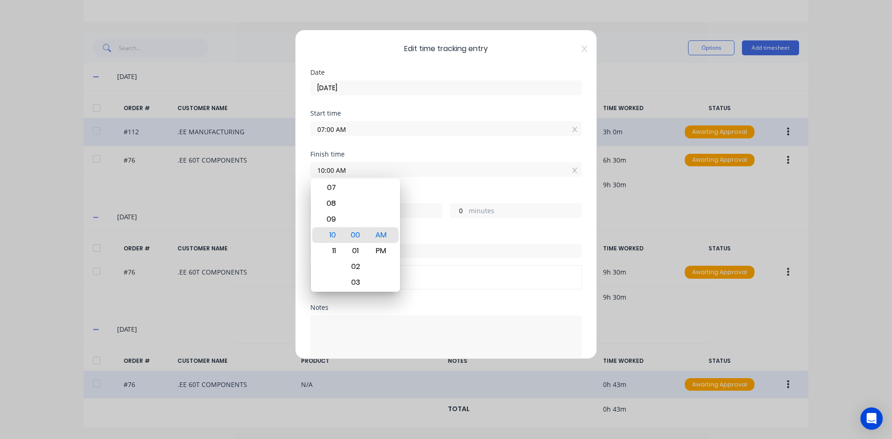
click at [431, 187] on div "Finish time 10:00 AM" at bounding box center [445, 171] width 271 height 41
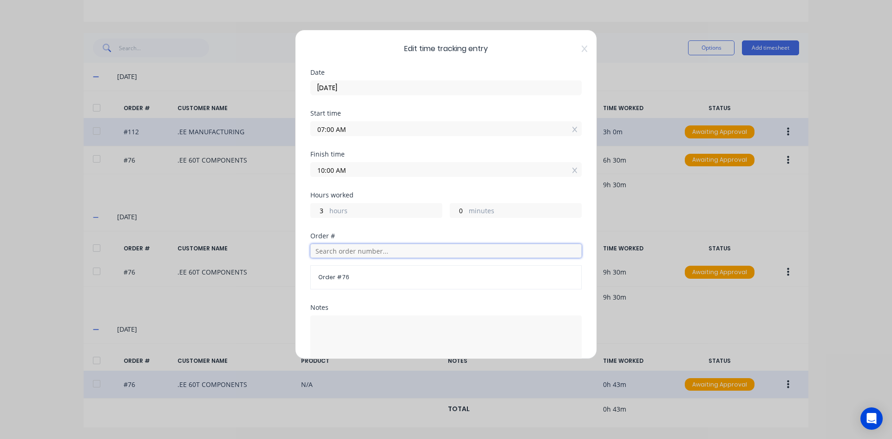
click at [335, 252] on input "text" at bounding box center [445, 251] width 271 height 14
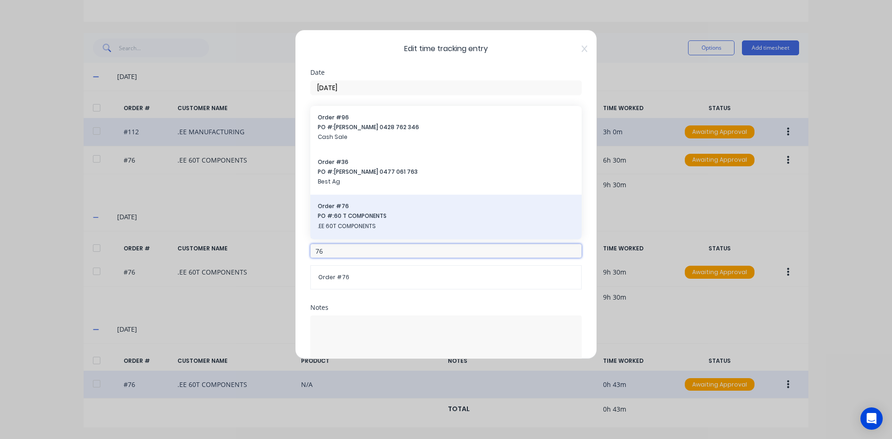
type input "76"
click at [353, 217] on span "PO #: 60 T COMPONENTS" at bounding box center [446, 216] width 256 height 8
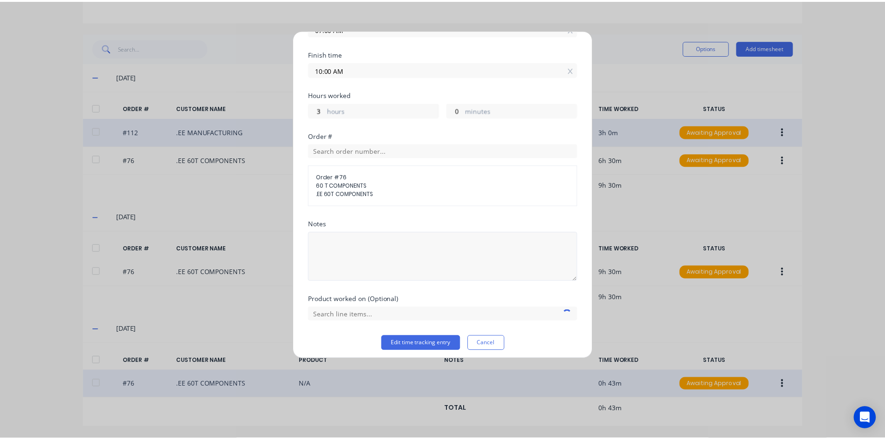
scroll to position [105, 0]
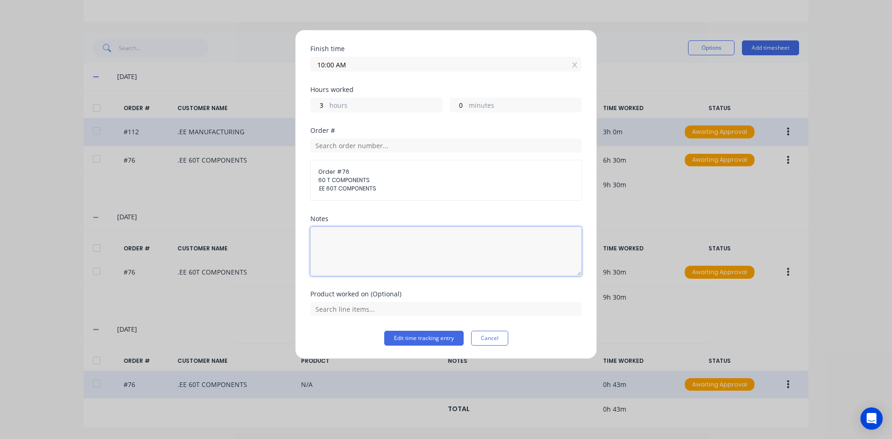
click at [334, 242] on textarea at bounding box center [445, 251] width 271 height 49
type textarea "Weld up Base Rings"
click at [404, 334] on button "Edit time tracking entry" at bounding box center [423, 338] width 79 height 15
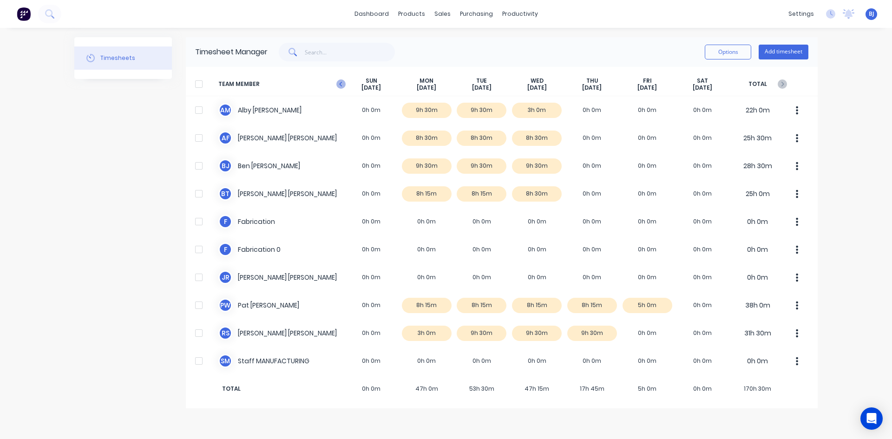
click at [342, 83] on icon "button" at bounding box center [340, 83] width 9 height 9
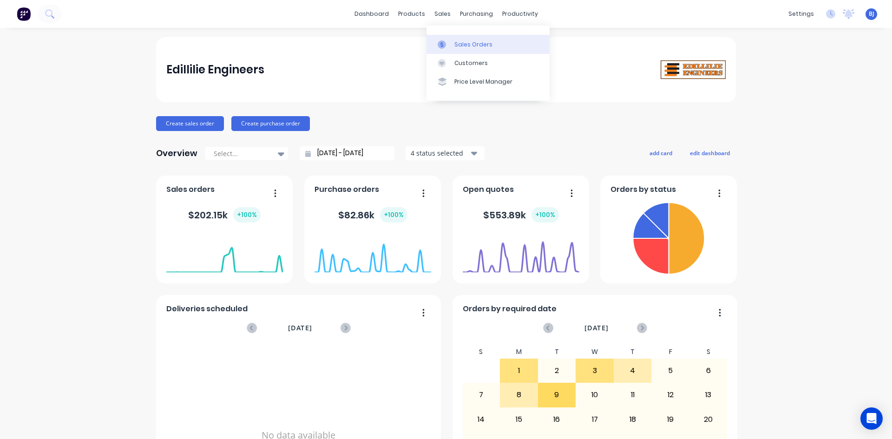
click at [448, 42] on div at bounding box center [445, 44] width 14 height 8
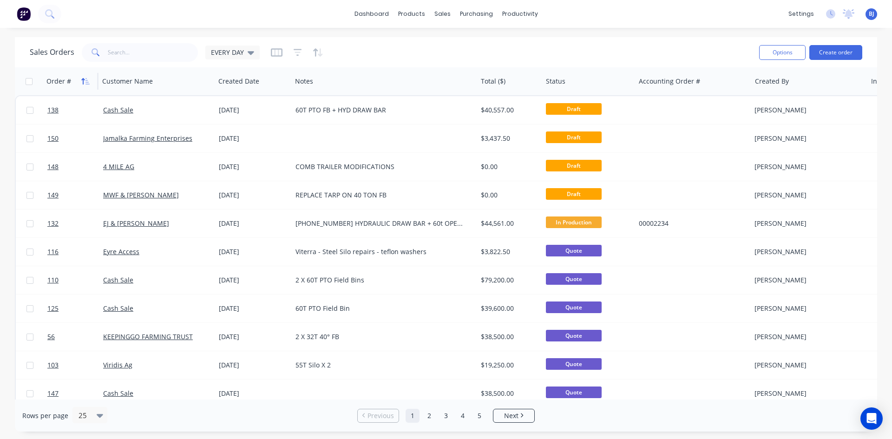
click at [84, 82] on icon "button" at bounding box center [85, 81] width 8 height 7
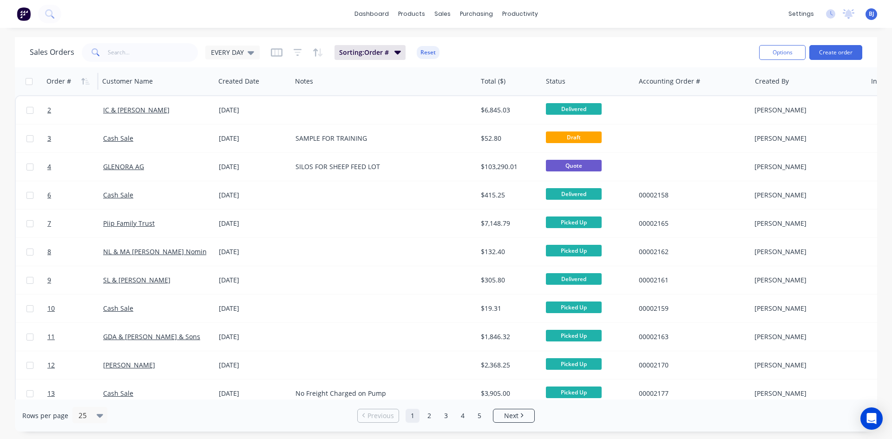
click at [84, 82] on icon "button" at bounding box center [85, 81] width 8 height 7
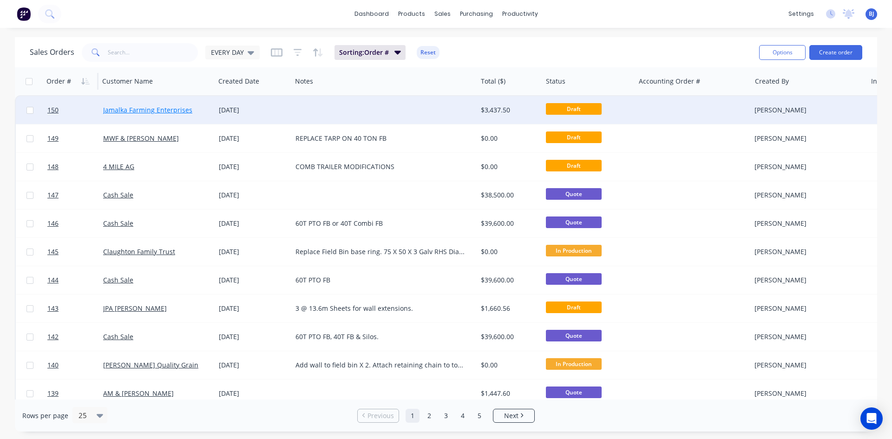
click at [118, 111] on link "Jamalka Farming Enterprises" at bounding box center [147, 109] width 89 height 9
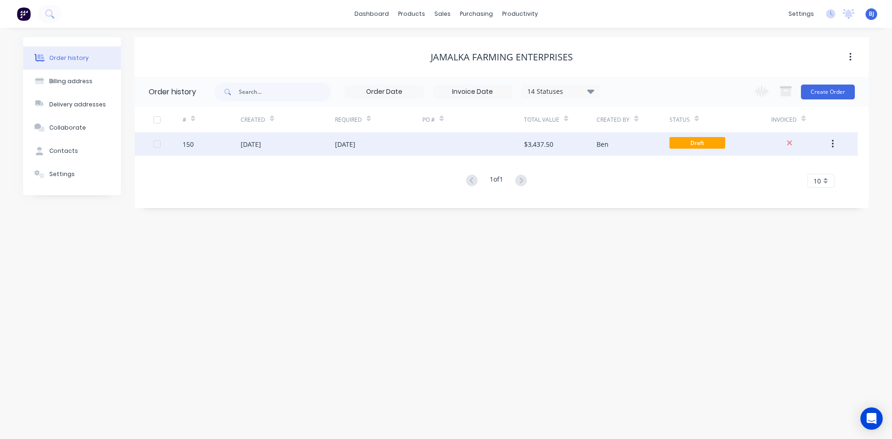
click at [349, 145] on div "09 Sep 2025" at bounding box center [345, 144] width 20 height 10
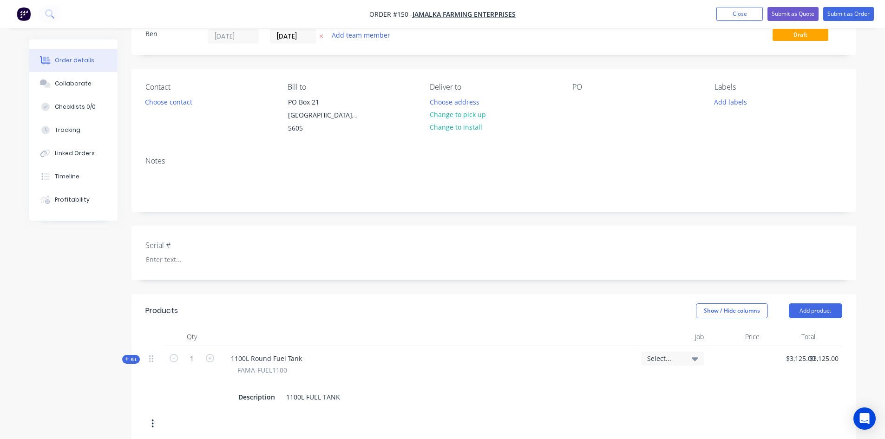
scroll to position [93, 0]
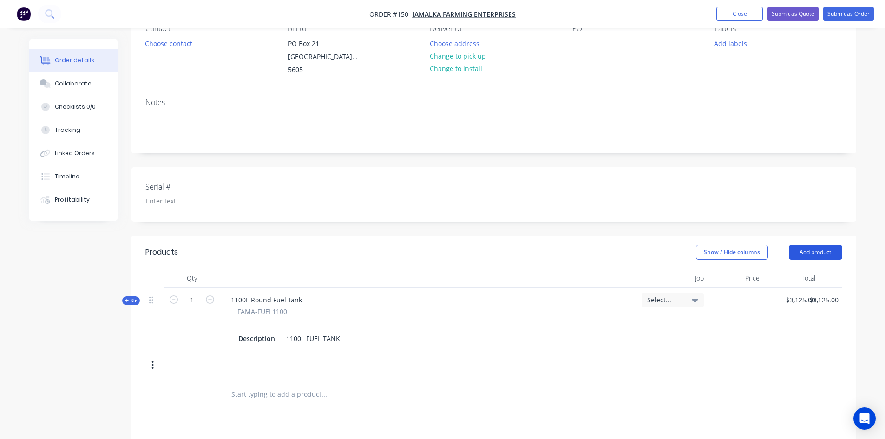
click at [814, 245] on button "Add product" at bounding box center [815, 252] width 53 height 15
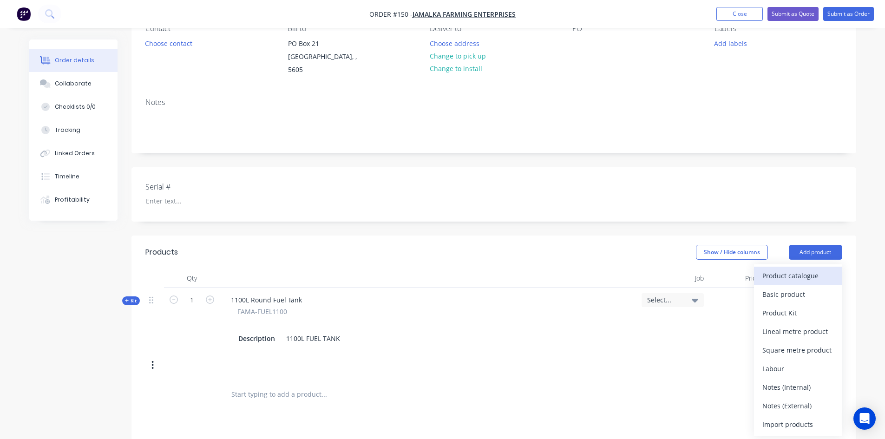
click at [788, 269] on div "Product catalogue" at bounding box center [798, 275] width 72 height 13
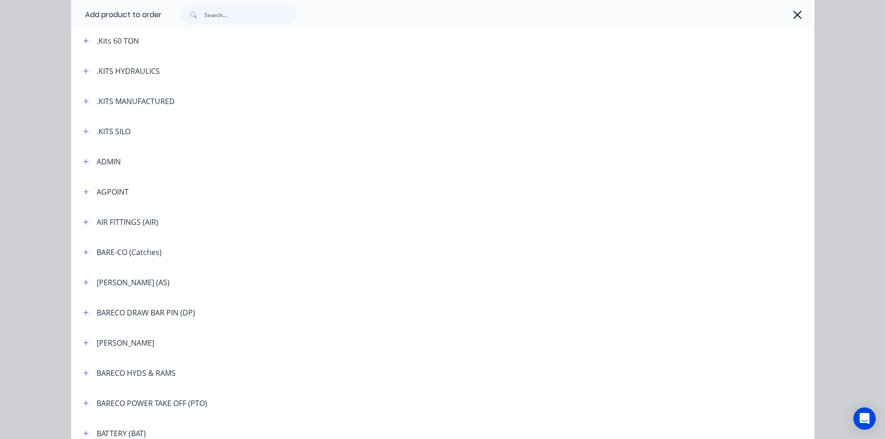
scroll to position [325, 0]
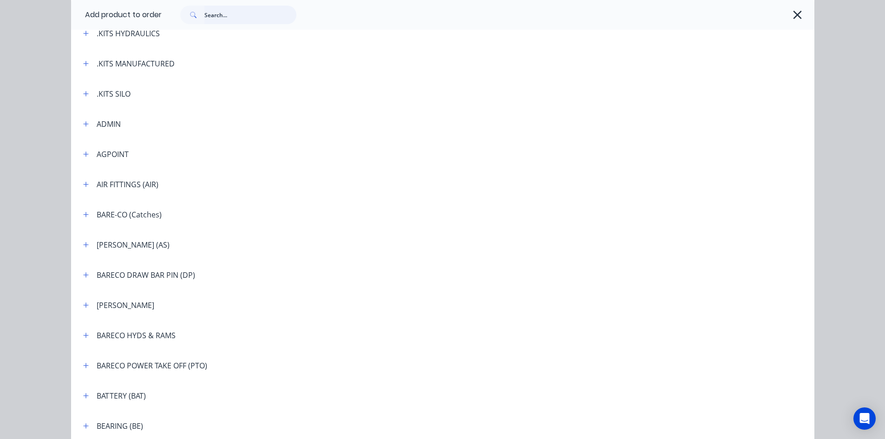
click at [216, 18] on input "text" at bounding box center [250, 15] width 92 height 19
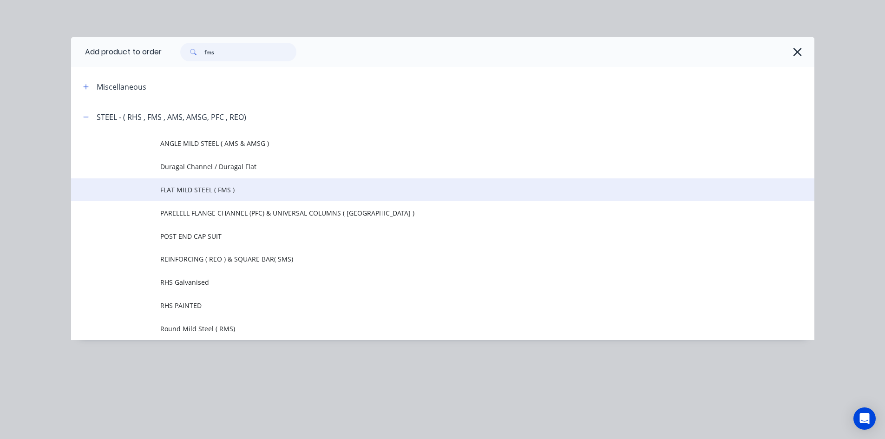
type input "fms"
click at [210, 192] on span "FLAT MILD STEEL ( FMS )" at bounding box center [421, 190] width 523 height 10
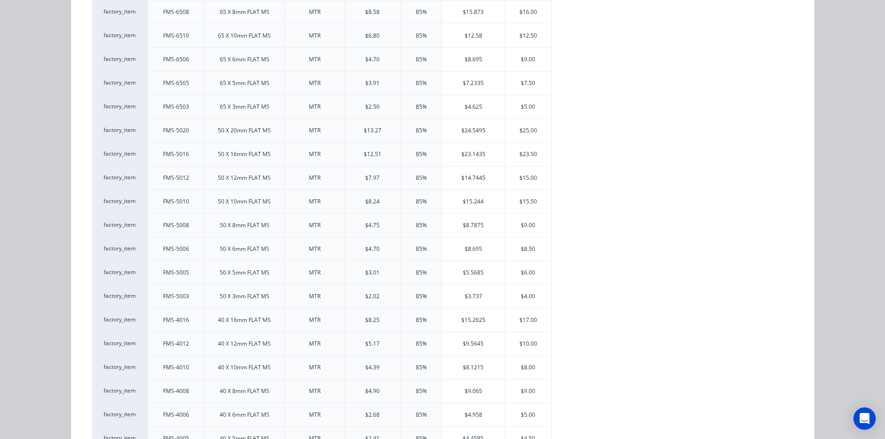
scroll to position [1301, 0]
click at [518, 155] on div "$8.50" at bounding box center [528, 156] width 46 height 23
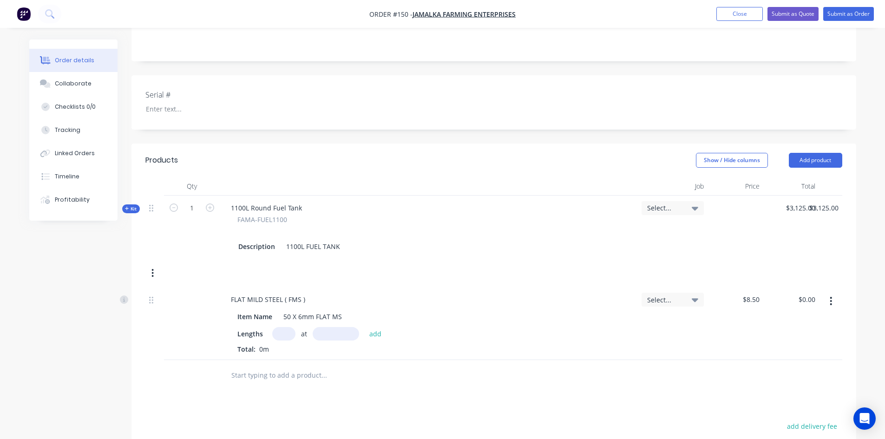
scroll to position [186, 0]
click at [282, 326] on input "text" at bounding box center [283, 332] width 23 height 13
type input "1"
click at [331, 326] on input "text" at bounding box center [336, 332] width 46 height 13
type input "380mm"
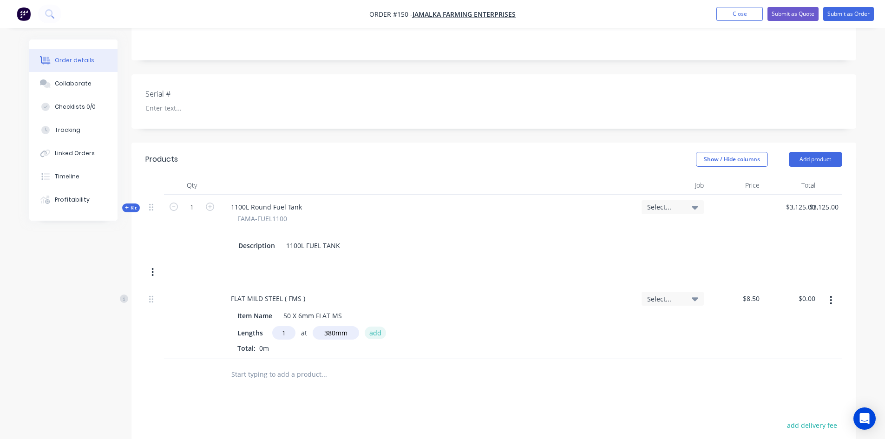
click at [372, 327] on button "add" at bounding box center [376, 333] width 22 height 13
click at [807, 152] on button "Add product" at bounding box center [815, 159] width 53 height 15
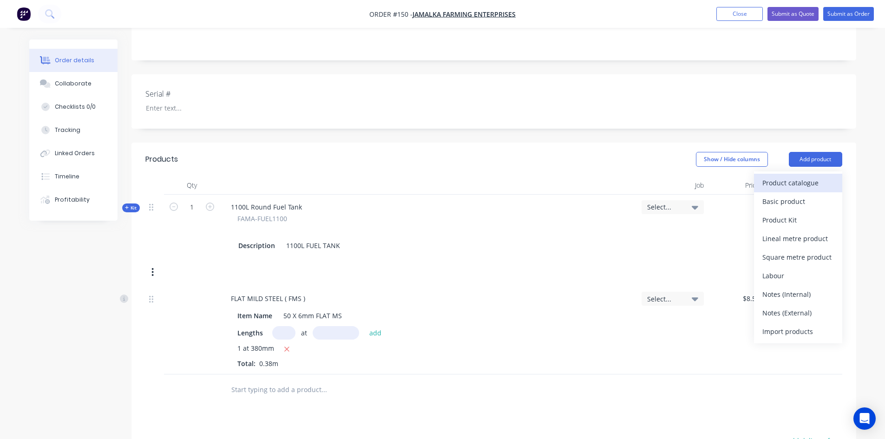
click at [797, 176] on div "Product catalogue" at bounding box center [798, 182] width 72 height 13
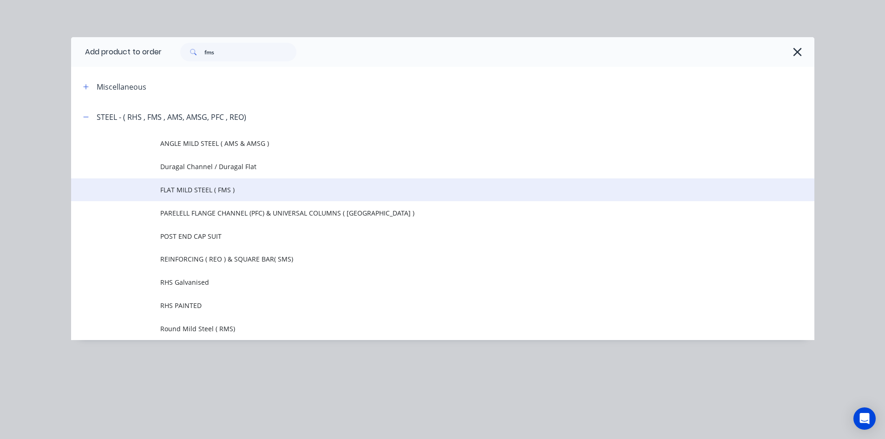
click at [243, 187] on span "FLAT MILD STEEL ( FMS )" at bounding box center [421, 190] width 523 height 10
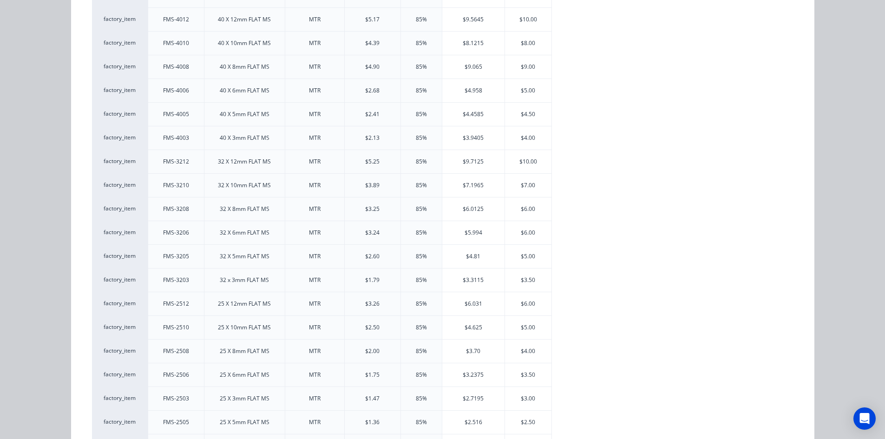
scroll to position [1533, 0]
click at [520, 282] on div "$3.50" at bounding box center [528, 279] width 46 height 23
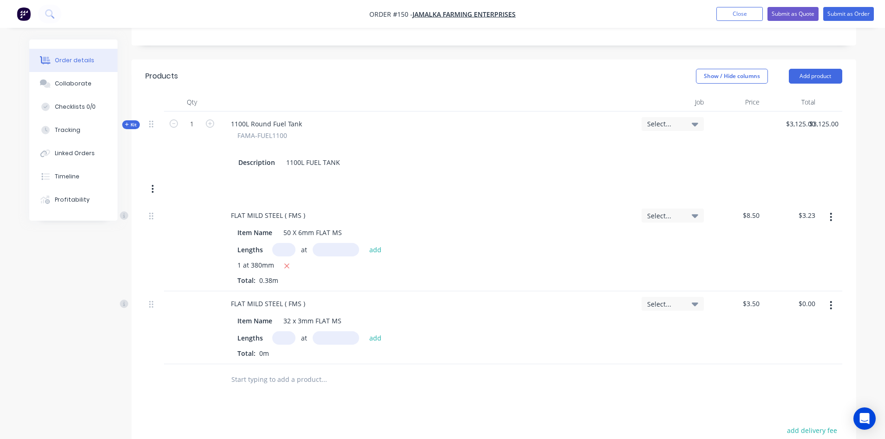
scroll to position [279, 0]
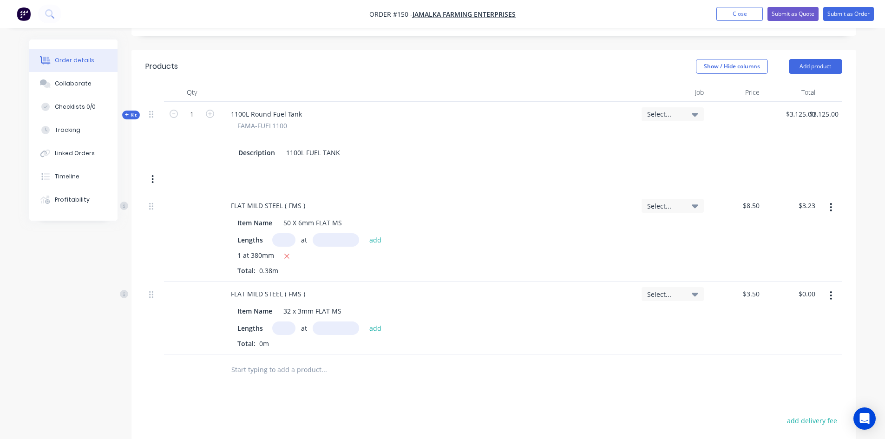
click at [285, 322] on input "text" at bounding box center [283, 328] width 23 height 13
click at [325, 322] on input "text" at bounding box center [336, 328] width 46 height 13
click at [372, 322] on button "add" at bounding box center [376, 328] width 22 height 13
click at [829, 59] on button "Add product" at bounding box center [815, 66] width 53 height 15
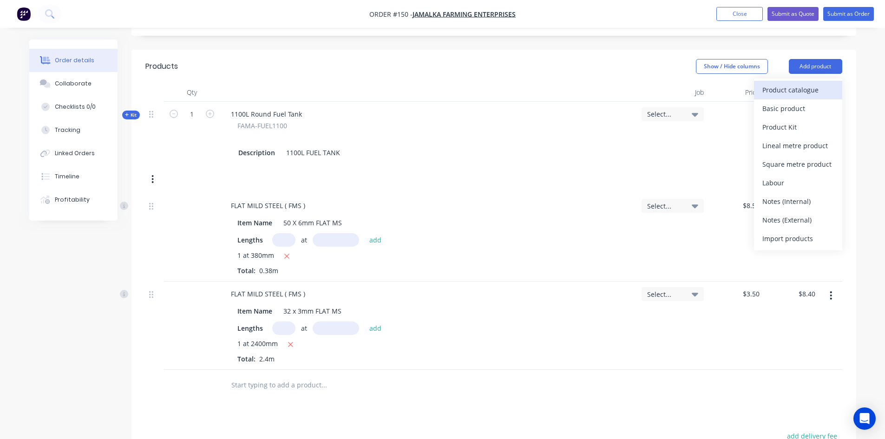
click at [781, 83] on div "Product catalogue" at bounding box center [798, 89] width 72 height 13
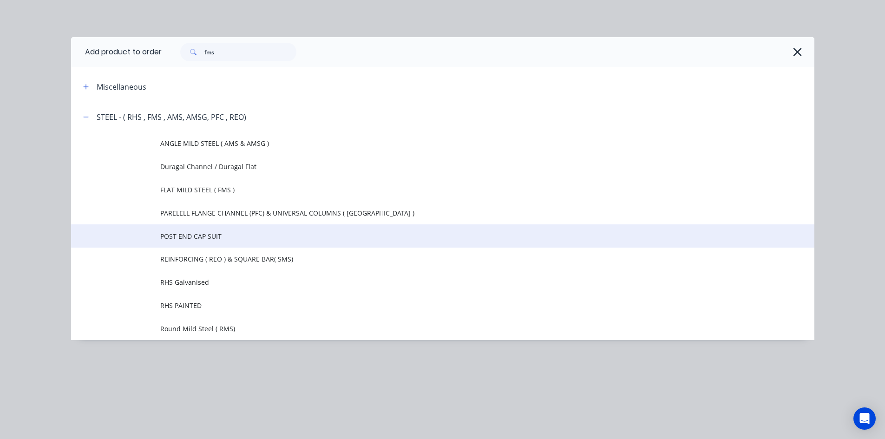
scroll to position [372, 0]
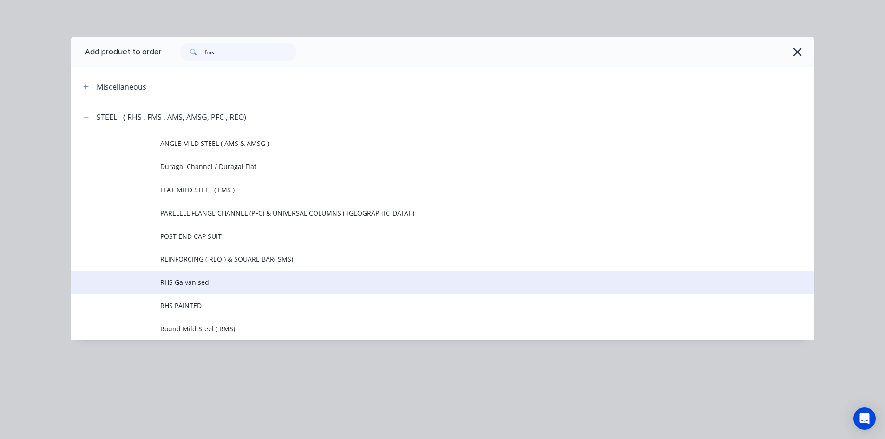
click at [203, 284] on span "RHS Galvanised" at bounding box center [421, 282] width 523 height 10
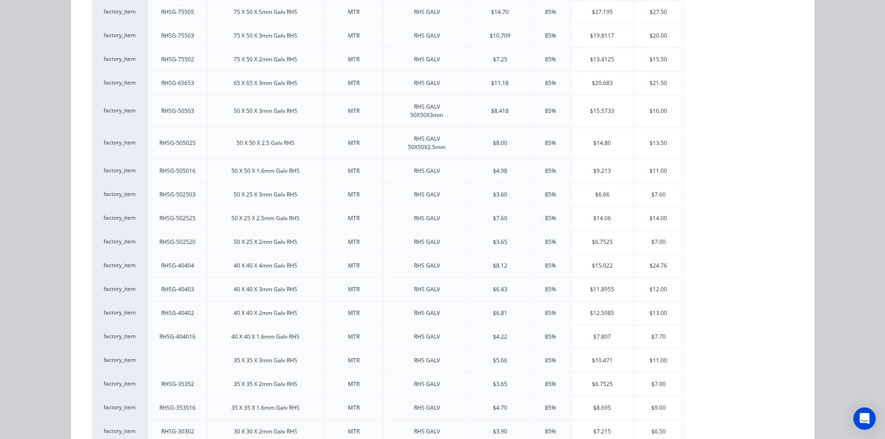
scroll to position [558, 0]
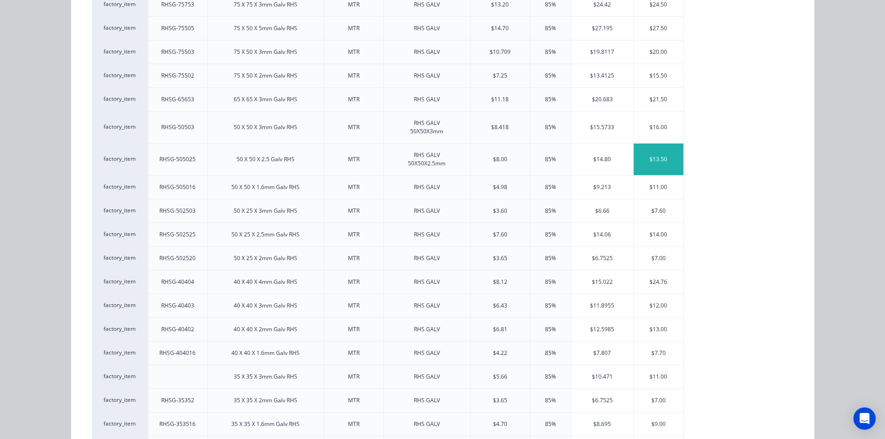
click at [648, 160] on div "$13.50" at bounding box center [659, 160] width 50 height 32
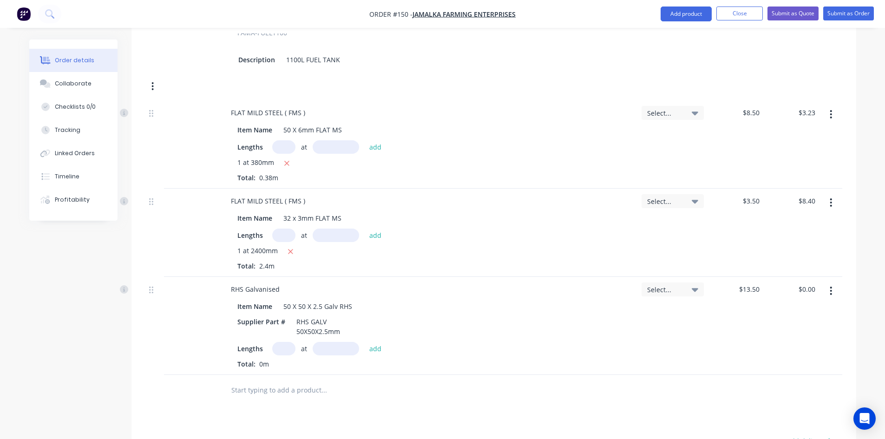
click at [283, 342] on input "text" at bounding box center [283, 348] width 23 height 13
click at [321, 342] on input "text" at bounding box center [336, 348] width 46 height 13
click at [378, 342] on button "add" at bounding box center [376, 348] width 22 height 13
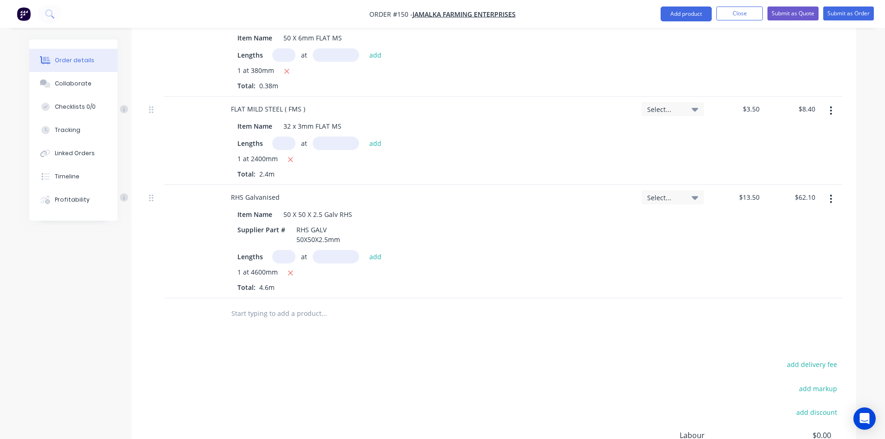
scroll to position [465, 0]
click at [671, 14] on button "Add product" at bounding box center [686, 14] width 51 height 15
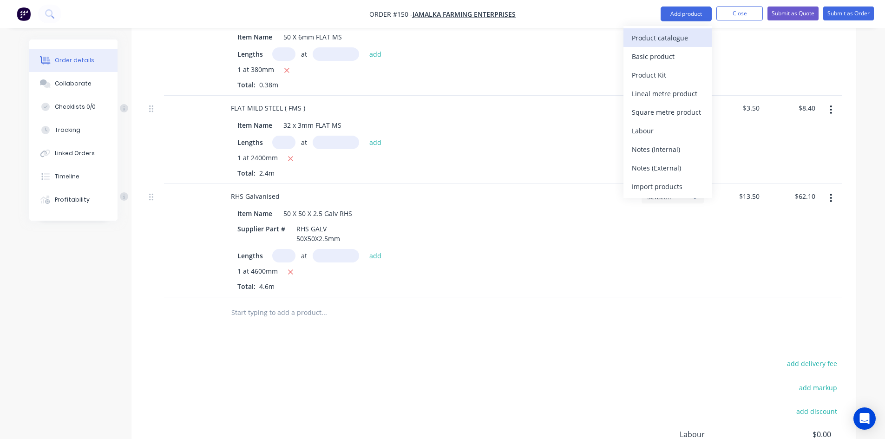
click at [655, 38] on div "Product catalogue" at bounding box center [668, 37] width 72 height 13
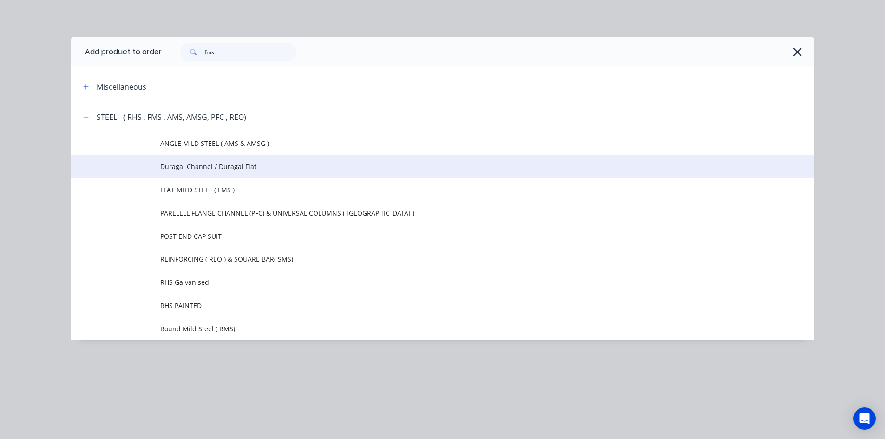
scroll to position [573, 0]
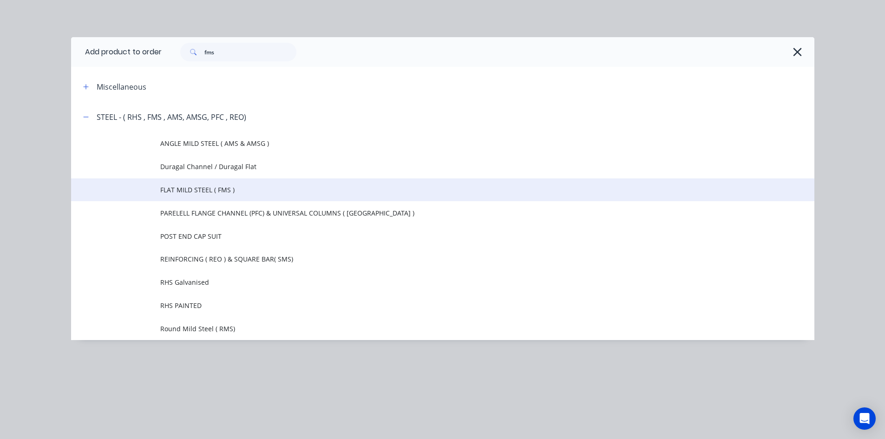
click at [217, 189] on span "FLAT MILD STEEL ( FMS )" at bounding box center [421, 190] width 523 height 10
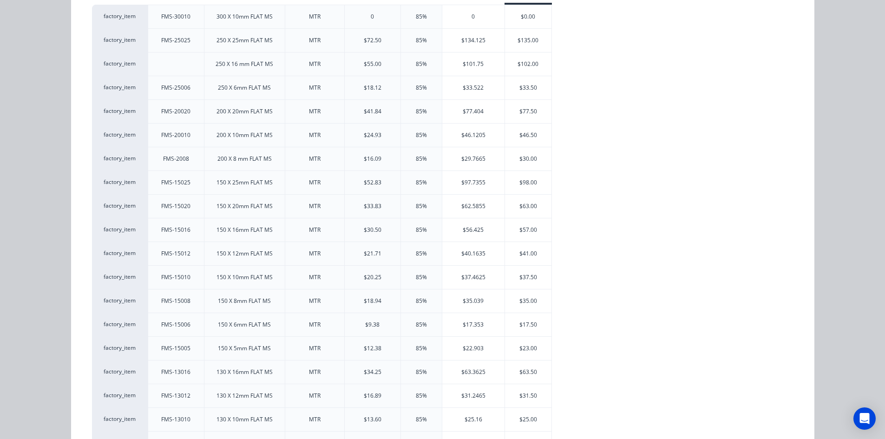
scroll to position [139, 0]
click at [528, 345] on div "$23.00" at bounding box center [528, 346] width 46 height 23
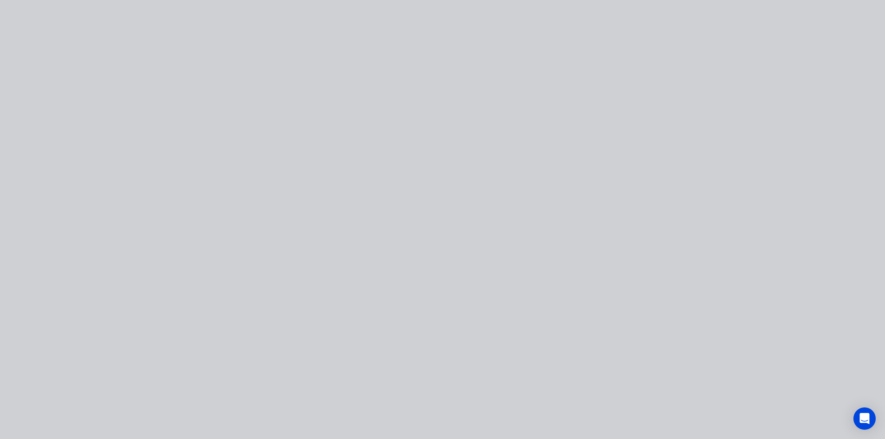
scroll to position [0, 0]
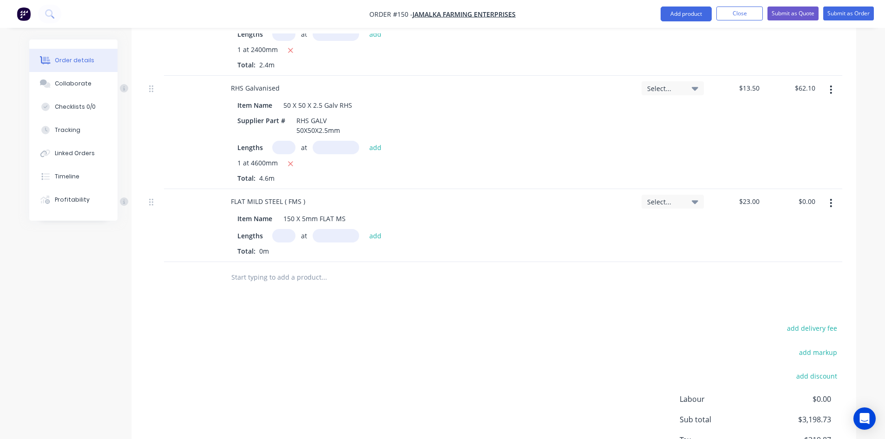
click at [284, 229] on input "text" at bounding box center [283, 235] width 23 height 13
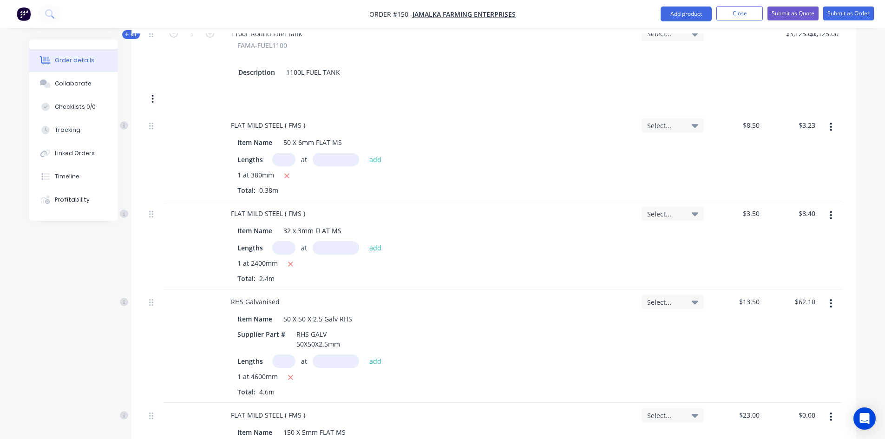
scroll to position [434, 0]
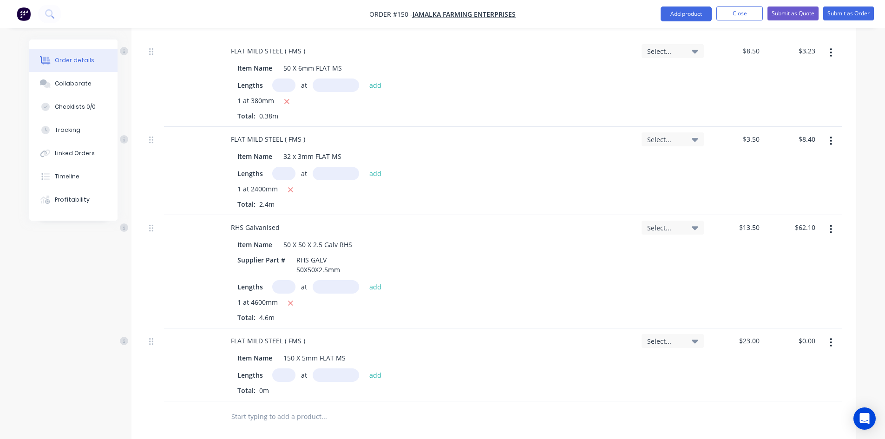
click at [279, 368] on input "text" at bounding box center [283, 374] width 23 height 13
click at [327, 368] on input "text" at bounding box center [336, 374] width 46 height 13
click at [372, 369] on button "add" at bounding box center [376, 375] width 22 height 13
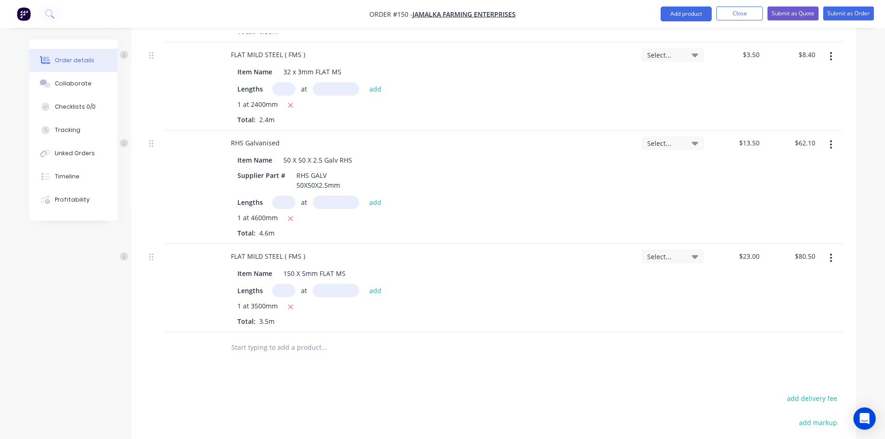
scroll to position [526, 0]
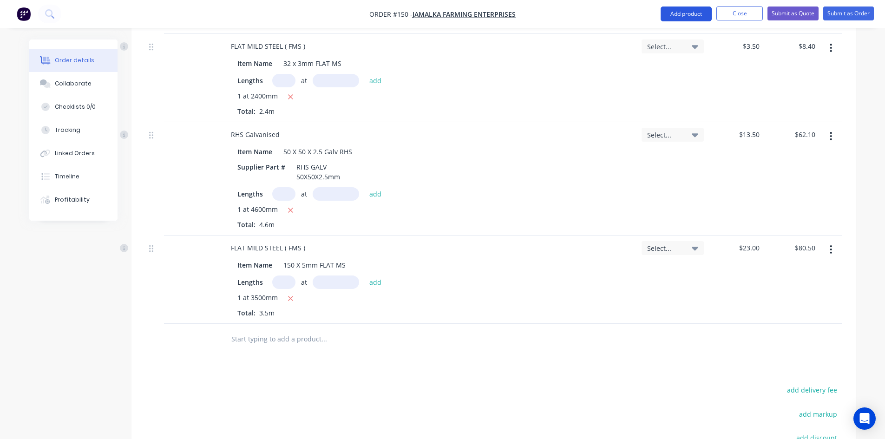
click at [688, 17] on button "Add product" at bounding box center [686, 14] width 51 height 15
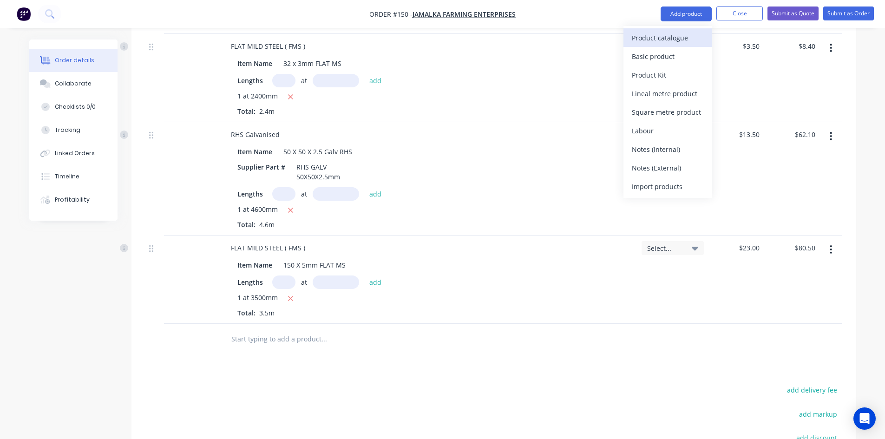
click at [662, 39] on div "Product catalogue" at bounding box center [668, 37] width 72 height 13
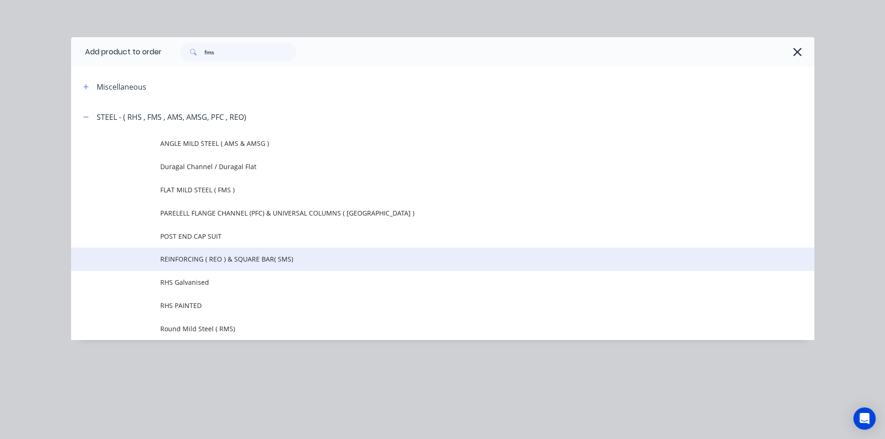
scroll to position [661, 0]
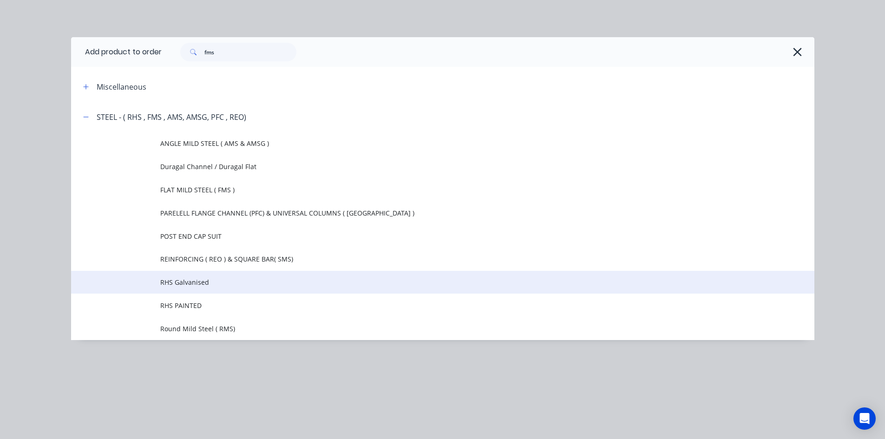
click at [189, 284] on span "RHS Galvanised" at bounding box center [421, 282] width 523 height 10
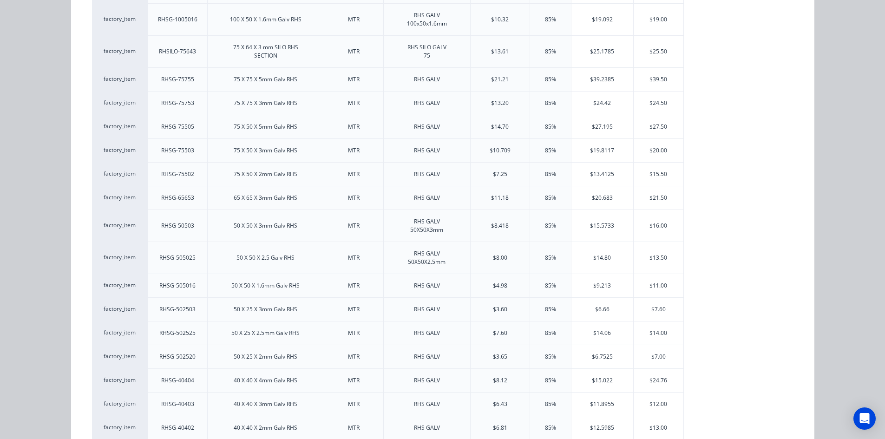
scroll to position [465, 0]
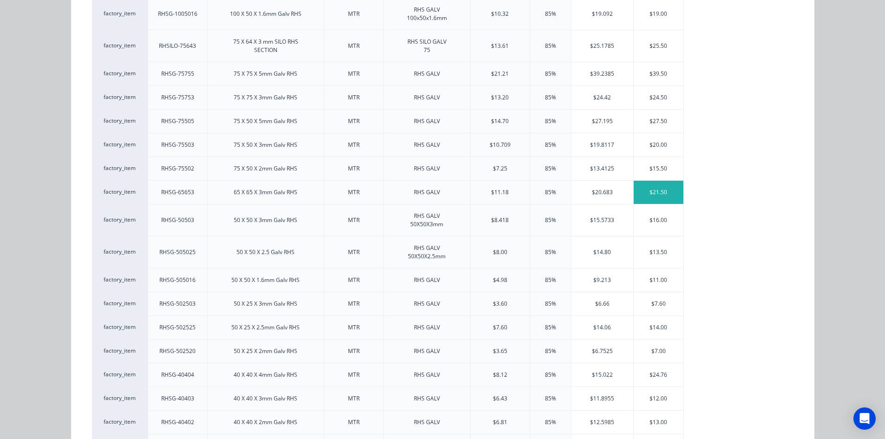
click at [647, 192] on div "$21.50" at bounding box center [659, 192] width 50 height 23
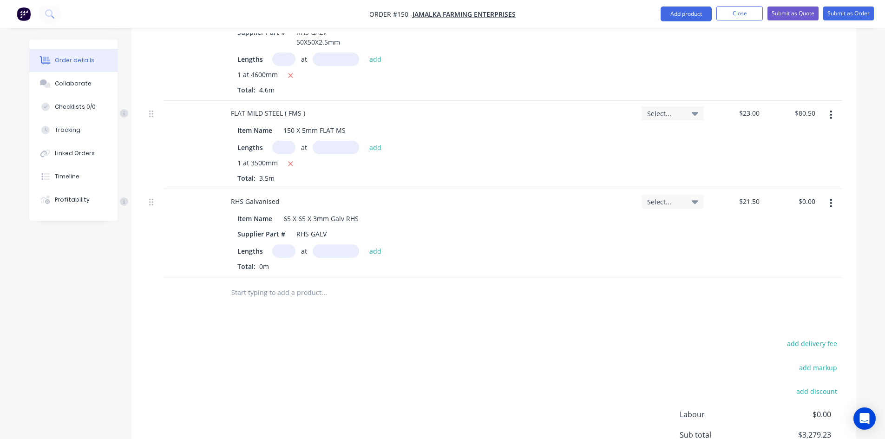
drag, startPoint x: 280, startPoint y: 239, endPoint x: 334, endPoint y: 255, distance: 55.9
click at [281, 244] on input "text" at bounding box center [283, 250] width 23 height 13
click at [330, 244] on input "text" at bounding box center [336, 250] width 46 height 13
click at [374, 245] on button "add" at bounding box center [376, 251] width 22 height 13
click at [688, 18] on button "Add product" at bounding box center [686, 14] width 51 height 15
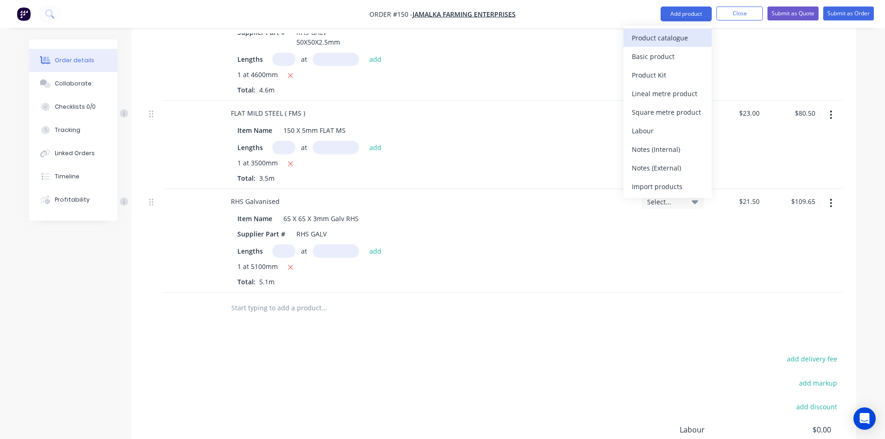
click at [666, 37] on div "Product catalogue" at bounding box center [668, 37] width 72 height 13
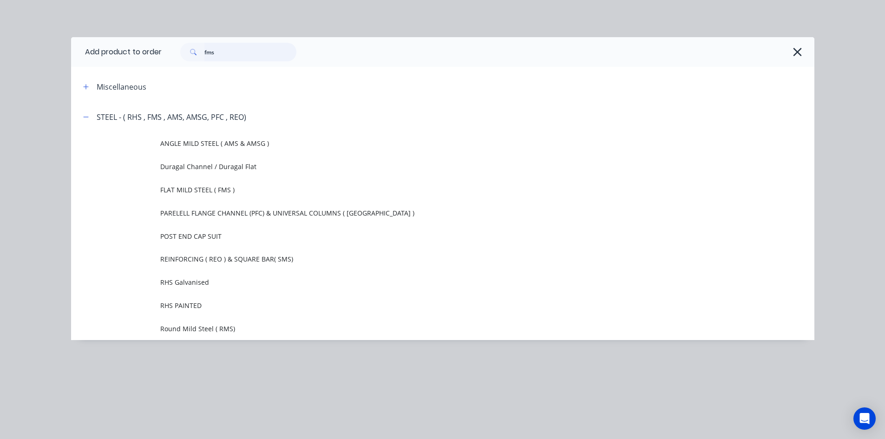
click at [221, 53] on input "fms" at bounding box center [250, 52] width 92 height 19
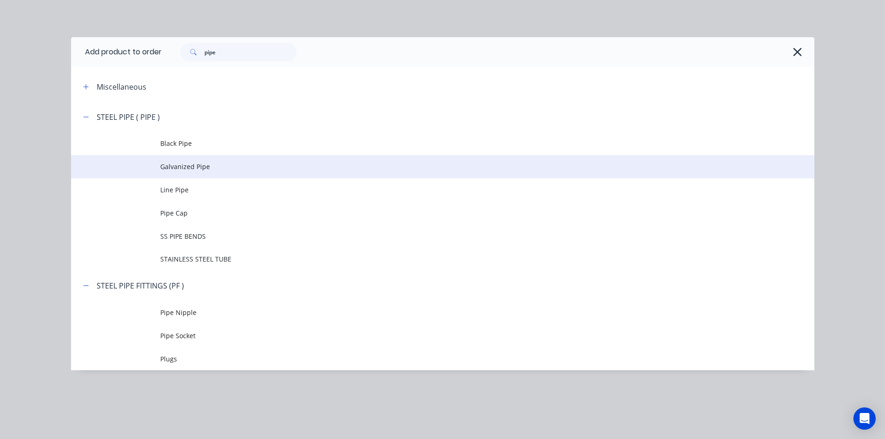
click at [205, 163] on span "Galvanized Pipe" at bounding box center [421, 167] width 523 height 10
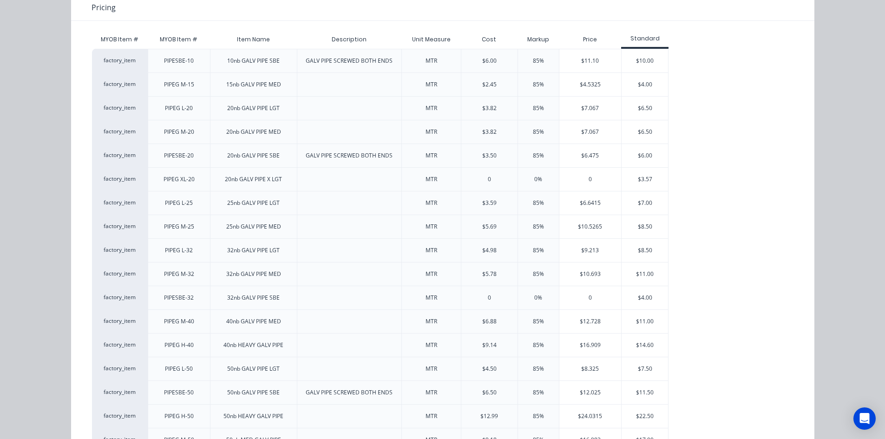
scroll to position [139, 0]
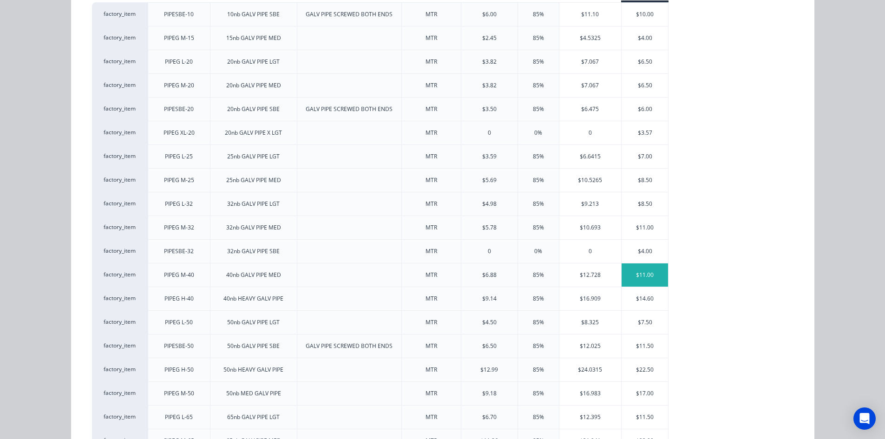
click at [637, 273] on div "$11.00" at bounding box center [645, 274] width 46 height 23
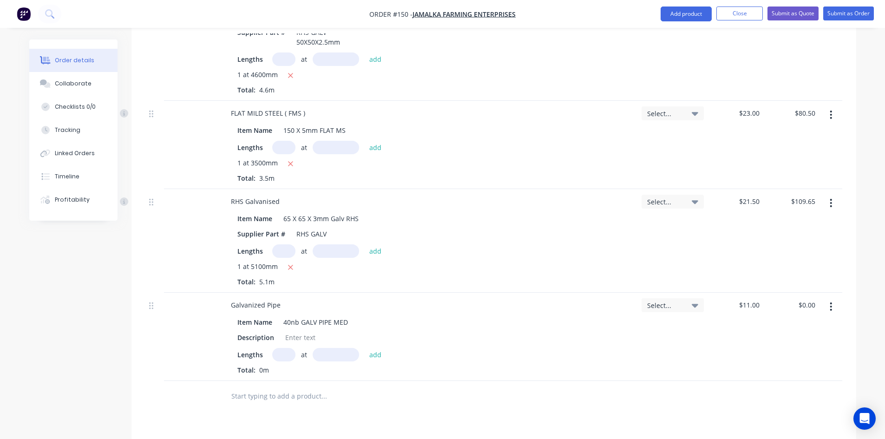
click at [286, 348] on input "text" at bounding box center [283, 354] width 23 height 13
click at [329, 348] on input "text" at bounding box center [336, 354] width 46 height 13
click at [377, 348] on button "add" at bounding box center [376, 354] width 22 height 13
click at [691, 14] on button "Add product" at bounding box center [686, 14] width 51 height 15
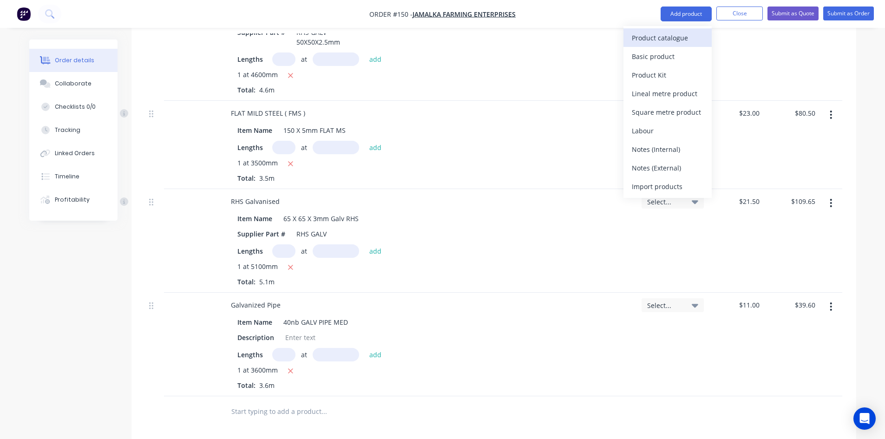
click at [672, 38] on div "Product catalogue" at bounding box center [668, 37] width 72 height 13
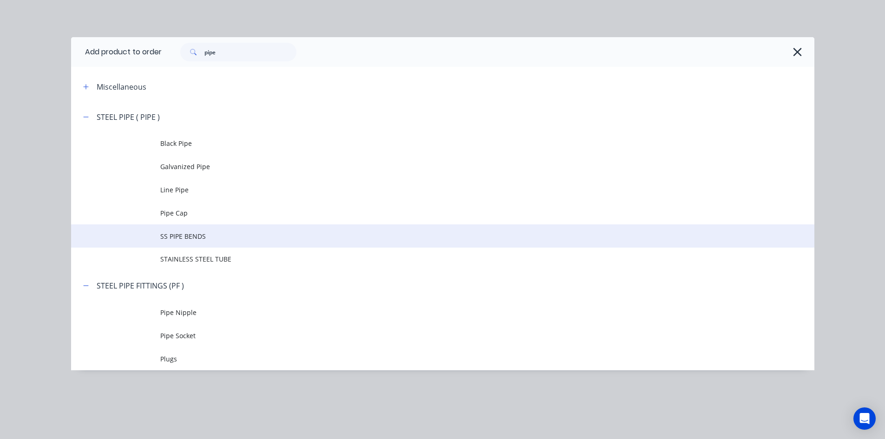
scroll to position [754, 0]
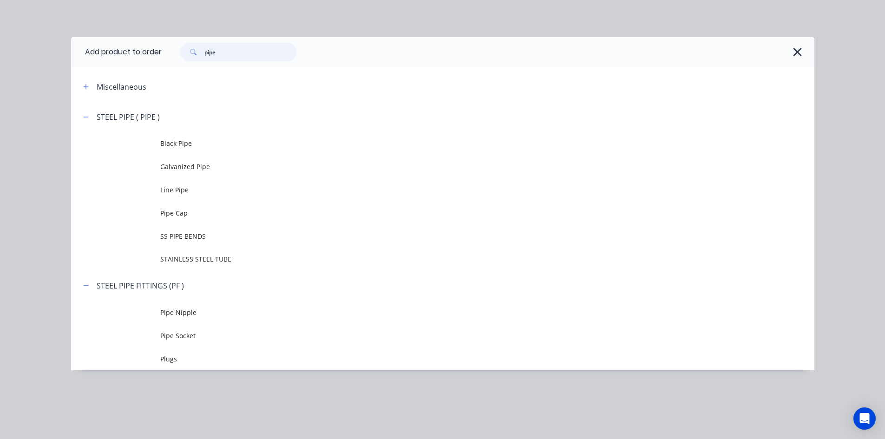
click at [230, 53] on input "pipe" at bounding box center [250, 52] width 92 height 19
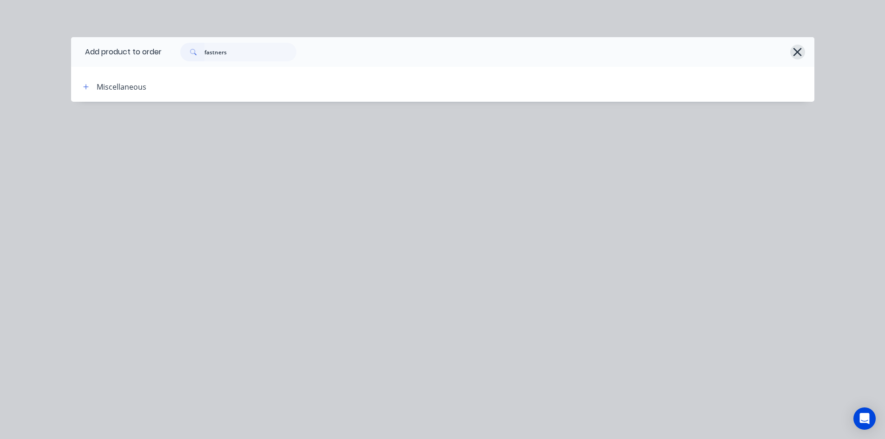
click at [803, 55] on button "button" at bounding box center [797, 52] width 15 height 15
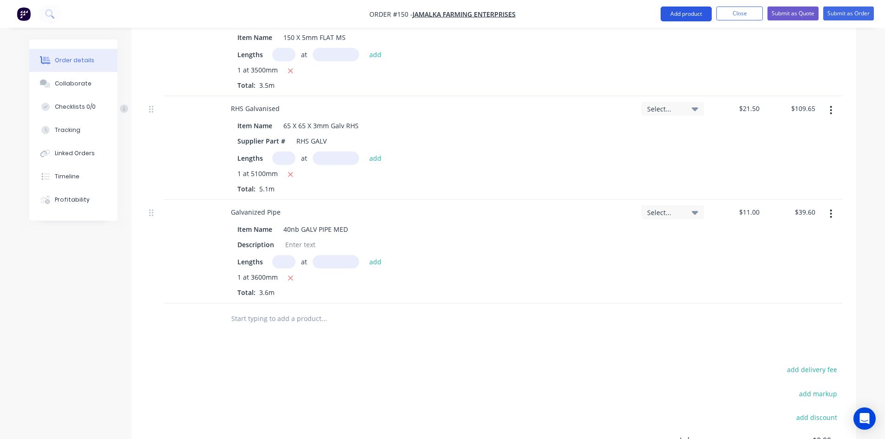
click at [689, 16] on button "Add product" at bounding box center [686, 14] width 51 height 15
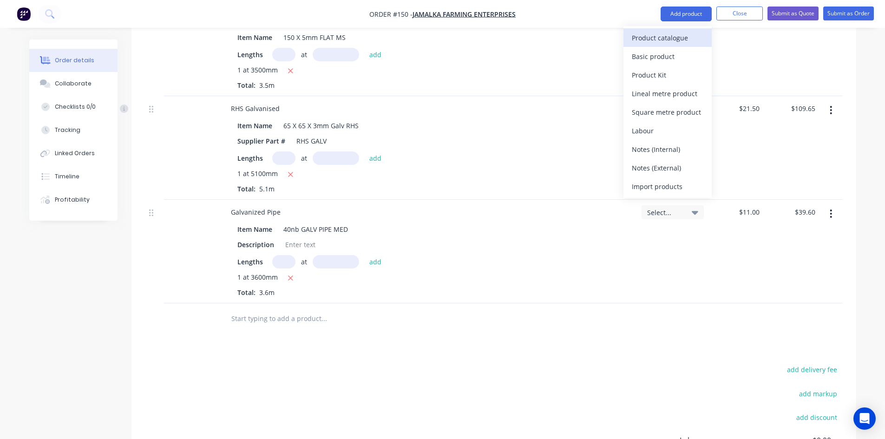
click at [663, 38] on div "Product catalogue" at bounding box center [668, 37] width 72 height 13
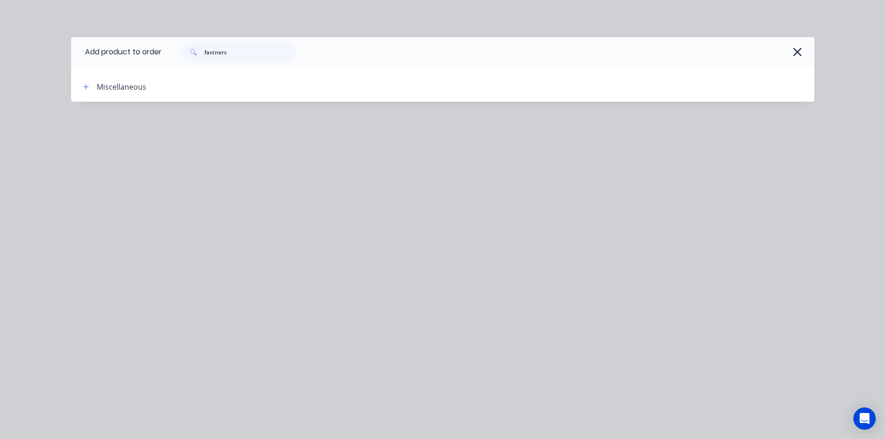
click at [801, 58] on icon "button" at bounding box center [798, 52] width 10 height 13
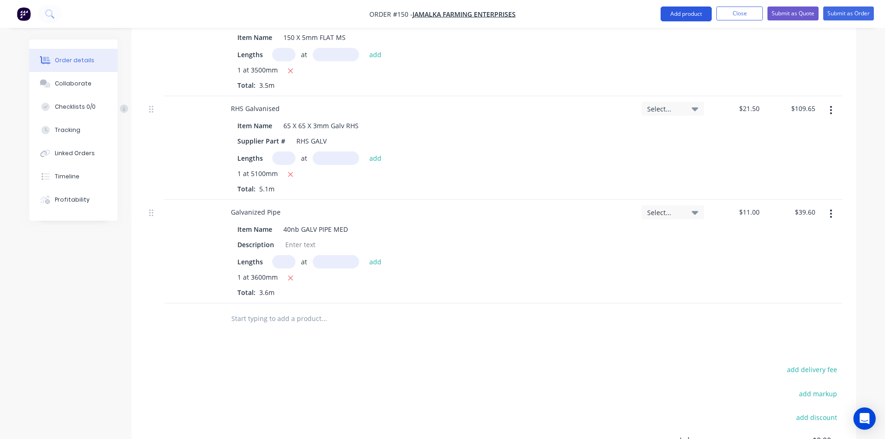
click at [677, 17] on button "Add product" at bounding box center [686, 14] width 51 height 15
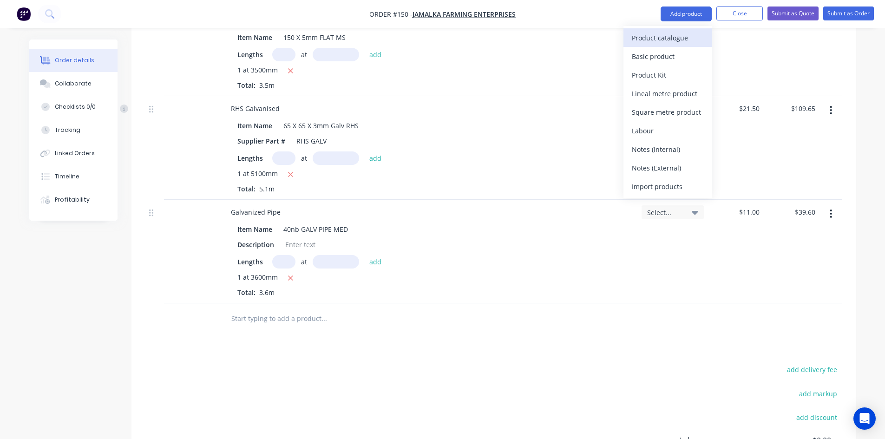
click at [665, 36] on div "Product catalogue" at bounding box center [668, 37] width 72 height 13
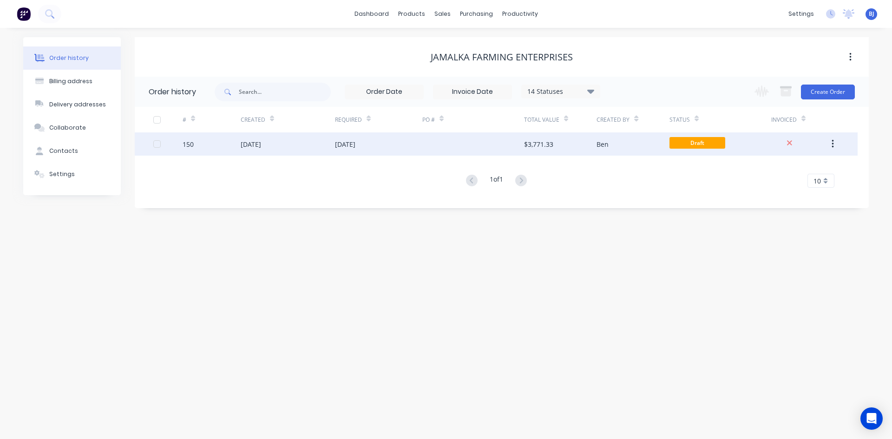
click at [235, 148] on div "150" at bounding box center [212, 143] width 58 height 23
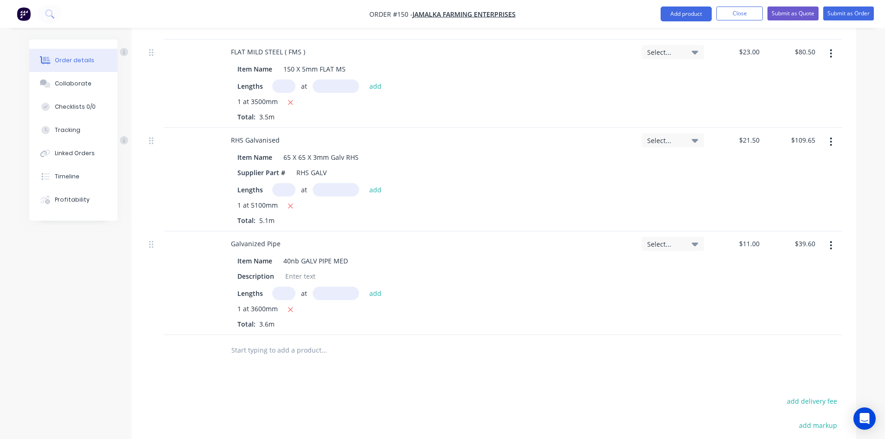
scroll to position [743, 0]
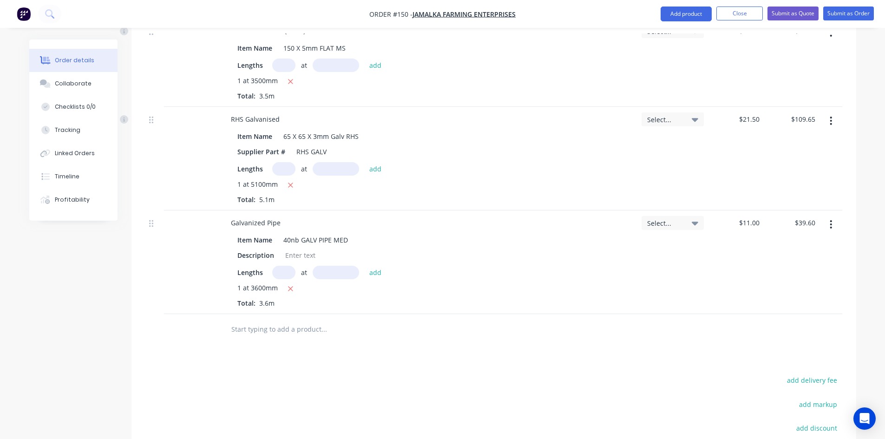
click at [282, 320] on input "text" at bounding box center [324, 329] width 186 height 19
click at [688, 17] on button "Add product" at bounding box center [686, 14] width 51 height 15
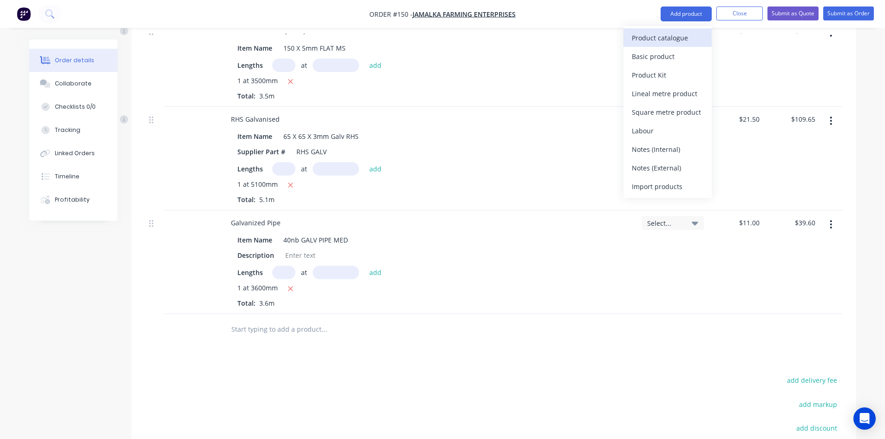
click at [670, 34] on div "Product catalogue" at bounding box center [668, 37] width 72 height 13
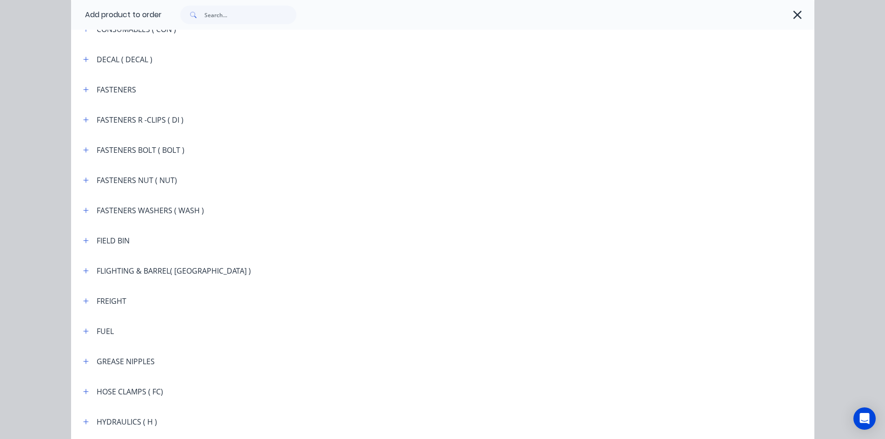
scroll to position [836, 0]
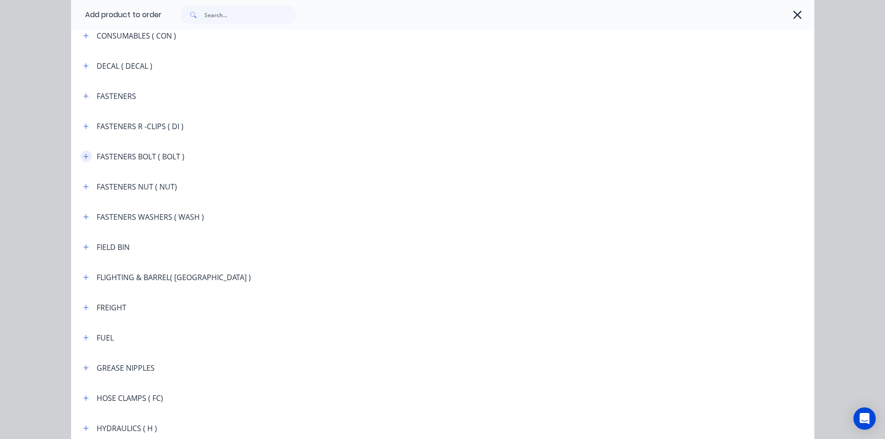
click at [86, 158] on button "button" at bounding box center [86, 157] width 12 height 12
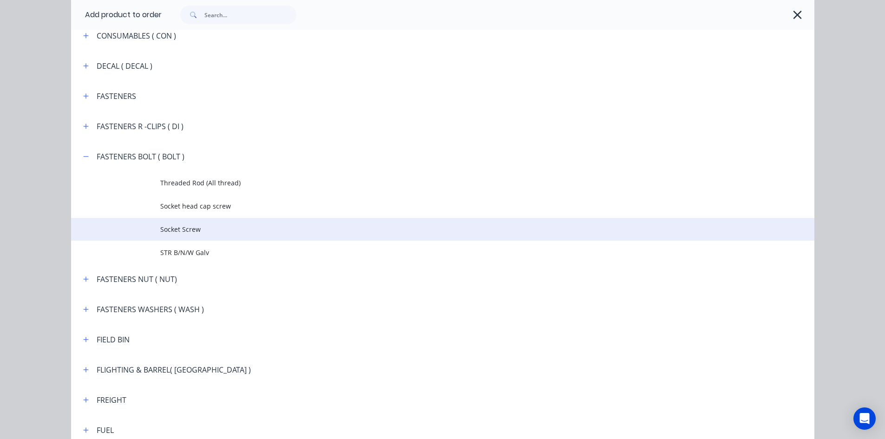
click at [185, 233] on span "Socket Screw" at bounding box center [421, 229] width 523 height 10
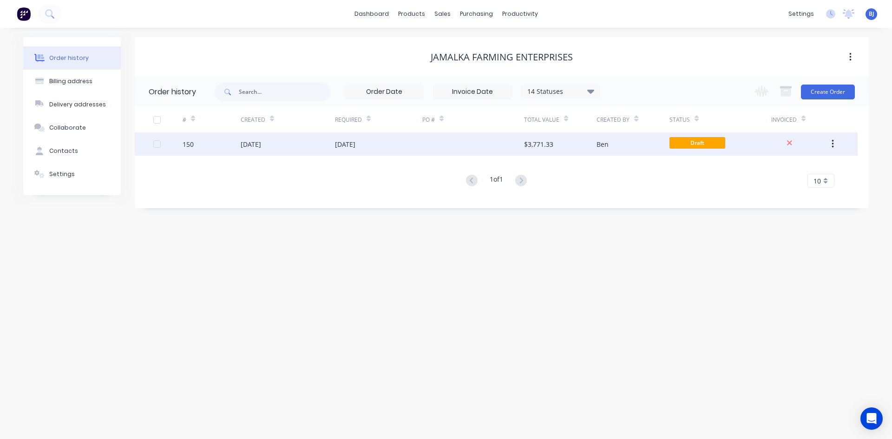
click at [261, 147] on div "09 Sep 2025" at bounding box center [251, 144] width 20 height 10
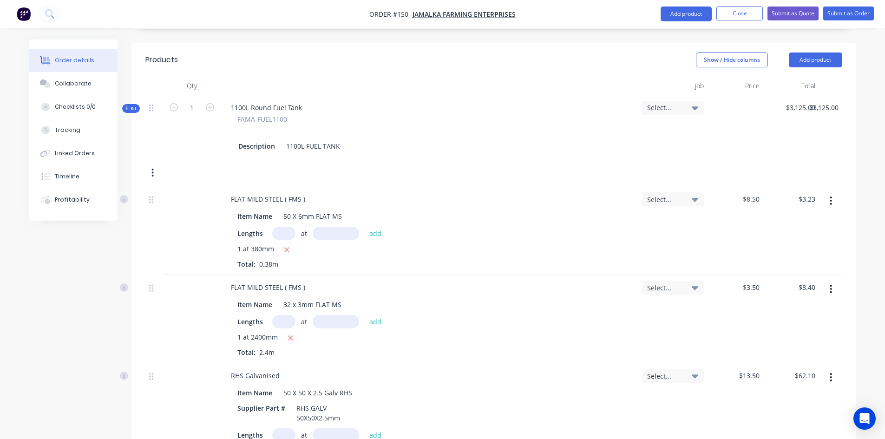
scroll to position [232, 0]
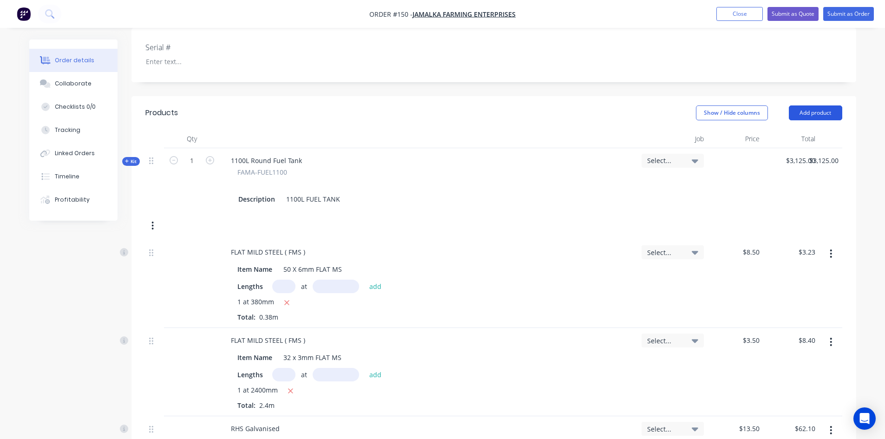
click at [827, 105] on button "Add product" at bounding box center [815, 112] width 53 height 15
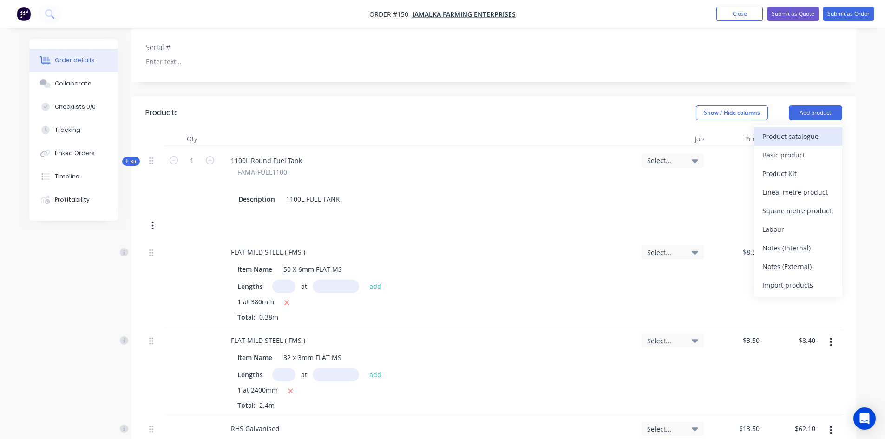
click at [786, 130] on div "Product catalogue" at bounding box center [798, 136] width 72 height 13
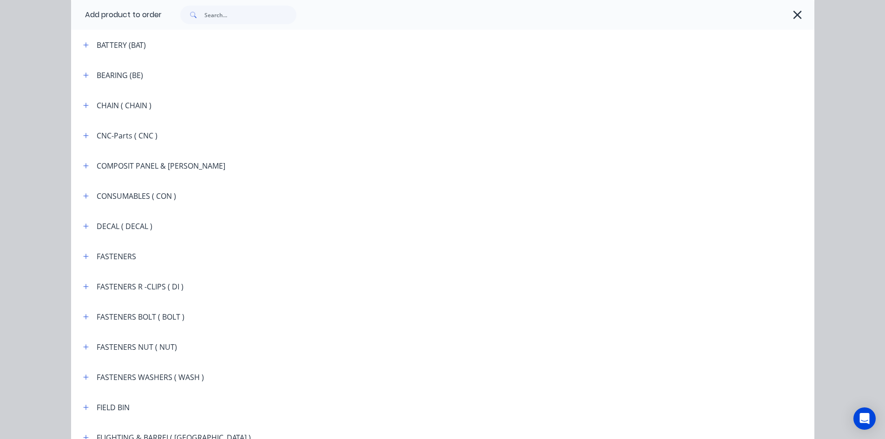
scroll to position [697, 0]
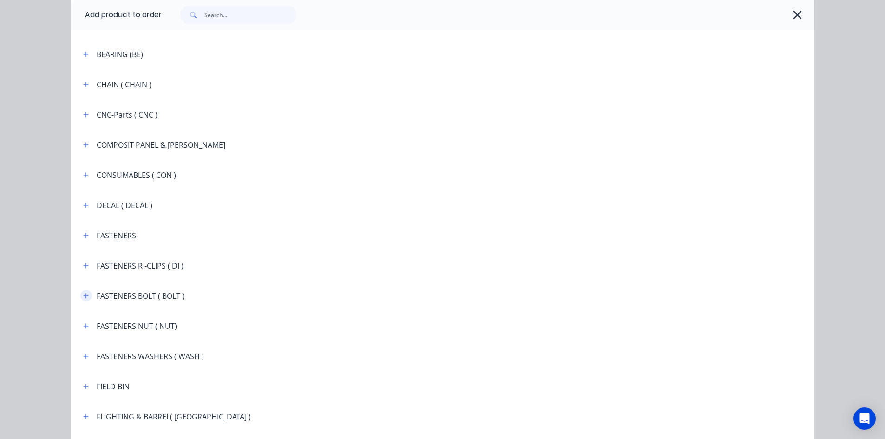
click at [83, 298] on icon "button" at bounding box center [86, 296] width 6 height 7
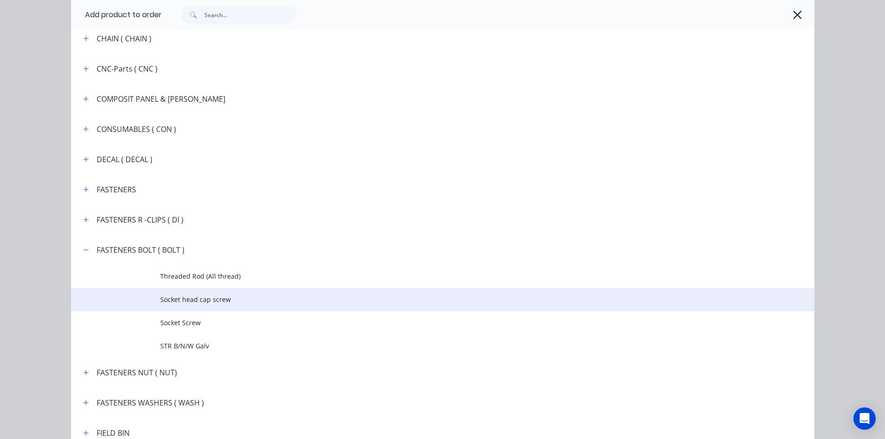
scroll to position [743, 0]
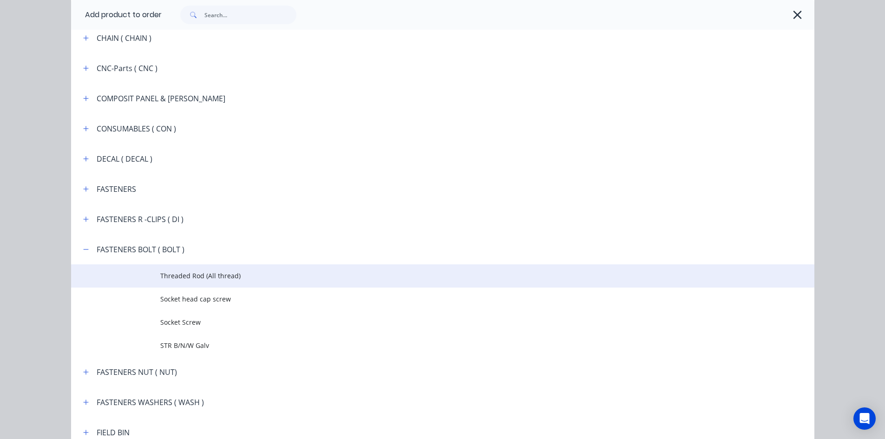
click at [175, 279] on span "Threaded Rod (All thread)" at bounding box center [421, 276] width 523 height 10
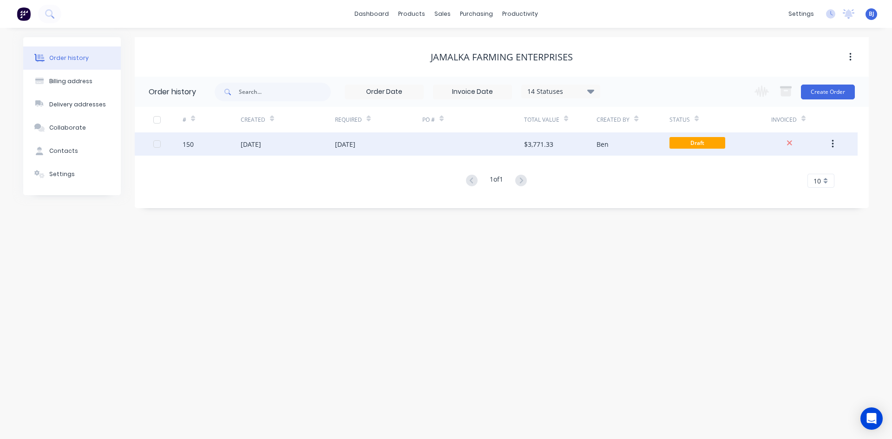
click at [286, 147] on div "09 Sep 2025" at bounding box center [288, 143] width 94 height 23
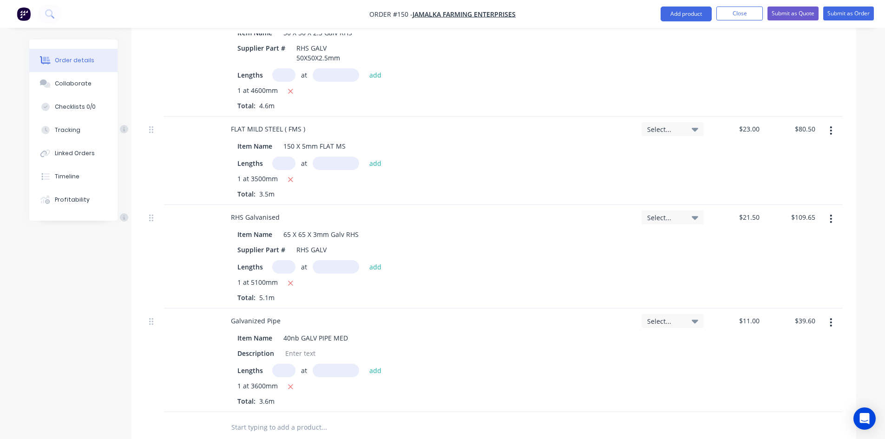
scroll to position [669, 0]
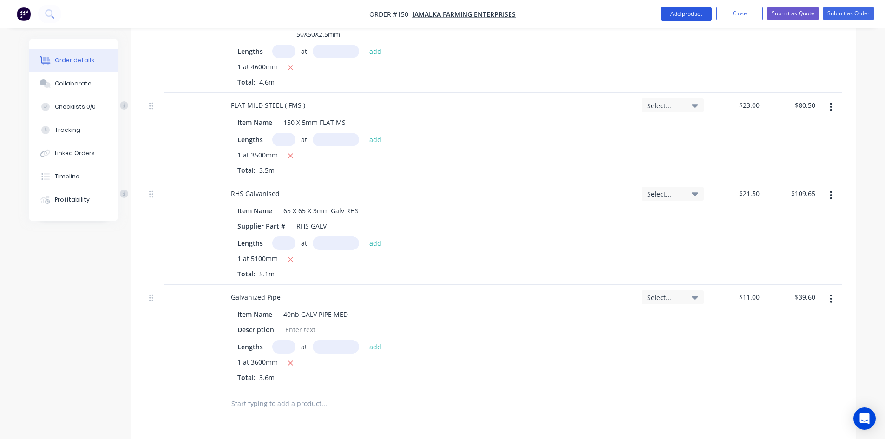
click at [683, 15] on button "Add product" at bounding box center [686, 14] width 51 height 15
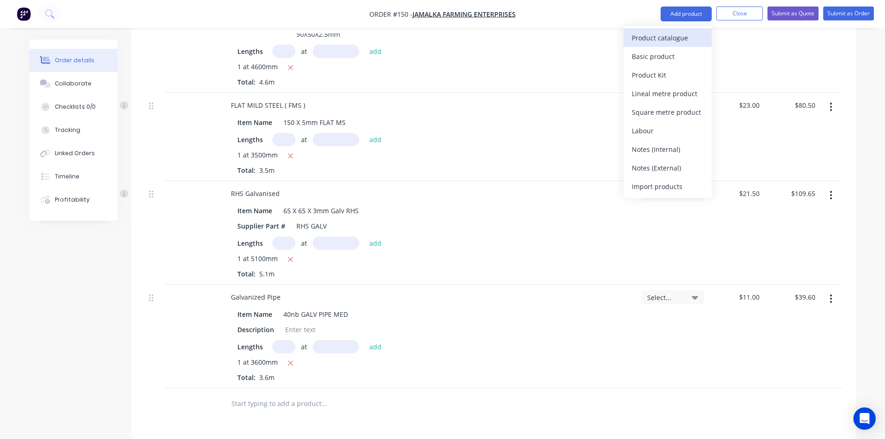
click at [649, 34] on div "Product catalogue" at bounding box center [668, 37] width 72 height 13
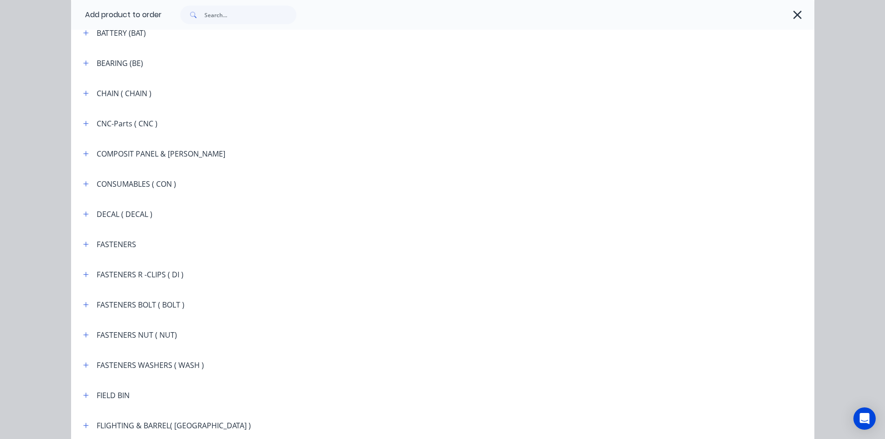
scroll to position [697, 0]
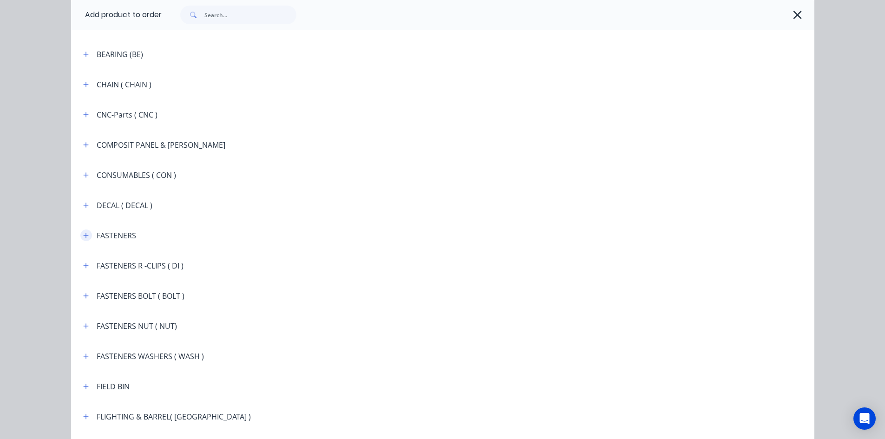
click at [83, 236] on icon "button" at bounding box center [85, 235] width 5 height 5
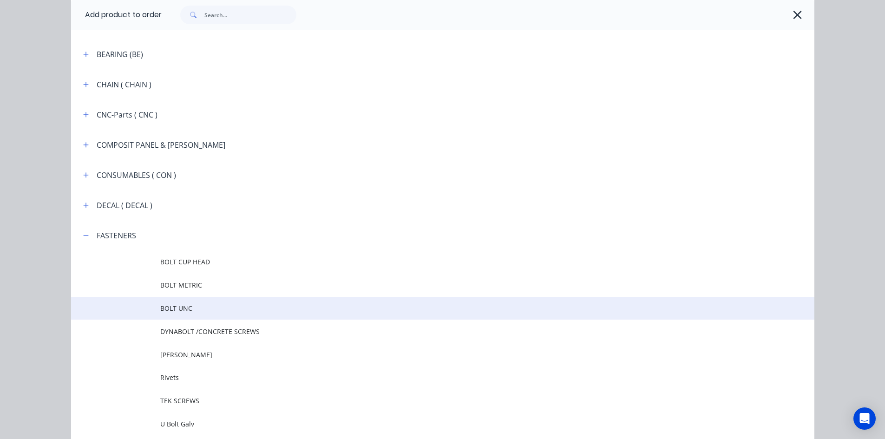
click at [180, 309] on span "BOLT UNC" at bounding box center [421, 308] width 523 height 10
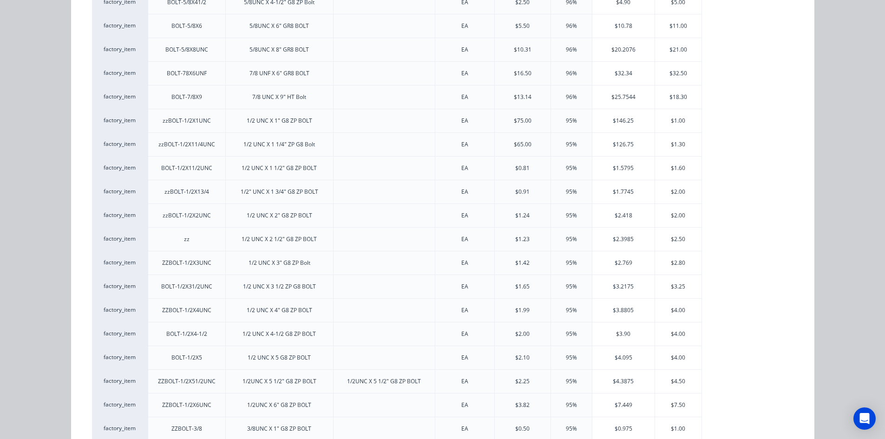
scroll to position [558, 0]
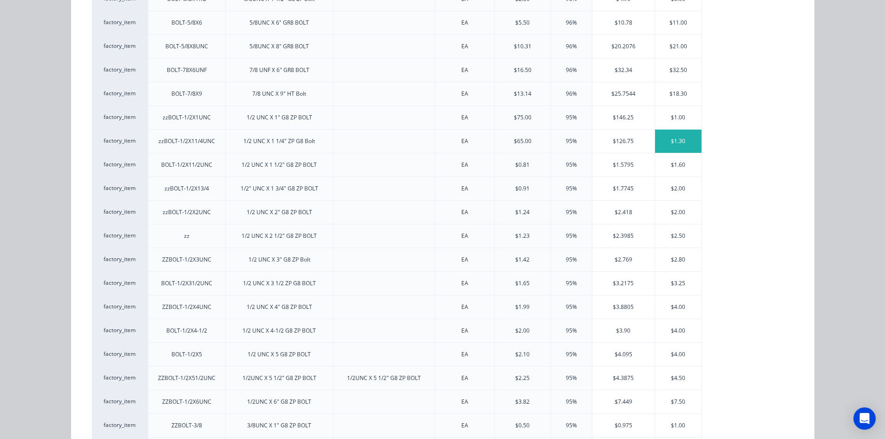
click at [671, 138] on div "$1.30" at bounding box center [678, 141] width 46 height 23
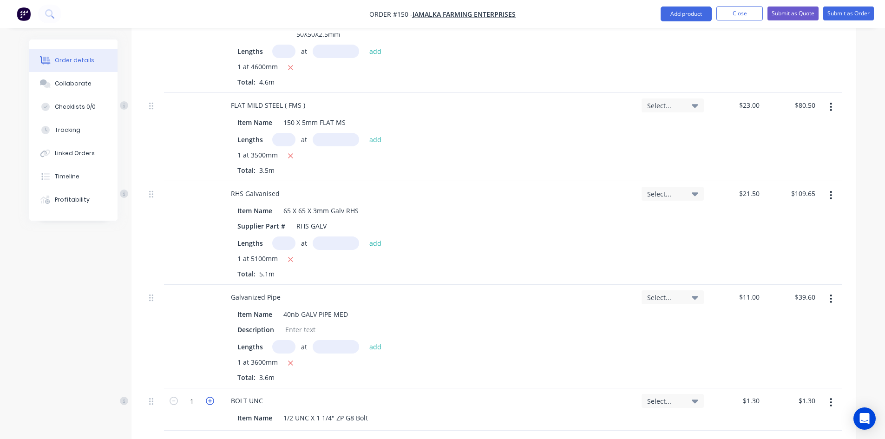
click at [209, 397] on icon "button" at bounding box center [210, 401] width 8 height 8
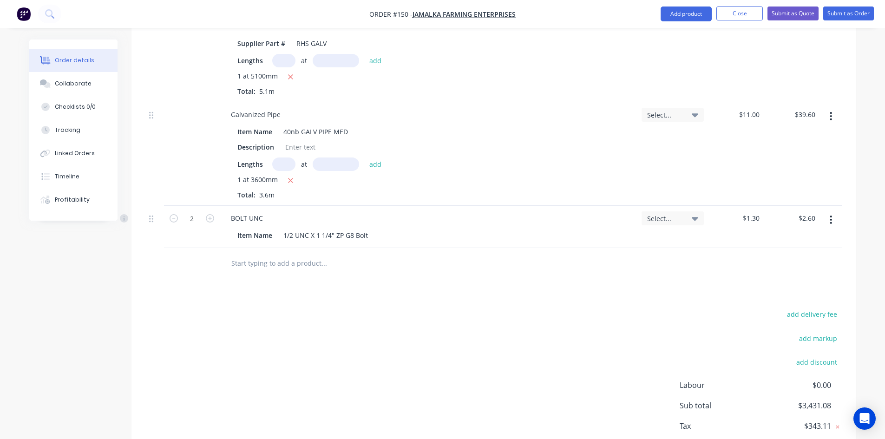
scroll to position [855, 0]
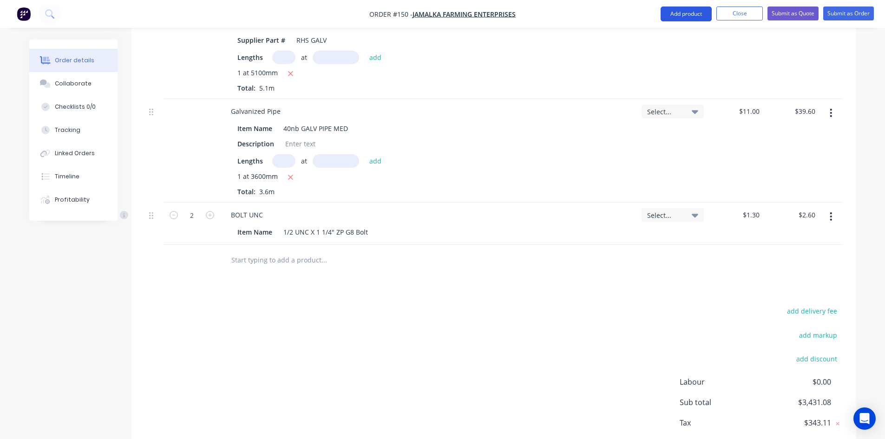
click at [685, 15] on button "Add product" at bounding box center [686, 14] width 51 height 15
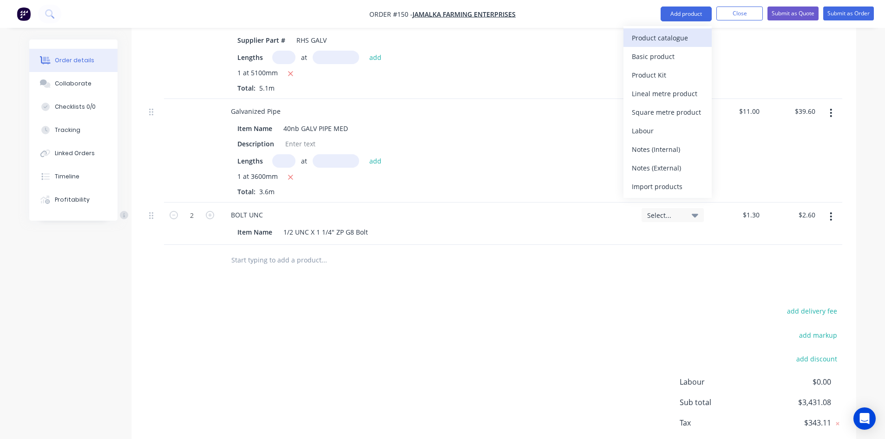
click at [655, 38] on div "Product catalogue" at bounding box center [668, 37] width 72 height 13
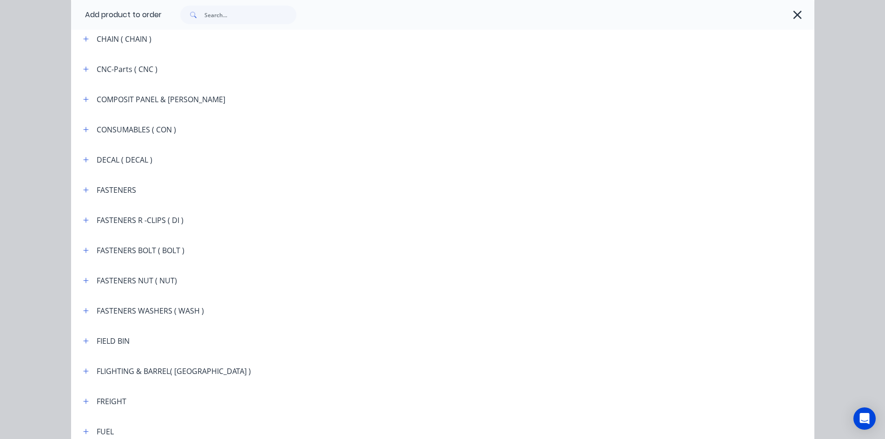
scroll to position [743, 0]
click at [83, 190] on icon "button" at bounding box center [86, 189] width 6 height 7
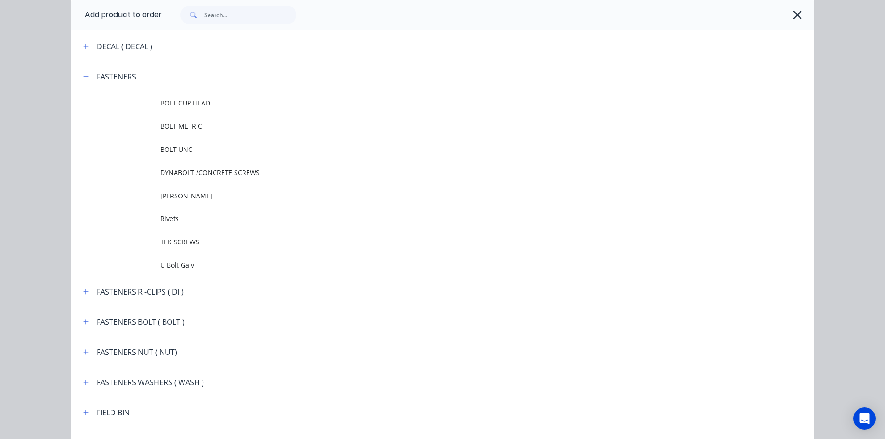
scroll to position [883, 0]
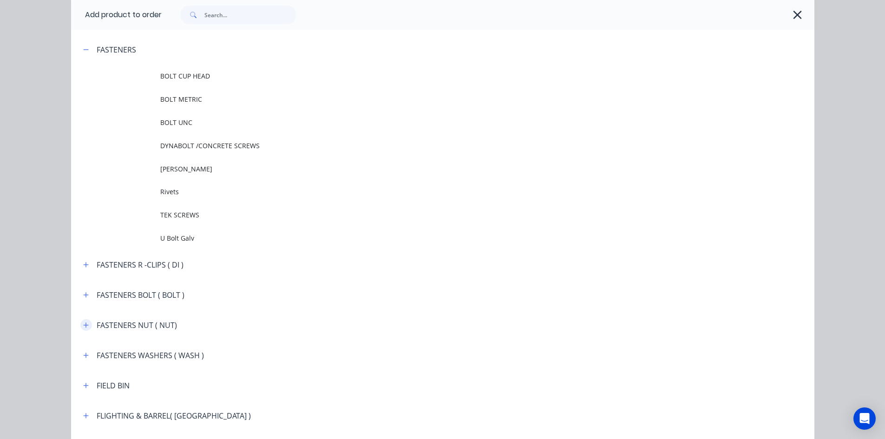
click at [83, 324] on icon "button" at bounding box center [86, 325] width 6 height 7
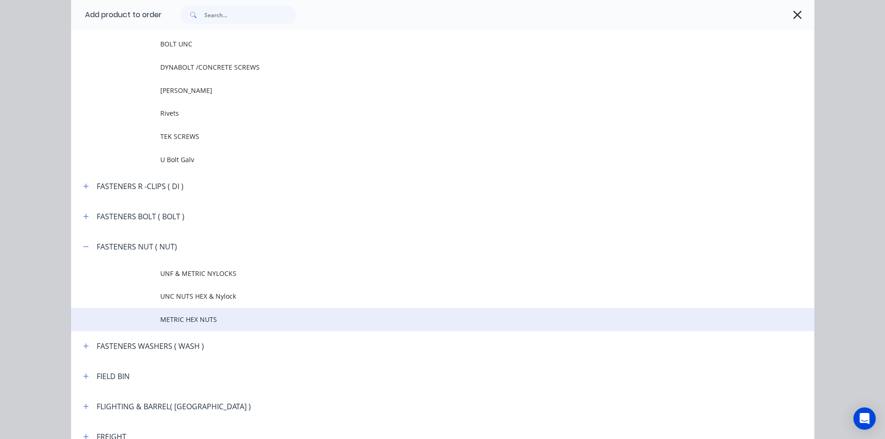
scroll to position [976, 0]
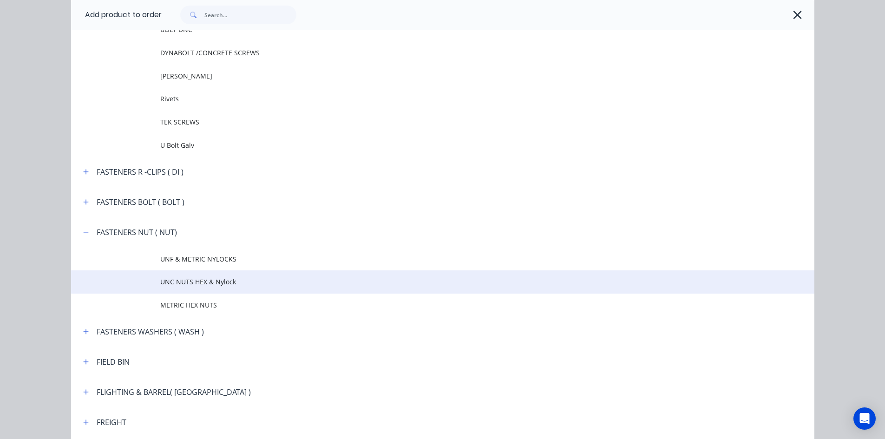
click at [176, 283] on span "UNC NUTS HEX & Nylock" at bounding box center [421, 282] width 523 height 10
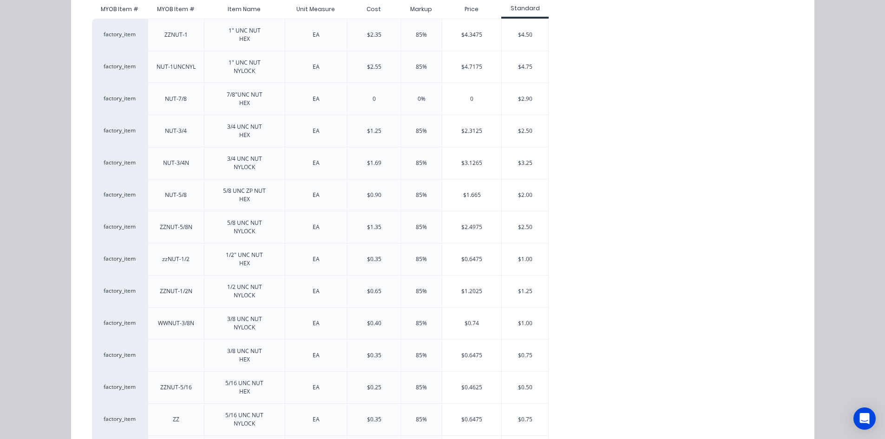
scroll to position [139, 0]
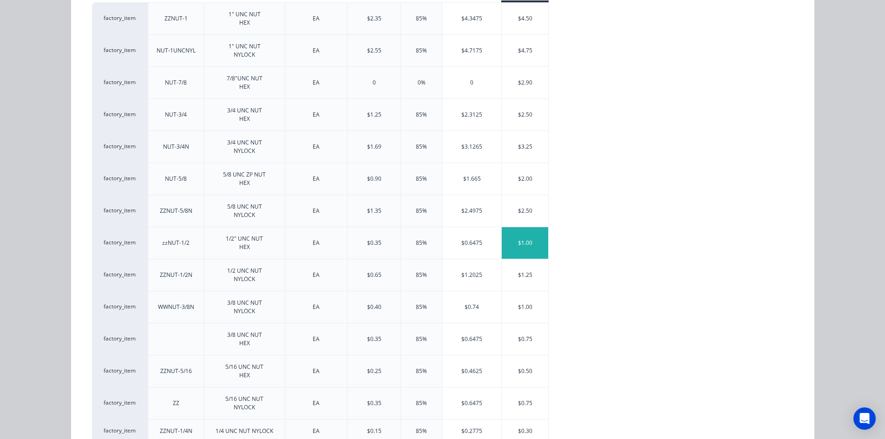
click at [533, 242] on div "$1.00" at bounding box center [525, 243] width 46 height 32
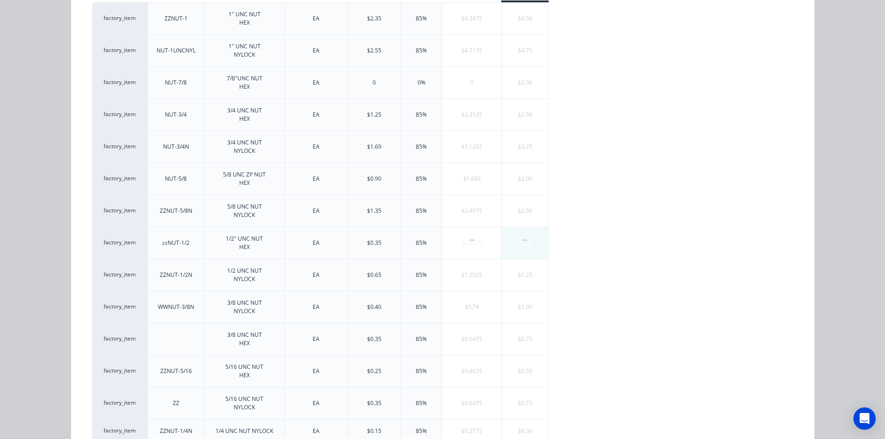
scroll to position [0, 0]
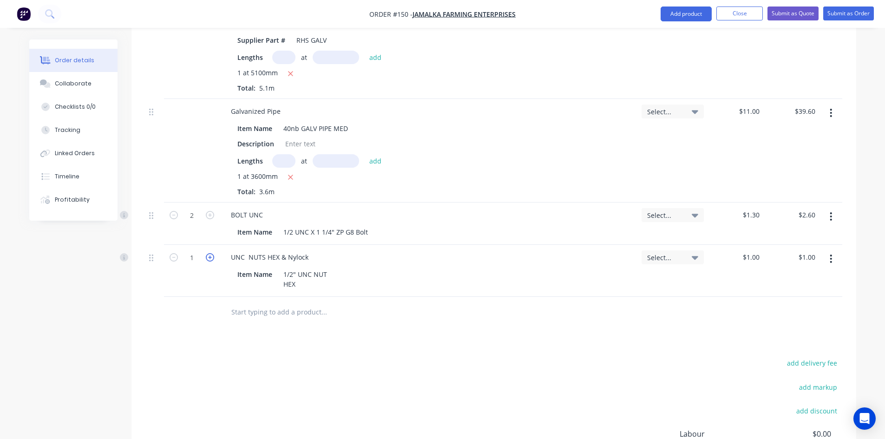
click at [212, 253] on icon "button" at bounding box center [210, 257] width 8 height 8
click at [679, 14] on button "Add product" at bounding box center [686, 14] width 51 height 15
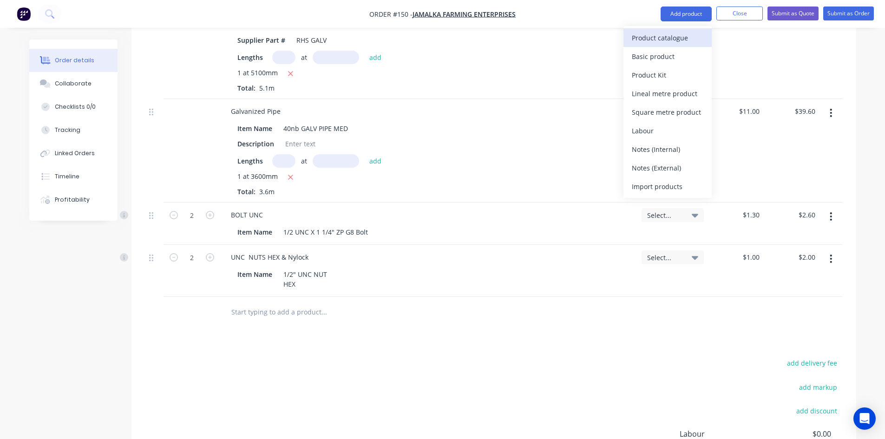
click at [659, 33] on div "Product catalogue" at bounding box center [668, 37] width 72 height 13
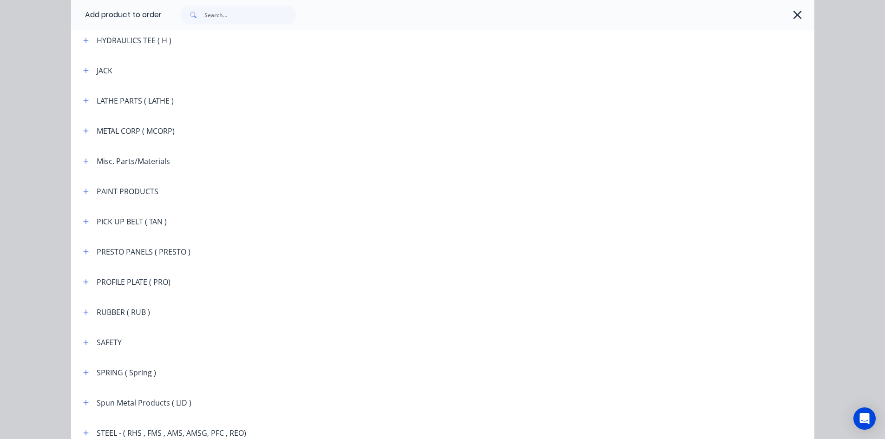
scroll to position [1208, 0]
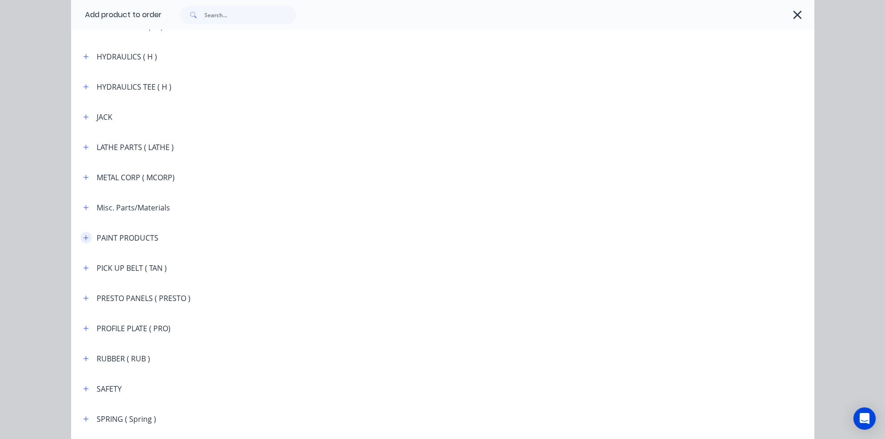
click at [83, 237] on icon "button" at bounding box center [86, 238] width 6 height 7
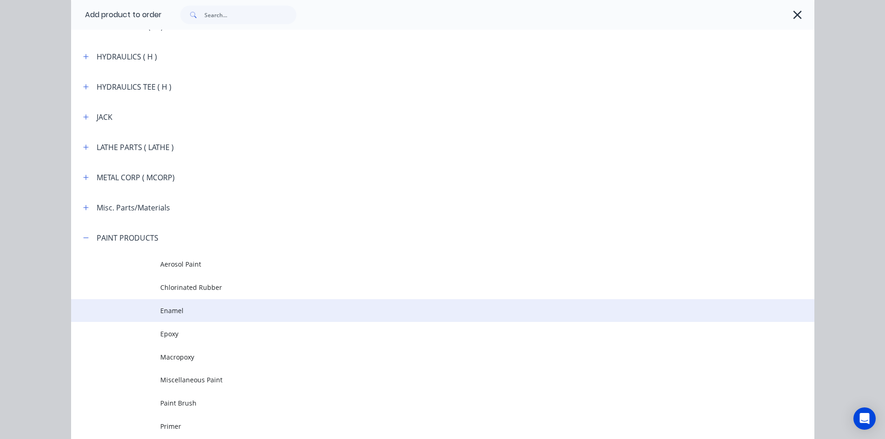
click at [166, 308] on span "Enamel" at bounding box center [421, 311] width 523 height 10
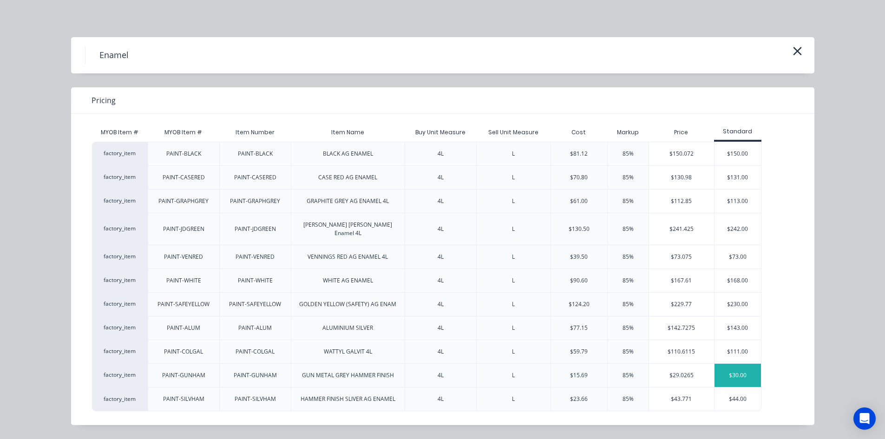
click at [737, 368] on div "$30.00" at bounding box center [738, 375] width 46 height 23
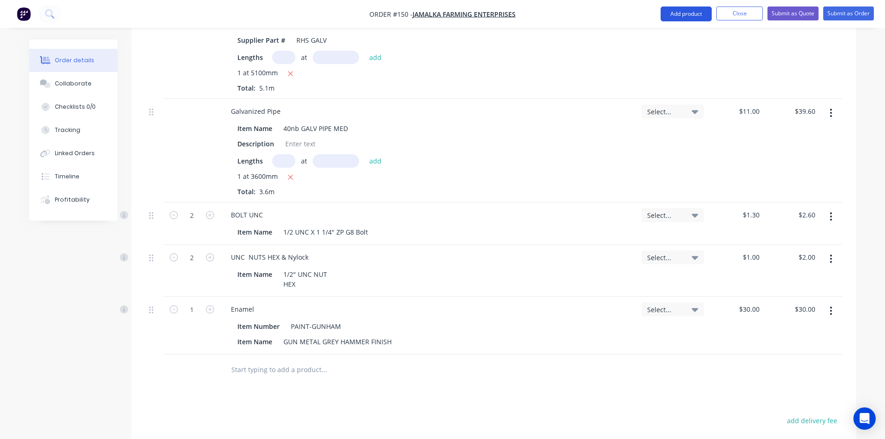
click at [696, 13] on button "Add product" at bounding box center [686, 14] width 51 height 15
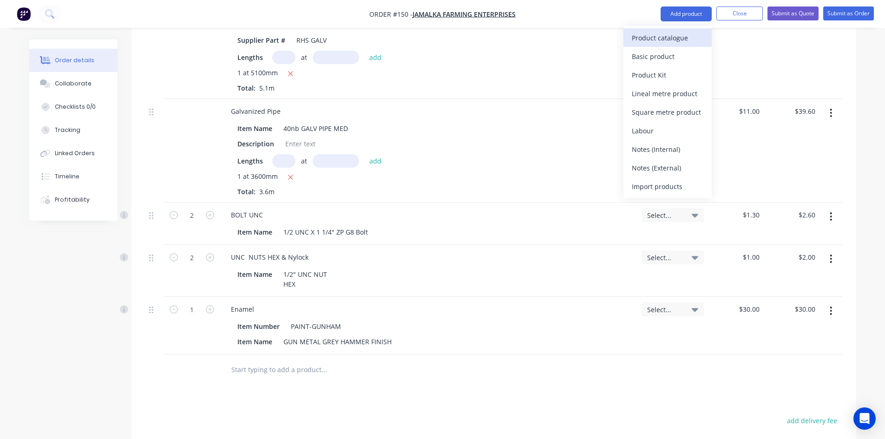
click at [661, 34] on div "Product catalogue" at bounding box center [668, 37] width 72 height 13
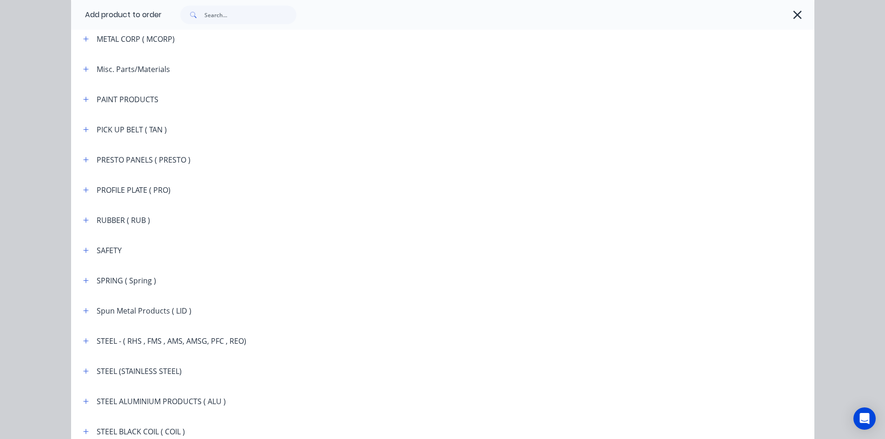
scroll to position [1347, 0]
click at [83, 95] on icon "button" at bounding box center [86, 98] width 6 height 7
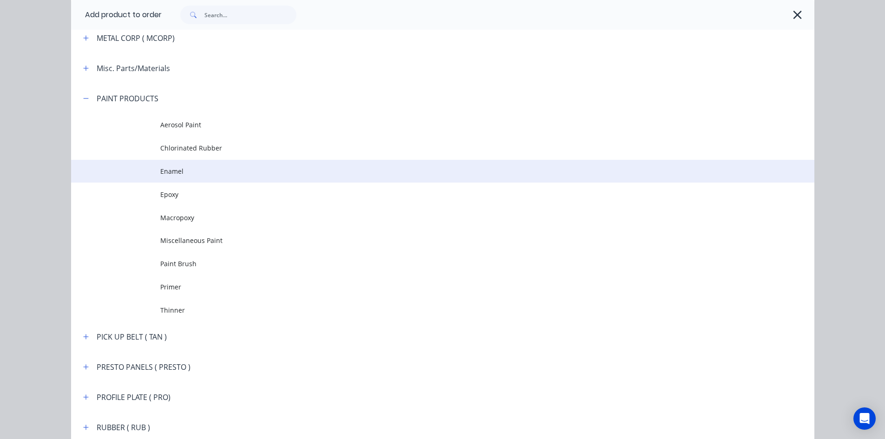
click at [188, 177] on td "Enamel" at bounding box center [487, 171] width 654 height 23
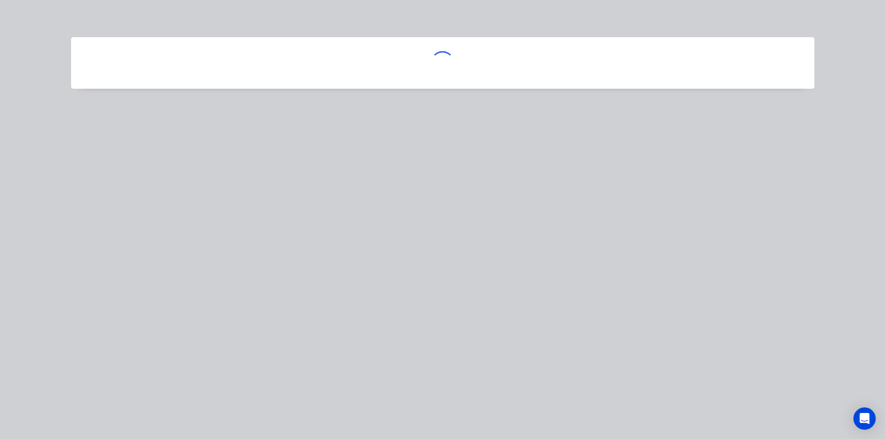
scroll to position [0, 0]
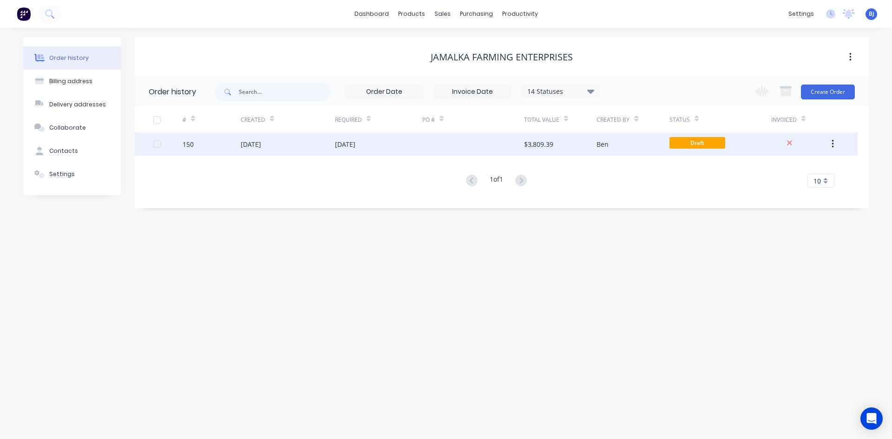
click at [316, 149] on div "09 Sep 2025" at bounding box center [288, 143] width 94 height 23
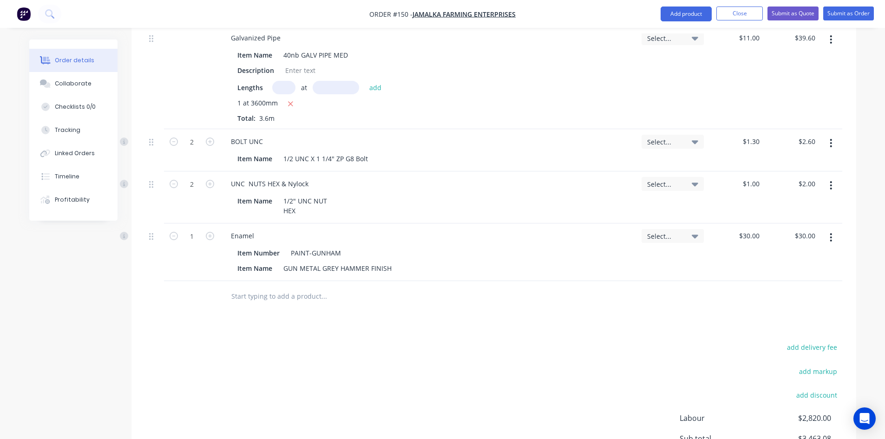
scroll to position [883, 0]
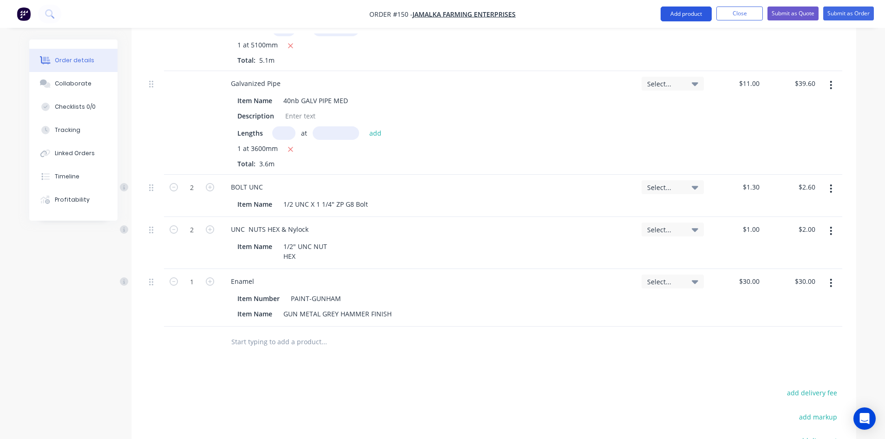
click at [688, 16] on button "Add product" at bounding box center [686, 14] width 51 height 15
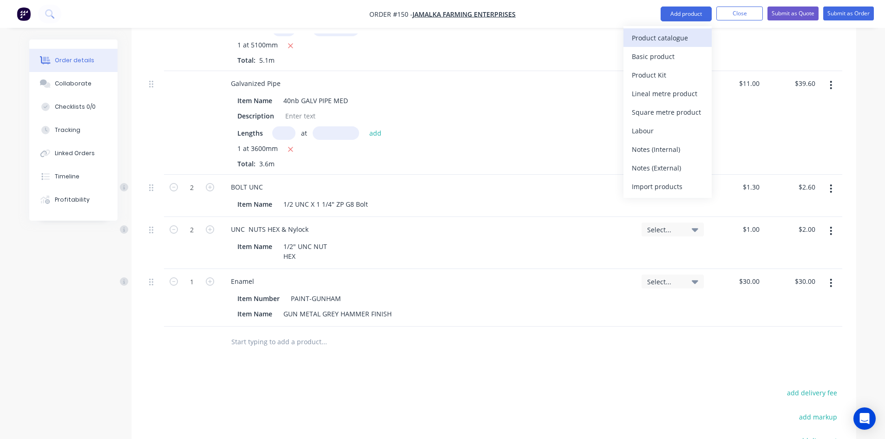
click at [665, 36] on div "Product catalogue" at bounding box center [668, 37] width 72 height 13
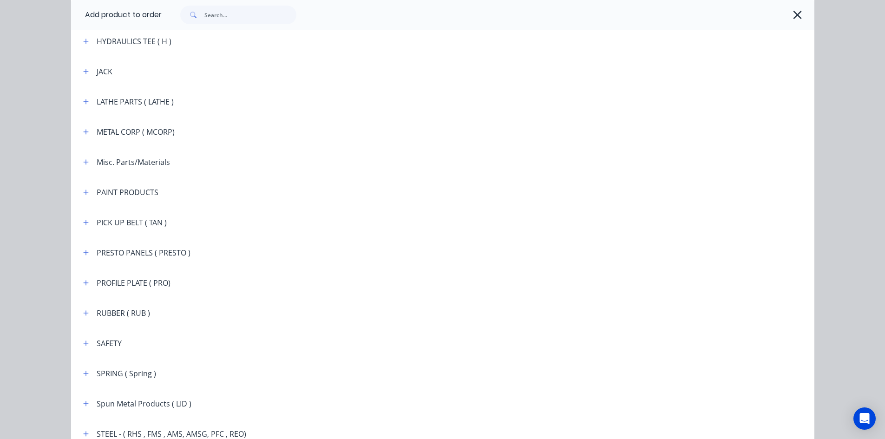
scroll to position [1255, 0]
click at [83, 192] on icon "button" at bounding box center [86, 191] width 6 height 7
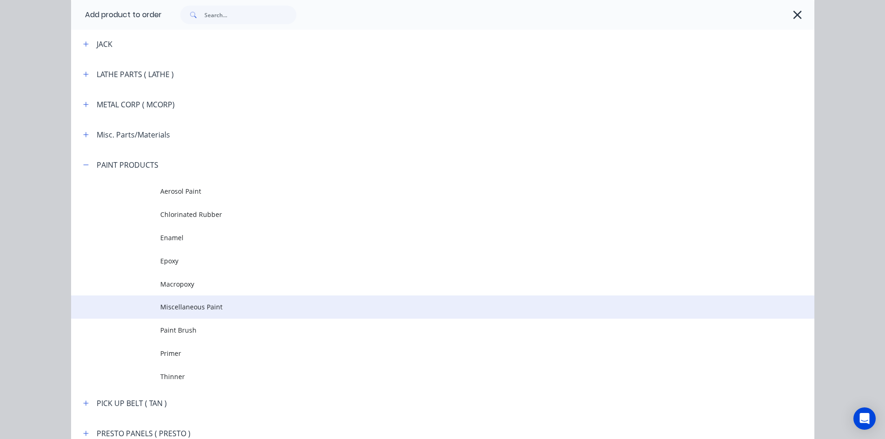
scroll to position [1394, 0]
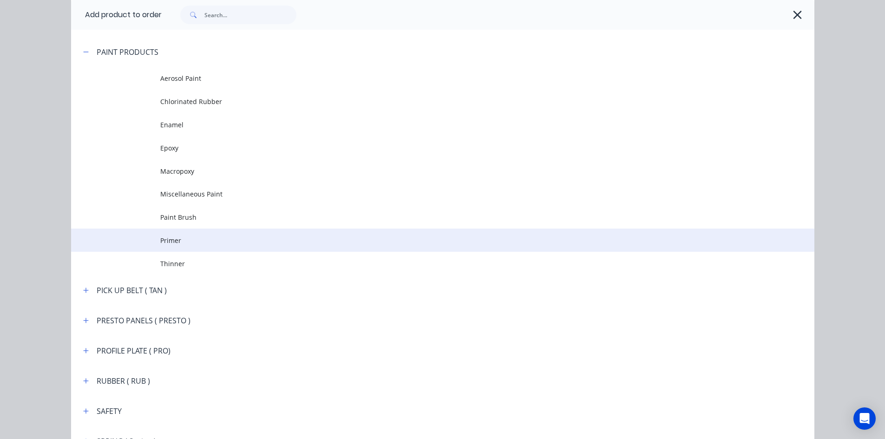
click at [164, 237] on span "Primer" at bounding box center [421, 241] width 523 height 10
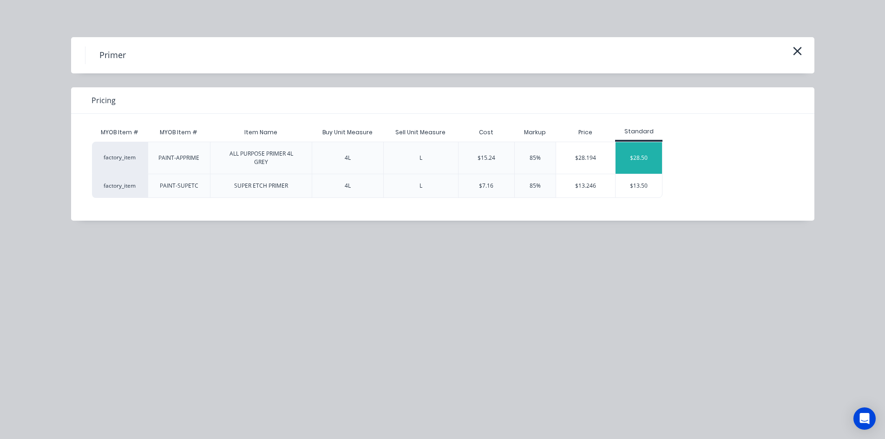
click at [655, 158] on div "$28.50" at bounding box center [639, 158] width 46 height 32
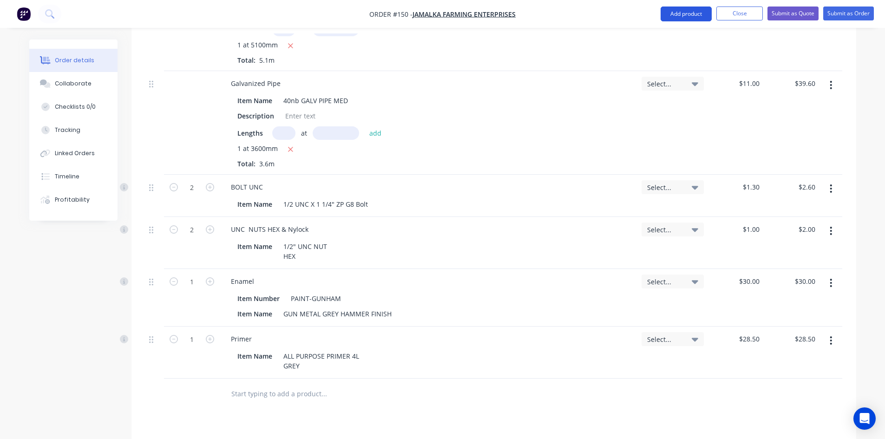
click at [672, 11] on button "Add product" at bounding box center [686, 14] width 51 height 15
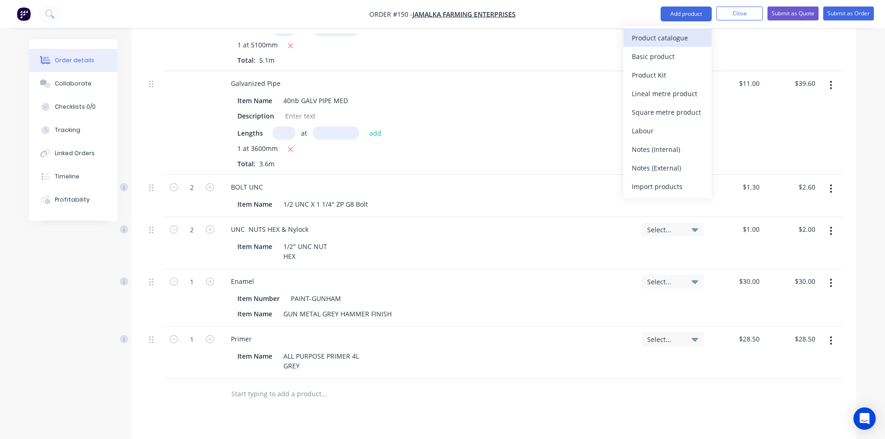
click at [653, 38] on div "Product catalogue" at bounding box center [668, 37] width 72 height 13
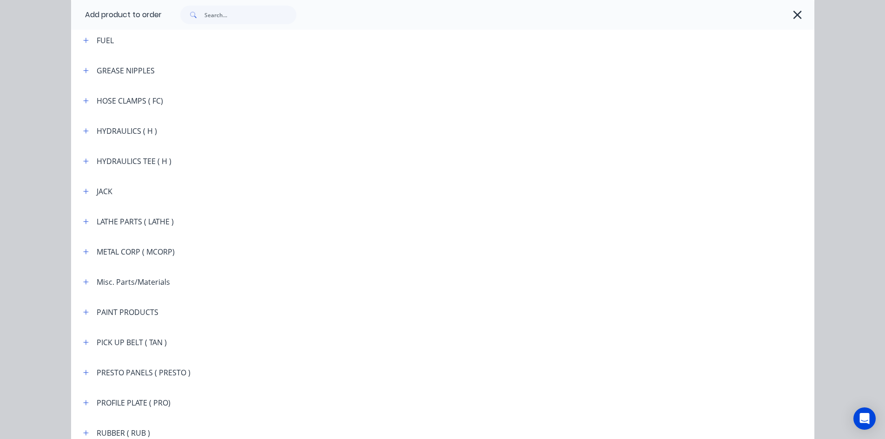
scroll to position [1301, 0]
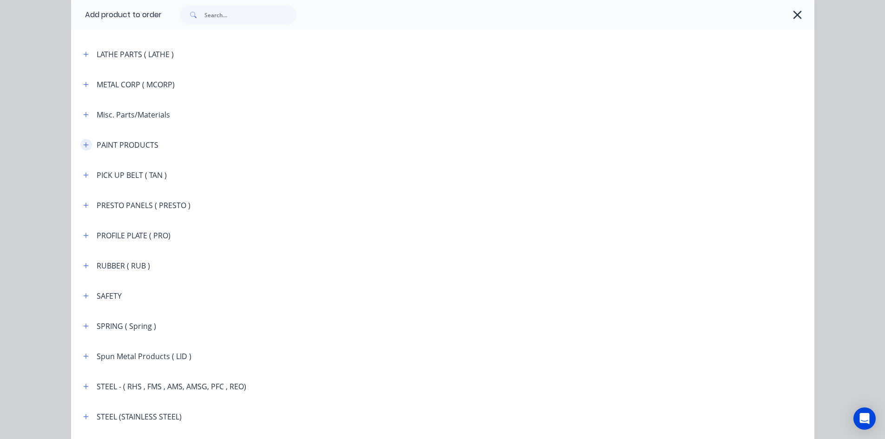
click at [83, 144] on icon "button" at bounding box center [86, 145] width 6 height 7
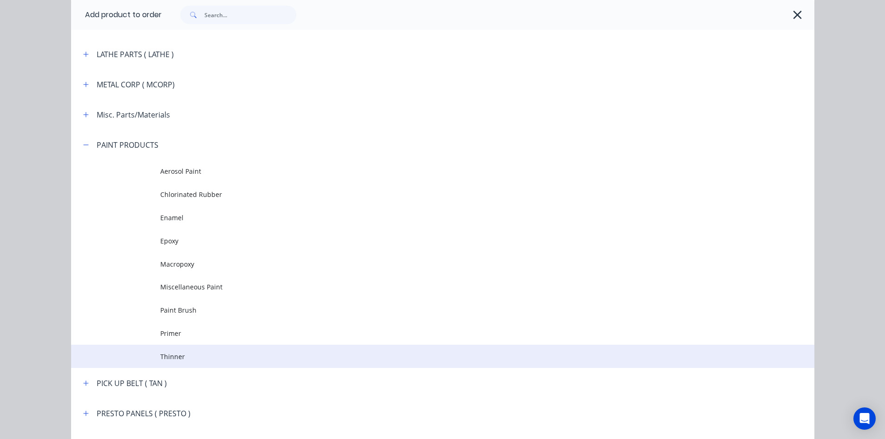
click at [182, 352] on span "Thinner" at bounding box center [421, 357] width 523 height 10
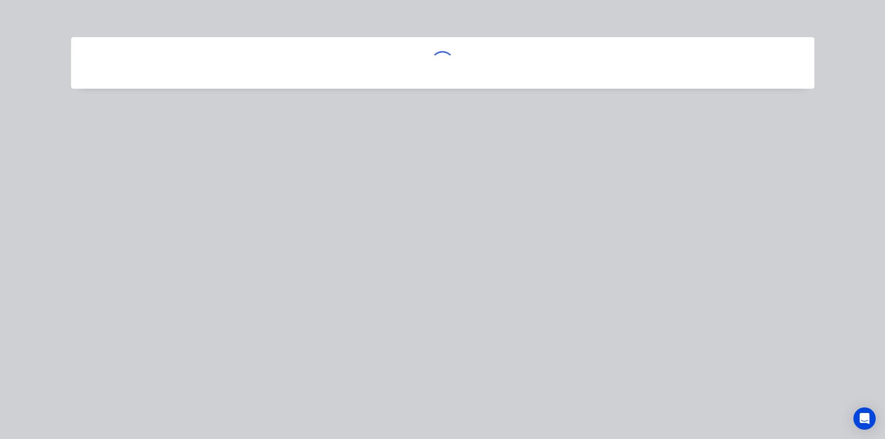
scroll to position [0, 0]
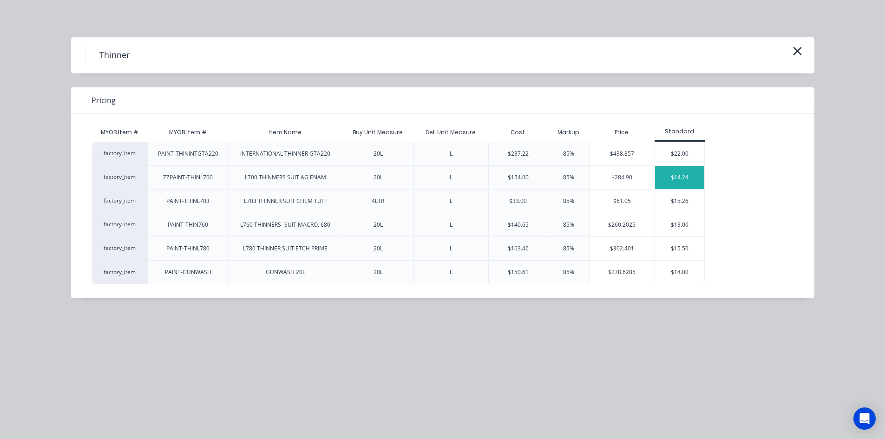
click at [681, 175] on div "$14.24" at bounding box center [680, 177] width 50 height 23
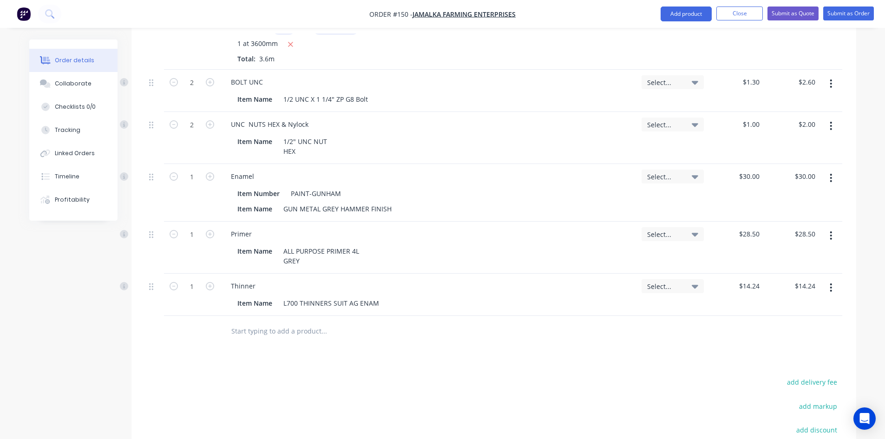
scroll to position [1022, 0]
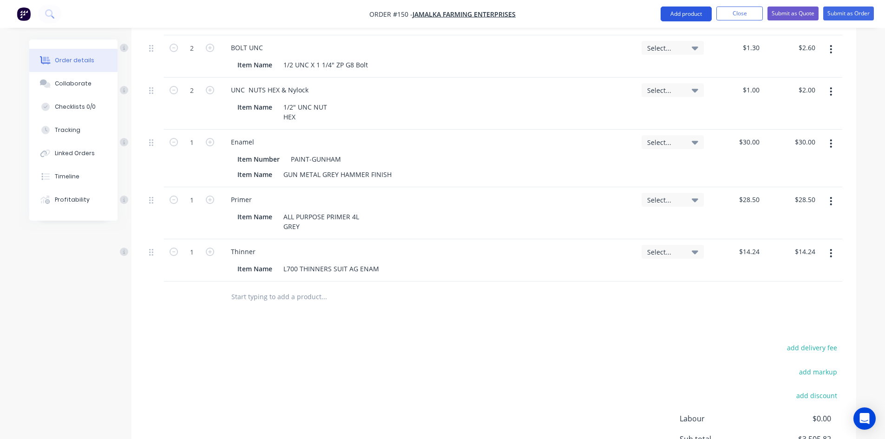
click at [676, 13] on button "Add product" at bounding box center [686, 14] width 51 height 15
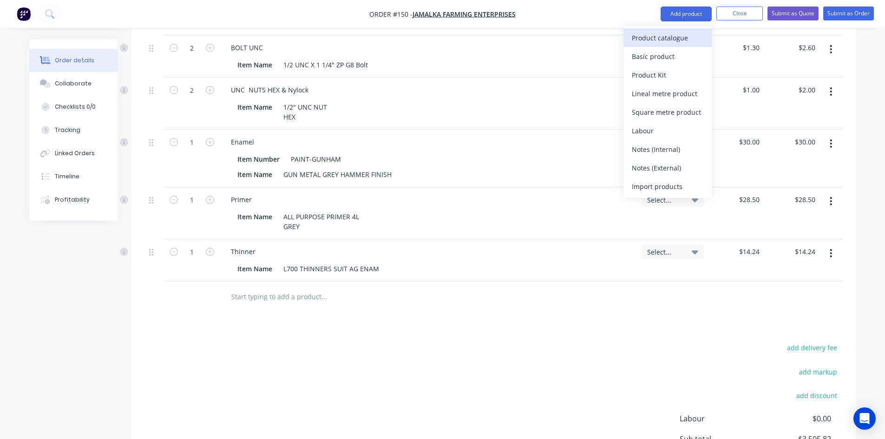
click at [659, 36] on div "Product catalogue" at bounding box center [668, 37] width 72 height 13
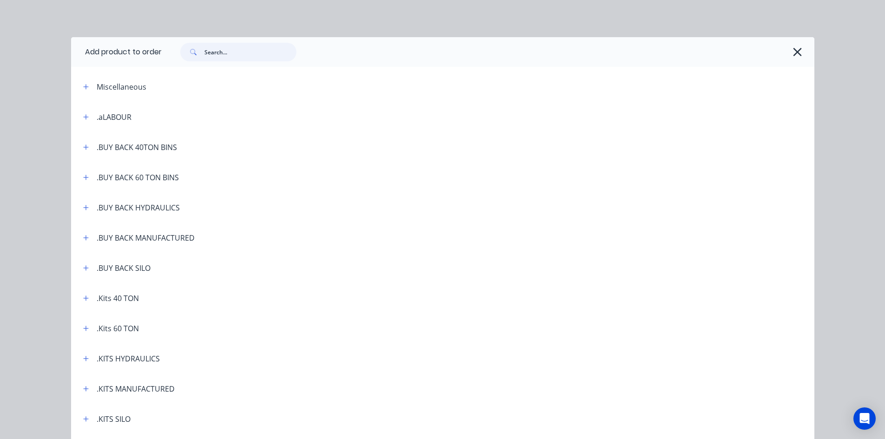
click at [221, 53] on input "text" at bounding box center [250, 52] width 92 height 19
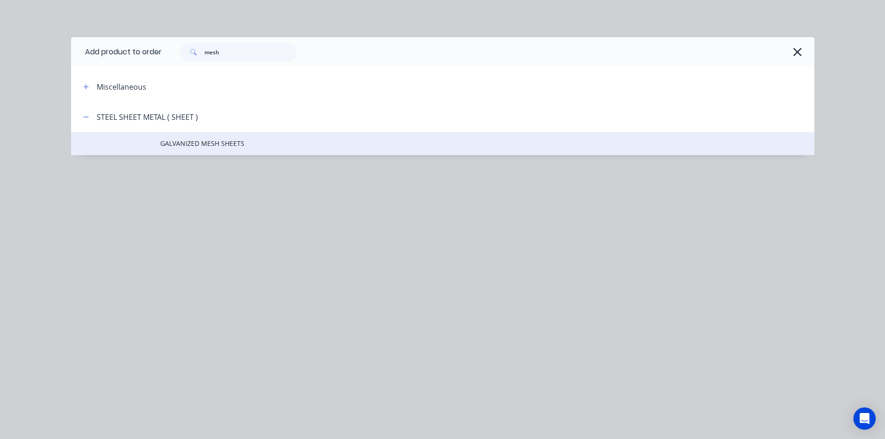
click at [174, 144] on span "GALVANIZED MESH SHEETS" at bounding box center [421, 143] width 523 height 10
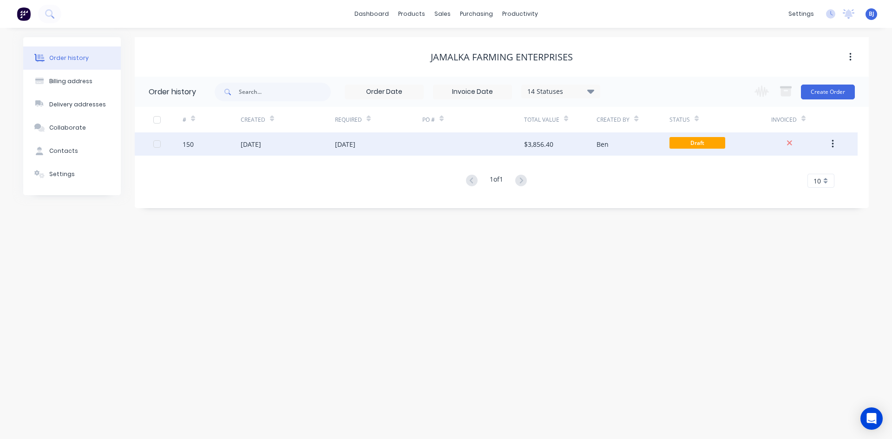
click at [339, 140] on div "09 Sep 2025" at bounding box center [345, 144] width 20 height 10
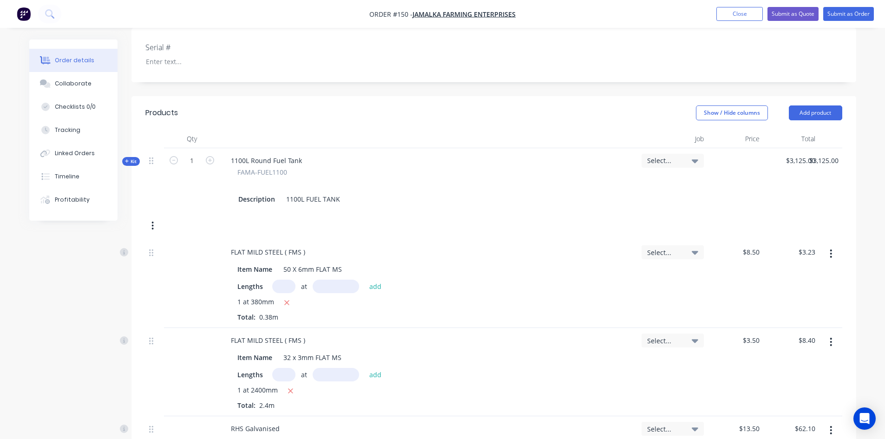
scroll to position [93, 0]
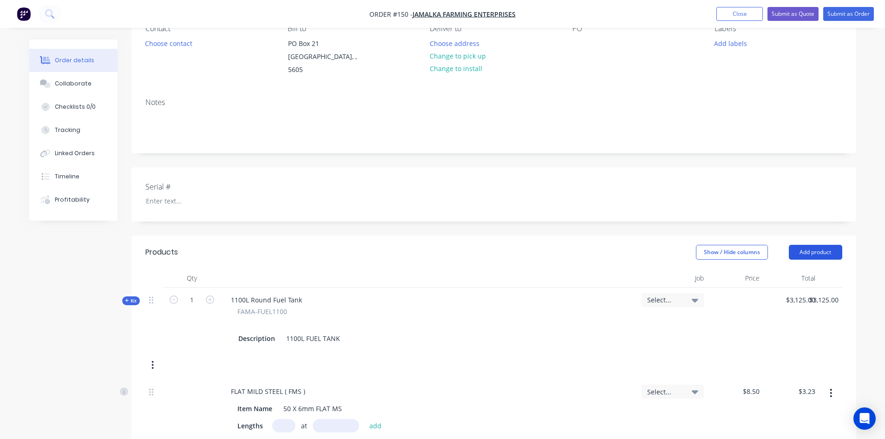
click at [803, 245] on button "Add product" at bounding box center [815, 252] width 53 height 15
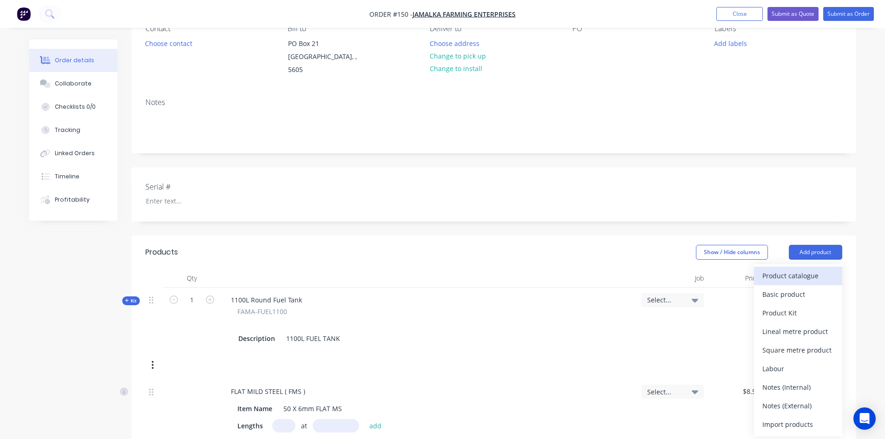
click at [766, 269] on div "Product catalogue" at bounding box center [798, 275] width 72 height 13
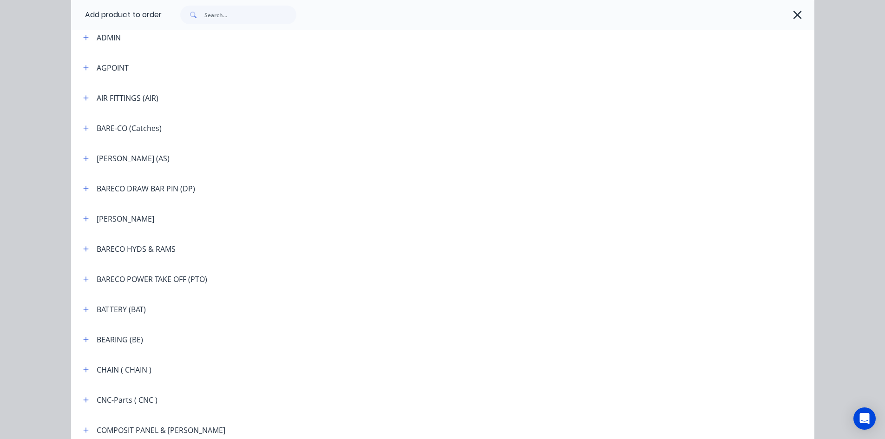
scroll to position [511, 0]
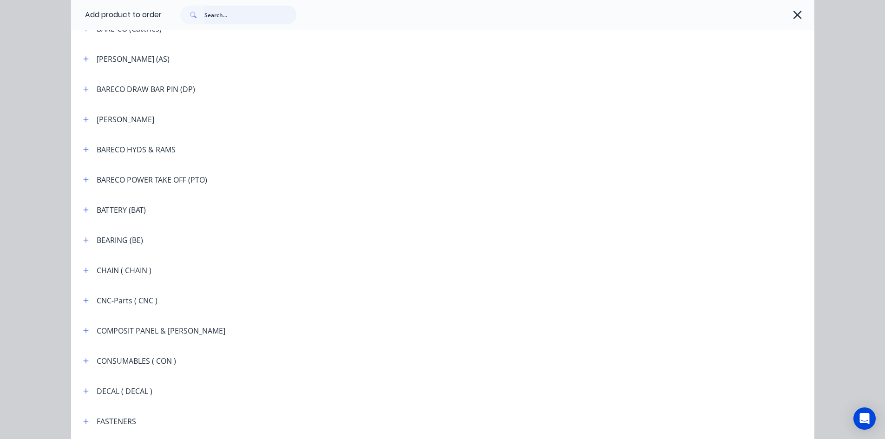
click at [223, 14] on input "text" at bounding box center [250, 15] width 92 height 19
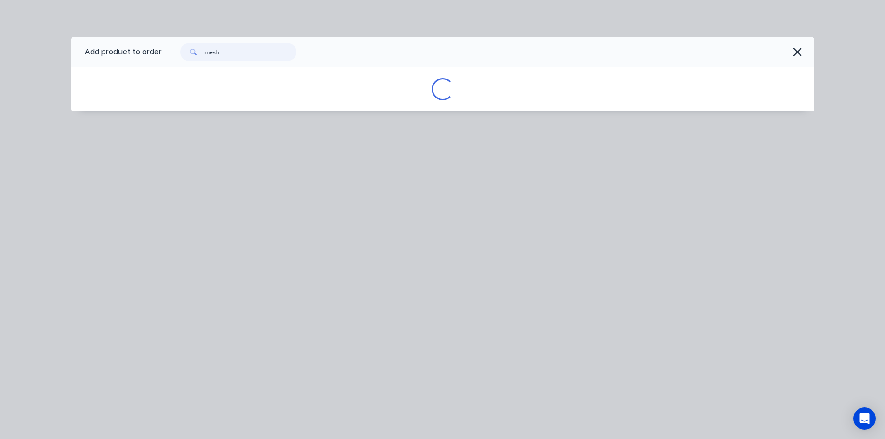
scroll to position [0, 0]
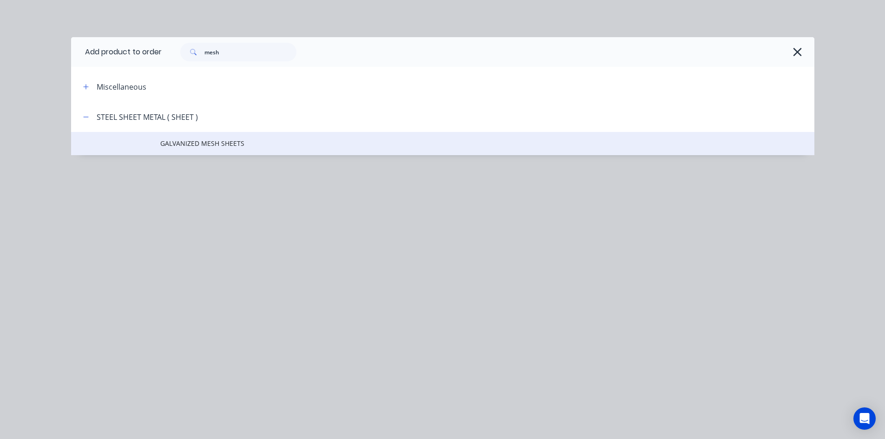
click at [187, 143] on span "GALVANIZED MESH SHEETS" at bounding box center [421, 143] width 523 height 10
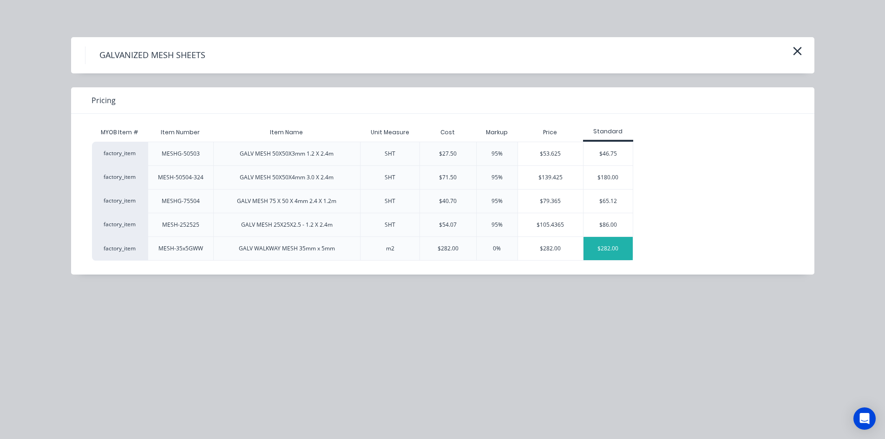
click at [618, 249] on div "$282.00" at bounding box center [609, 248] width 50 height 23
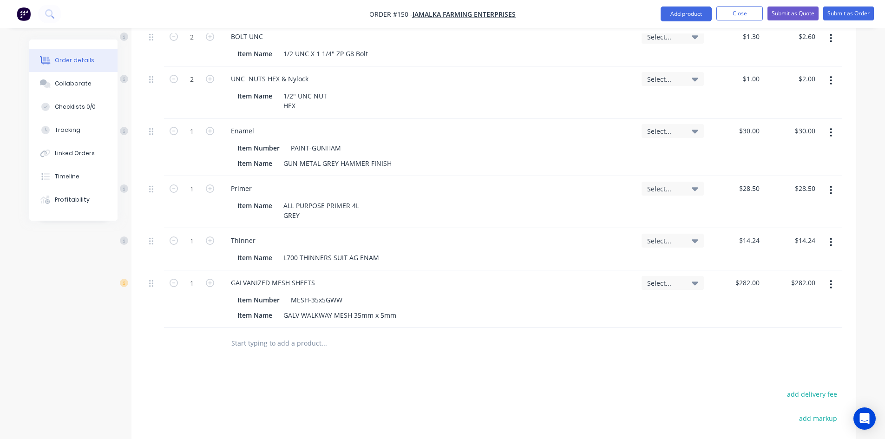
scroll to position [1069, 0]
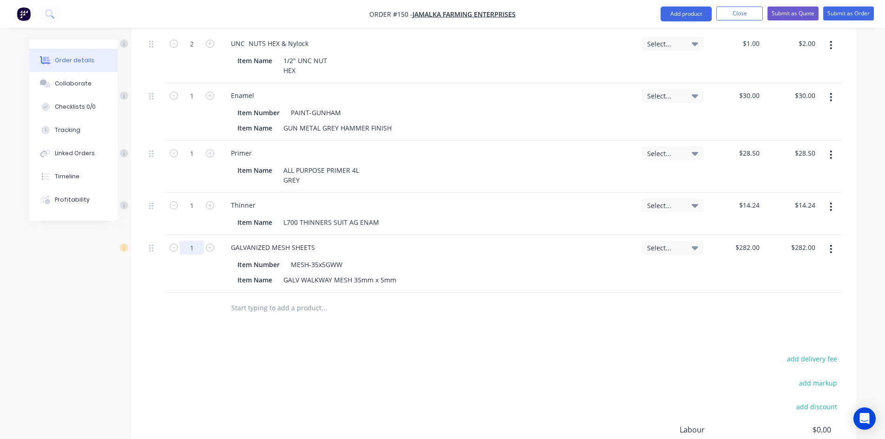
click at [198, 241] on input "1" at bounding box center [192, 248] width 24 height 14
click at [382, 245] on div "GALVANIZED MESH SHEETS Item Number MESH-35x5GWW Item Name GALV WALKWAY MESH 35m…" at bounding box center [429, 264] width 418 height 58
click at [693, 11] on button "Add product" at bounding box center [686, 14] width 51 height 15
click at [646, 38] on div "Product catalogue" at bounding box center [668, 37] width 72 height 13
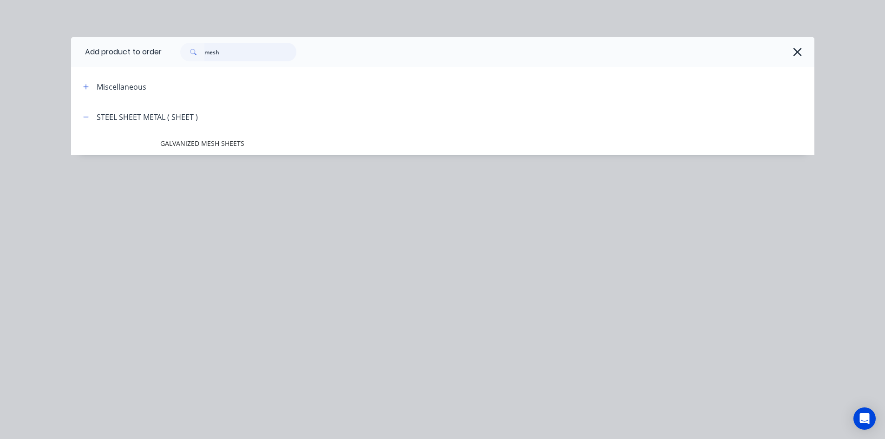
click at [221, 53] on input "mesh" at bounding box center [250, 52] width 92 height 19
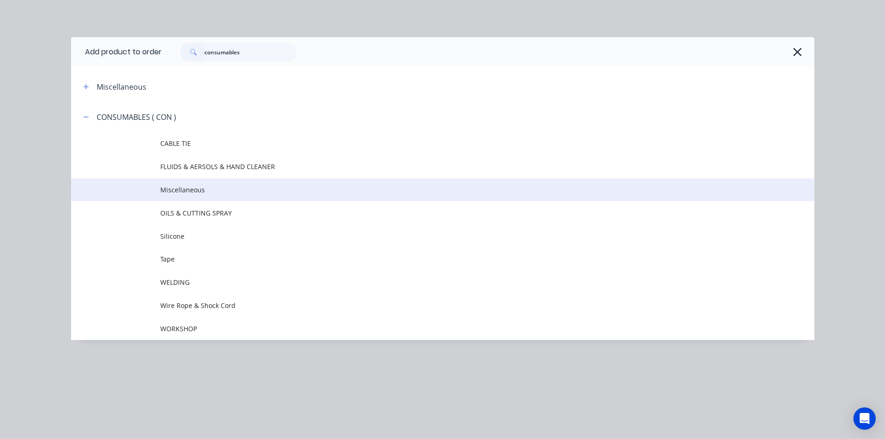
click at [203, 191] on span "Miscellaneous" at bounding box center [421, 190] width 523 height 10
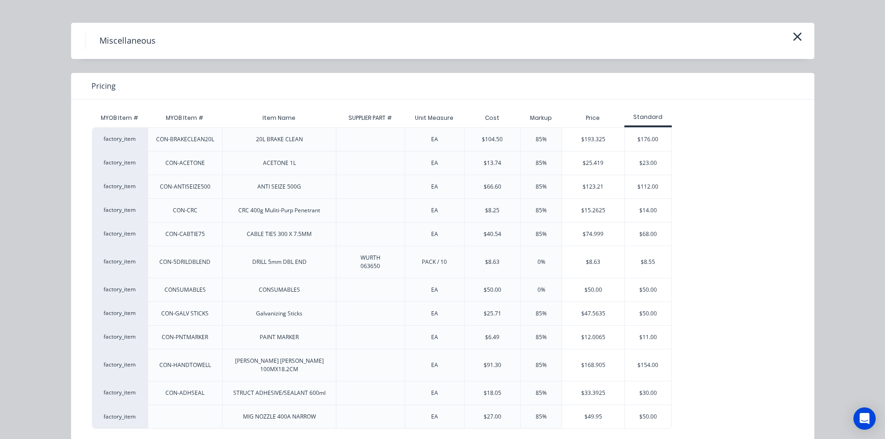
scroll to position [23, 0]
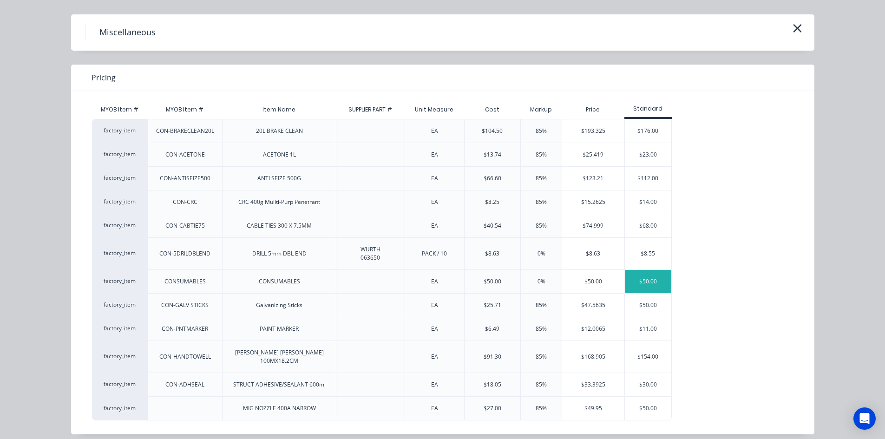
click at [638, 280] on div "$50.00" at bounding box center [648, 281] width 46 height 23
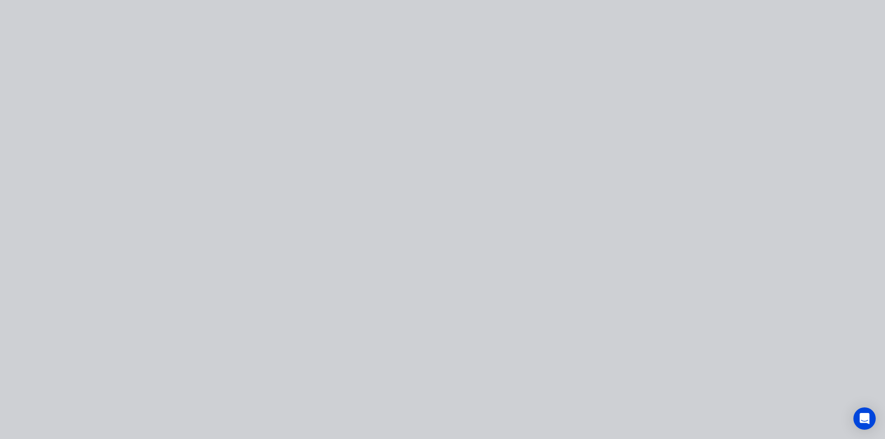
scroll to position [0, 0]
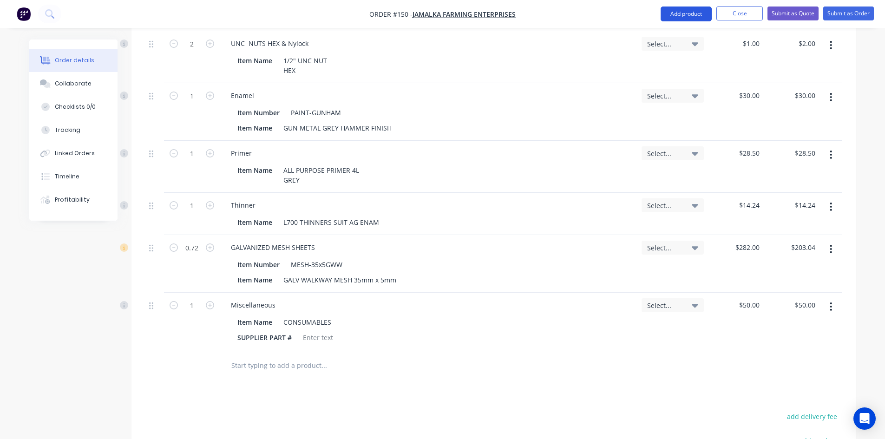
click at [680, 13] on button "Add product" at bounding box center [686, 14] width 51 height 15
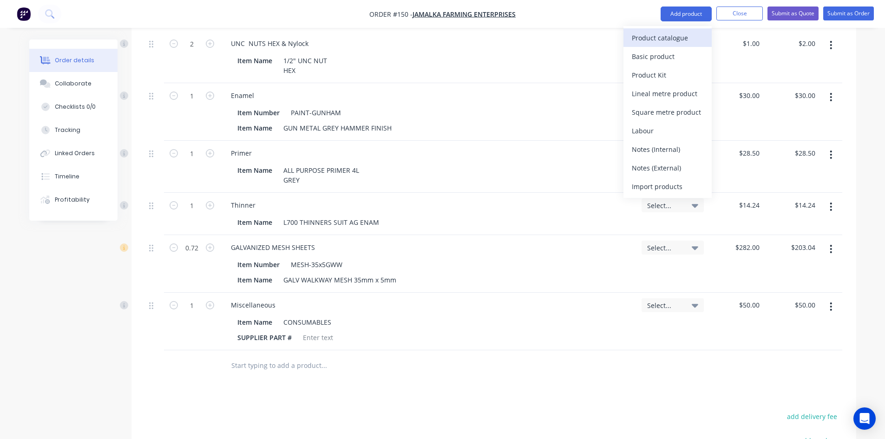
click at [648, 35] on div "Product catalogue" at bounding box center [668, 37] width 72 height 13
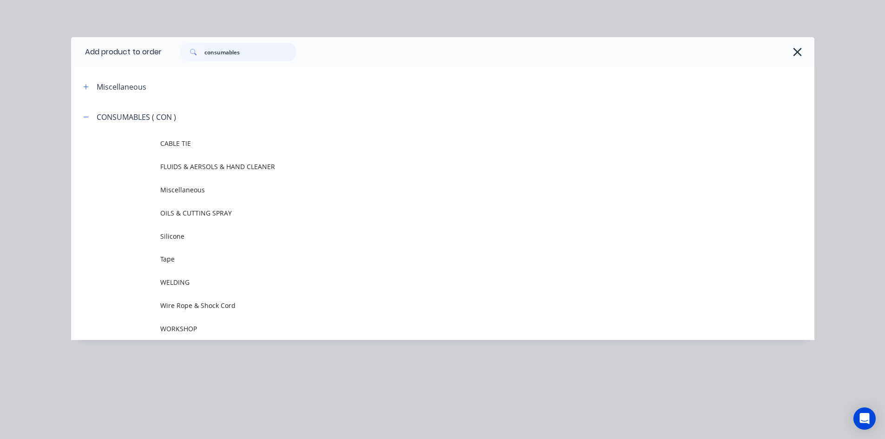
drag, startPoint x: 245, startPoint y: 54, endPoint x: 370, endPoint y: 91, distance: 130.6
click at [246, 54] on input "consumables" at bounding box center [250, 52] width 92 height 19
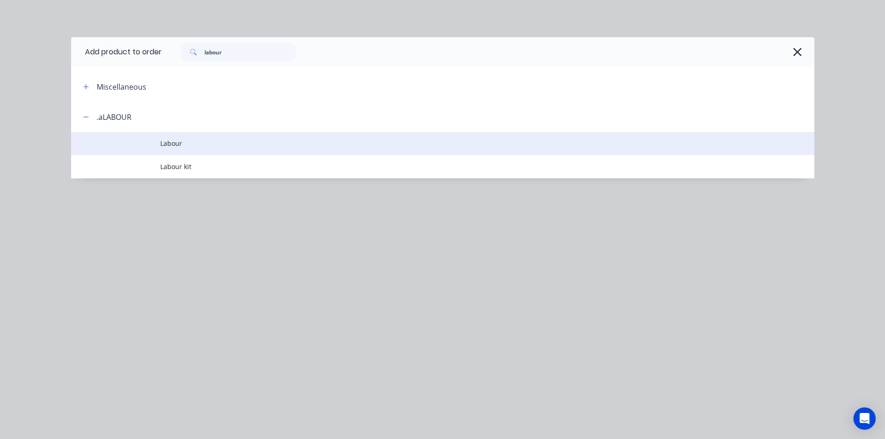
click at [176, 146] on span "Labour" at bounding box center [421, 143] width 523 height 10
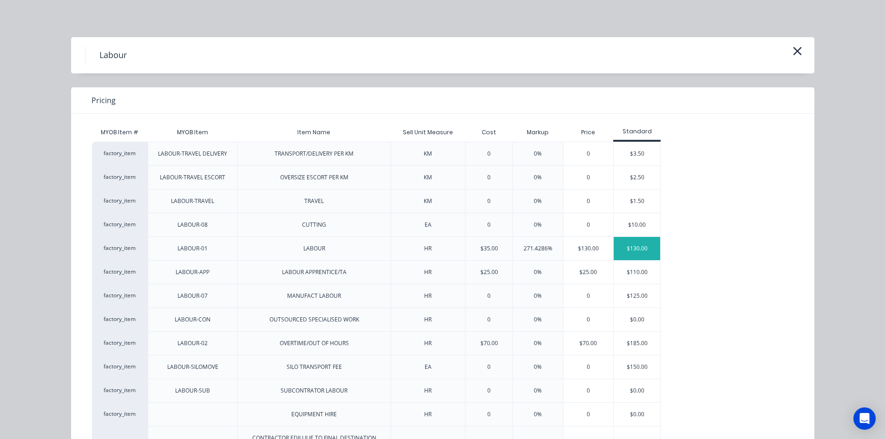
click at [626, 248] on div "$130.00" at bounding box center [637, 248] width 46 height 23
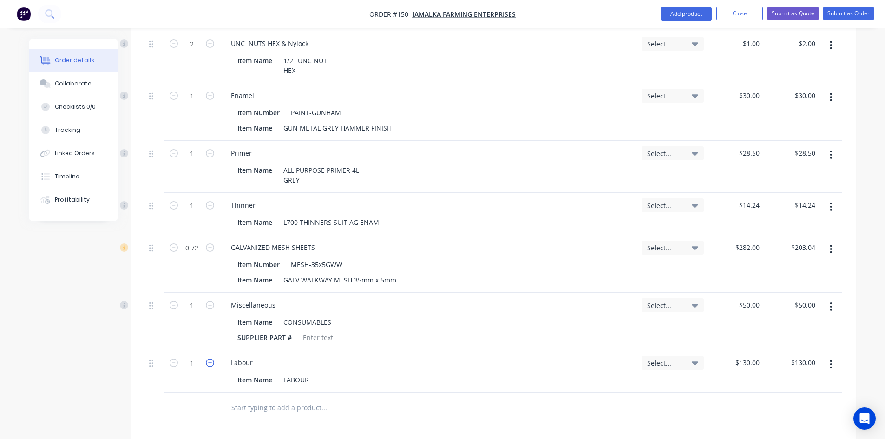
click at [209, 359] on icon "button" at bounding box center [210, 363] width 8 height 8
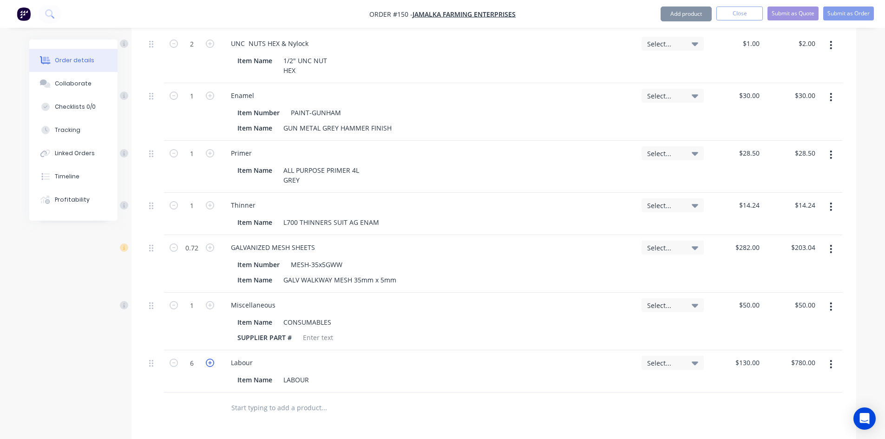
click at [209, 359] on icon "button" at bounding box center [210, 363] width 8 height 8
click at [208, 359] on icon "button" at bounding box center [210, 363] width 8 height 8
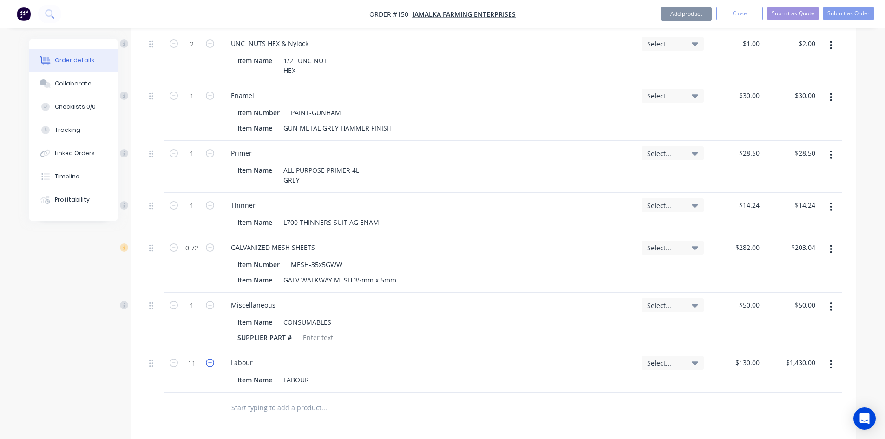
click at [208, 359] on icon "button" at bounding box center [210, 363] width 8 height 8
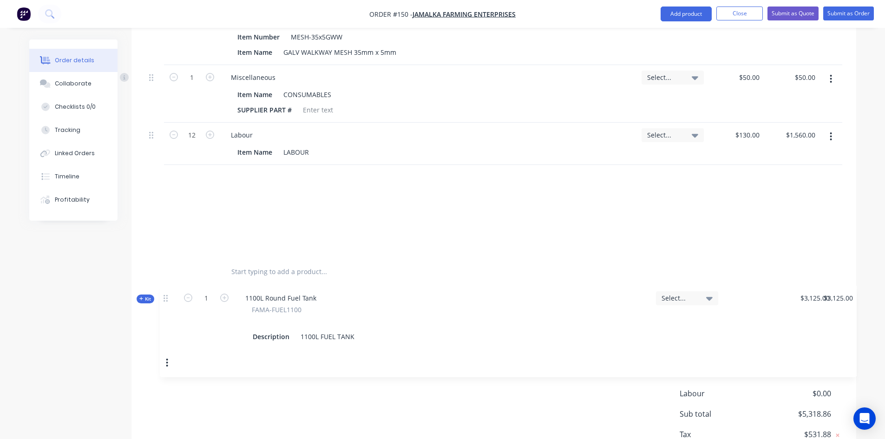
scroll to position [1217, 0]
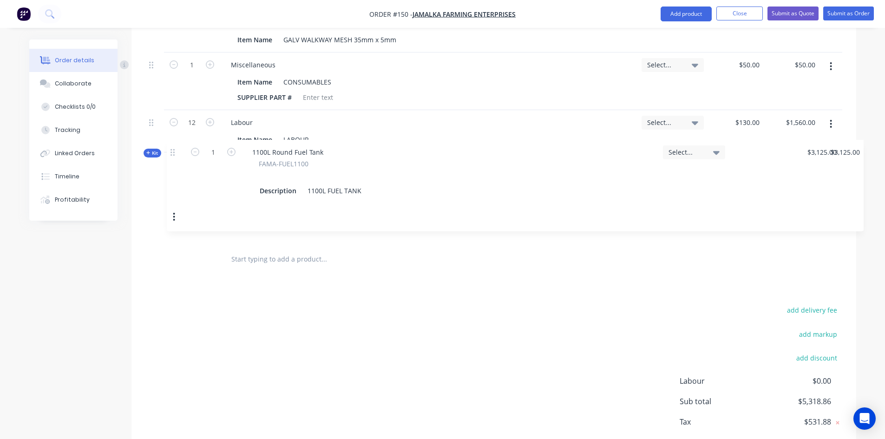
drag, startPoint x: 151, startPoint y: 147, endPoint x: 171, endPoint y: 155, distance: 22.1
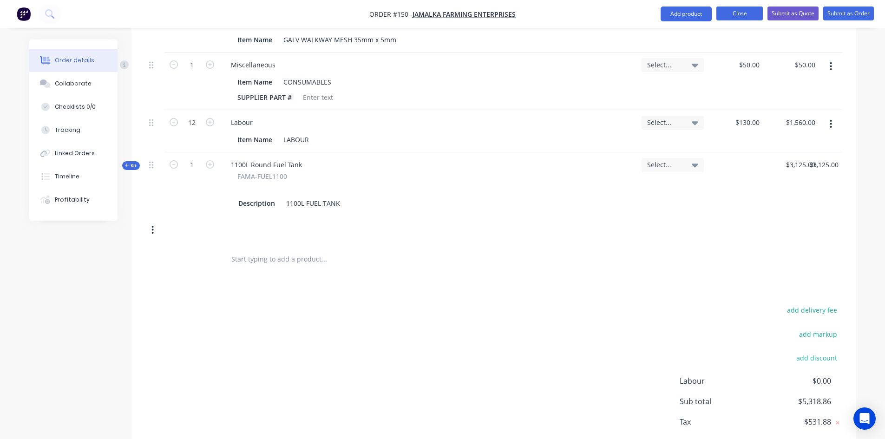
click at [747, 13] on button "Close" at bounding box center [739, 14] width 46 height 14
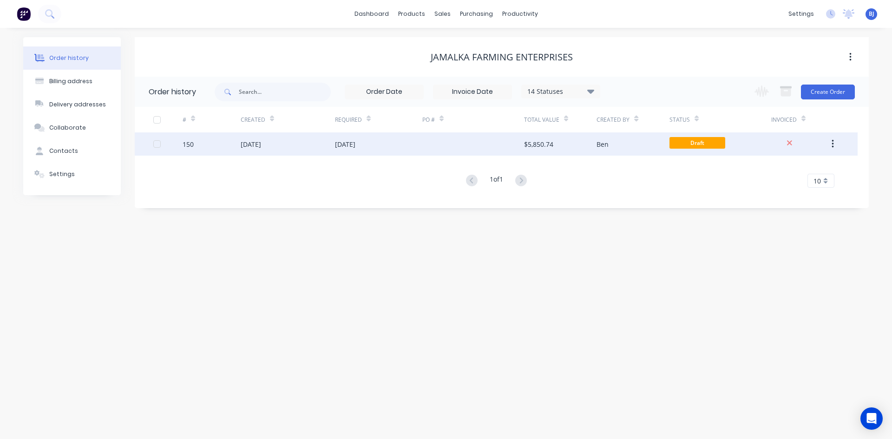
click at [261, 146] on div "09 Sep 2025" at bounding box center [251, 144] width 20 height 10
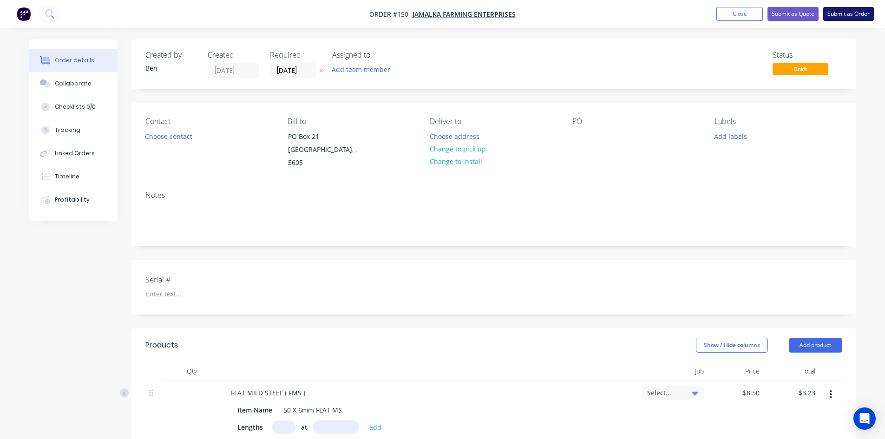
click at [859, 11] on button "Submit as Order" at bounding box center [848, 14] width 51 height 14
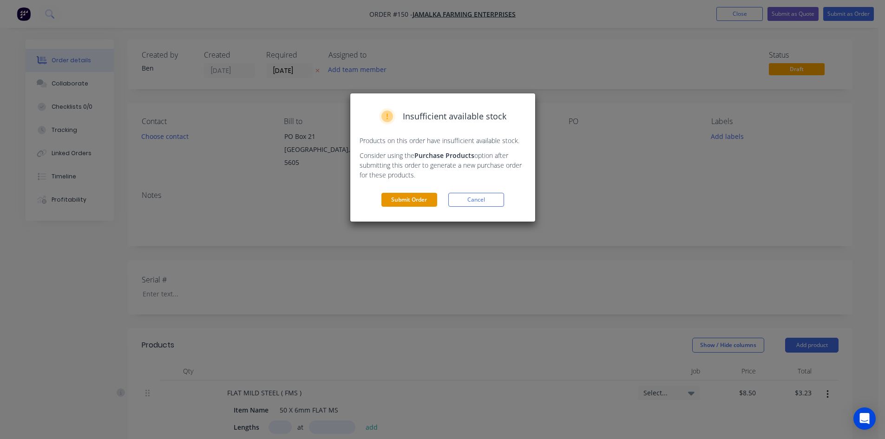
click at [392, 198] on button "Submit Order" at bounding box center [409, 200] width 56 height 14
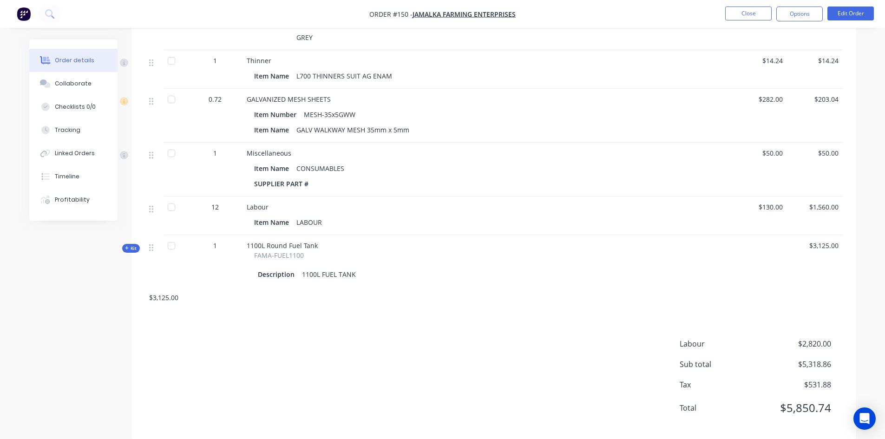
scroll to position [1052, 0]
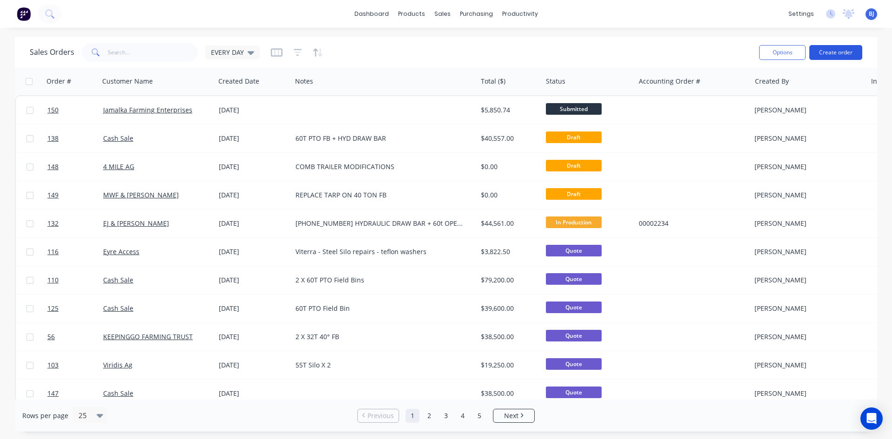
click at [831, 52] on button "Create order" at bounding box center [835, 52] width 53 height 15
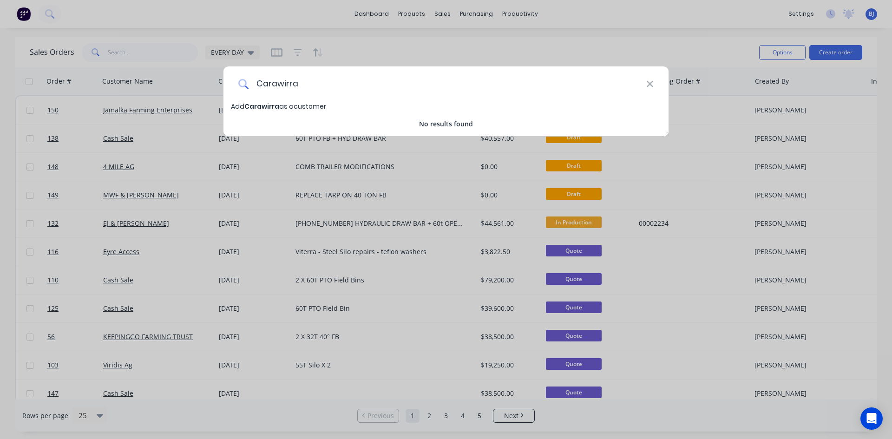
drag, startPoint x: 304, startPoint y: 89, endPoint x: 318, endPoint y: 83, distance: 15.0
click at [306, 88] on input "Carawirra" at bounding box center [448, 83] width 398 height 35
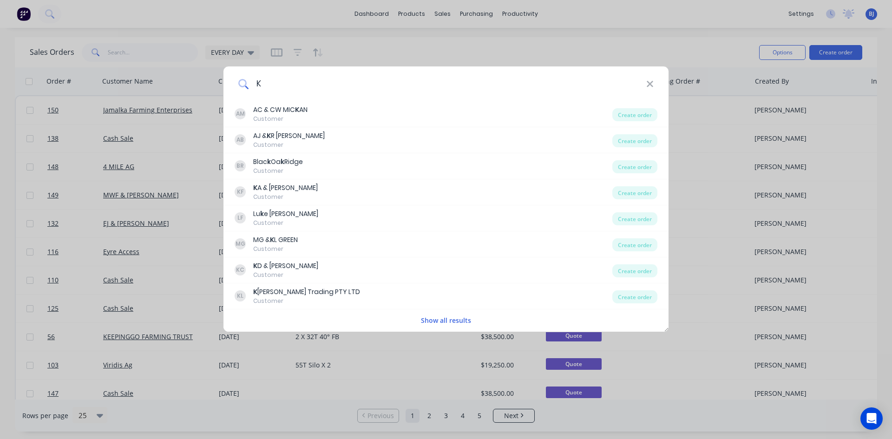
click at [263, 85] on input "K" at bounding box center [448, 83] width 398 height 35
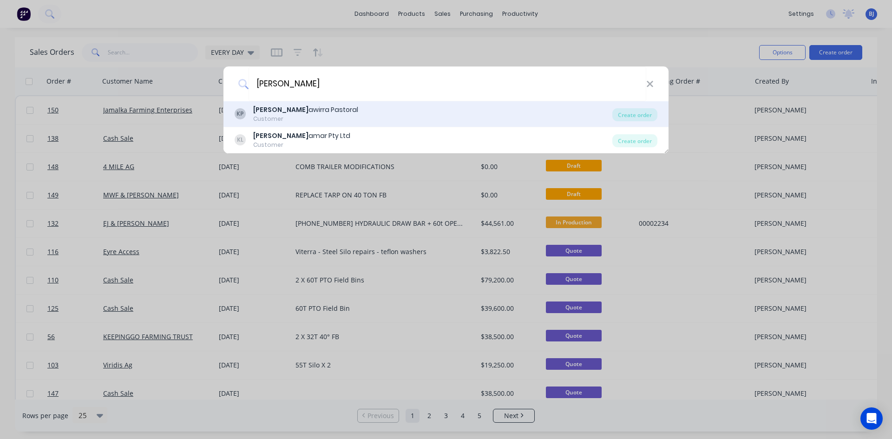
click at [296, 111] on div "Karr awirra Pastoral" at bounding box center [305, 110] width 105 height 10
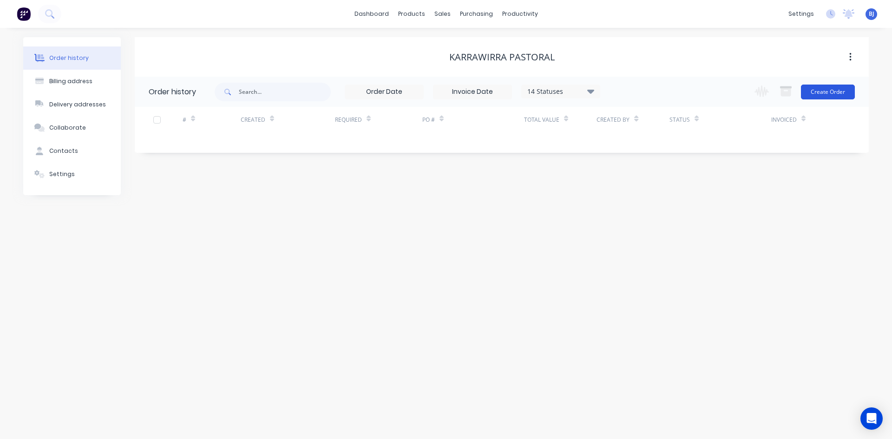
click at [821, 92] on button "Create Order" at bounding box center [828, 92] width 54 height 15
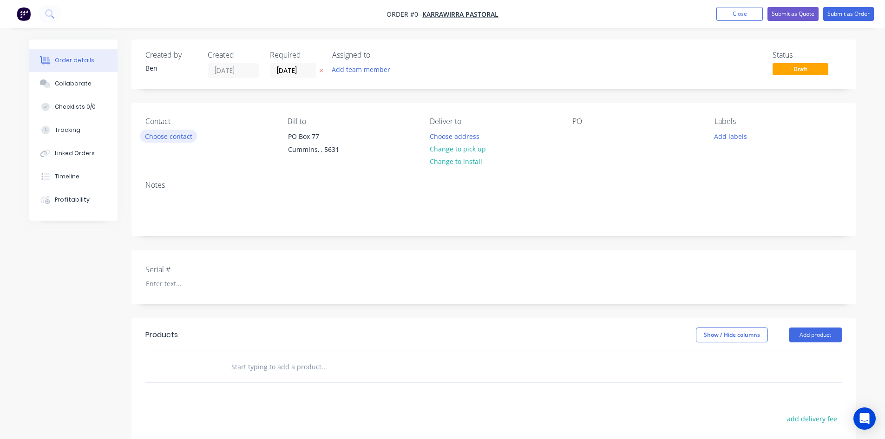
click at [158, 139] on button "Choose contact" at bounding box center [168, 136] width 57 height 13
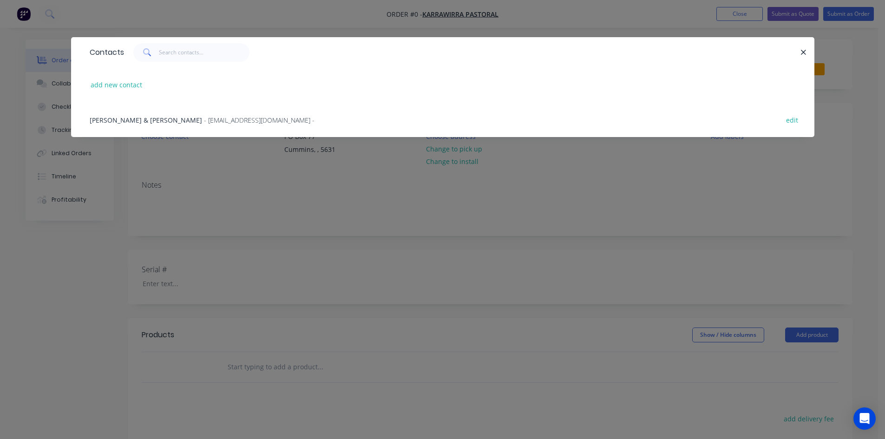
click at [139, 122] on span "Matt & Jodi Mickan" at bounding box center [146, 120] width 112 height 9
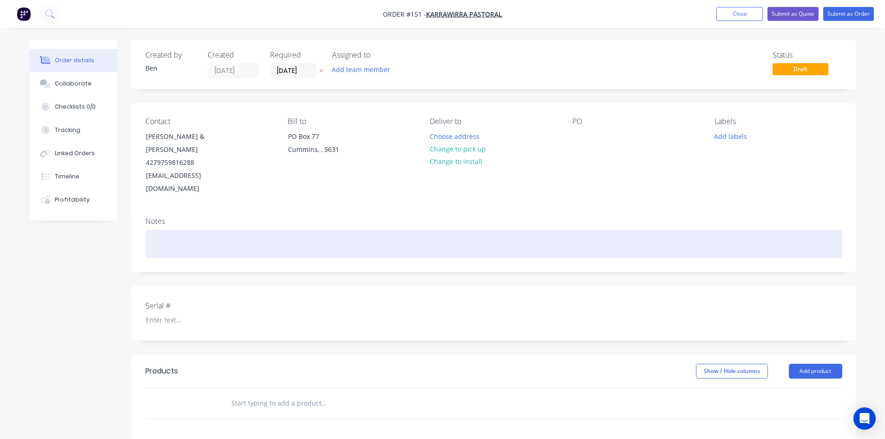
click at [161, 230] on div at bounding box center [493, 244] width 697 height 28
drag, startPoint x: 201, startPoint y: 217, endPoint x: 277, endPoint y: 222, distance: 76.4
click at [202, 230] on div "Repair ends of rotor covers" at bounding box center [493, 244] width 697 height 28
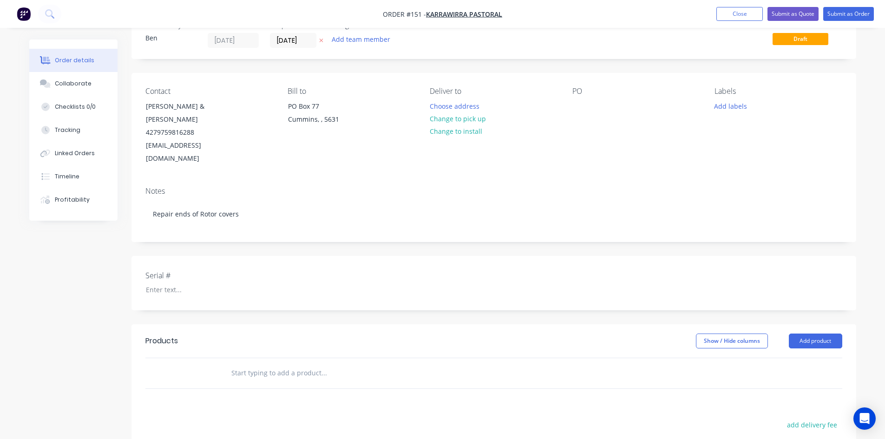
scroll to position [46, 0]
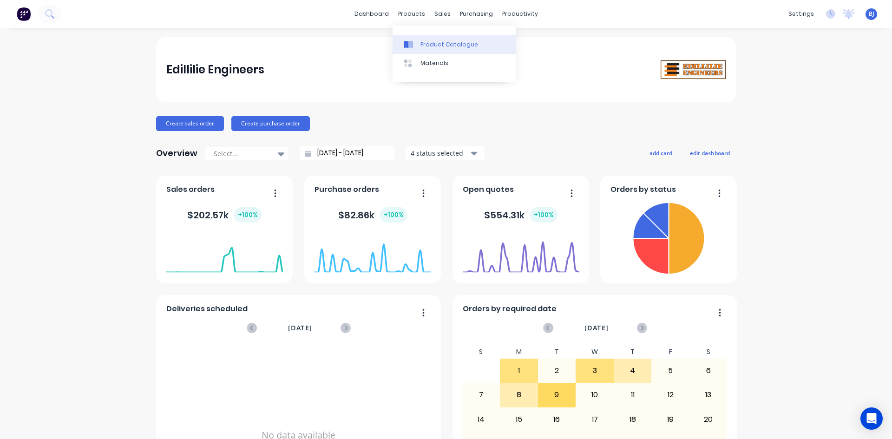
click at [416, 48] on div at bounding box center [411, 44] width 14 height 8
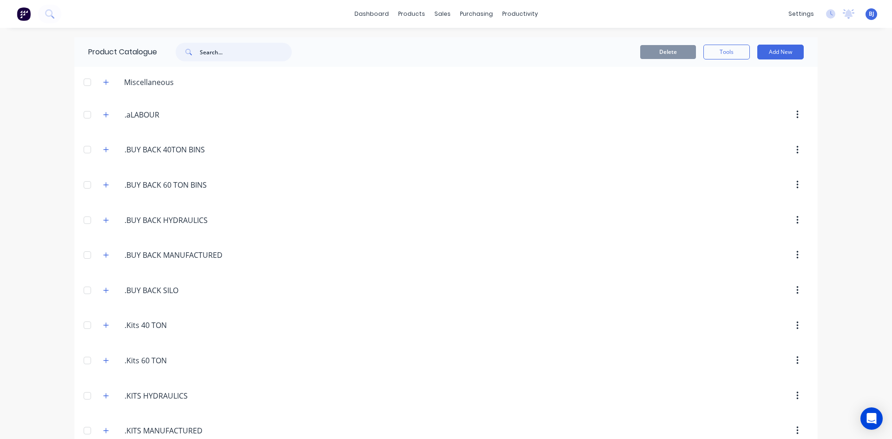
click at [206, 55] on input "text" at bounding box center [246, 52] width 92 height 19
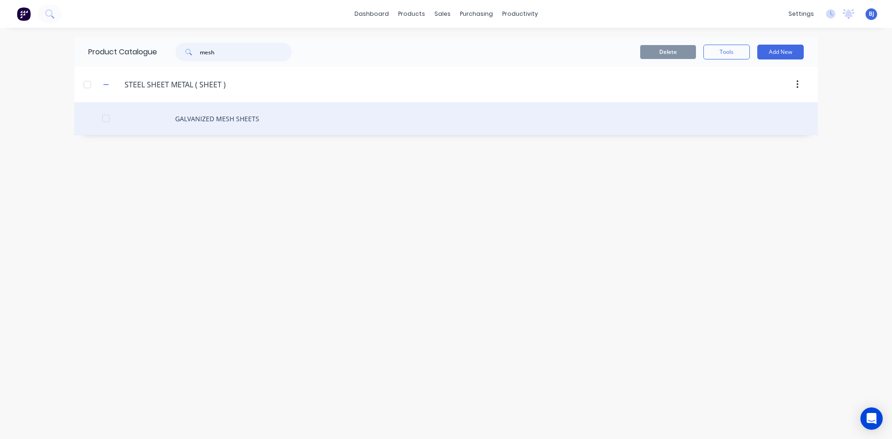
type input "mesh"
click at [241, 118] on div "GALVANIZED MESH SHEETS" at bounding box center [445, 118] width 743 height 33
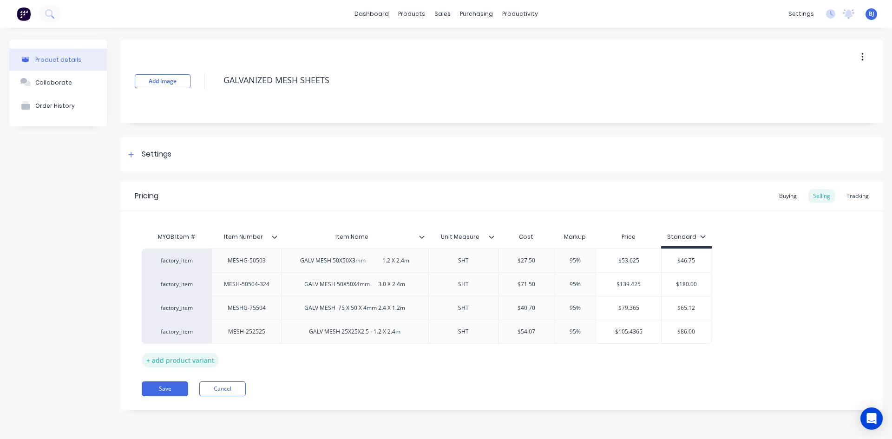
click at [191, 362] on div "+ add product variant" at bounding box center [180, 360] width 77 height 14
type textarea "x"
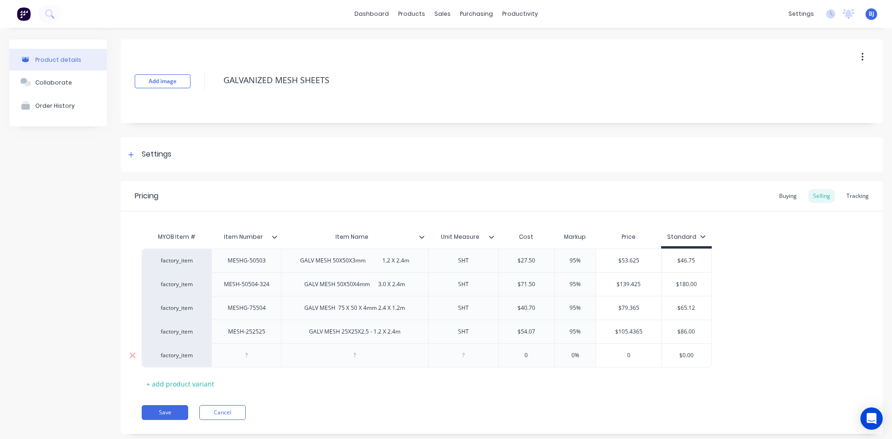
click at [248, 358] on div at bounding box center [246, 355] width 46 height 12
type textarea "x"
click at [359, 358] on div at bounding box center [355, 355] width 46 height 12
type textarea "x"
drag, startPoint x: 466, startPoint y: 357, endPoint x: 473, endPoint y: 363, distance: 9.6
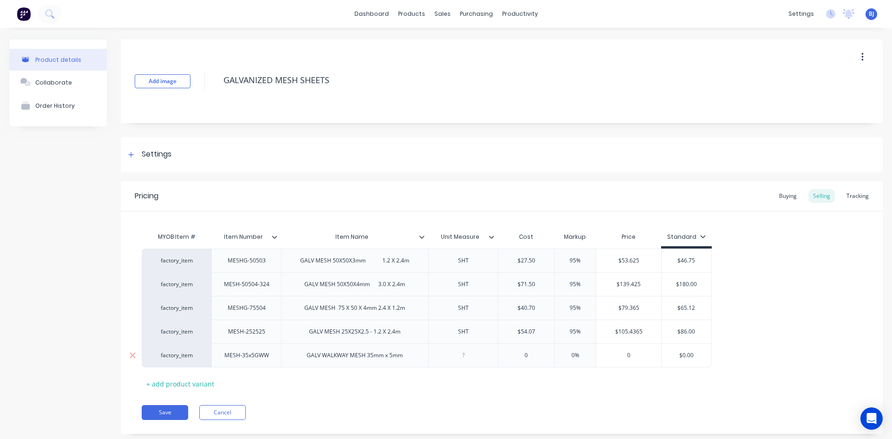
click at [466, 358] on div at bounding box center [463, 355] width 46 height 12
type textarea "x"
type input "0"
click at [527, 356] on input "0" at bounding box center [527, 355] width 56 height 8
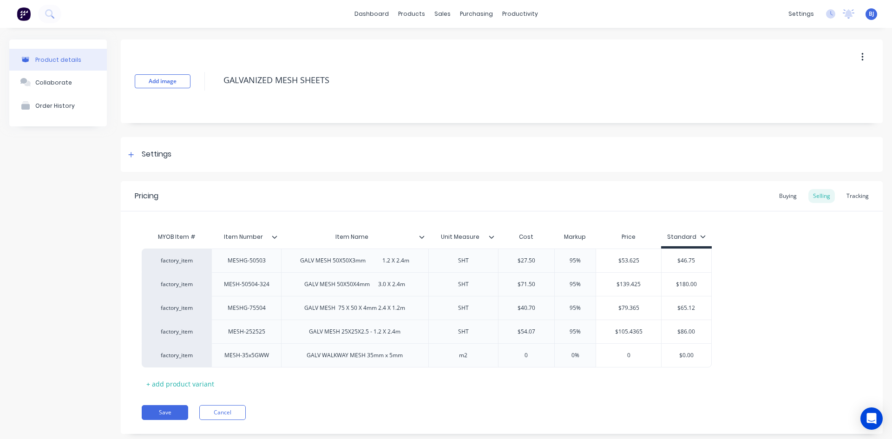
type textarea "x"
type input "2"
type textarea "x"
type input "28"
type textarea "x"
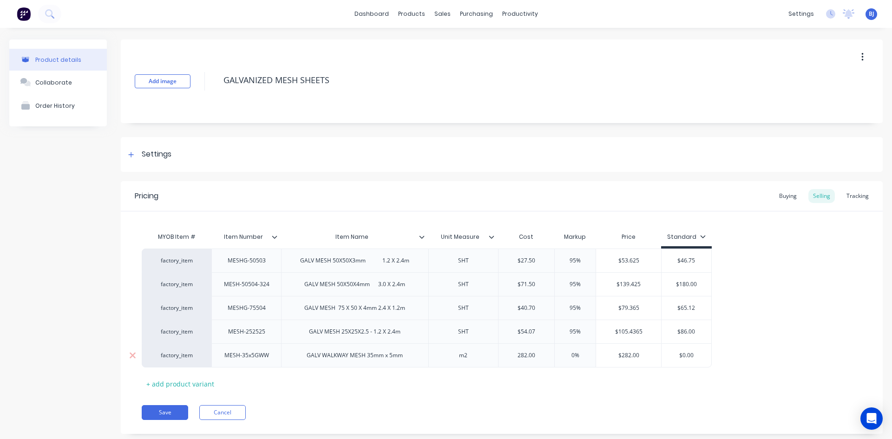
type input "282.00"
type input "$0.00"
drag, startPoint x: 695, startPoint y: 357, endPoint x: 657, endPoint y: 361, distance: 37.4
click at [657, 361] on div "factory_item MESH-35x5GWW GALV WALKWAY MESH 35mm x 5mm m2 $282.00 282.00 0% $28…" at bounding box center [427, 355] width 570 height 24
type textarea "x"
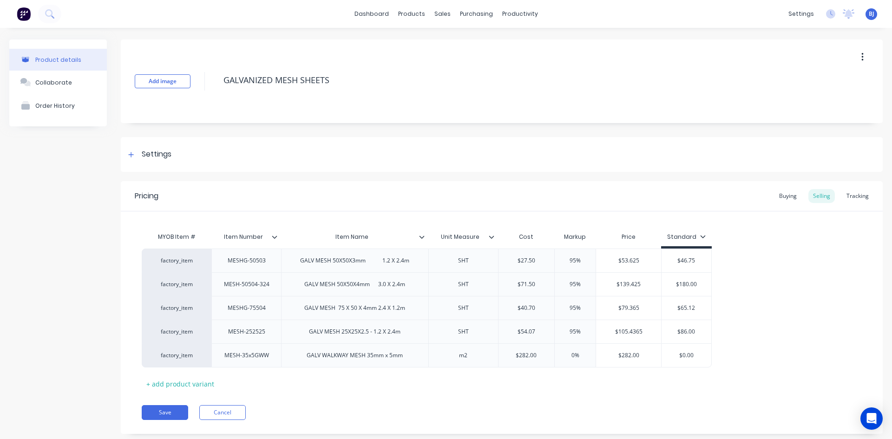
type input "2"
type textarea "x"
type input "28"
type textarea "x"
type input "282"
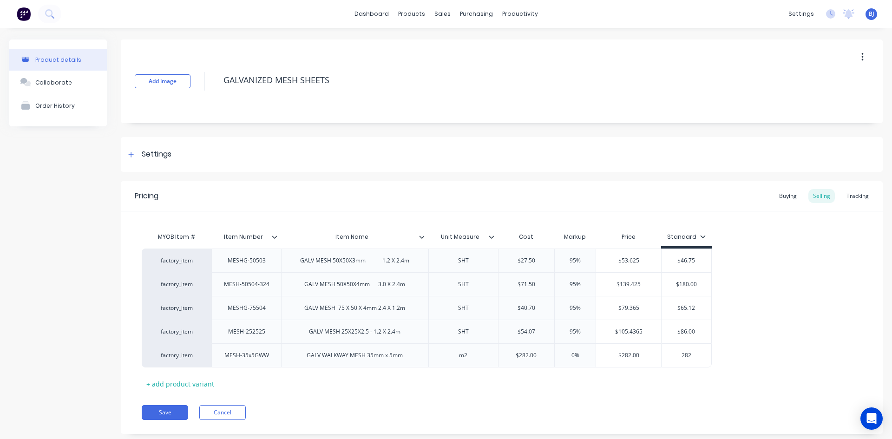
type textarea "x"
type input "282."
type textarea "x"
type input "282.0"
type textarea "x"
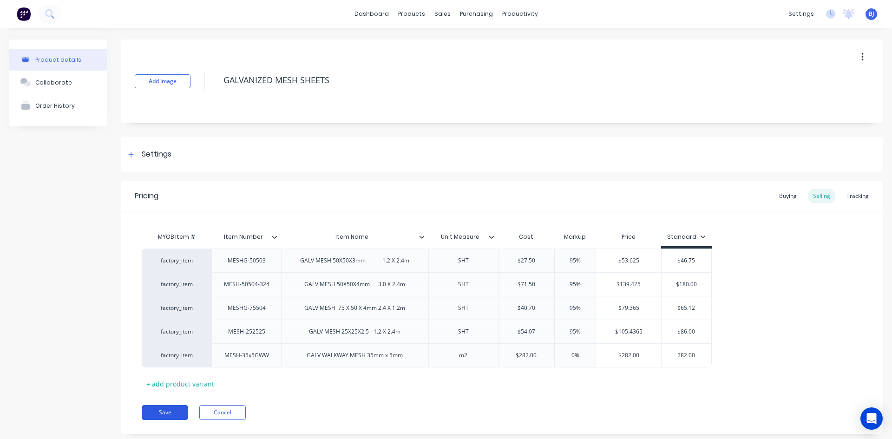
type input "282.00"
click at [165, 413] on button "Save" at bounding box center [165, 412] width 46 height 15
type textarea "x"
